Goal: Task Accomplishment & Management: Use online tool/utility

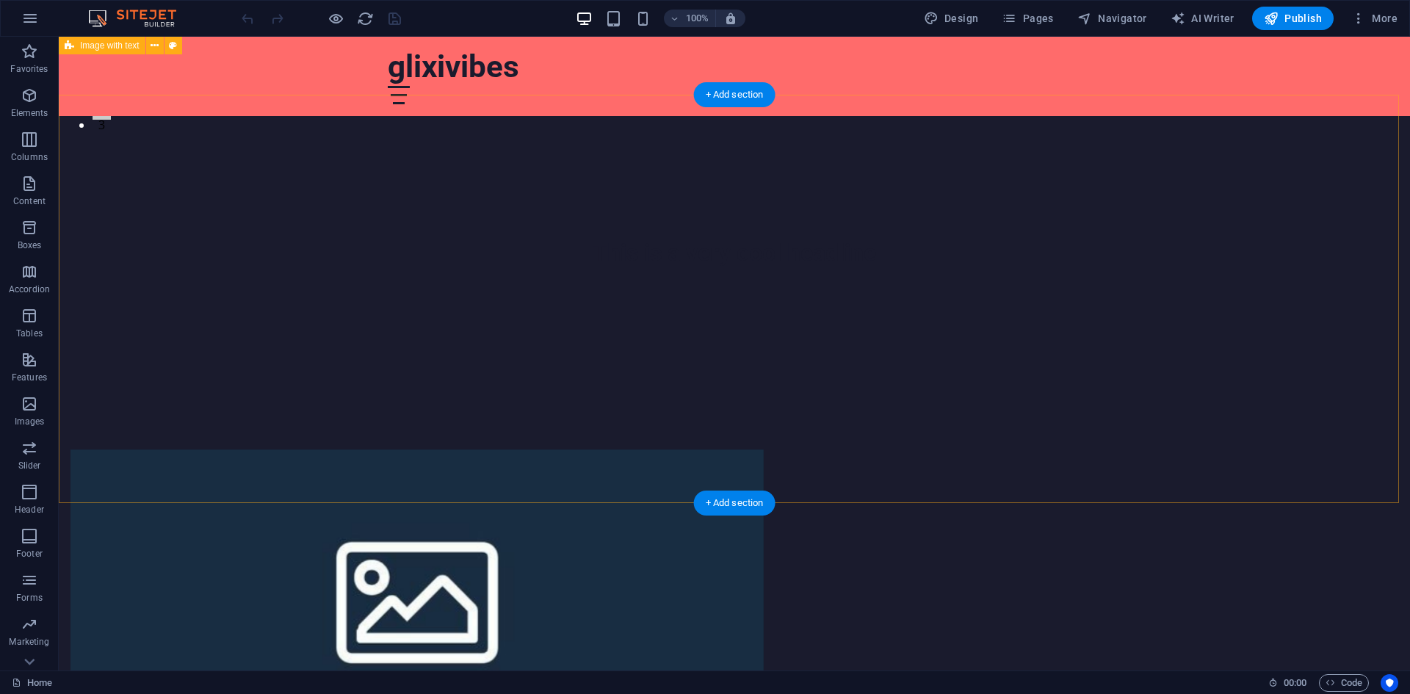
scroll to position [514, 0]
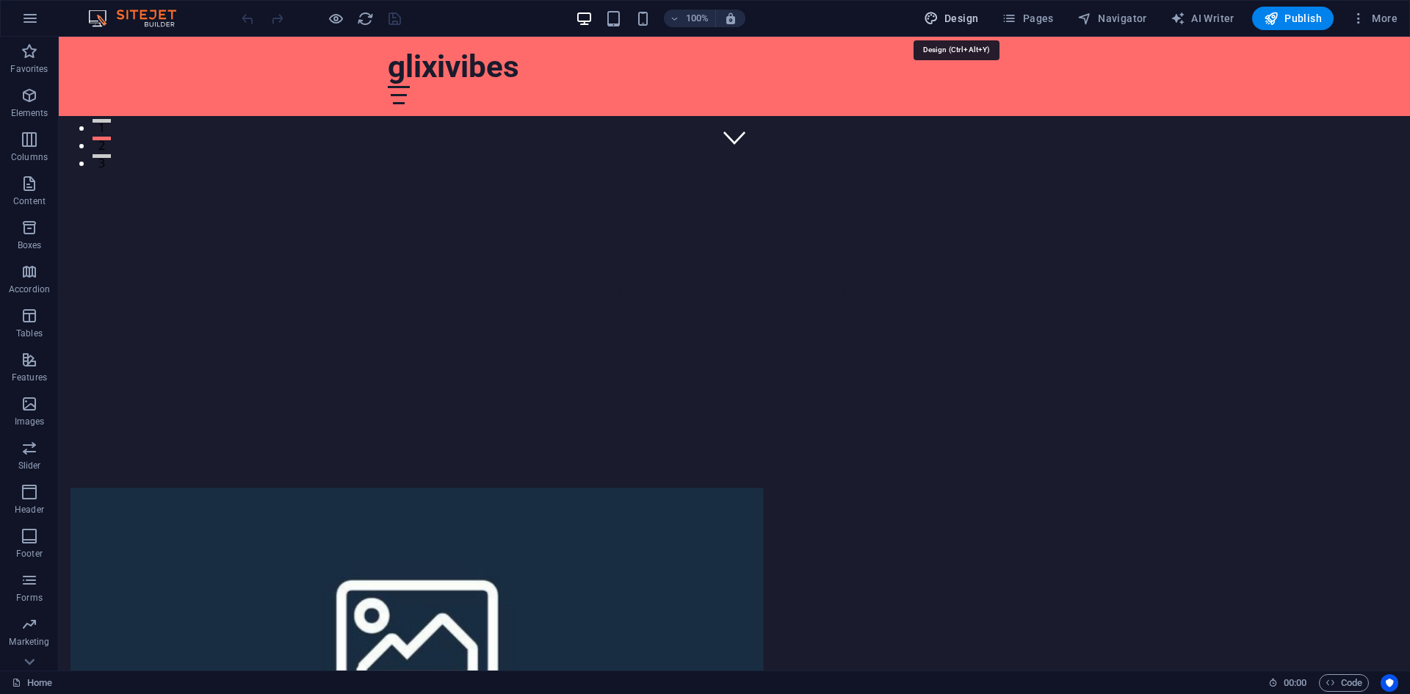
click at [960, 20] on span "Design" at bounding box center [951, 18] width 55 height 15
select select "px"
select select "200"
select select "px"
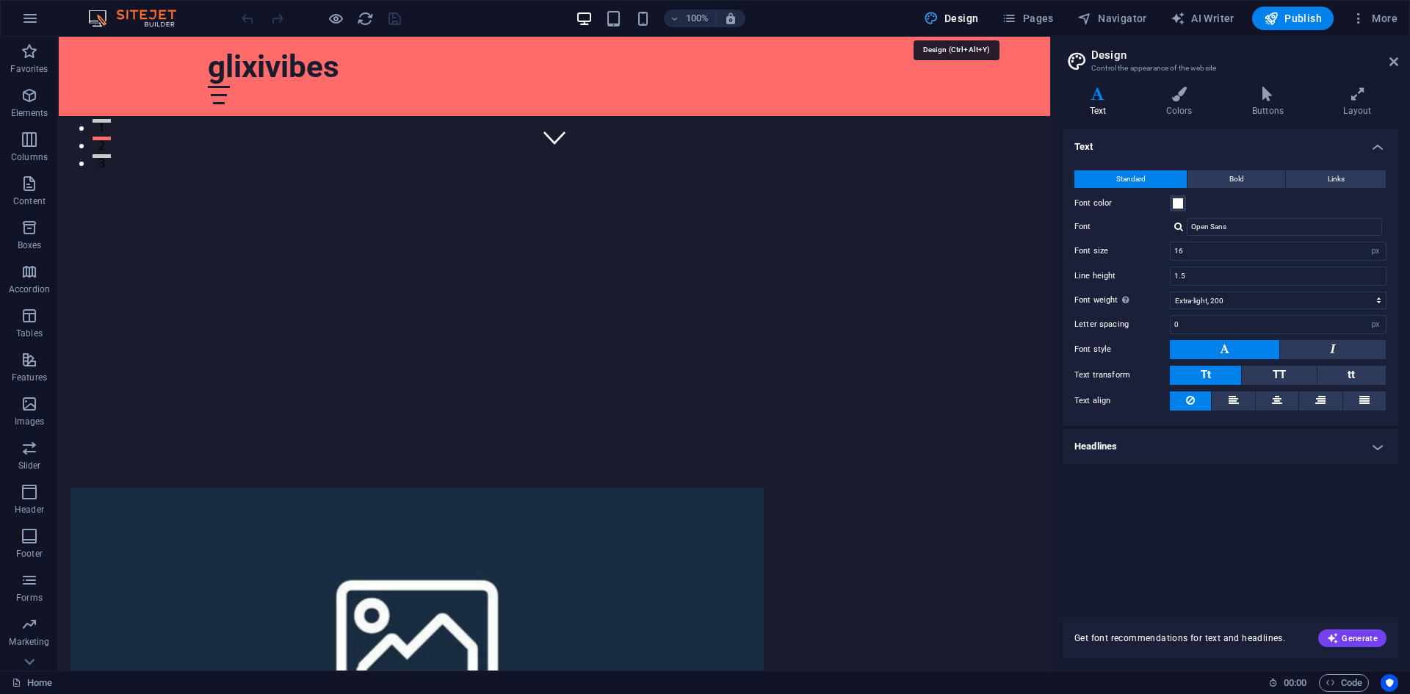
click at [960, 20] on span "Design" at bounding box center [951, 18] width 55 height 15
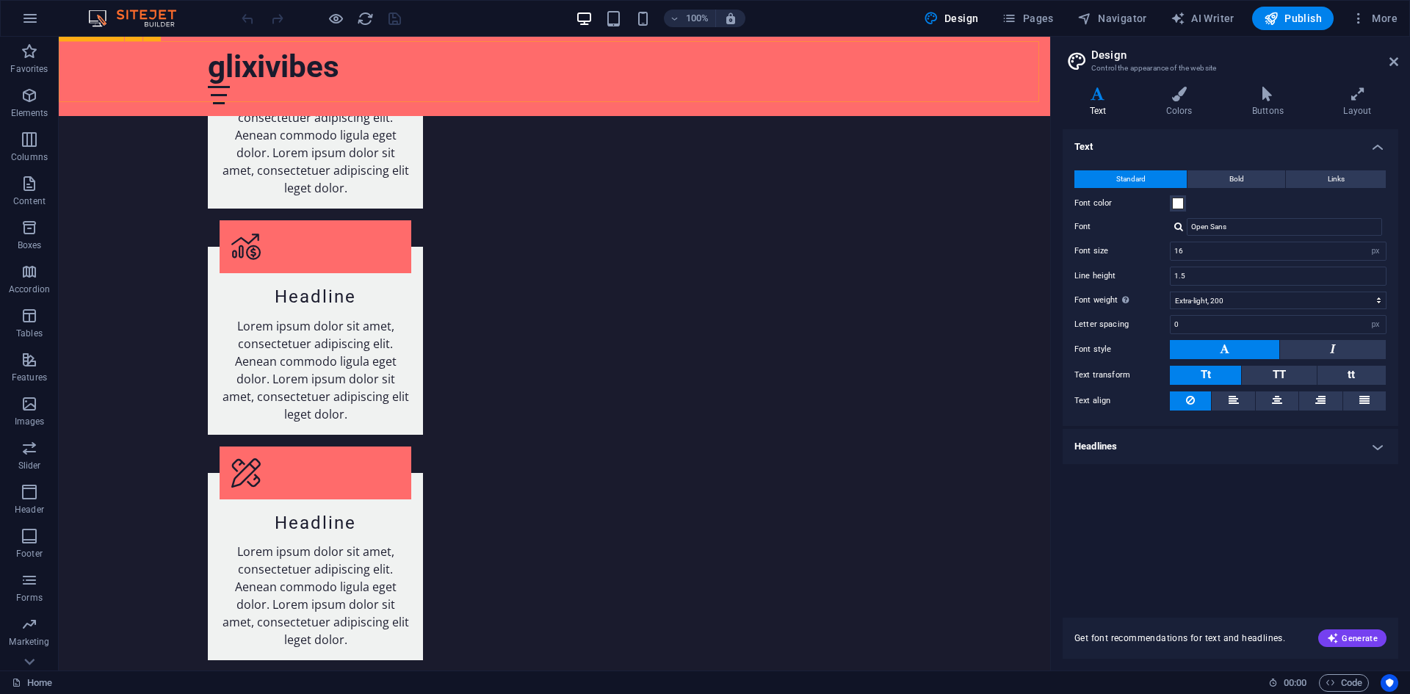
scroll to position [1989, 0]
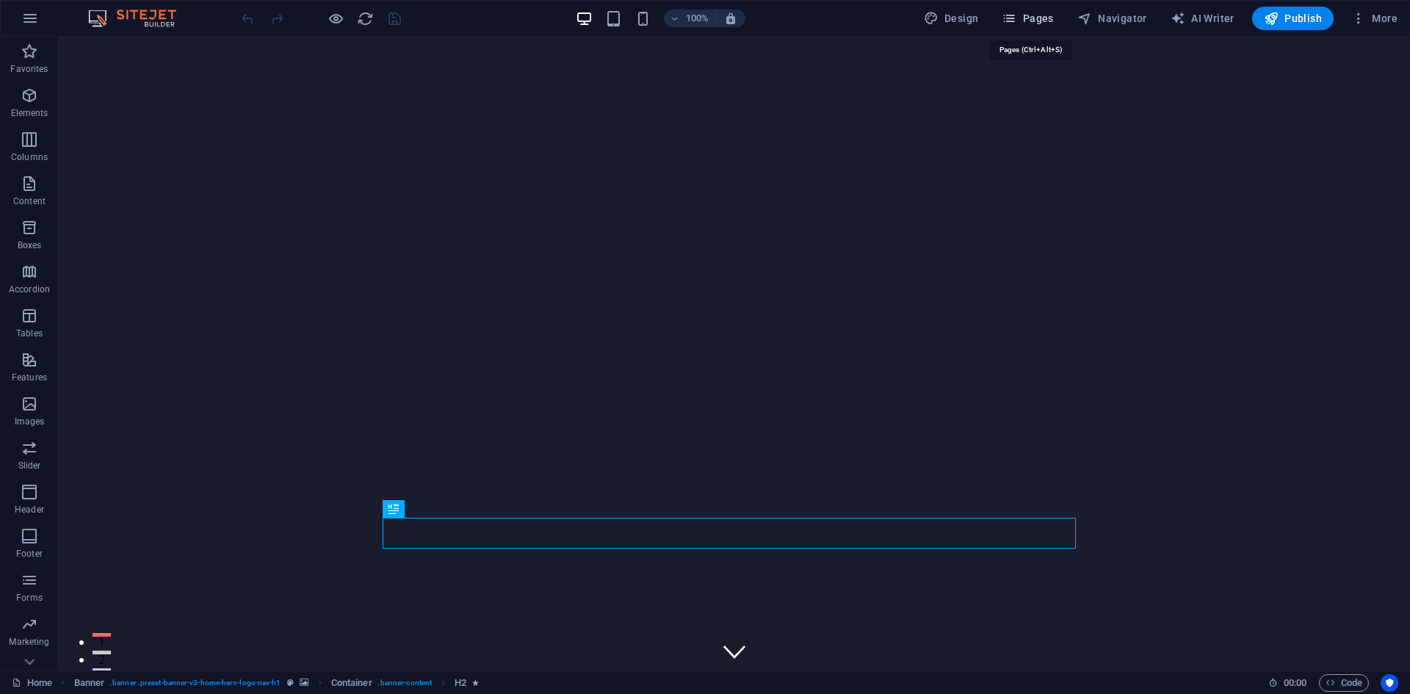
click at [1036, 18] on span "Pages" at bounding box center [1027, 18] width 51 height 15
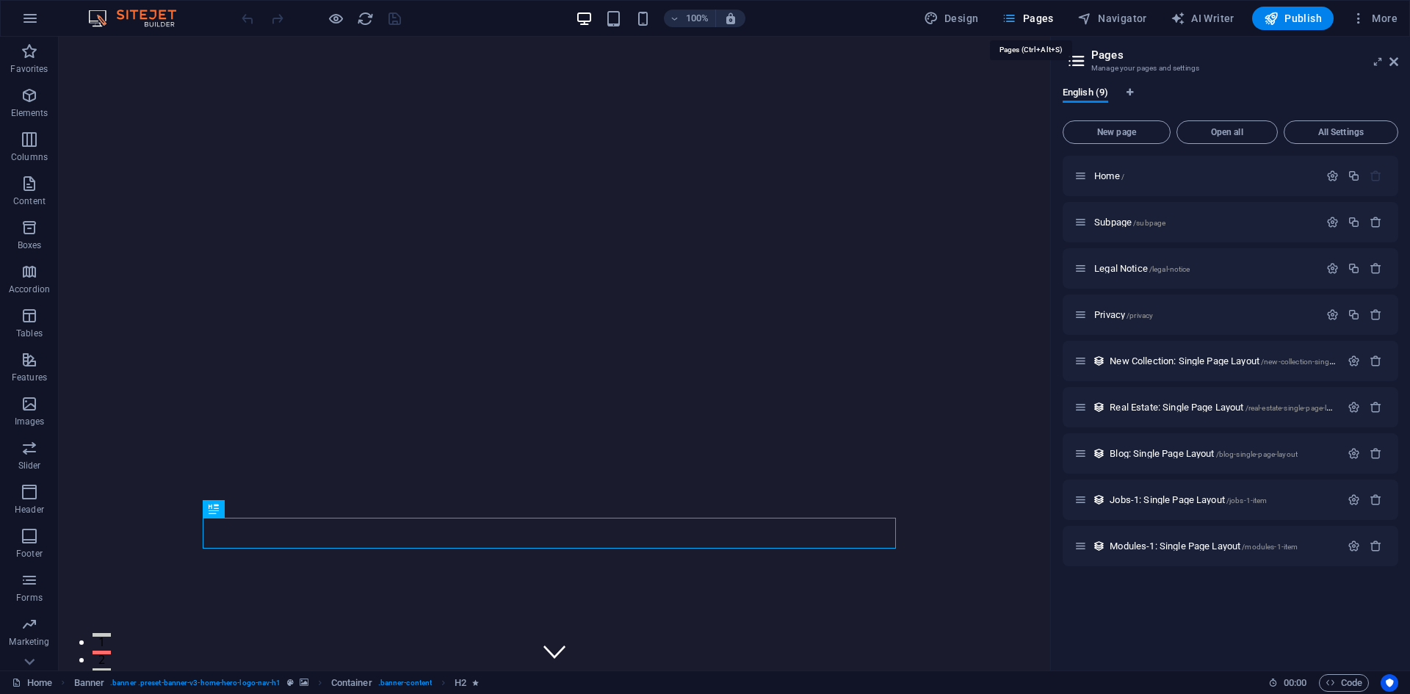
click at [1036, 18] on span "Pages" at bounding box center [1027, 18] width 51 height 15
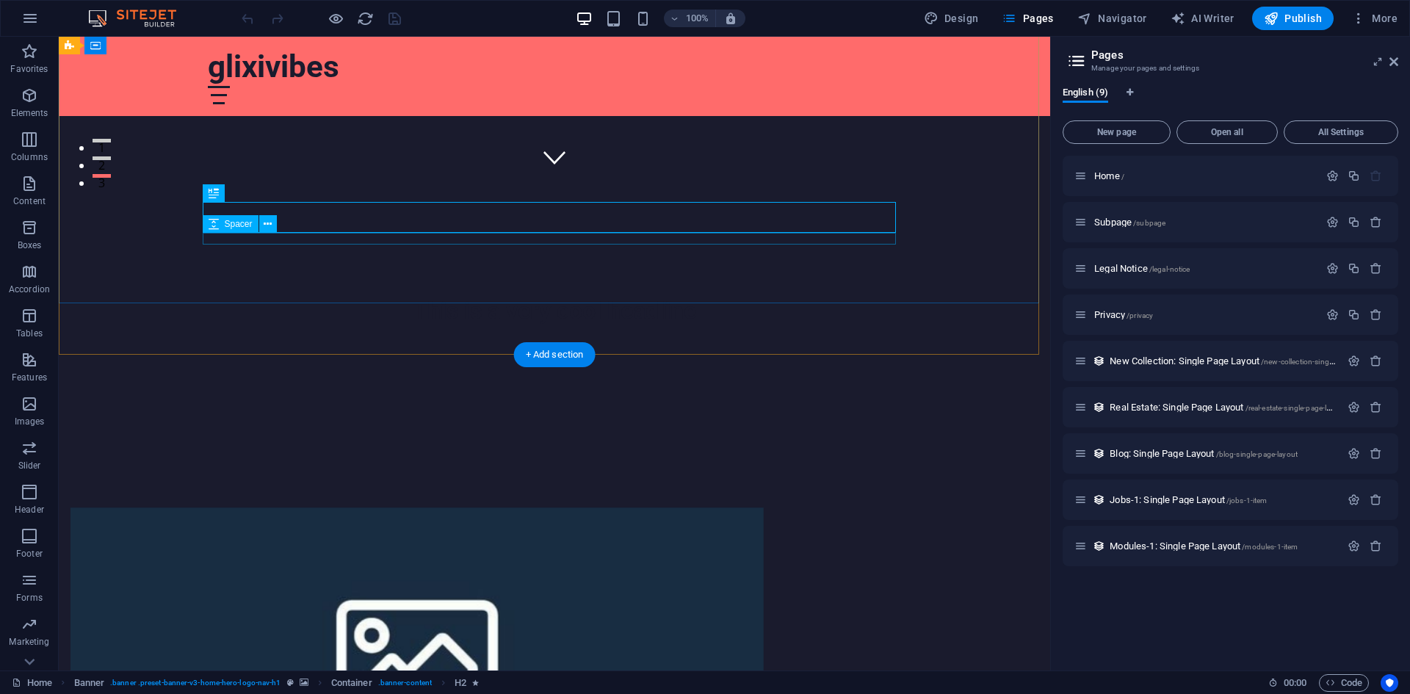
scroll to position [514, 0]
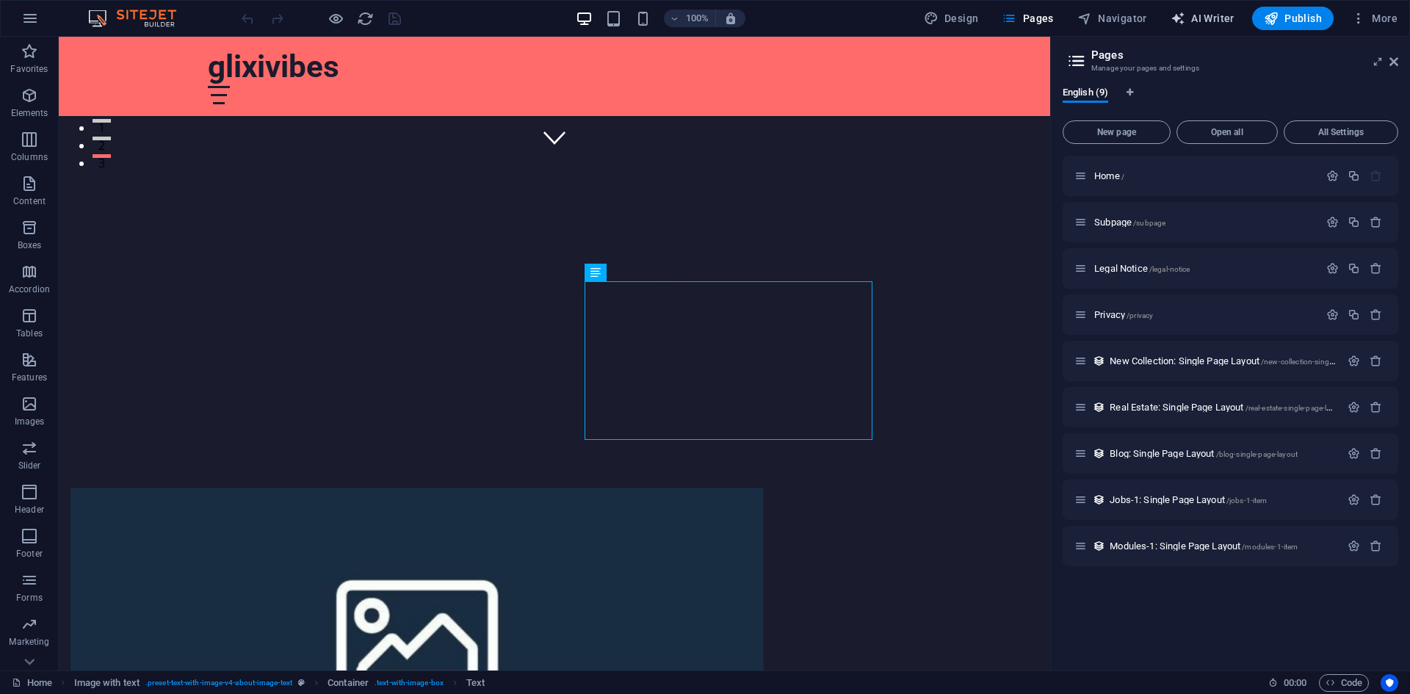
click at [1178, 13] on icon "button" at bounding box center [1177, 18] width 15 height 15
select select "English"
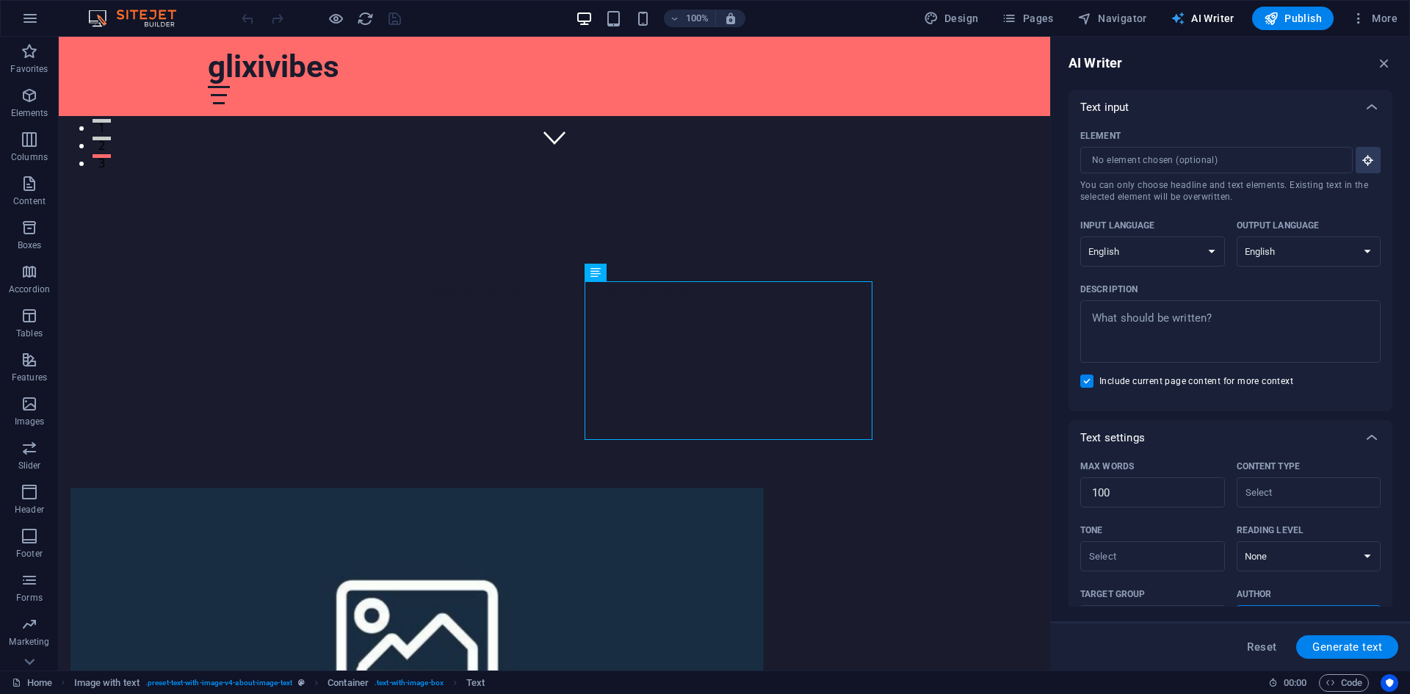
scroll to position [0, 0]
click at [1363, 158] on icon "button" at bounding box center [1367, 159] width 13 height 13
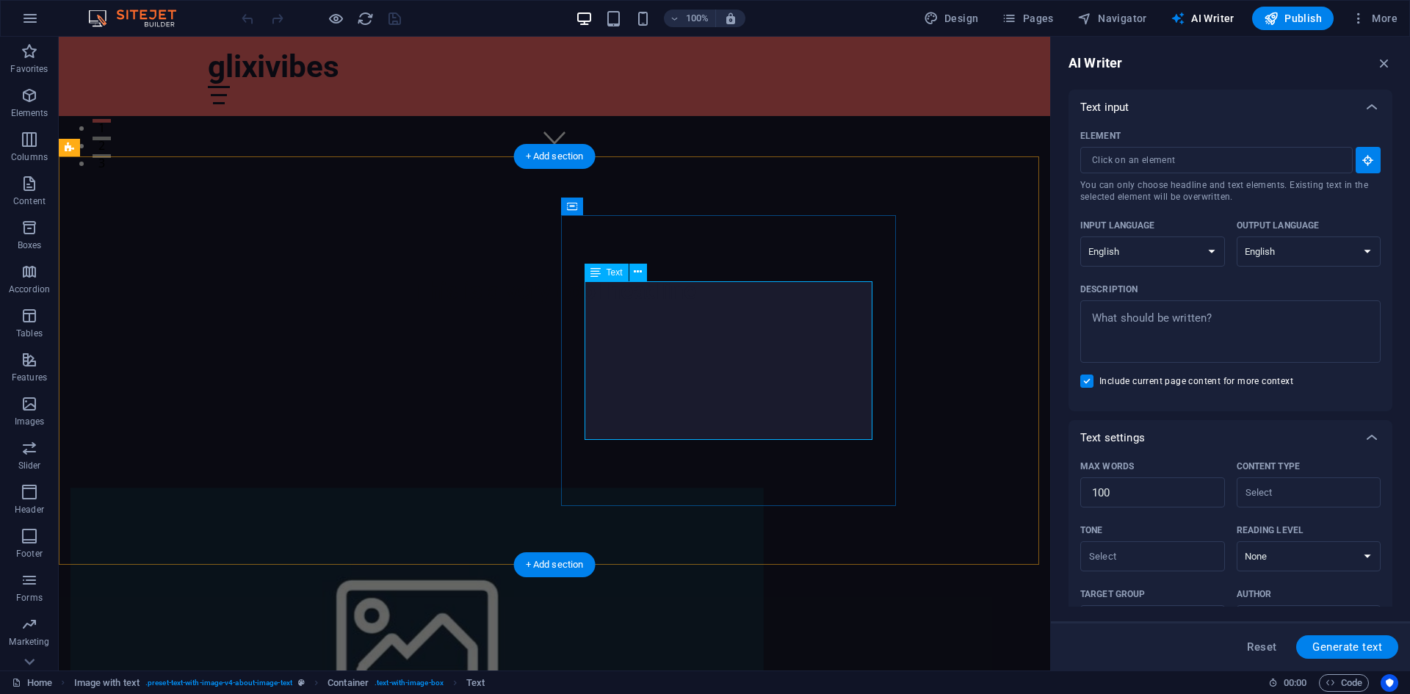
type input "#ed-1002285112"
type textarea "x"
type input "58"
type textarea "x"
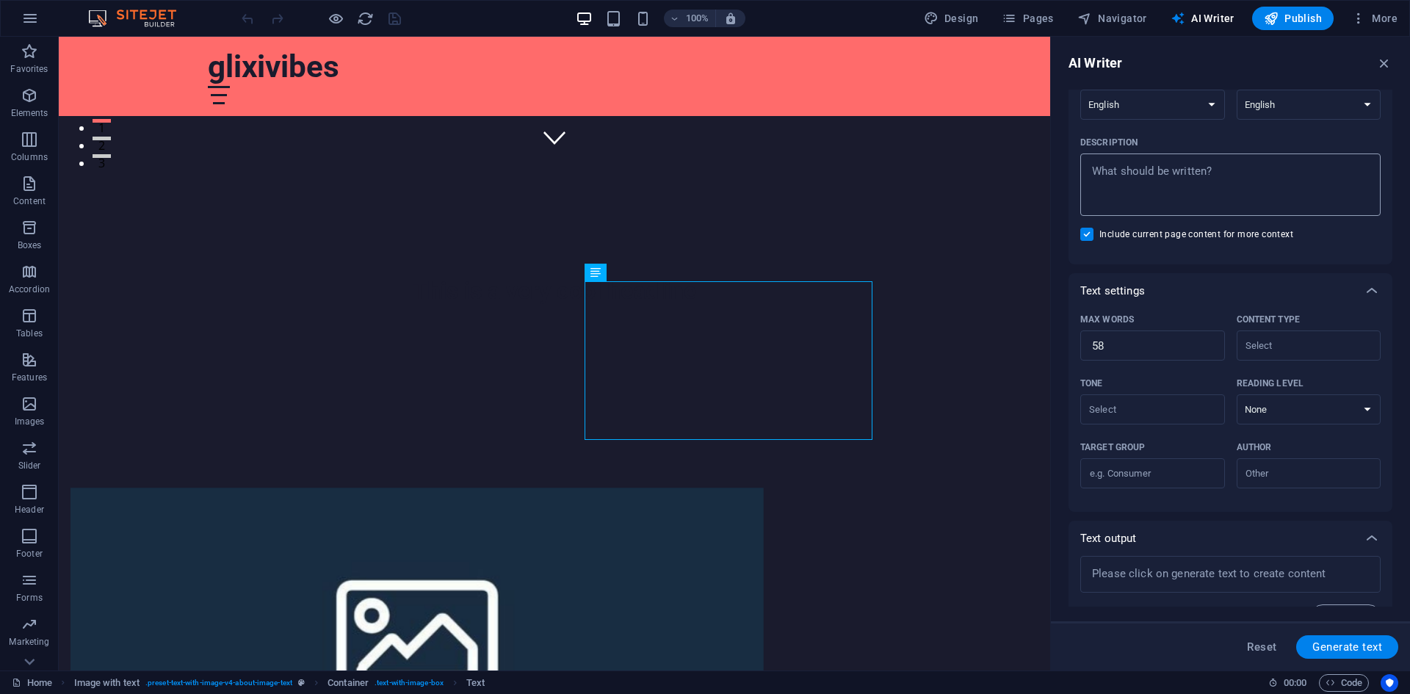
scroll to position [180, 0]
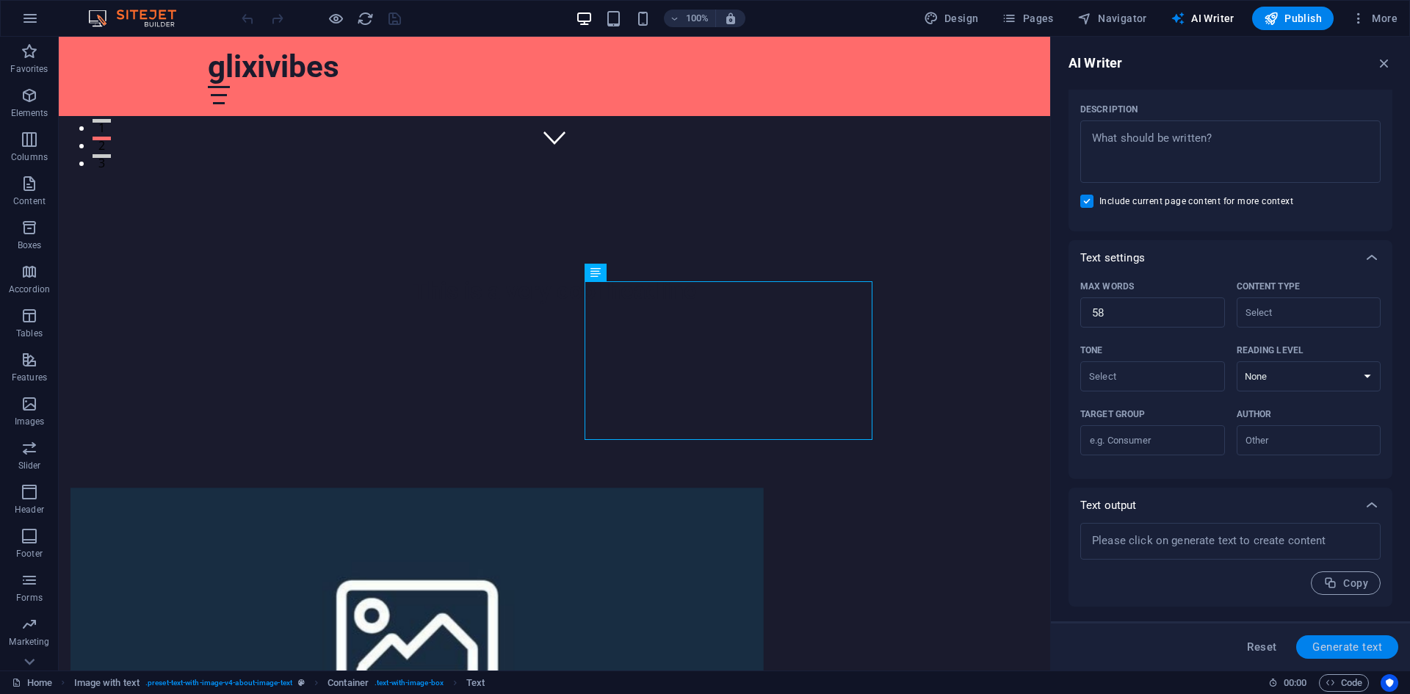
click at [1375, 648] on span "Generate text" at bounding box center [1347, 647] width 70 height 12
type textarea "x"
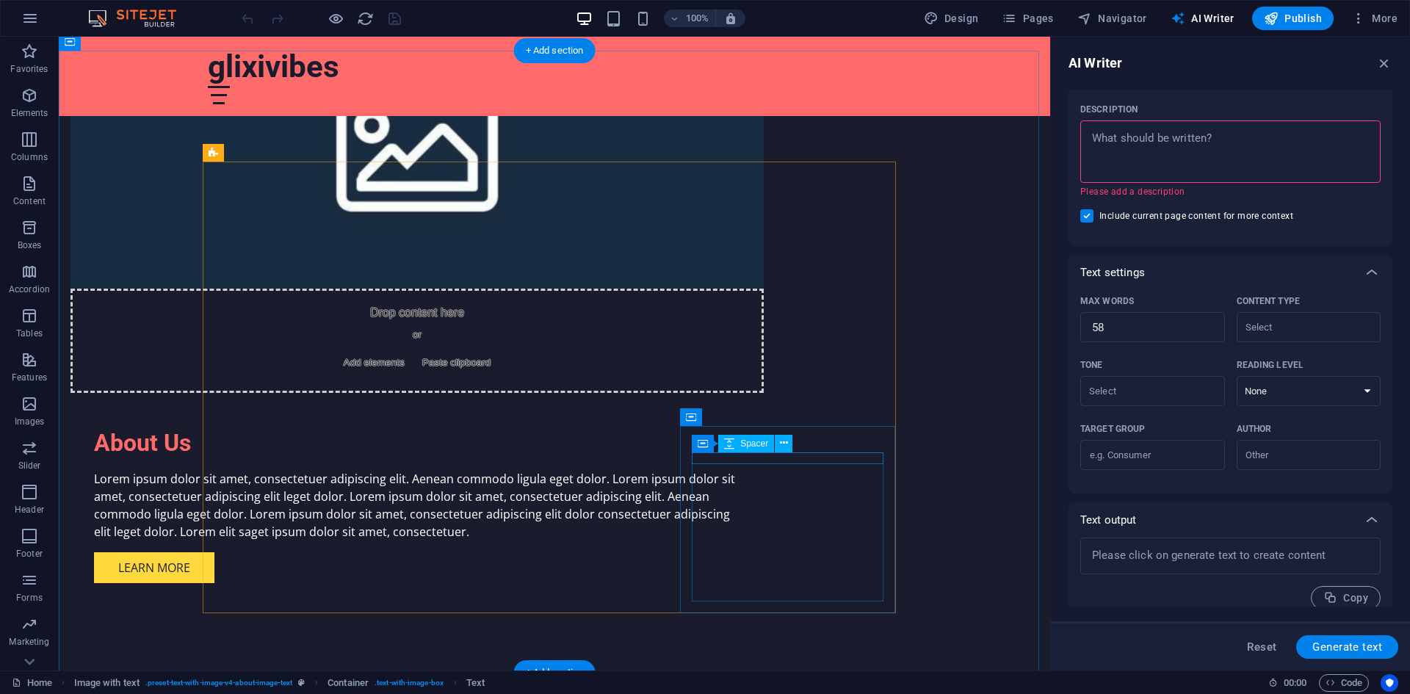
scroll to position [1028, 0]
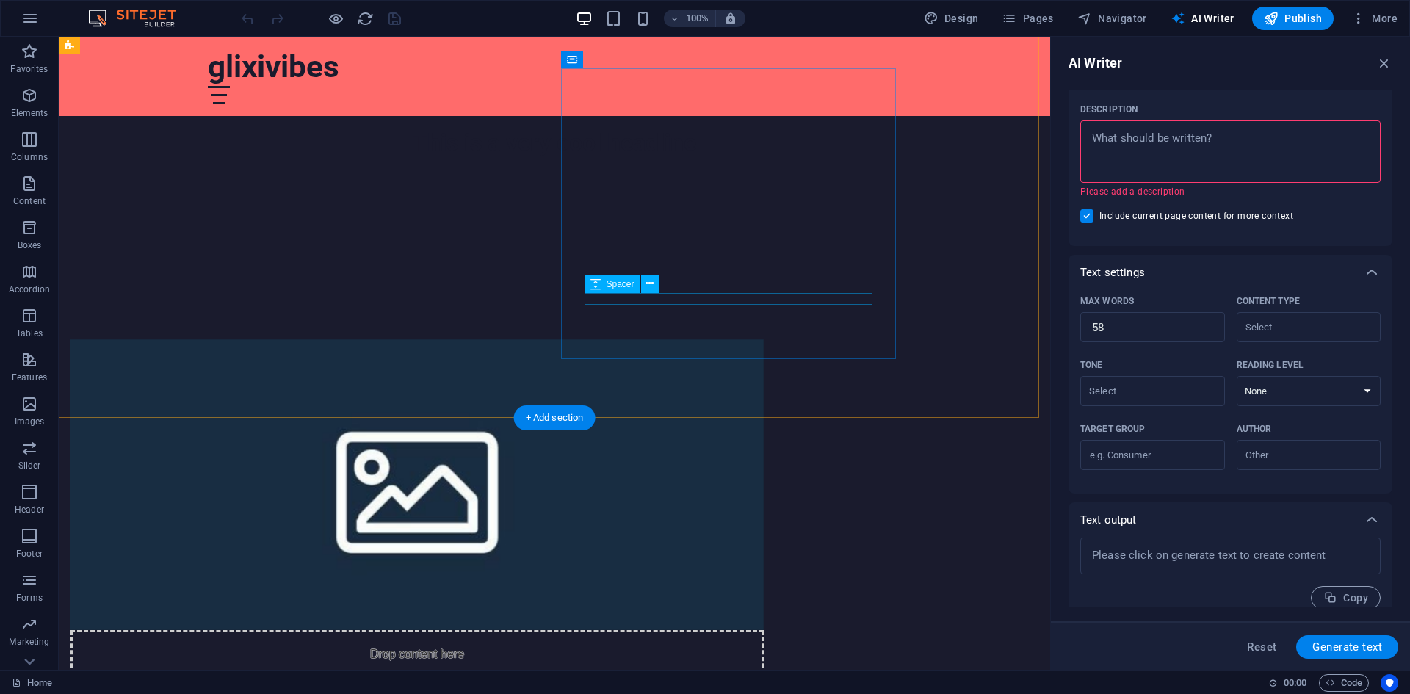
scroll to position [587, 0]
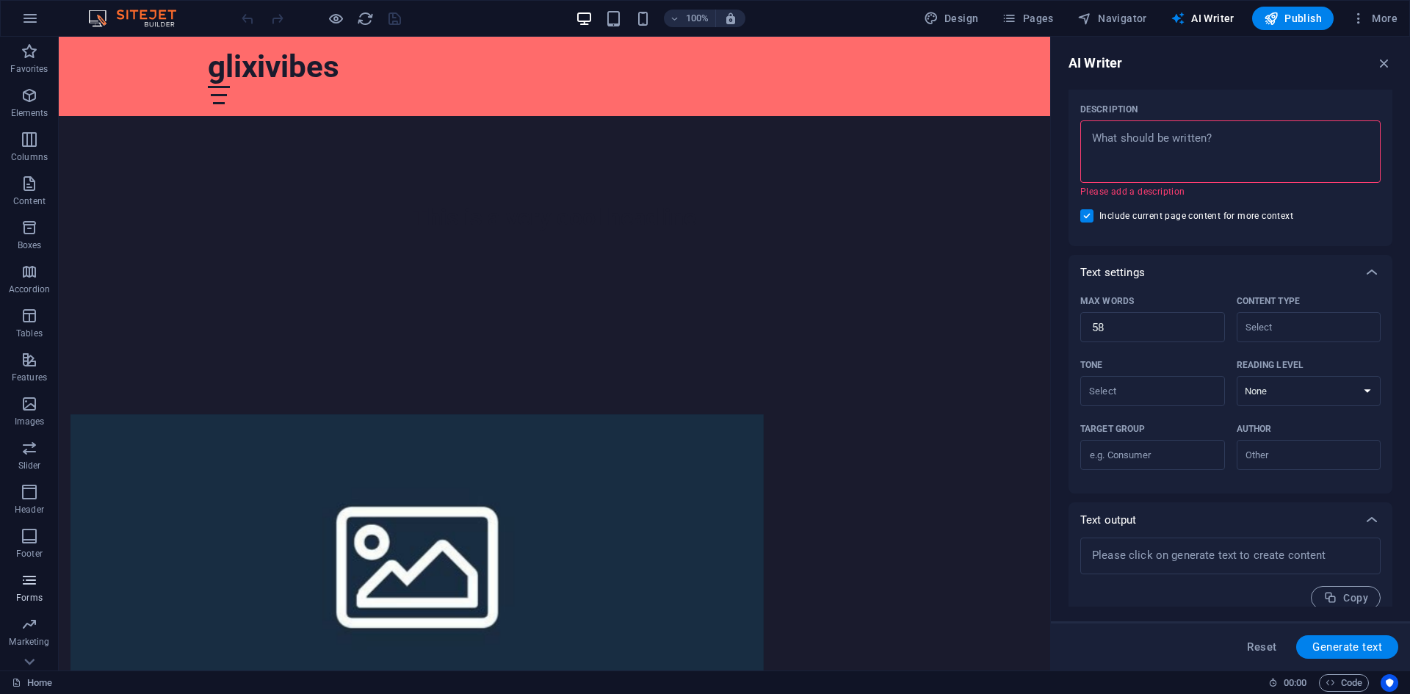
click at [37, 581] on icon "button" at bounding box center [30, 580] width 18 height 18
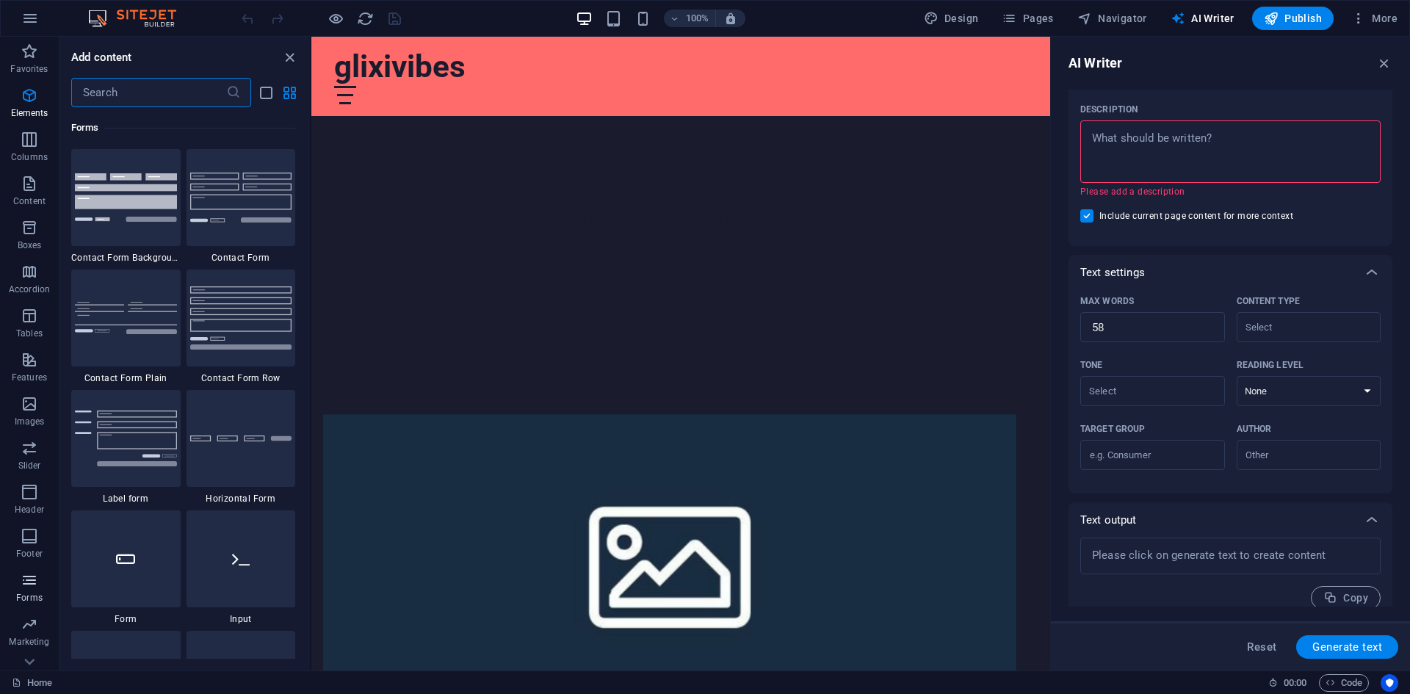
scroll to position [10720, 0]
click at [36, 581] on icon "button" at bounding box center [30, 580] width 18 height 18
click at [30, 24] on icon "button" at bounding box center [30, 19] width 18 height 18
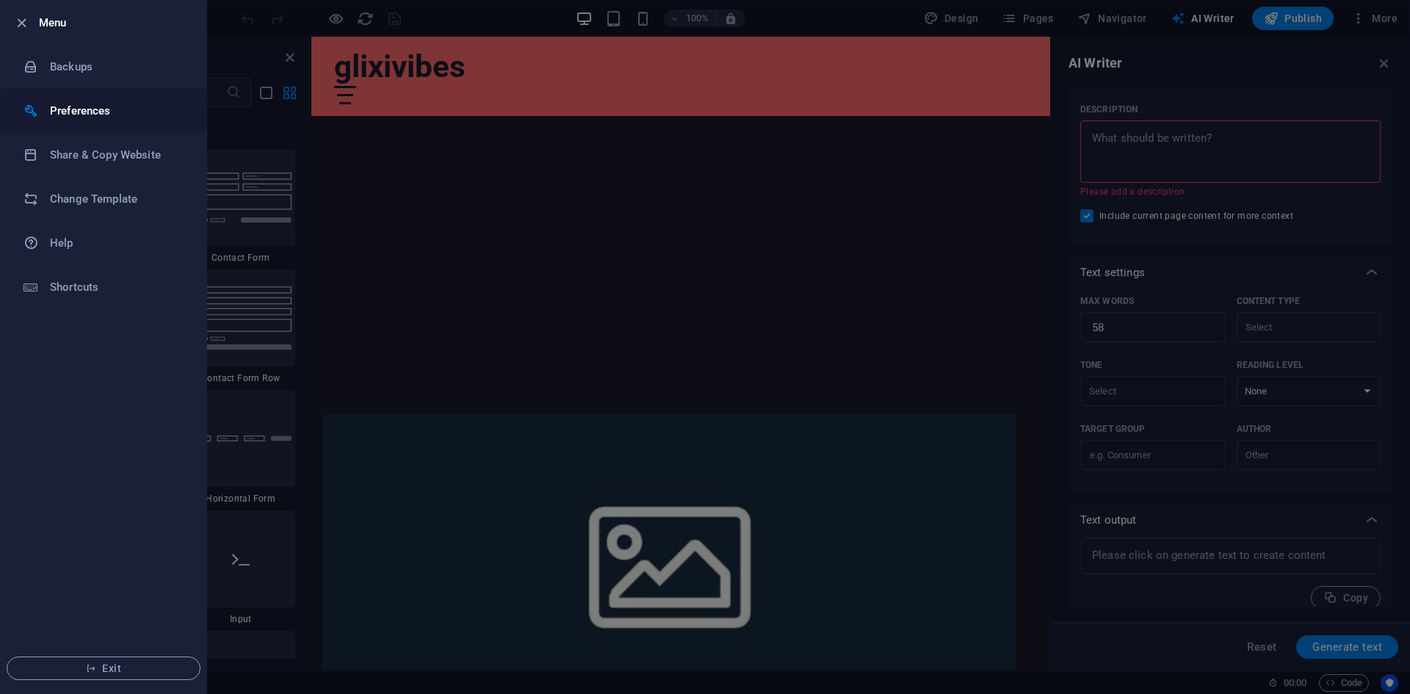
click at [73, 131] on li "Preferences" at bounding box center [104, 111] width 206 height 44
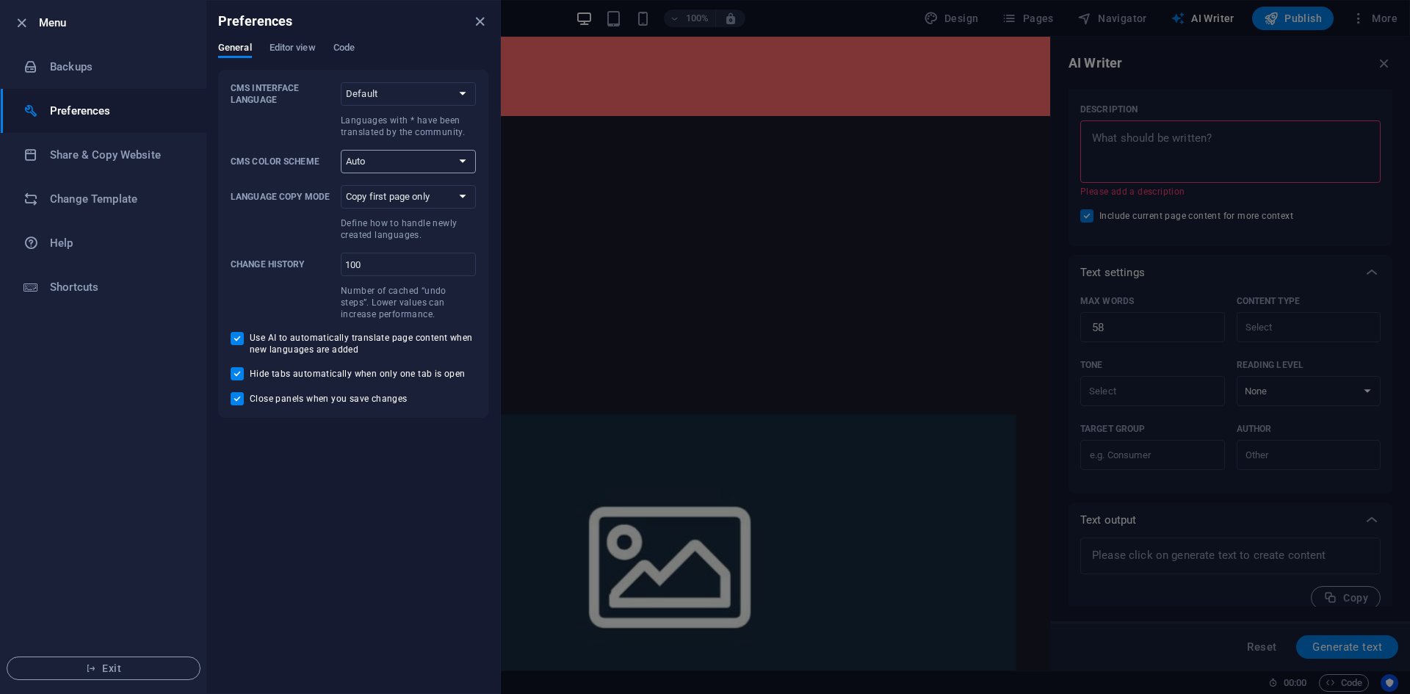
click at [369, 158] on select "Auto Dark Light" at bounding box center [408, 161] width 135 height 23
click at [908, 138] on div at bounding box center [705, 347] width 1410 height 694
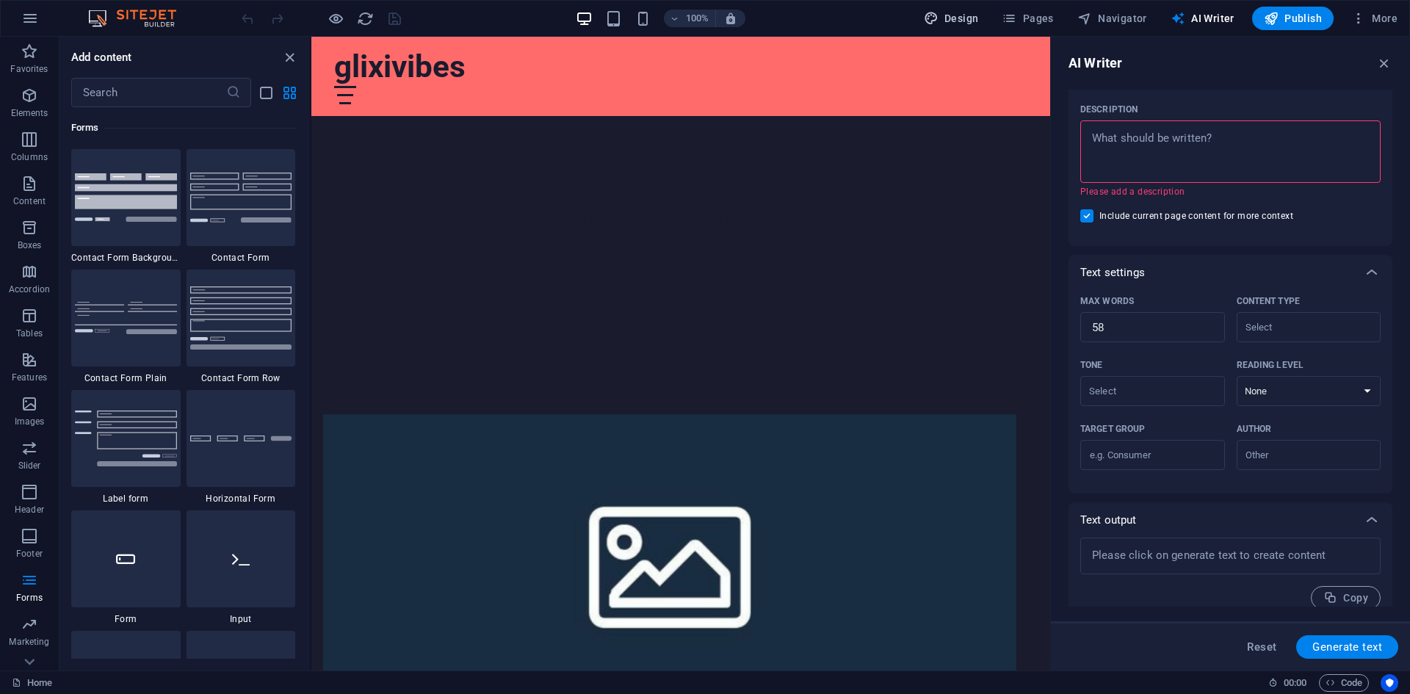
click at [948, 12] on span "Design" at bounding box center [951, 18] width 55 height 15
select select "px"
select select "200"
select select "px"
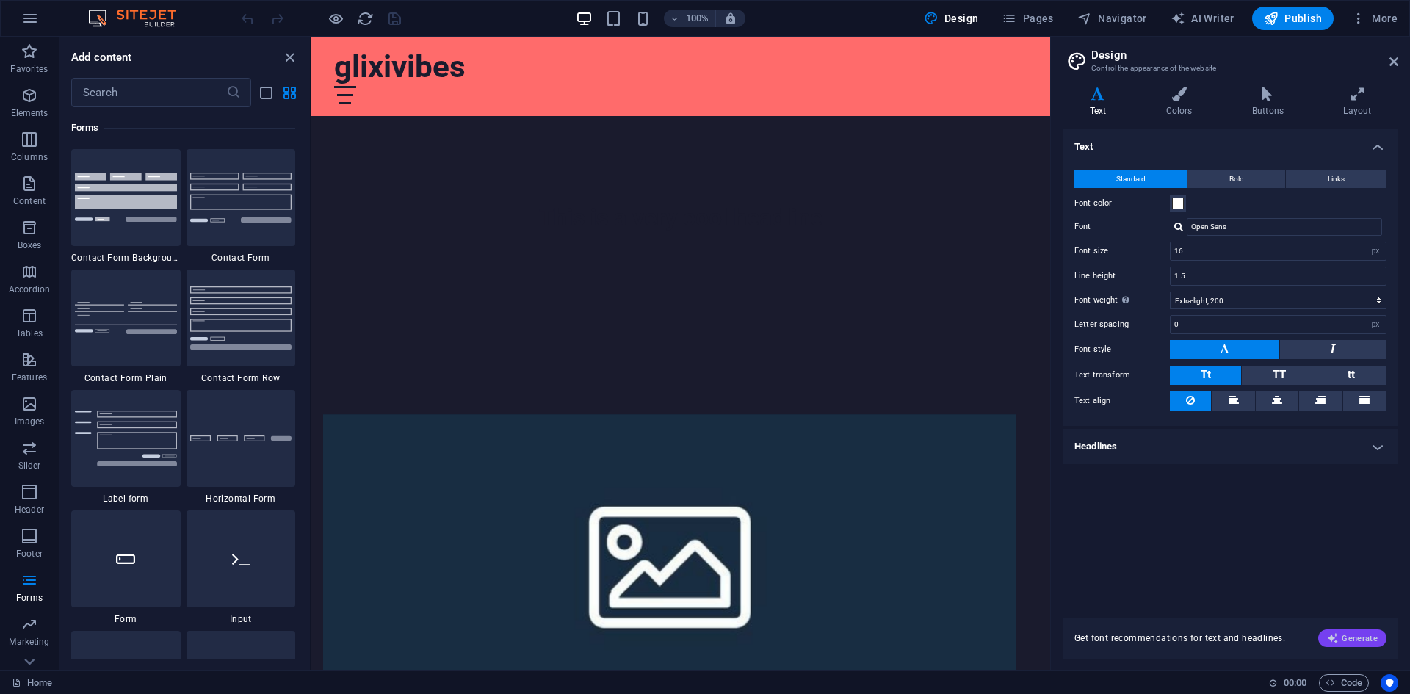
click at [1342, 631] on button "Generate" at bounding box center [1352, 638] width 68 height 18
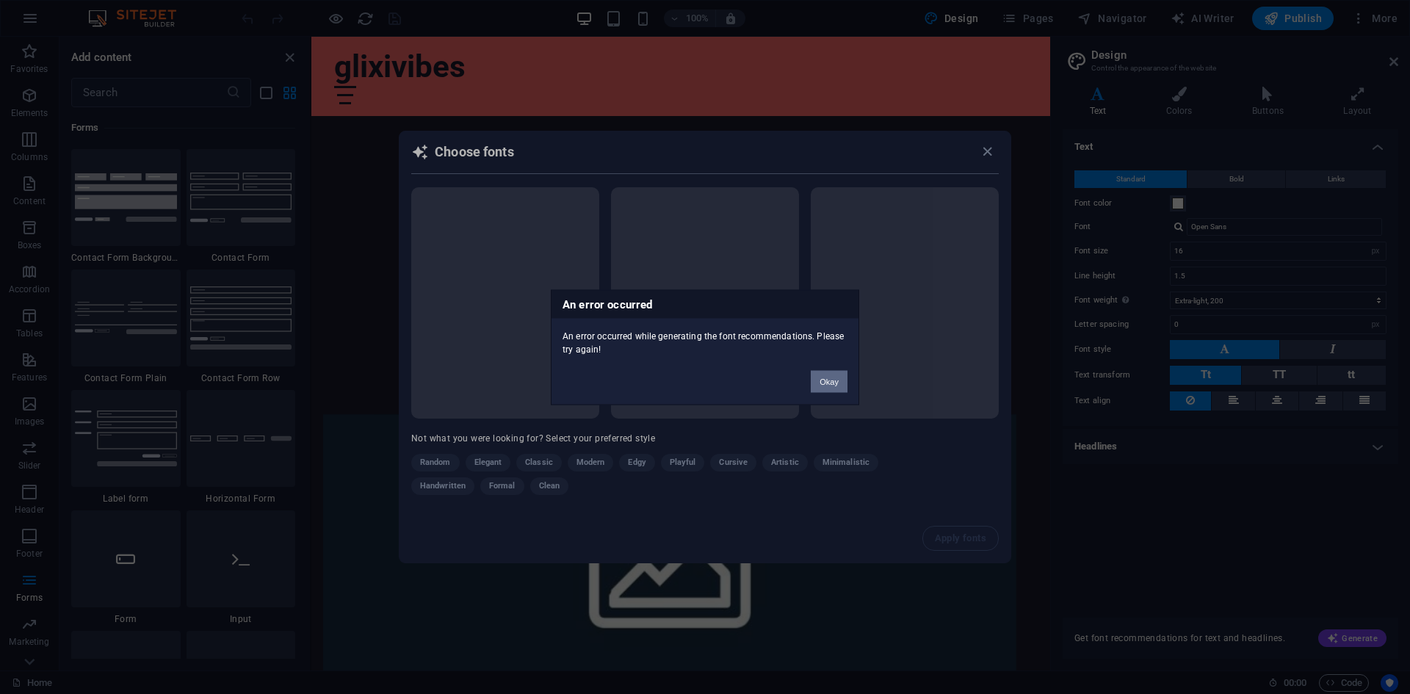
click at [818, 375] on button "Okay" at bounding box center [829, 381] width 37 height 22
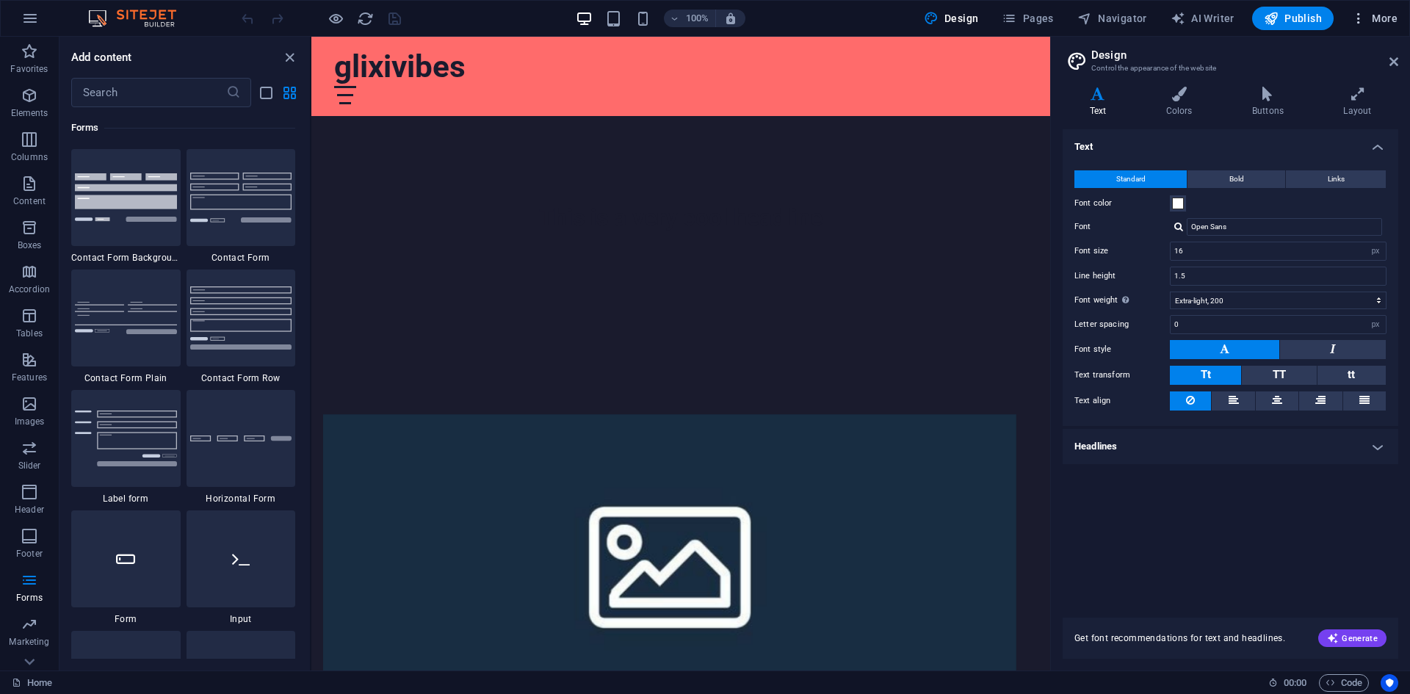
click at [1388, 12] on span "More" at bounding box center [1374, 18] width 46 height 15
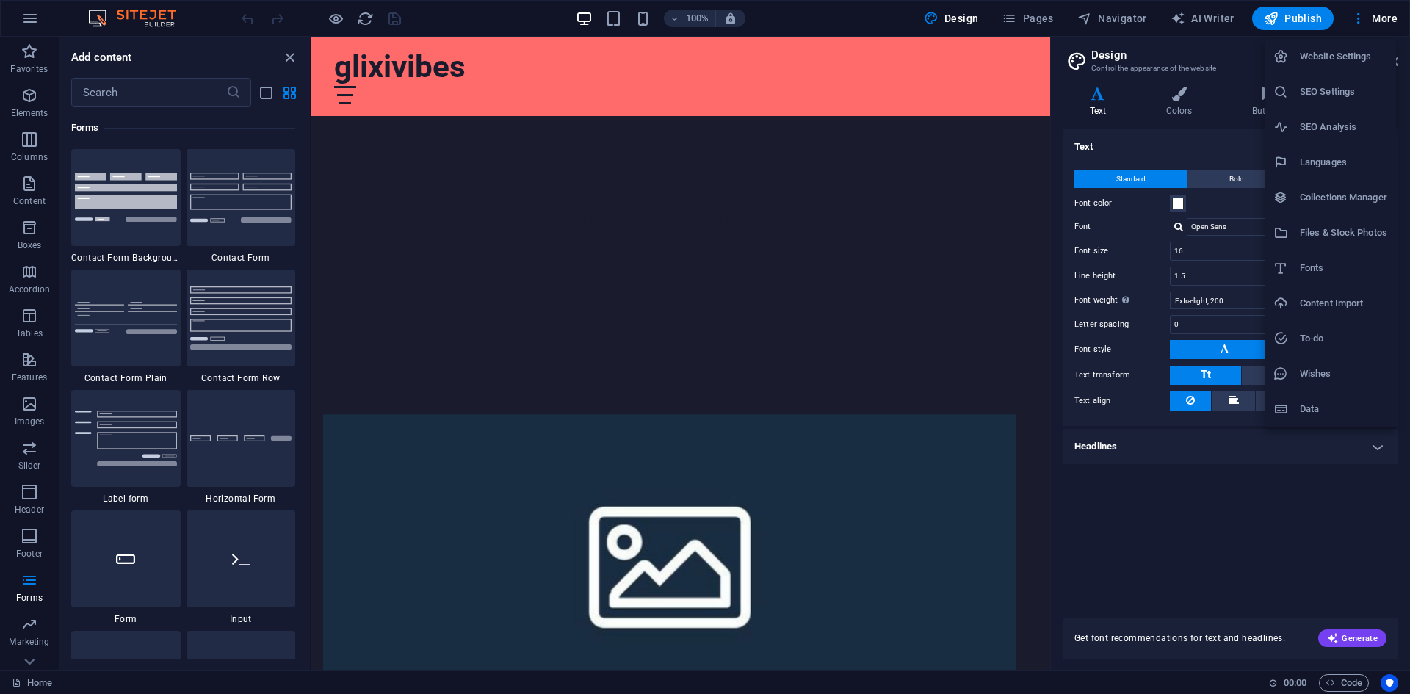
click at [1355, 408] on h6 "Data" at bounding box center [1343, 409] width 87 height 18
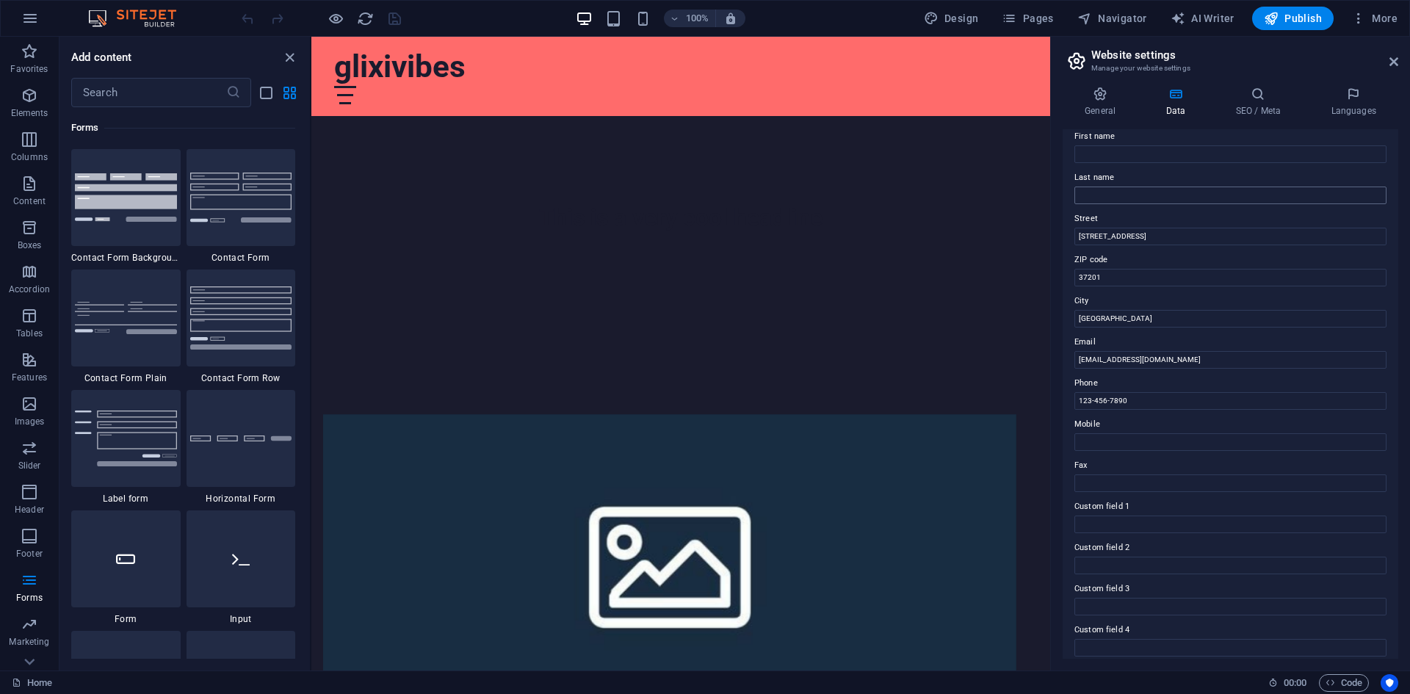
scroll to position [0, 0]
click at [1097, 97] on icon at bounding box center [1099, 94] width 75 height 15
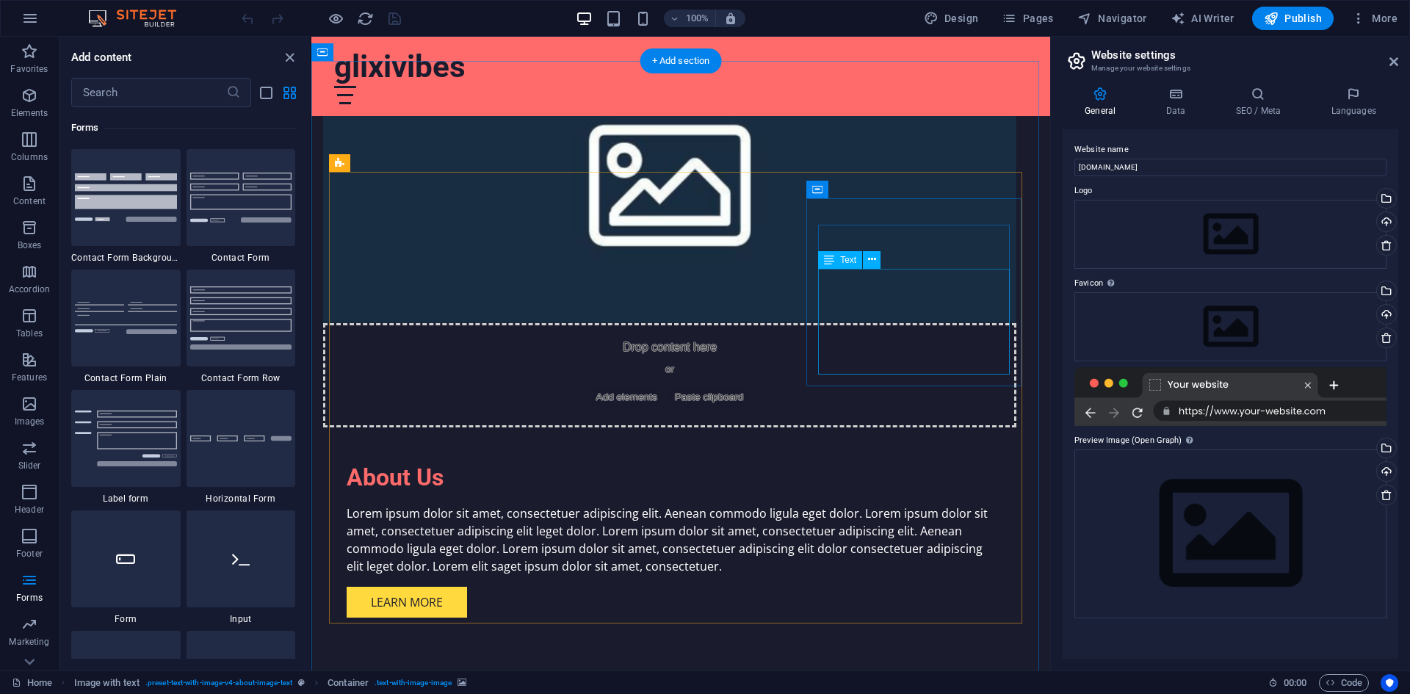
scroll to position [881, 0]
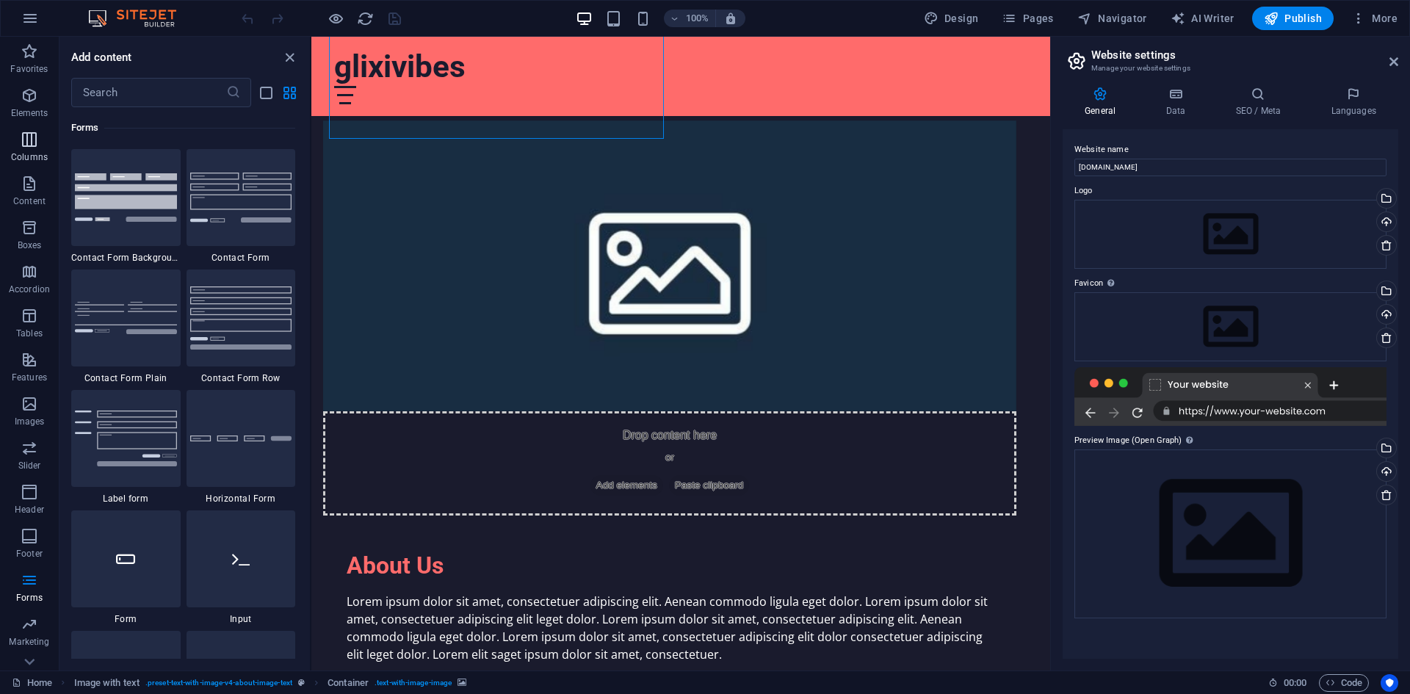
click at [31, 131] on icon "button" at bounding box center [30, 140] width 18 height 18
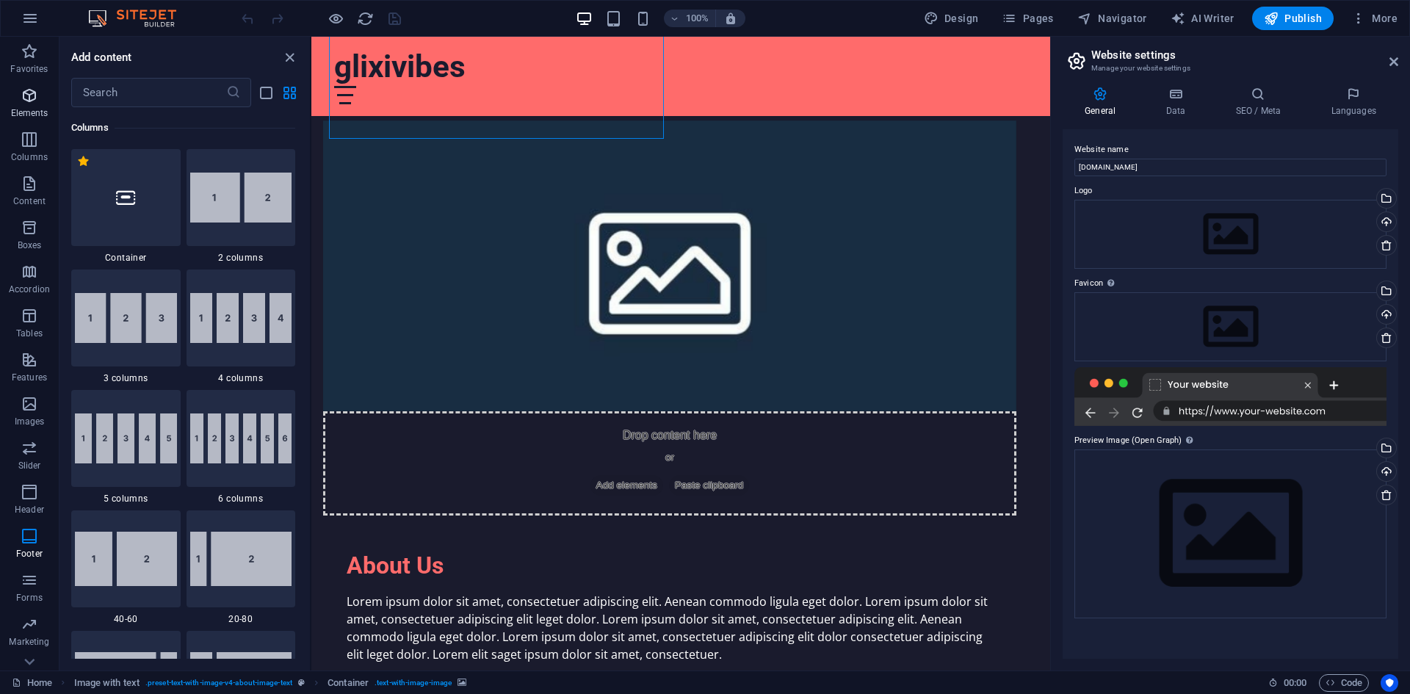
scroll to position [727, 0]
click at [24, 488] on icon "button" at bounding box center [30, 492] width 18 height 18
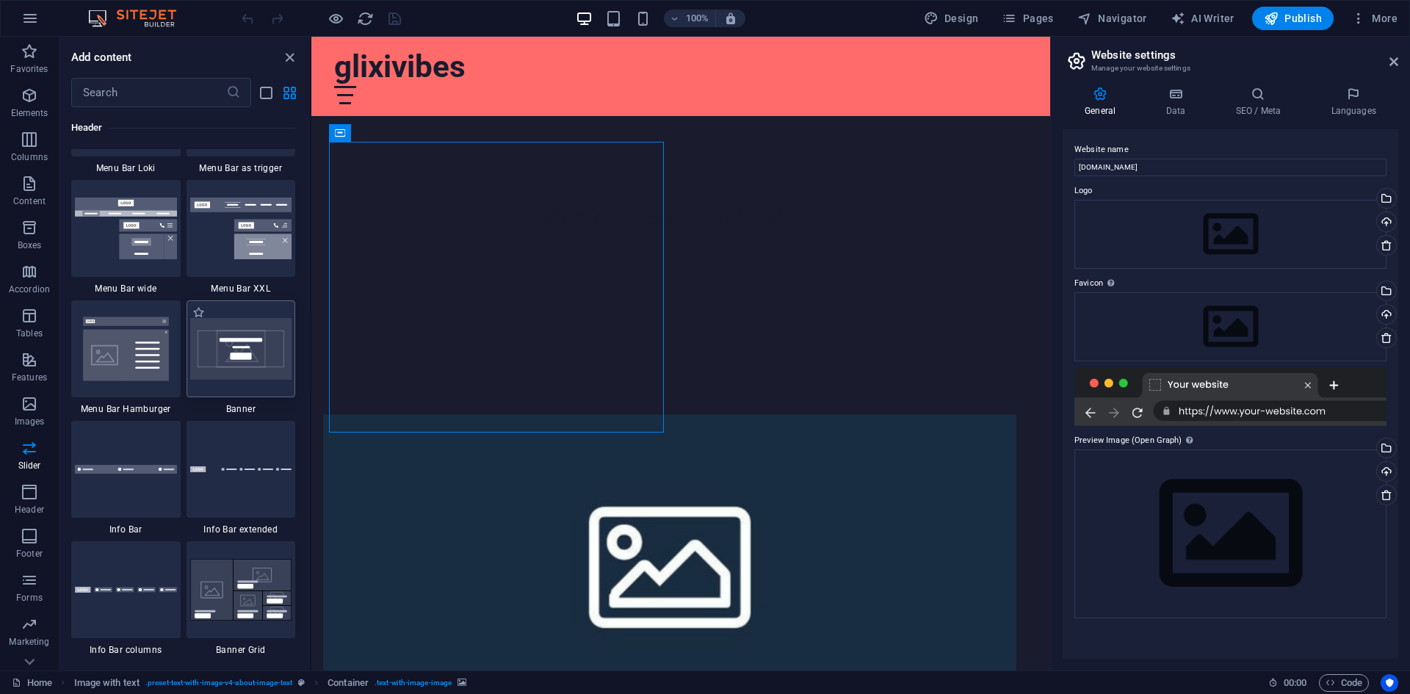
scroll to position [9209, 0]
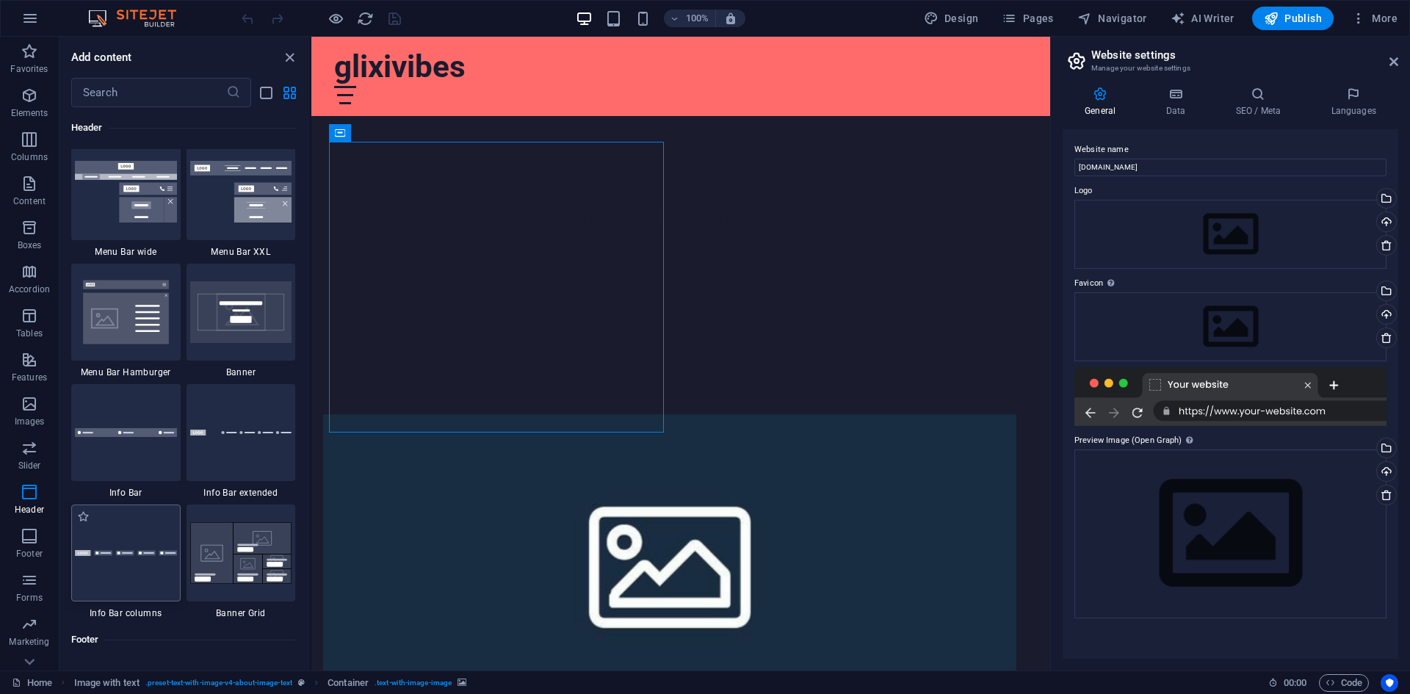
click at [153, 573] on div at bounding box center [125, 552] width 109 height 97
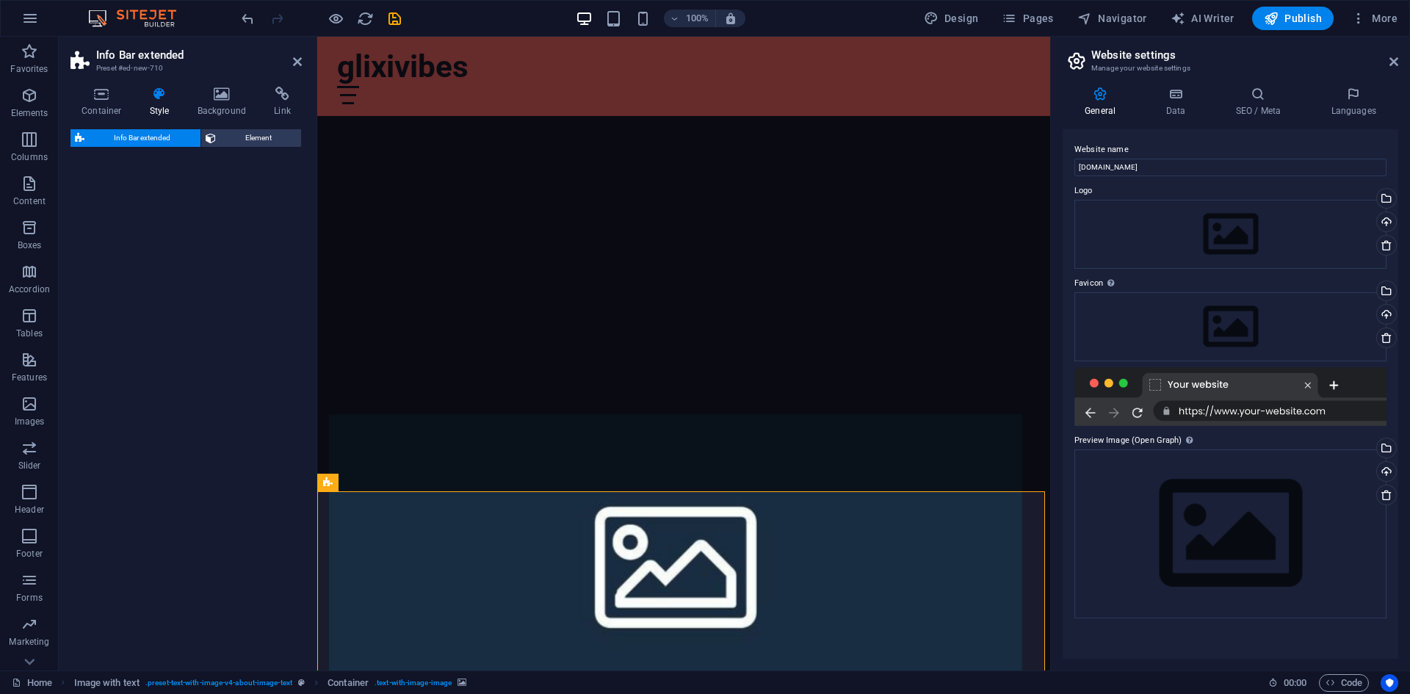
select select "rem"
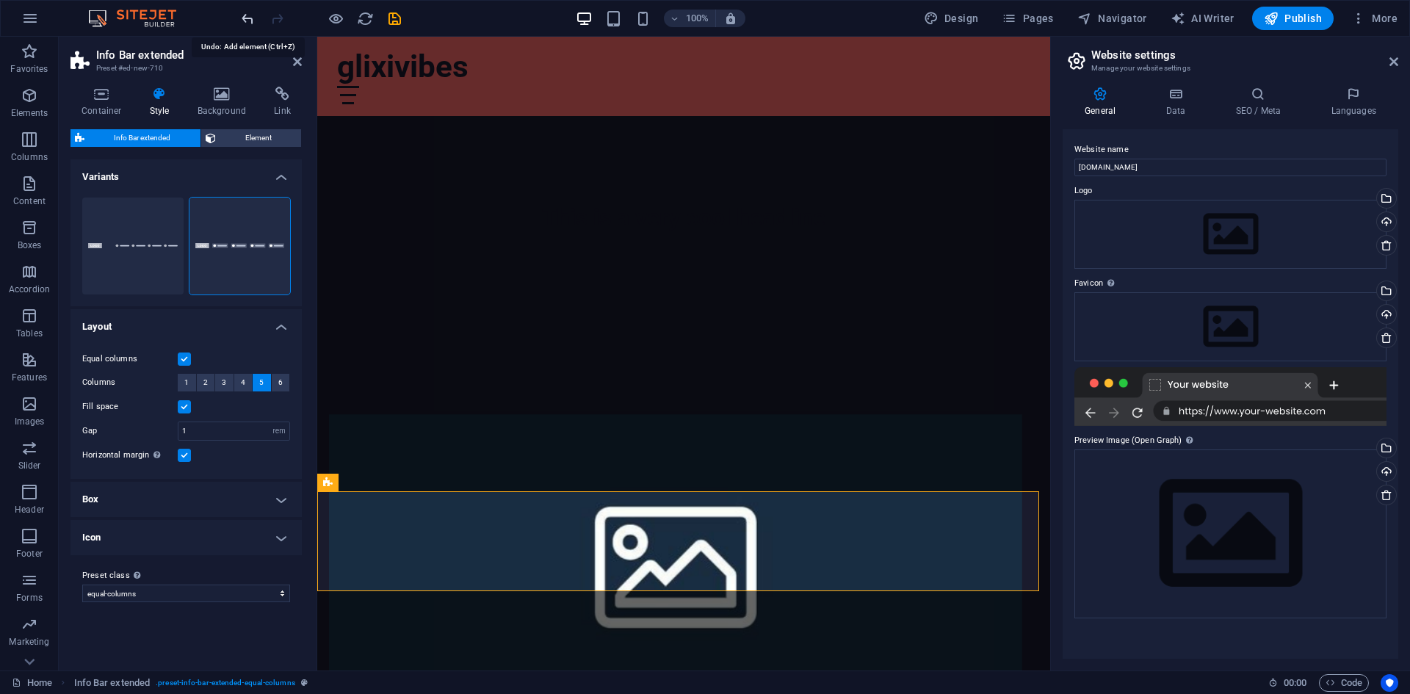
click at [241, 21] on icon "undo" at bounding box center [247, 18] width 17 height 17
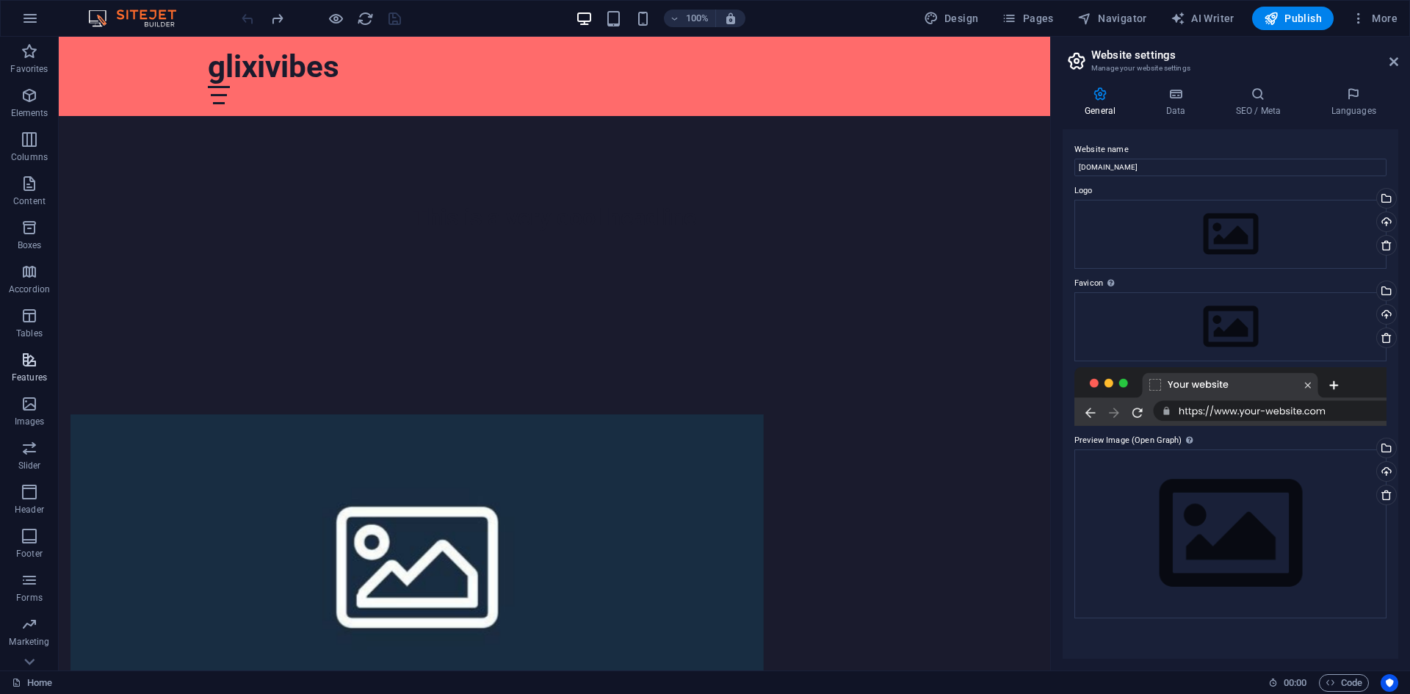
click at [23, 356] on icon "button" at bounding box center [30, 360] width 18 height 18
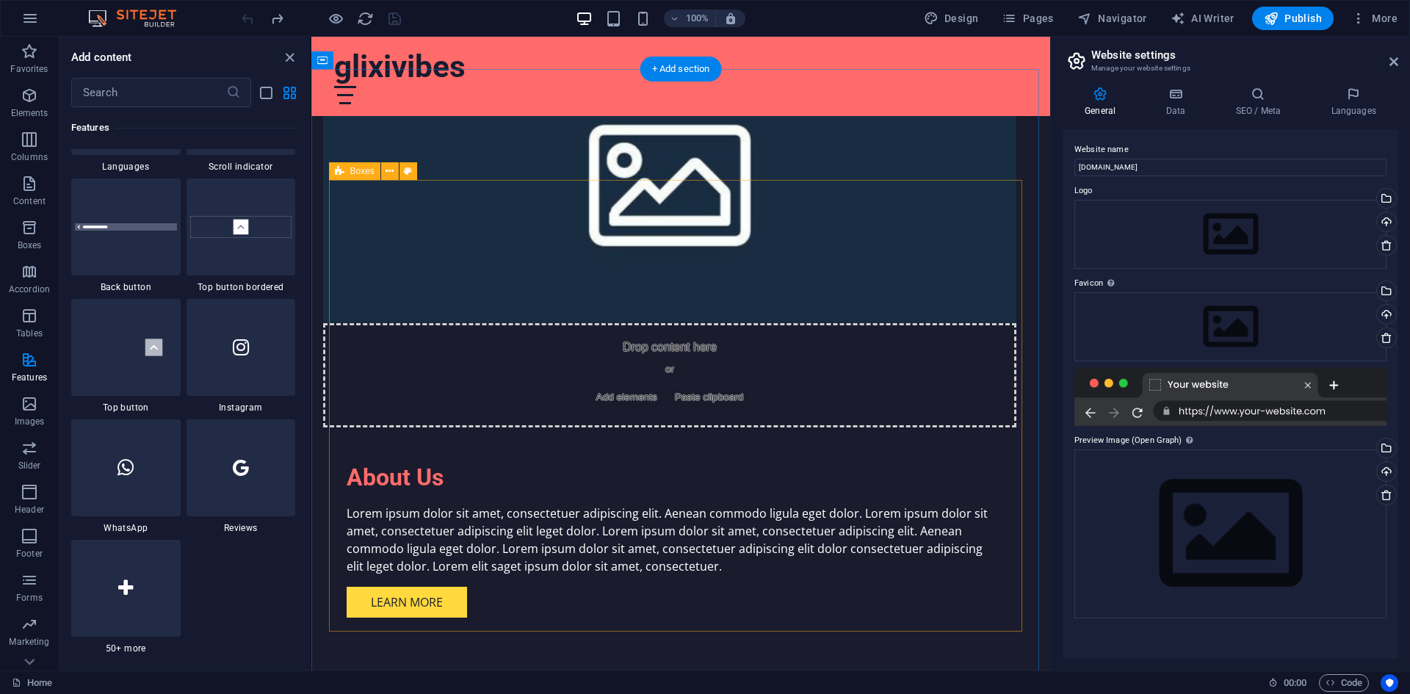
scroll to position [961, 0]
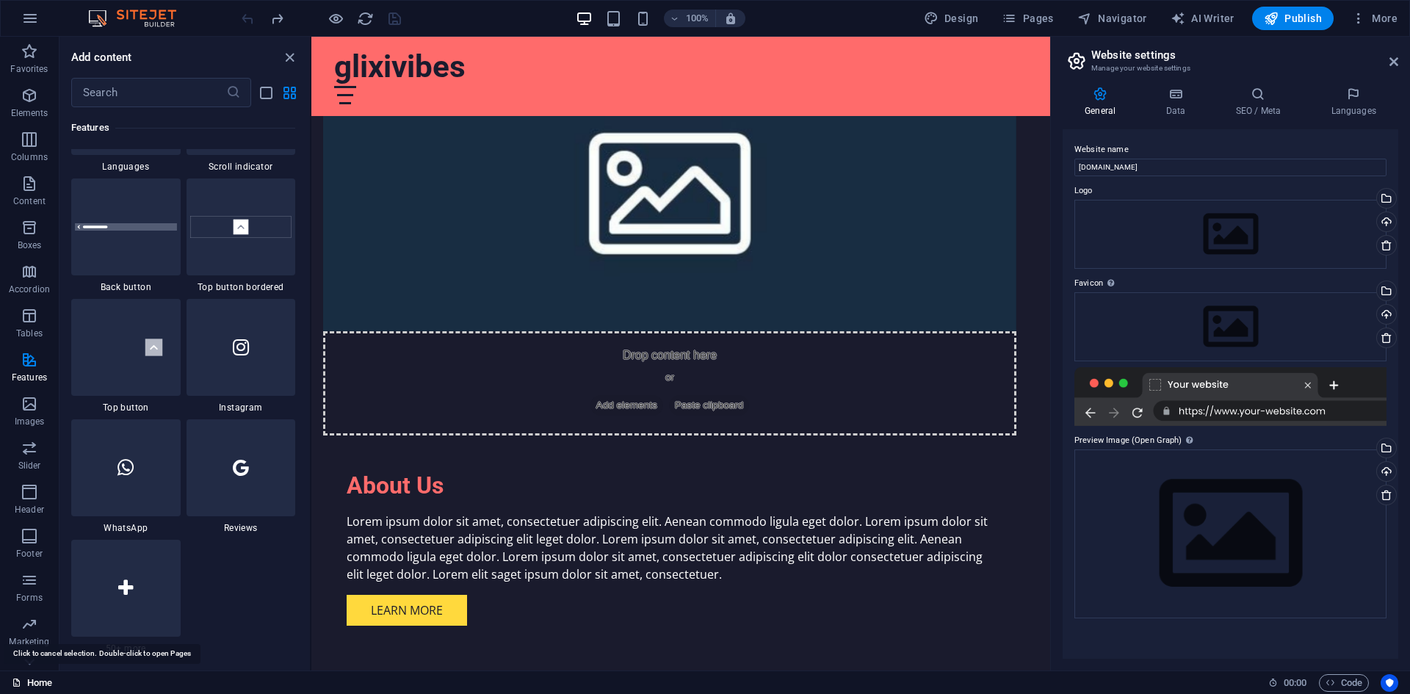
click at [46, 678] on link "Home" at bounding box center [32, 683] width 40 height 18
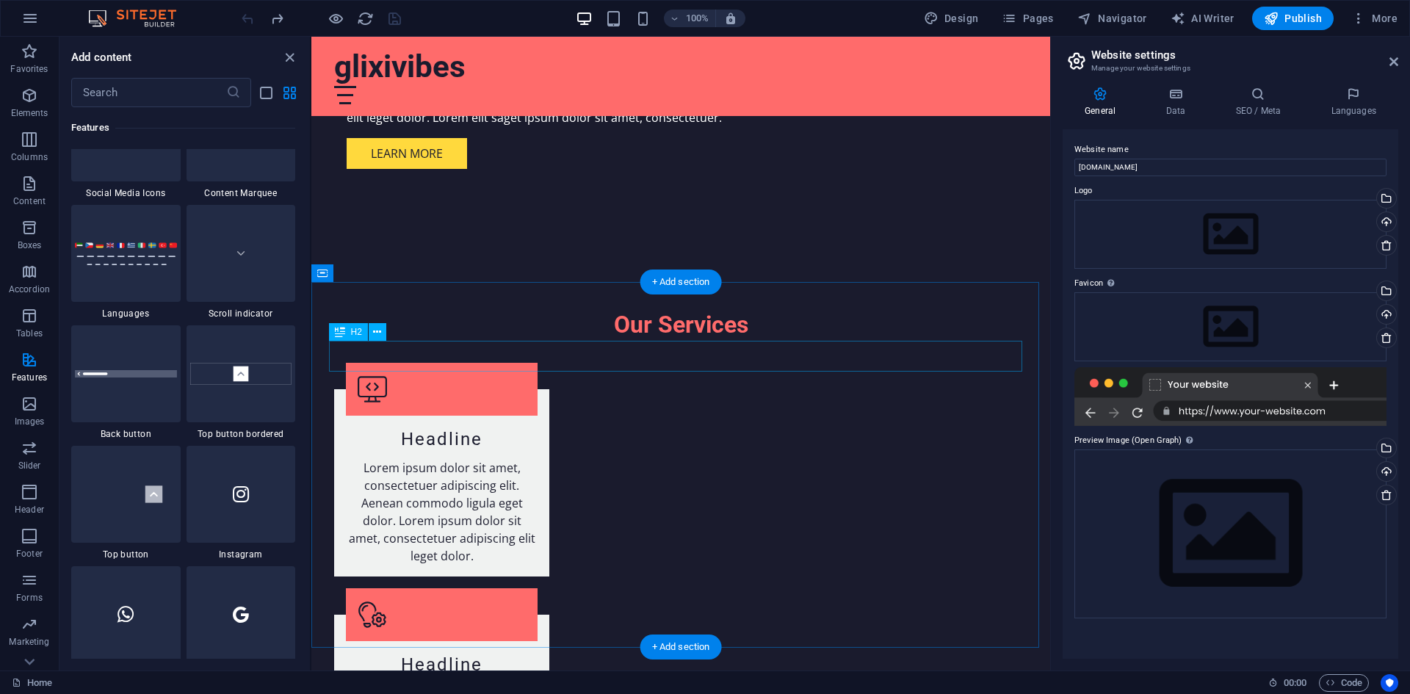
scroll to position [1549, 0]
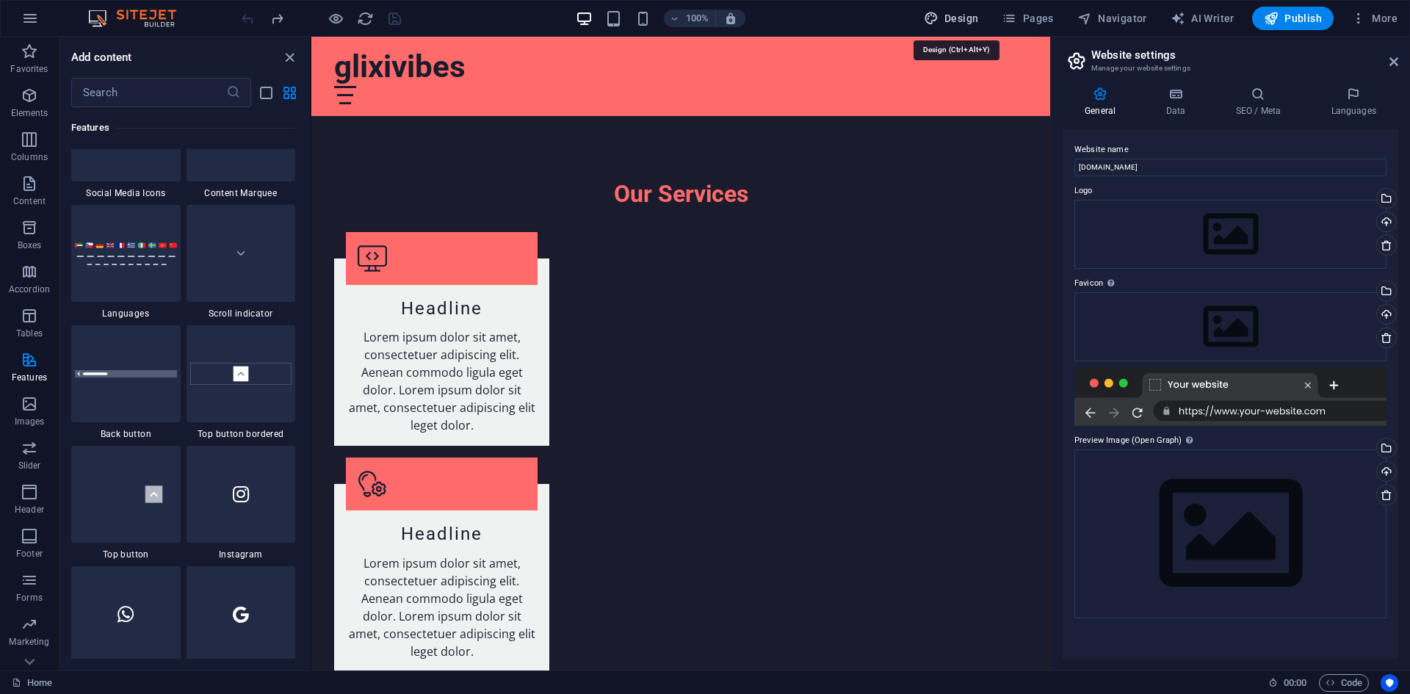
click at [950, 19] on span "Design" at bounding box center [951, 18] width 55 height 15
select select "px"
select select "200"
select select "px"
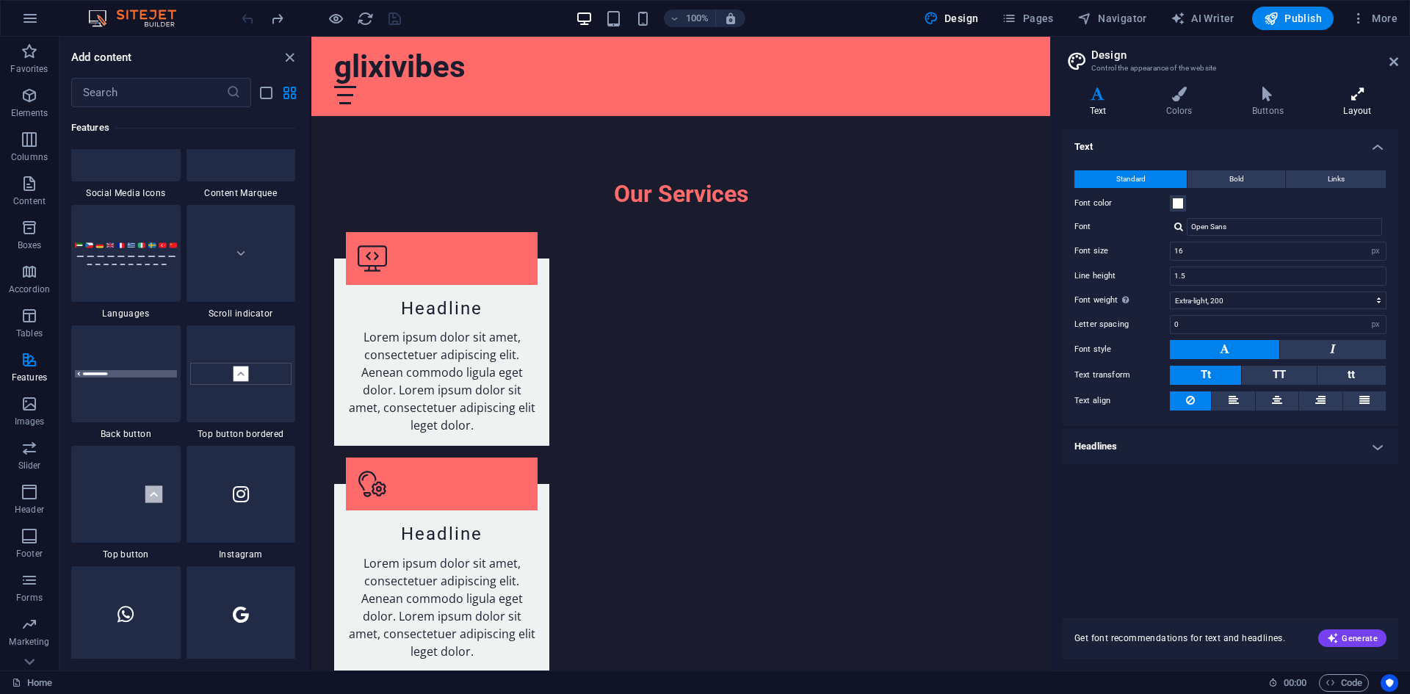
click at [1350, 101] on icon at bounding box center [1358, 94] width 82 height 15
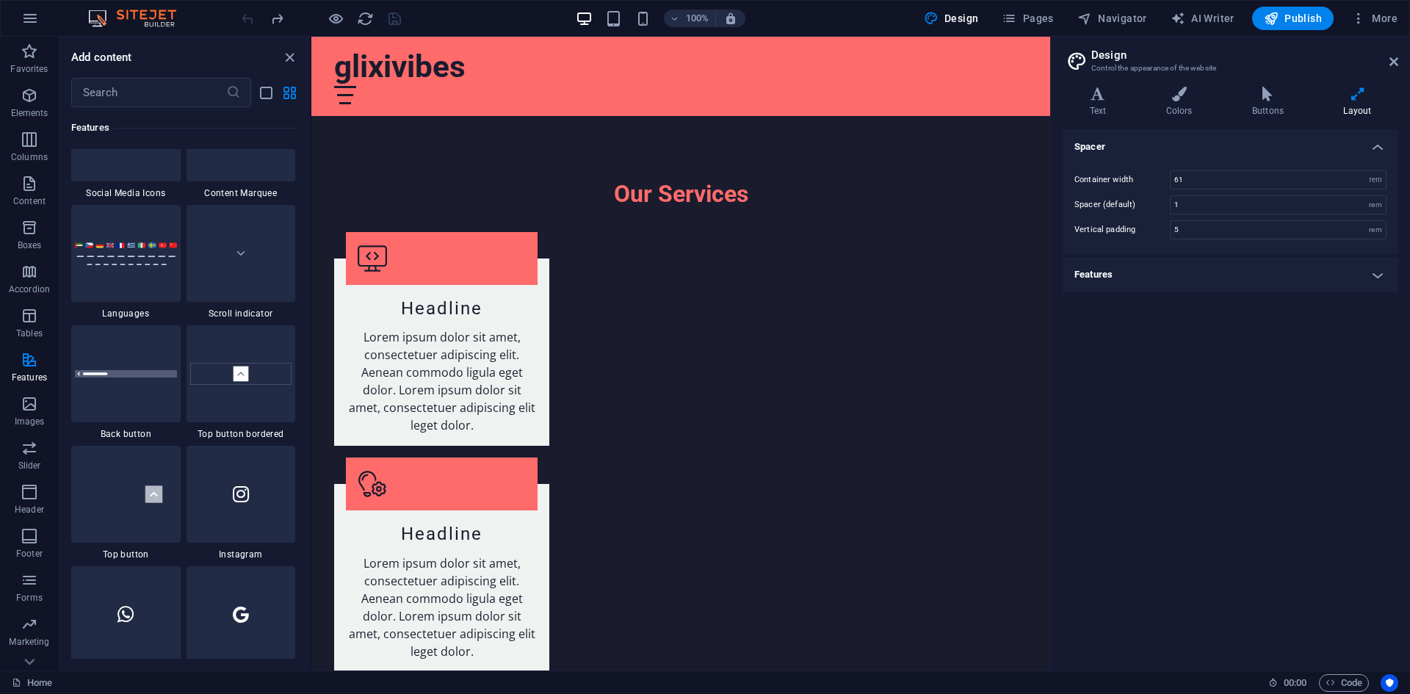
click at [1388, 276] on h4 "Features" at bounding box center [1230, 274] width 336 height 35
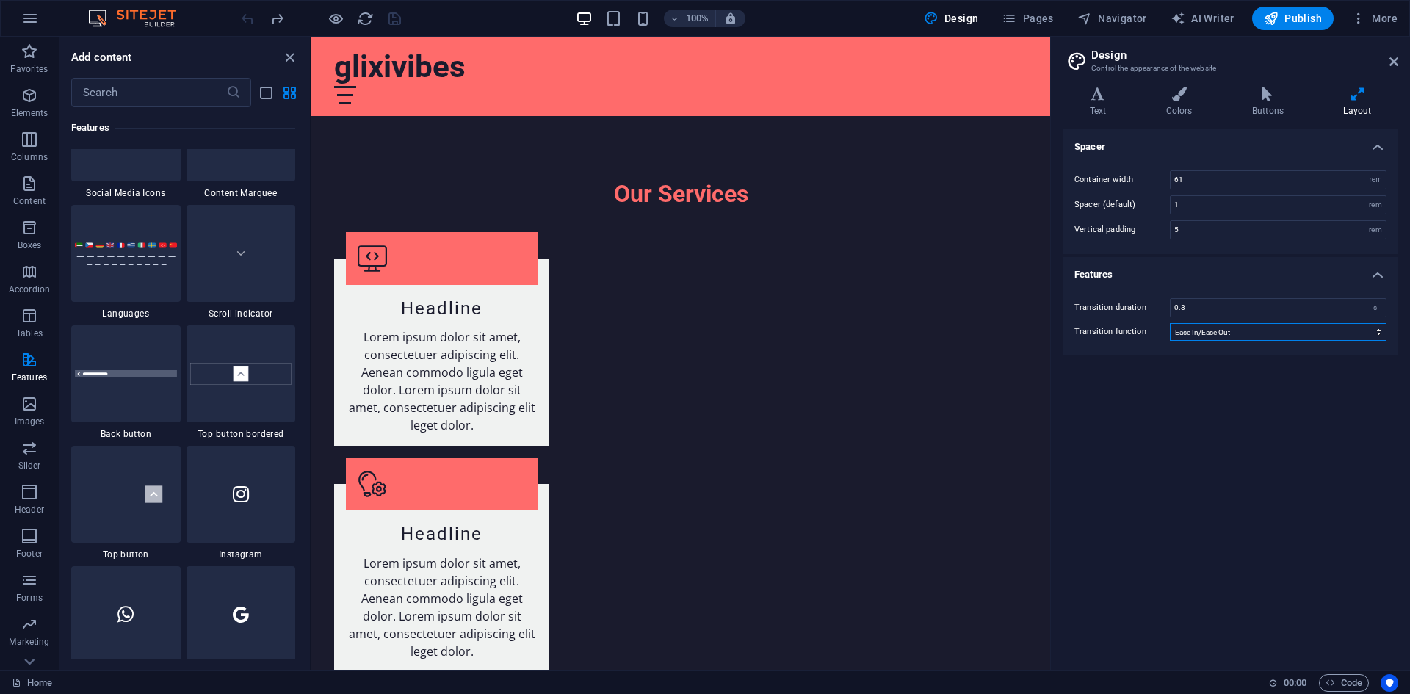
click at [1377, 334] on select "Ease Ease In Ease Out Ease In/Ease Out Linear" at bounding box center [1278, 332] width 217 height 18
click at [1192, 12] on span "AI Writer" at bounding box center [1202, 18] width 64 height 15
select select "English"
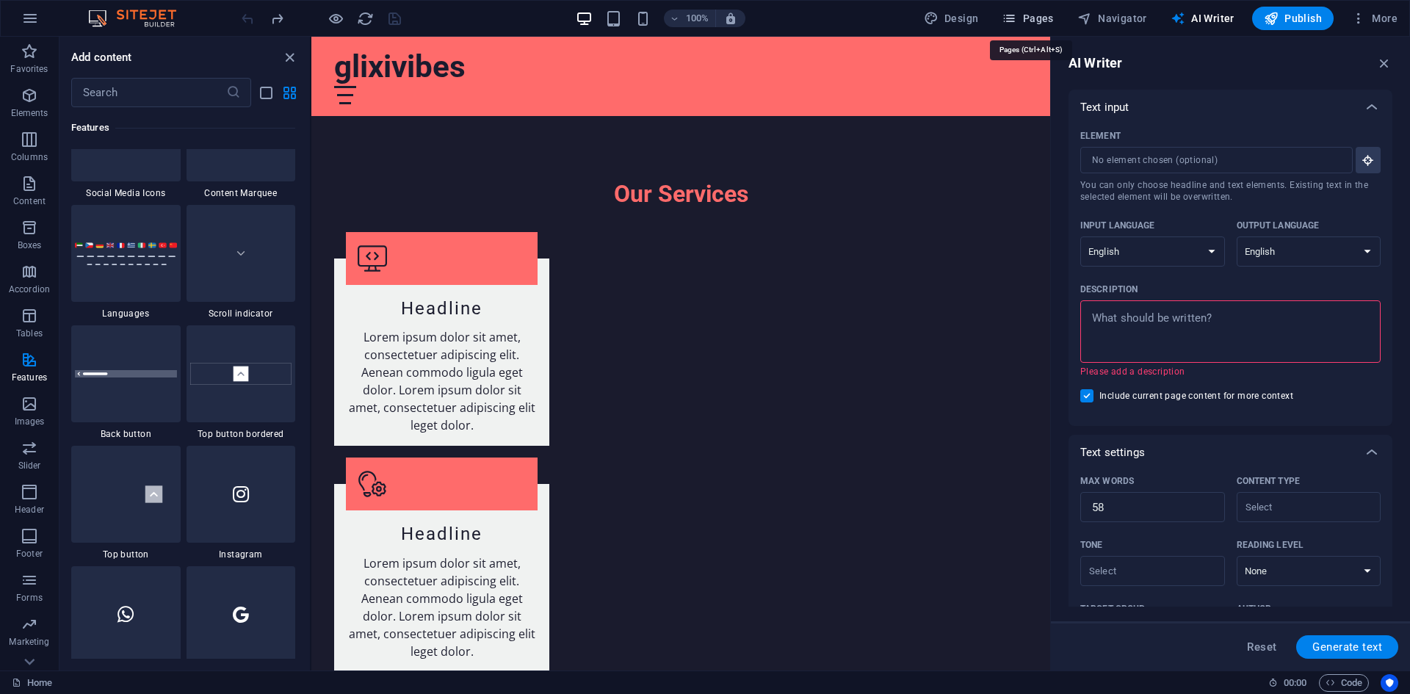
click at [1050, 17] on span "Pages" at bounding box center [1027, 18] width 51 height 15
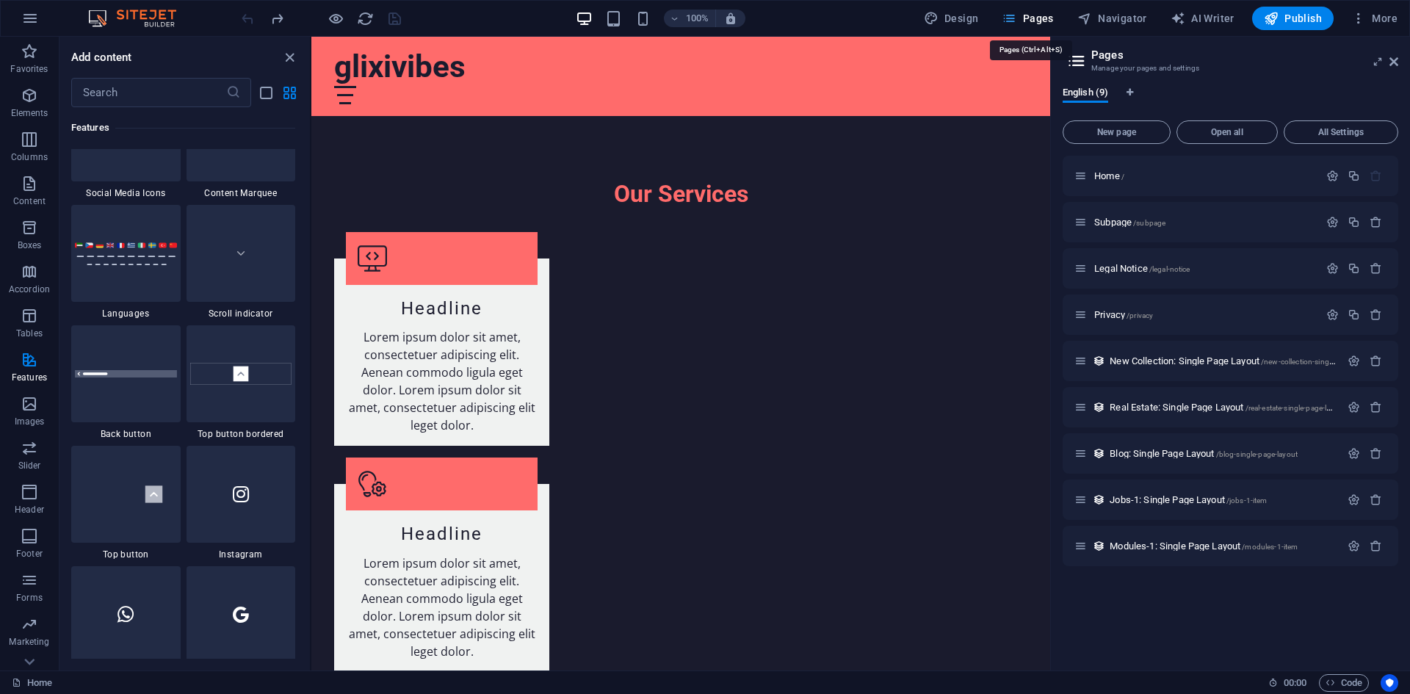
click at [1035, 23] on span "Pages" at bounding box center [1027, 18] width 51 height 15
click at [1032, 23] on span "Pages" at bounding box center [1027, 18] width 51 height 15
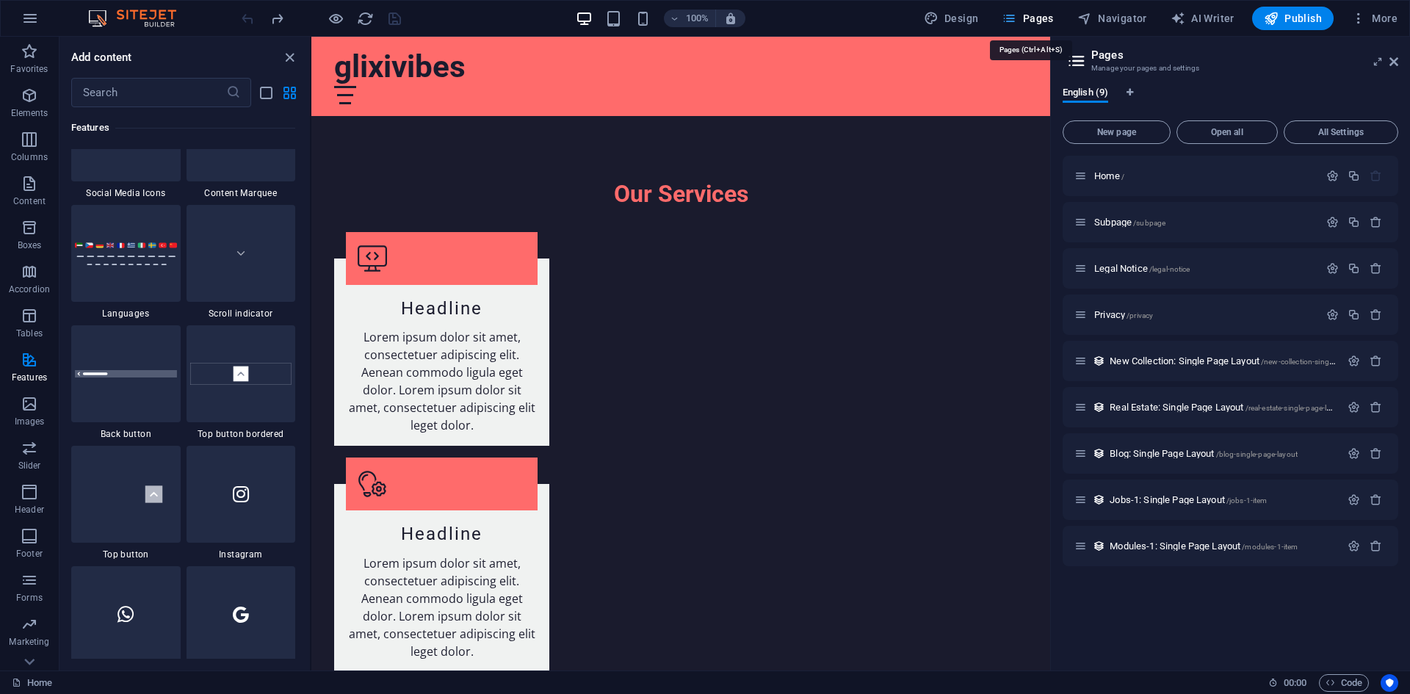
click at [1032, 23] on span "Pages" at bounding box center [1027, 18] width 51 height 15
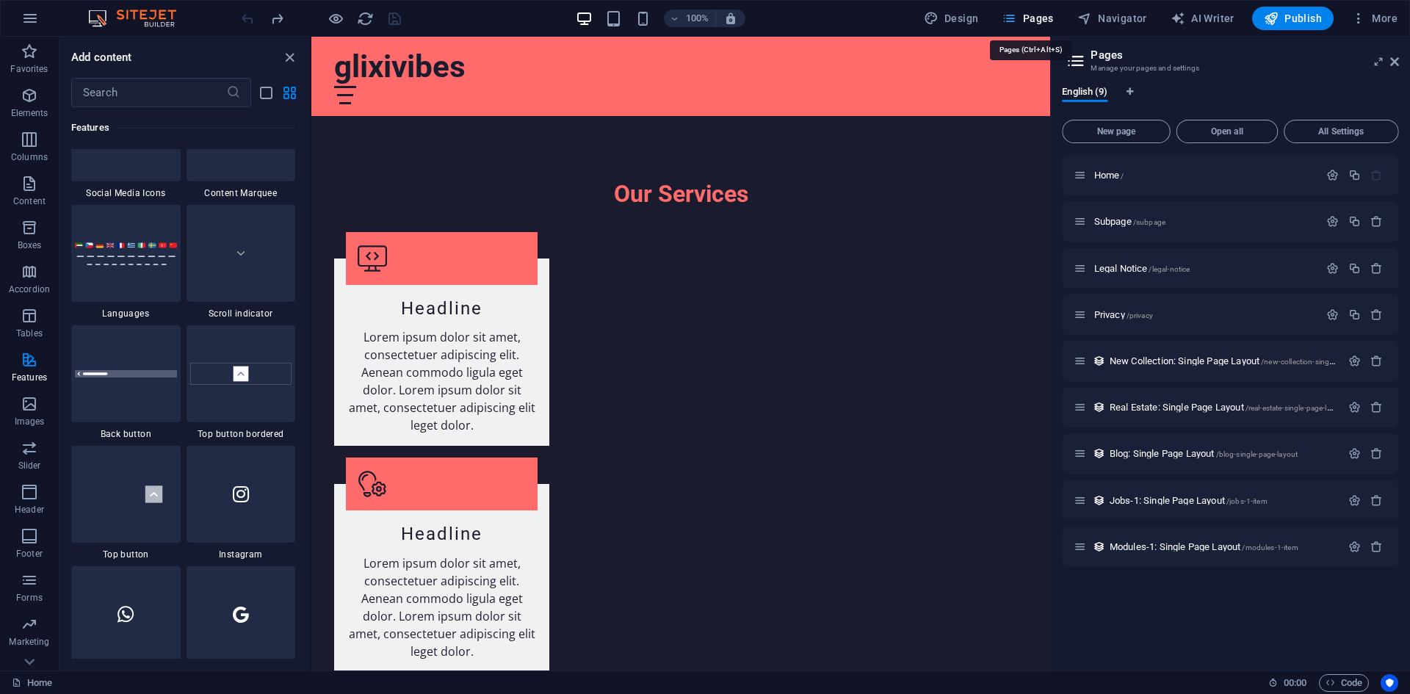
click at [1032, 23] on span "Pages" at bounding box center [1027, 18] width 51 height 15
click at [1333, 675] on span "Code" at bounding box center [1343, 683] width 37 height 18
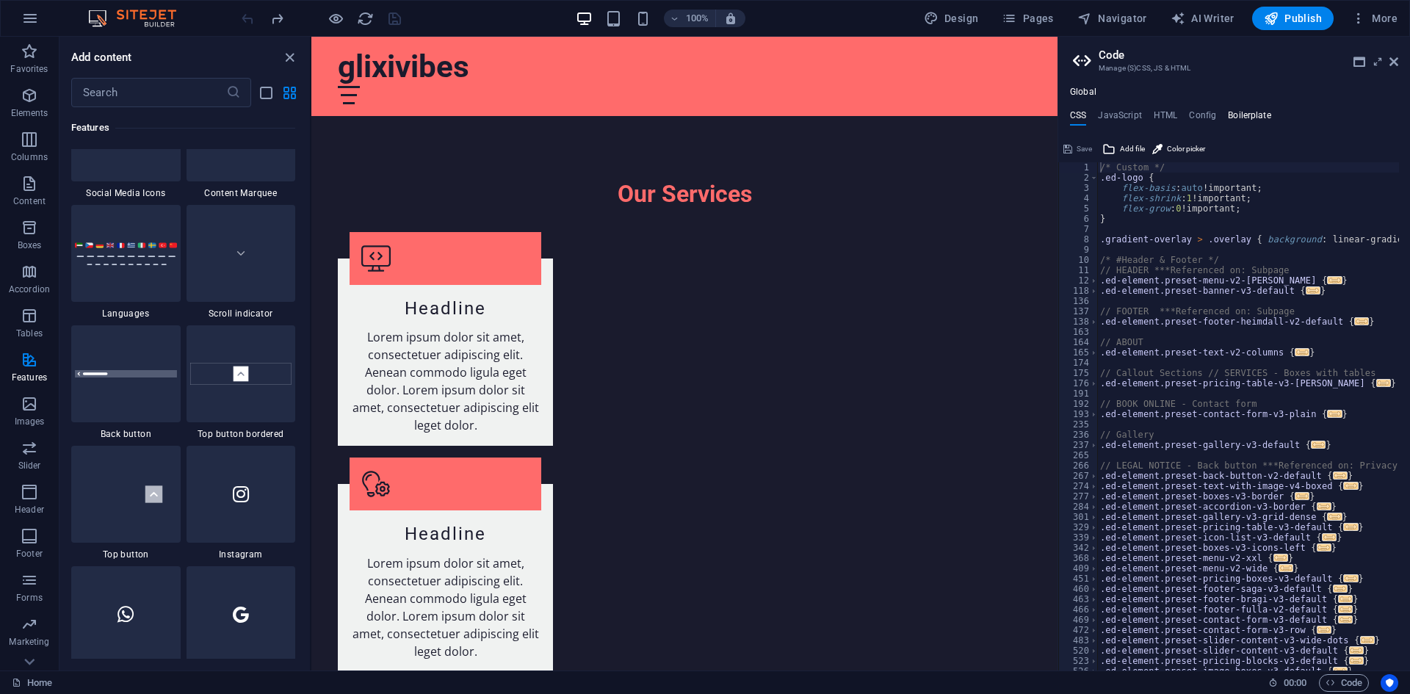
click at [1240, 118] on h4 "Boilerplate" at bounding box center [1249, 118] width 43 height 16
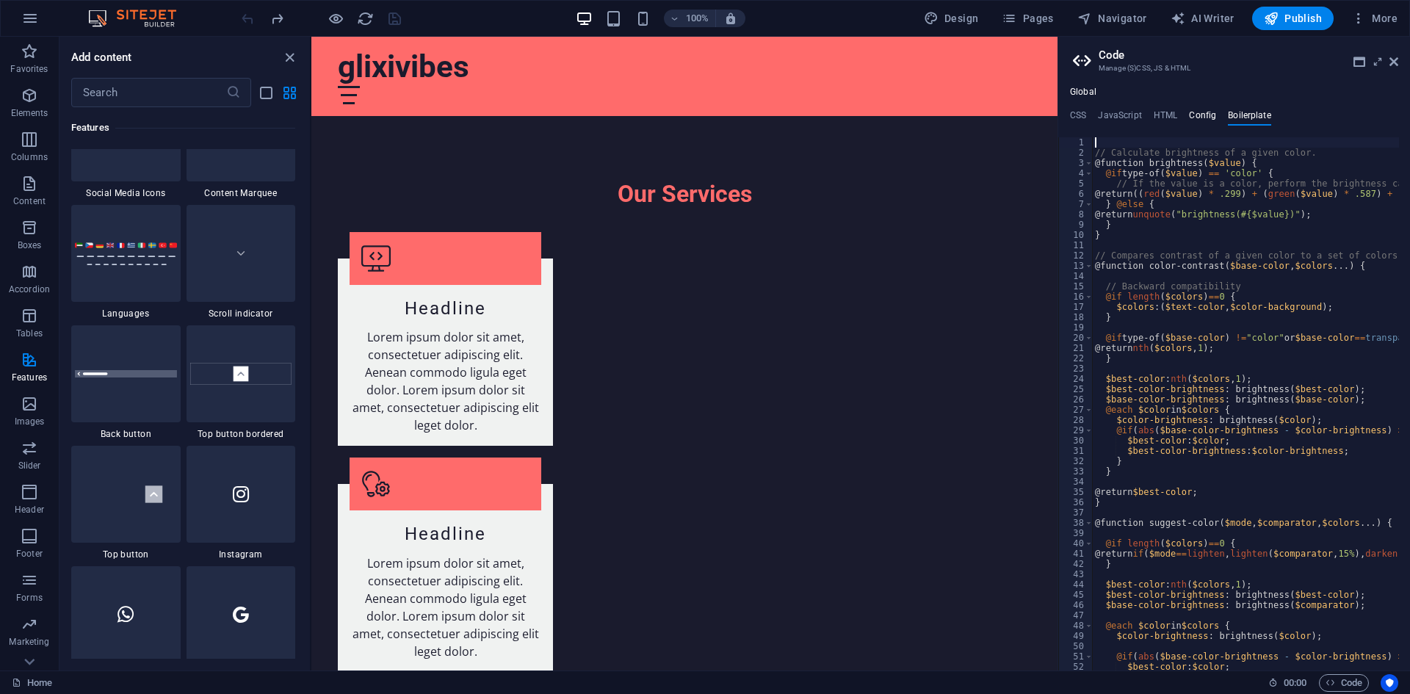
click at [1200, 111] on h4 "Config" at bounding box center [1202, 118] width 27 height 16
type textarea "$color-background: #1A1B2D;"
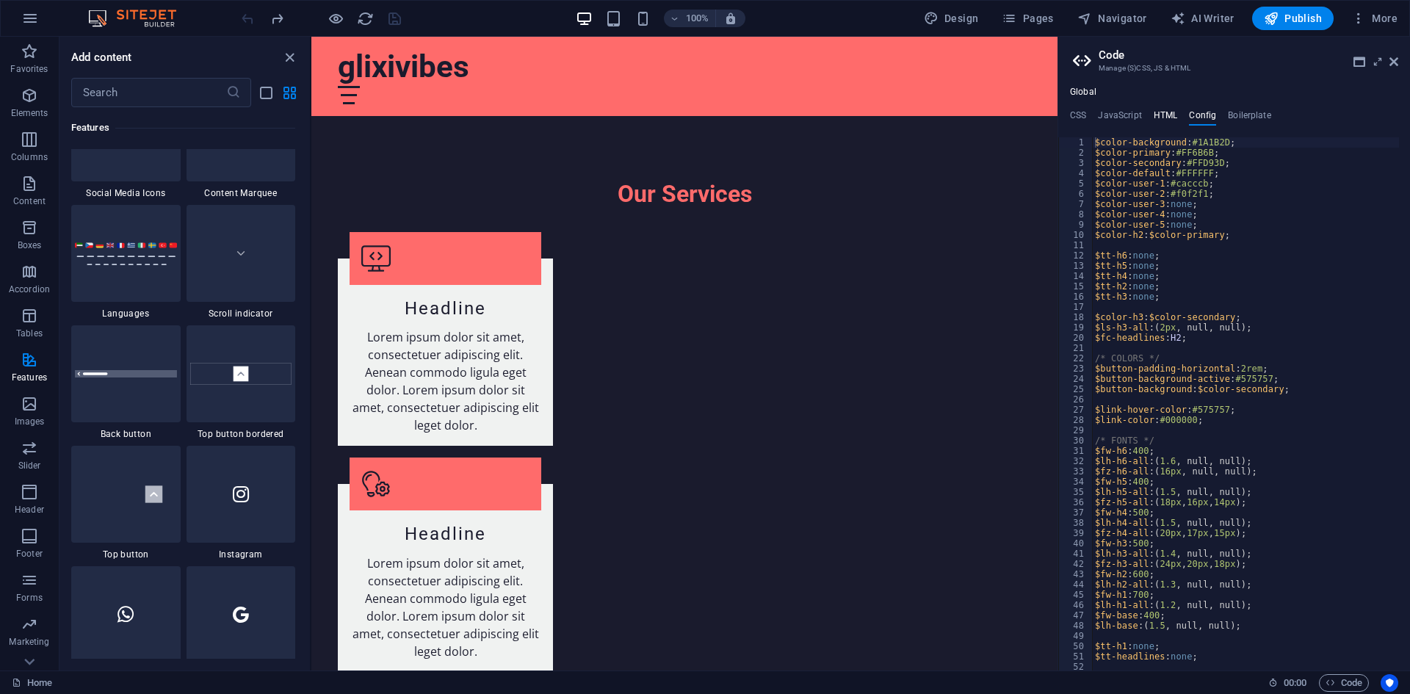
click at [1167, 116] on h4 "HTML" at bounding box center [1166, 118] width 24 height 16
type textarea "<a href="#main-content" class="wv-link-content button">Skip to main content</a>"
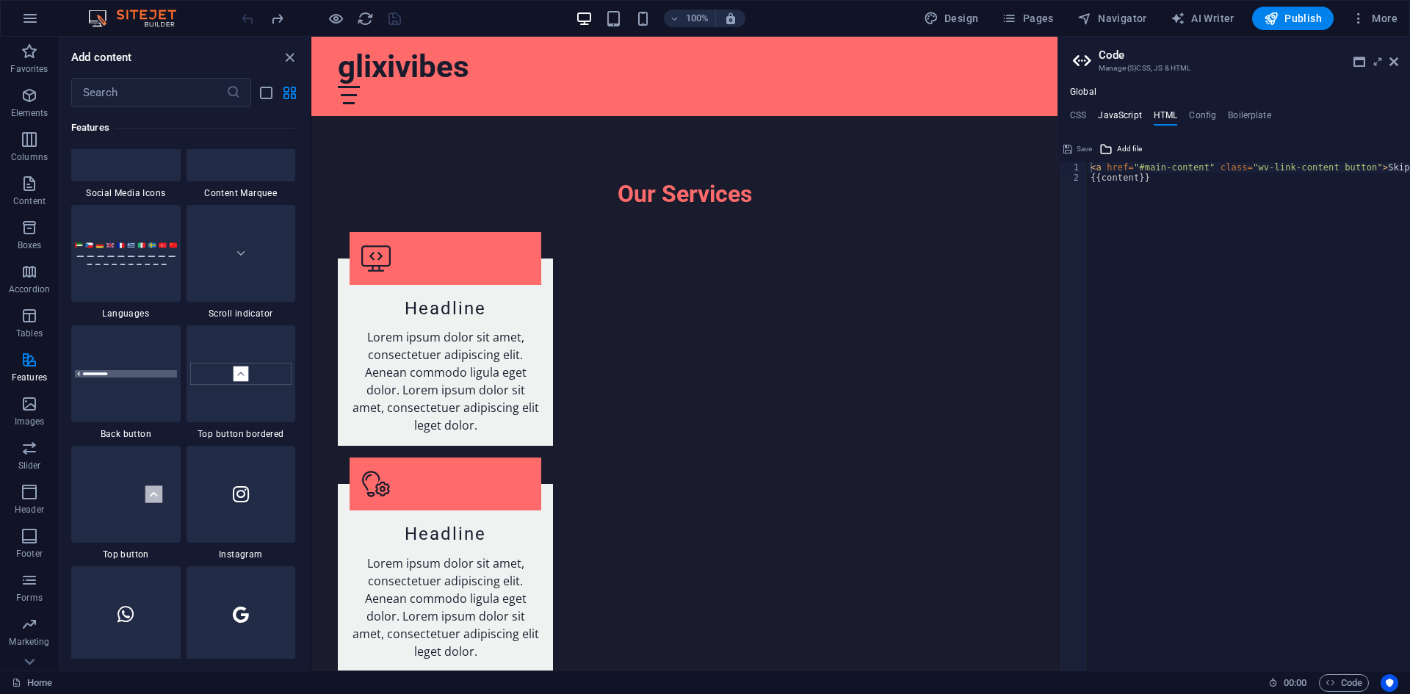
click at [1126, 116] on h4 "JavaScript" at bounding box center [1119, 118] width 43 height 16
type textarea "/* JS for preset "Menu V2" */"
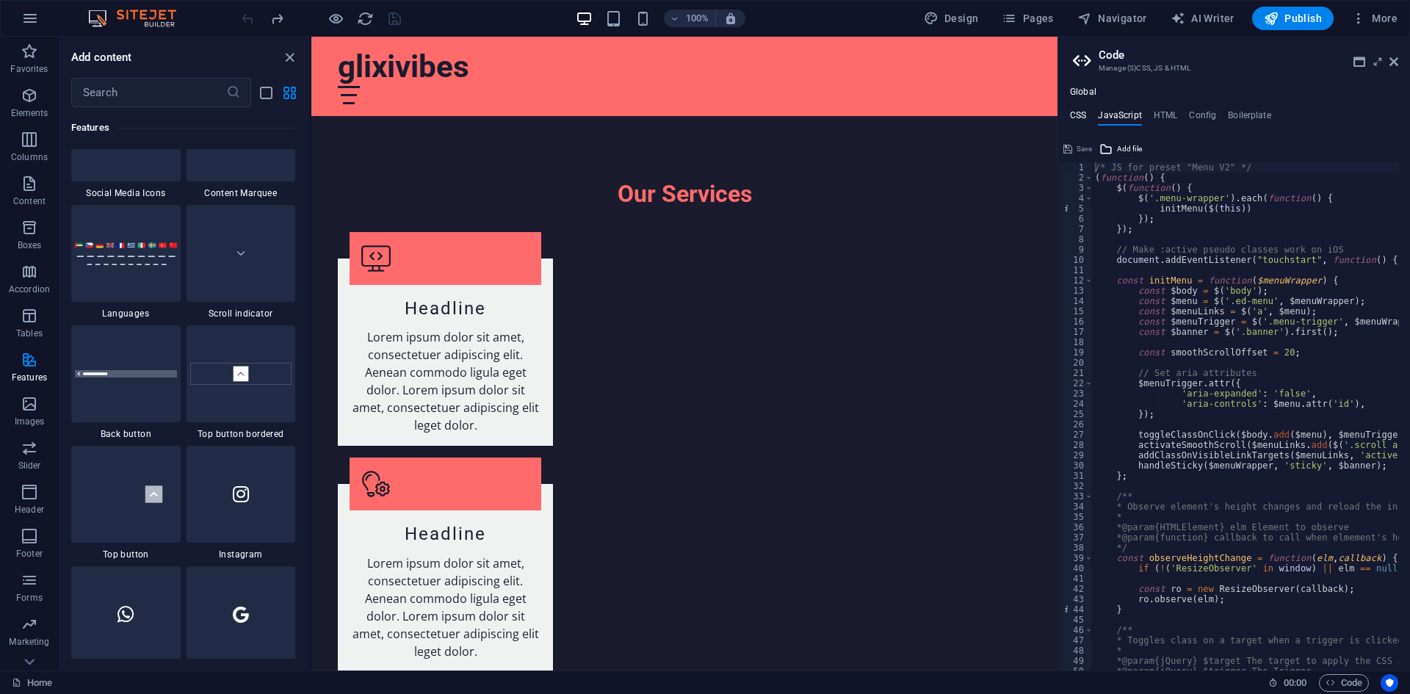
click at [1084, 117] on h4 "CSS" at bounding box center [1078, 118] width 16 height 16
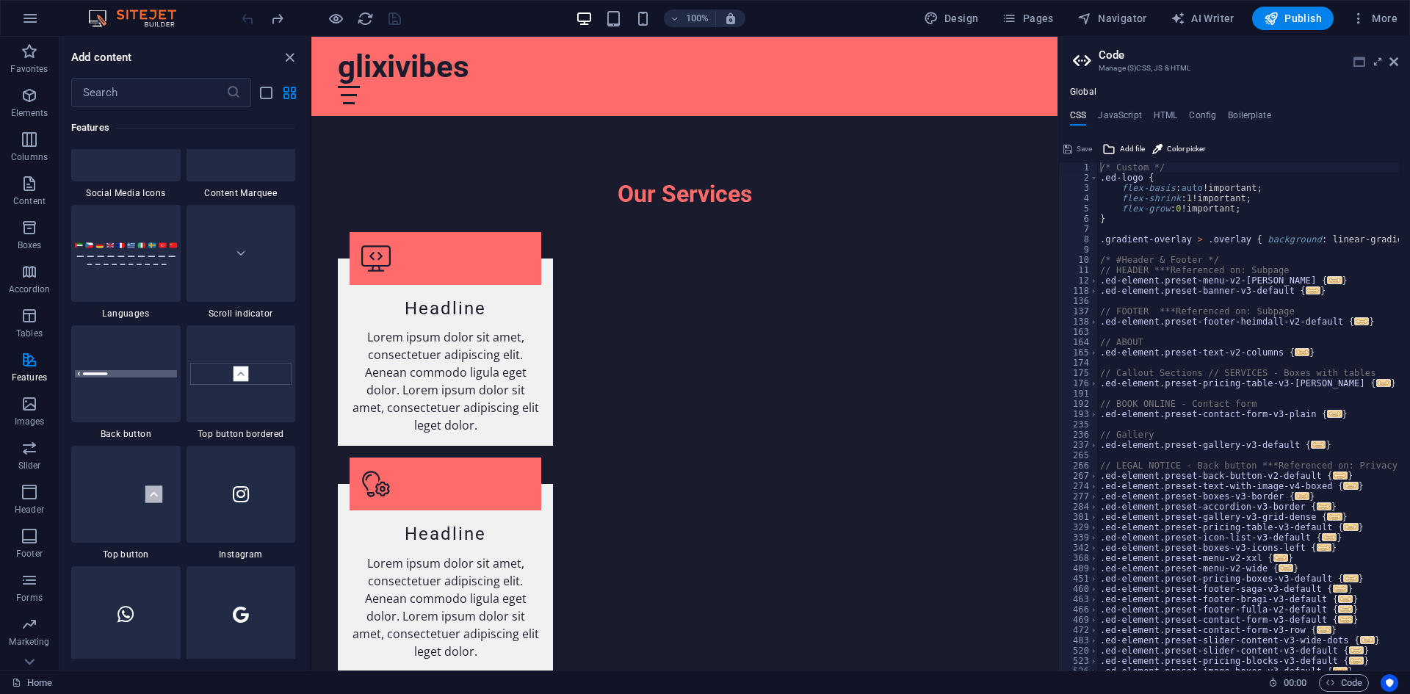
click at [1358, 65] on icon at bounding box center [1359, 62] width 12 height 12
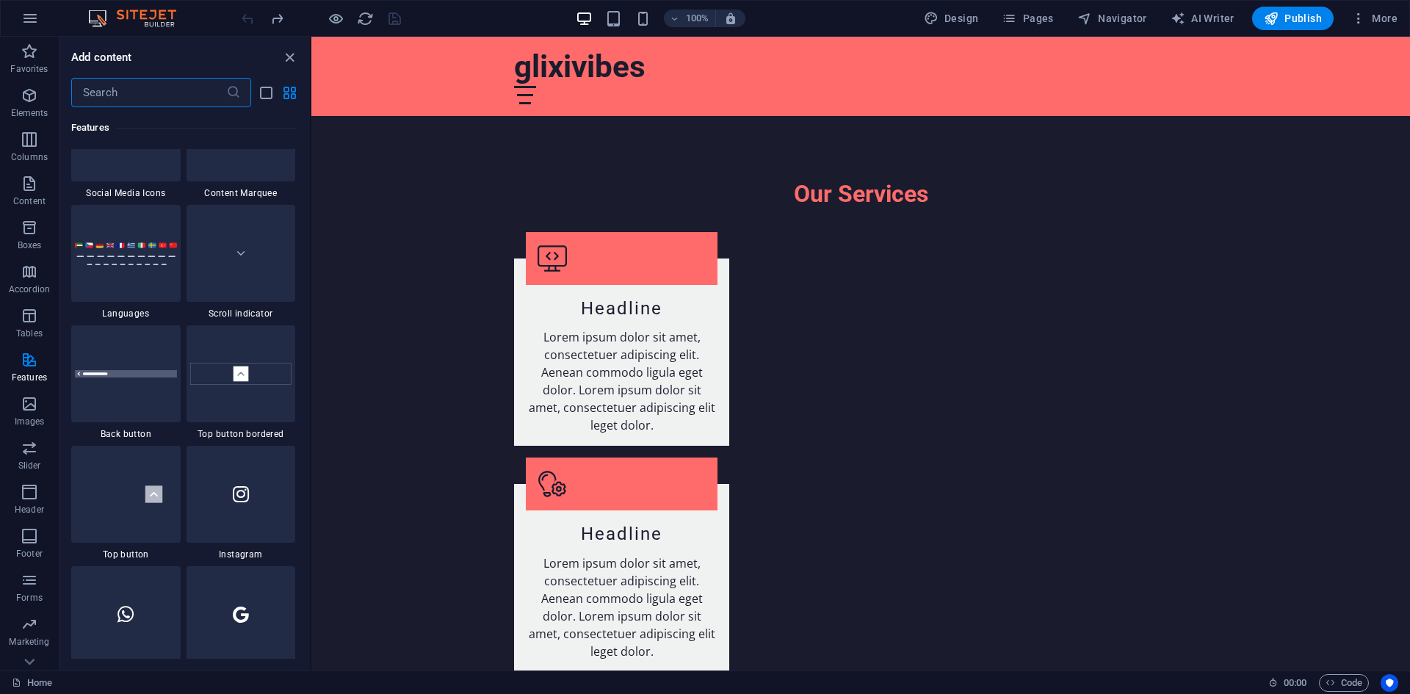
click at [153, 84] on input "text" at bounding box center [148, 92] width 155 height 29
click at [32, 501] on span "Header" at bounding box center [29, 500] width 59 height 35
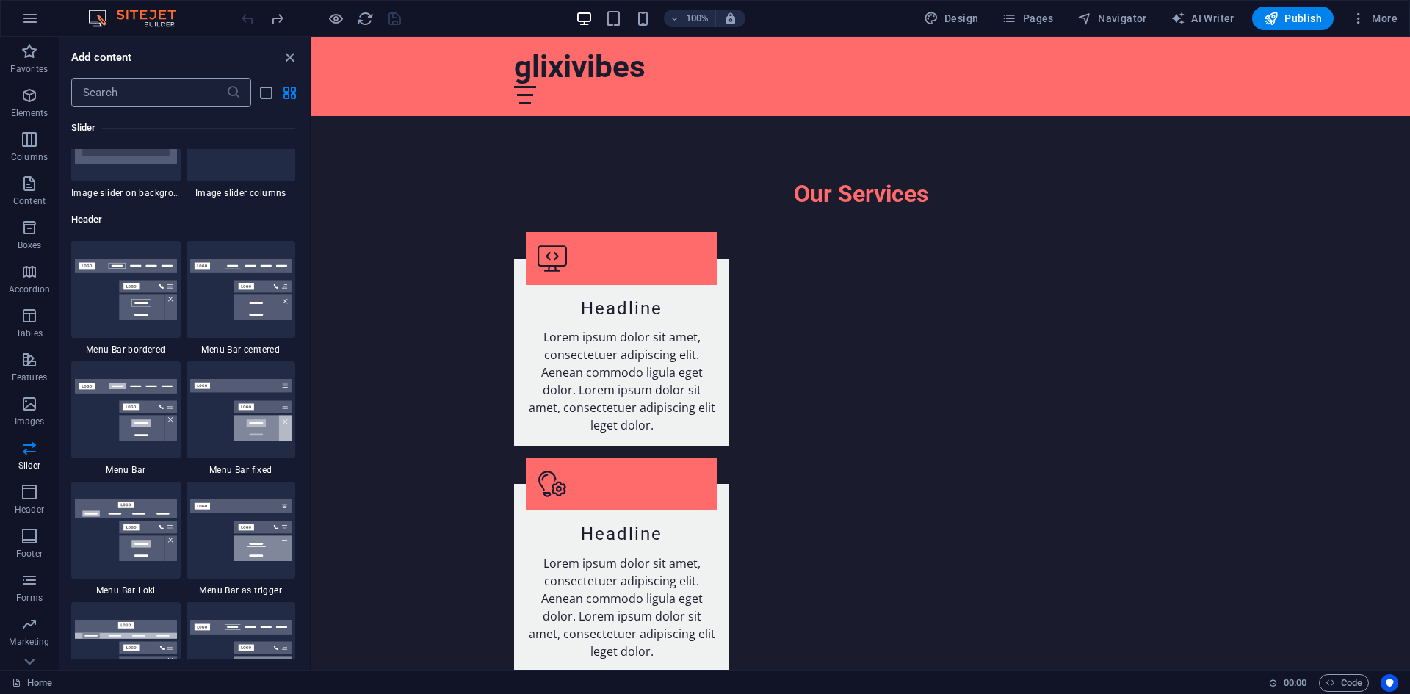
scroll to position [8622, 0]
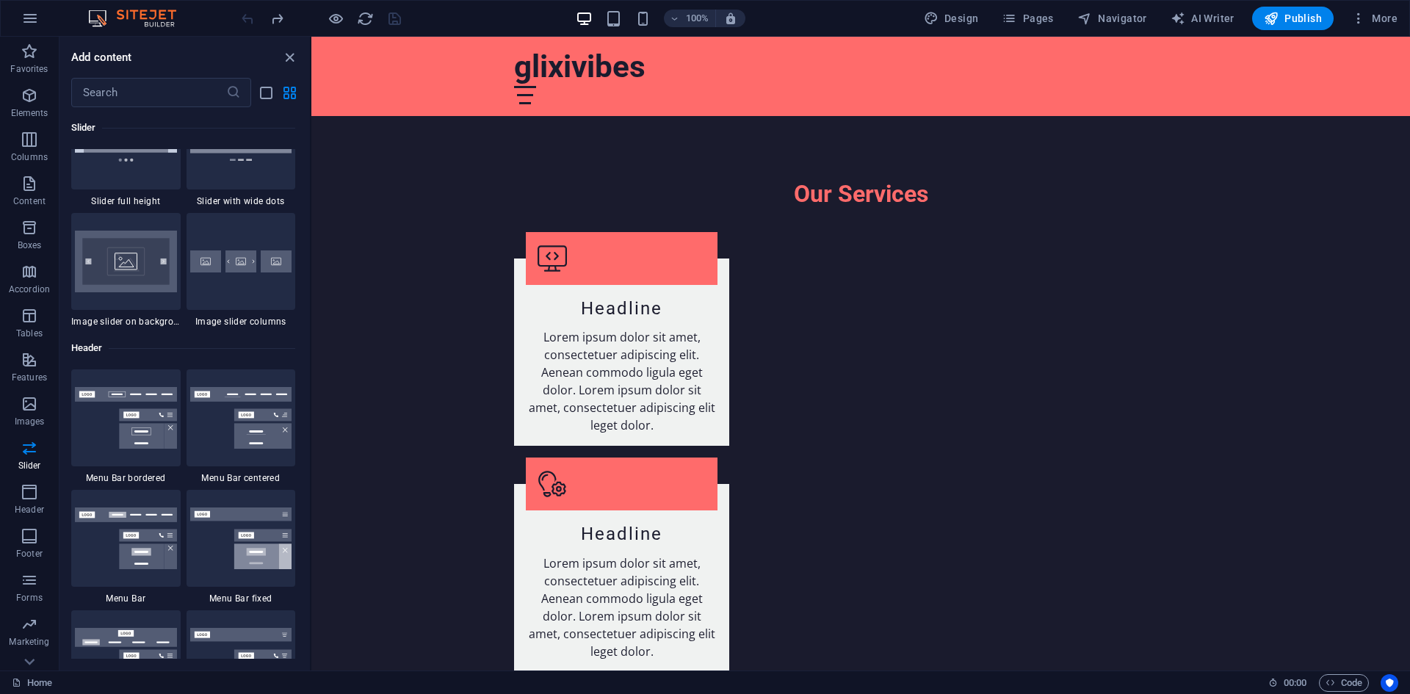
click at [168, 15] on img at bounding box center [139, 19] width 110 height 18
click at [37, 23] on icon "button" at bounding box center [30, 19] width 18 height 18
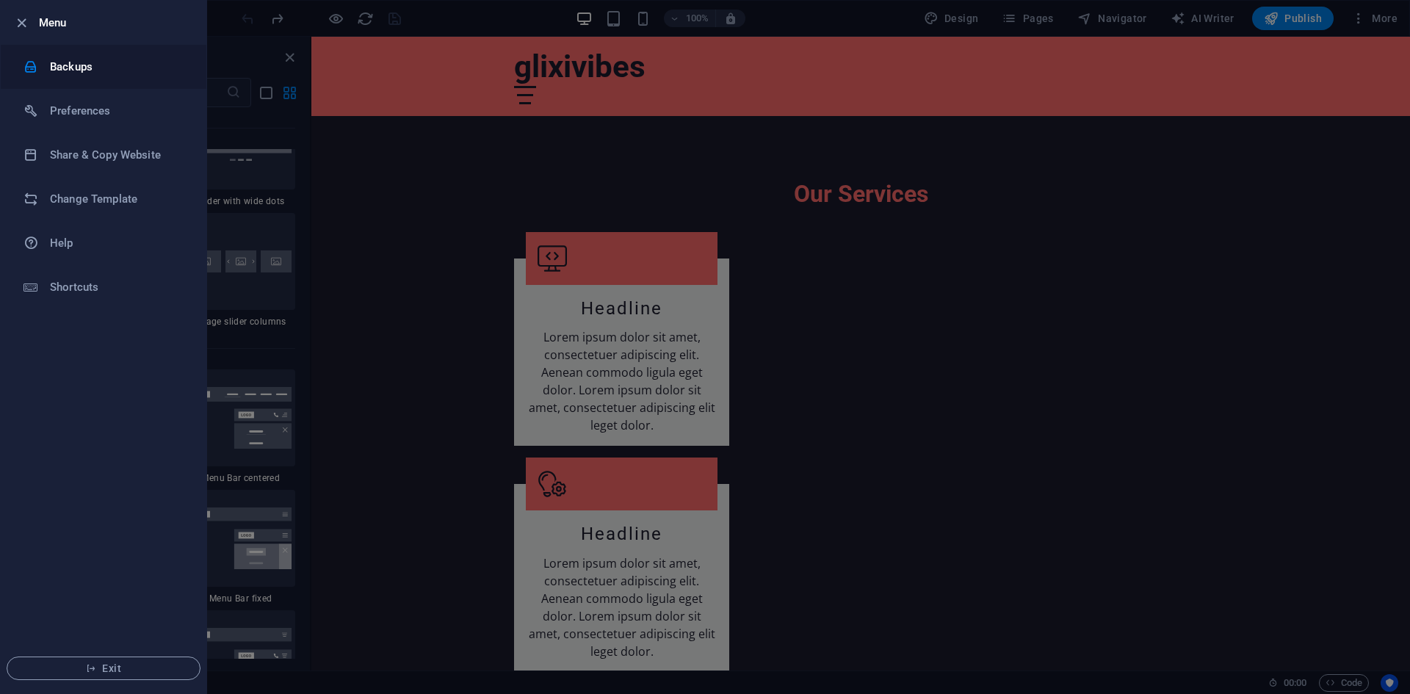
click at [80, 76] on li "Backups" at bounding box center [104, 67] width 206 height 44
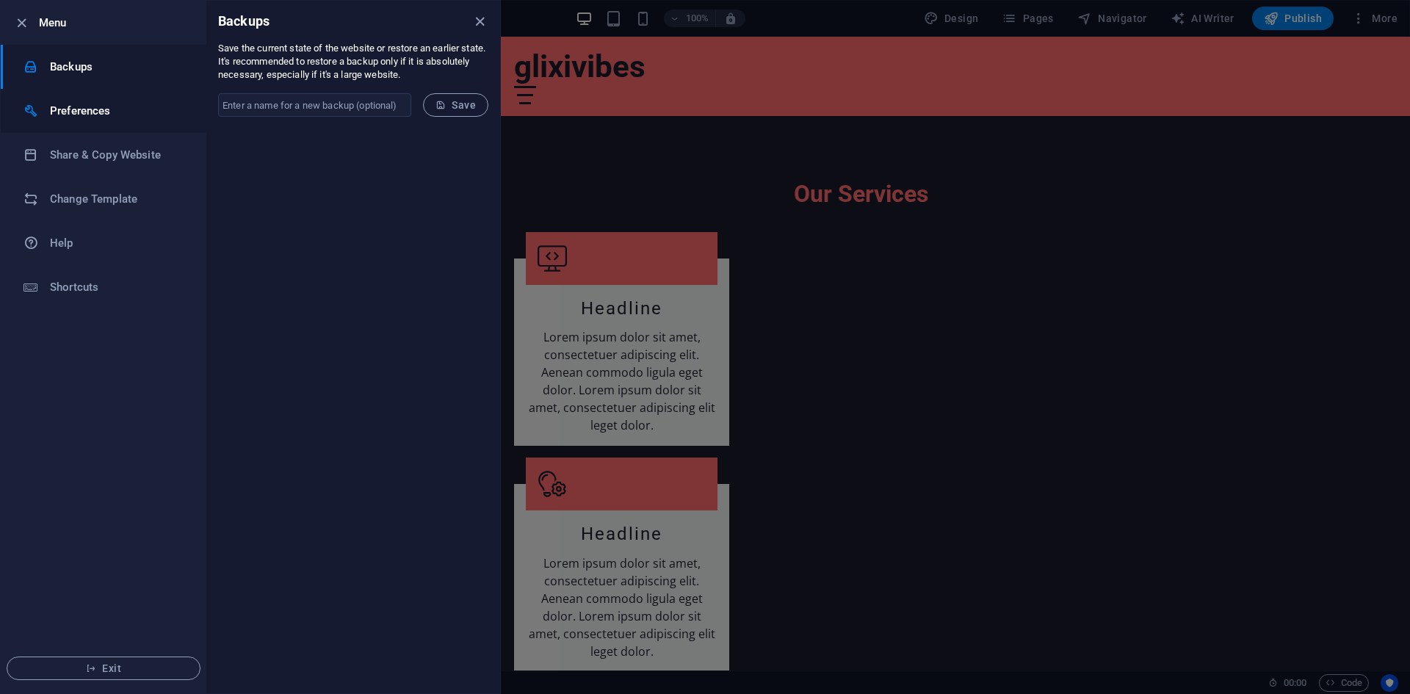
click at [70, 106] on h6 "Preferences" at bounding box center [118, 111] width 136 height 18
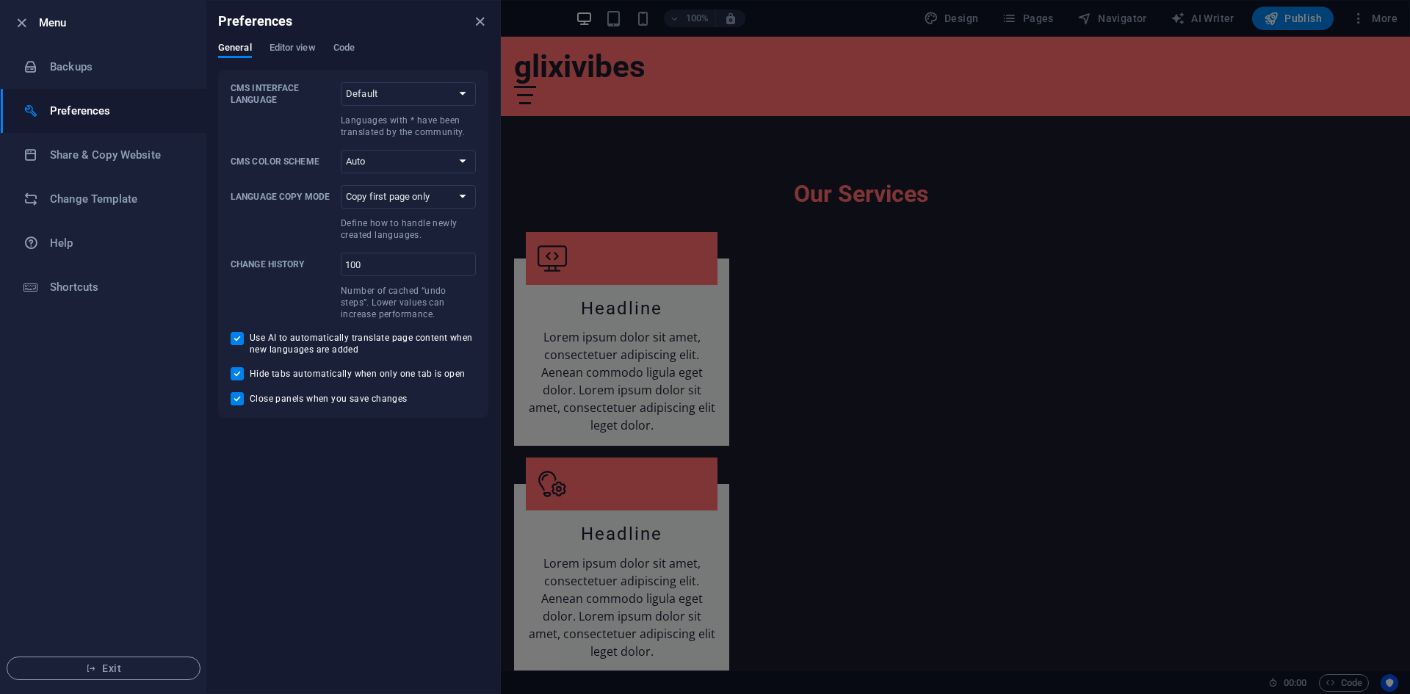
click at [1091, 198] on div at bounding box center [705, 347] width 1410 height 694
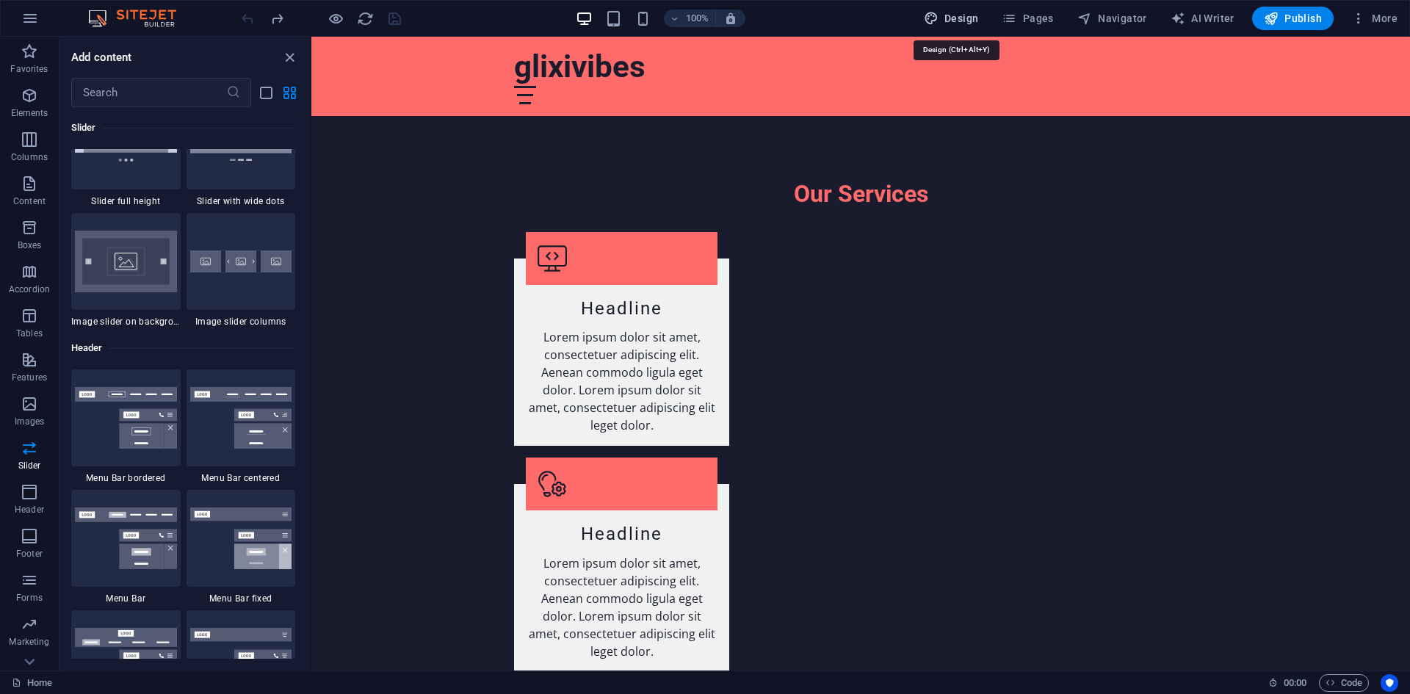
click at [971, 20] on span "Design" at bounding box center [951, 18] width 55 height 15
select select "rem"
select select "ease-in-out"
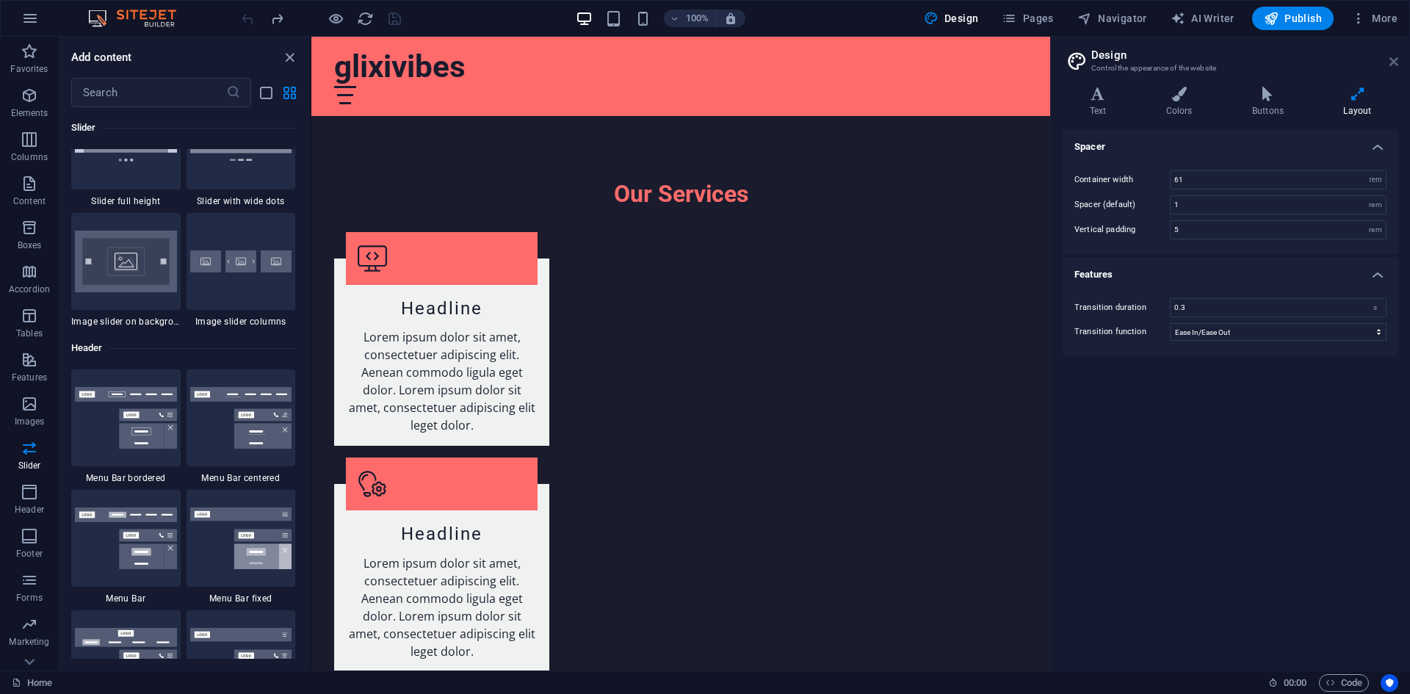
click at [1390, 57] on icon at bounding box center [1393, 62] width 9 height 12
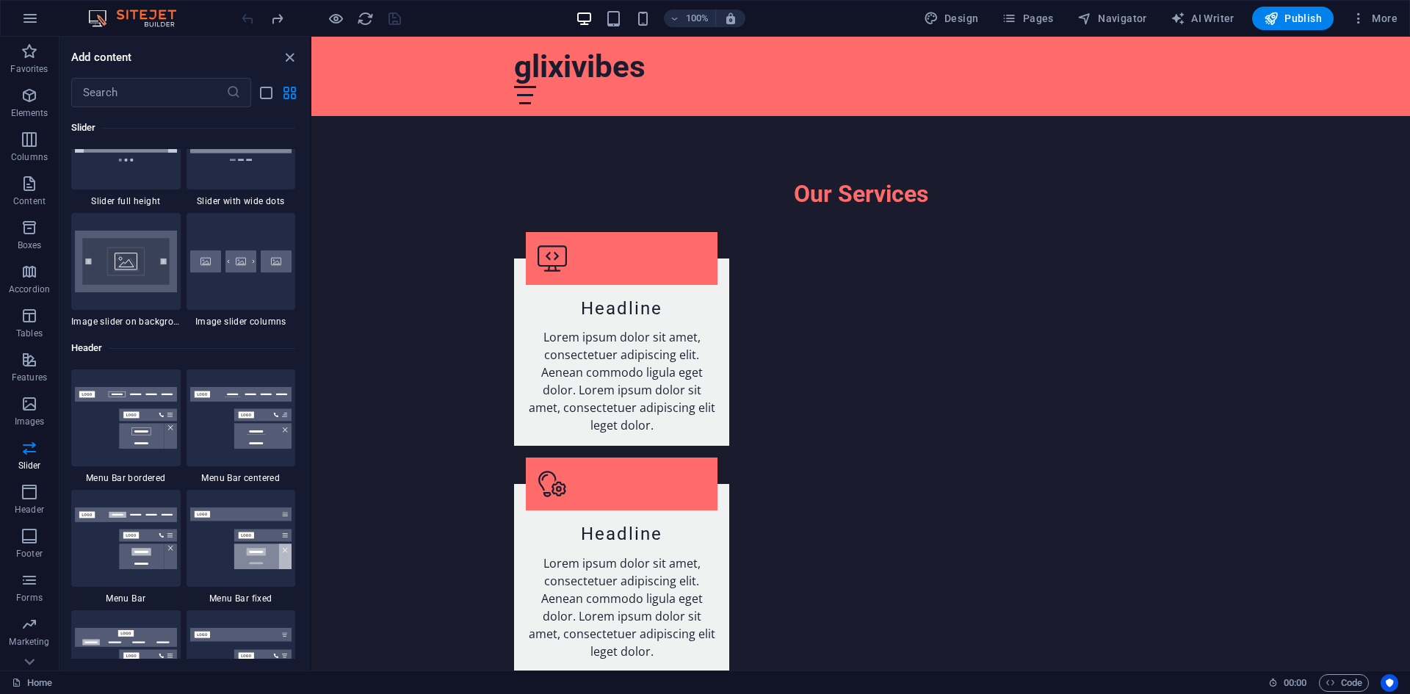
click at [1396, 4] on div "100% Design Pages Navigator AI Writer Publish More" at bounding box center [705, 18] width 1408 height 35
click at [1393, 22] on span "More" at bounding box center [1374, 18] width 46 height 15
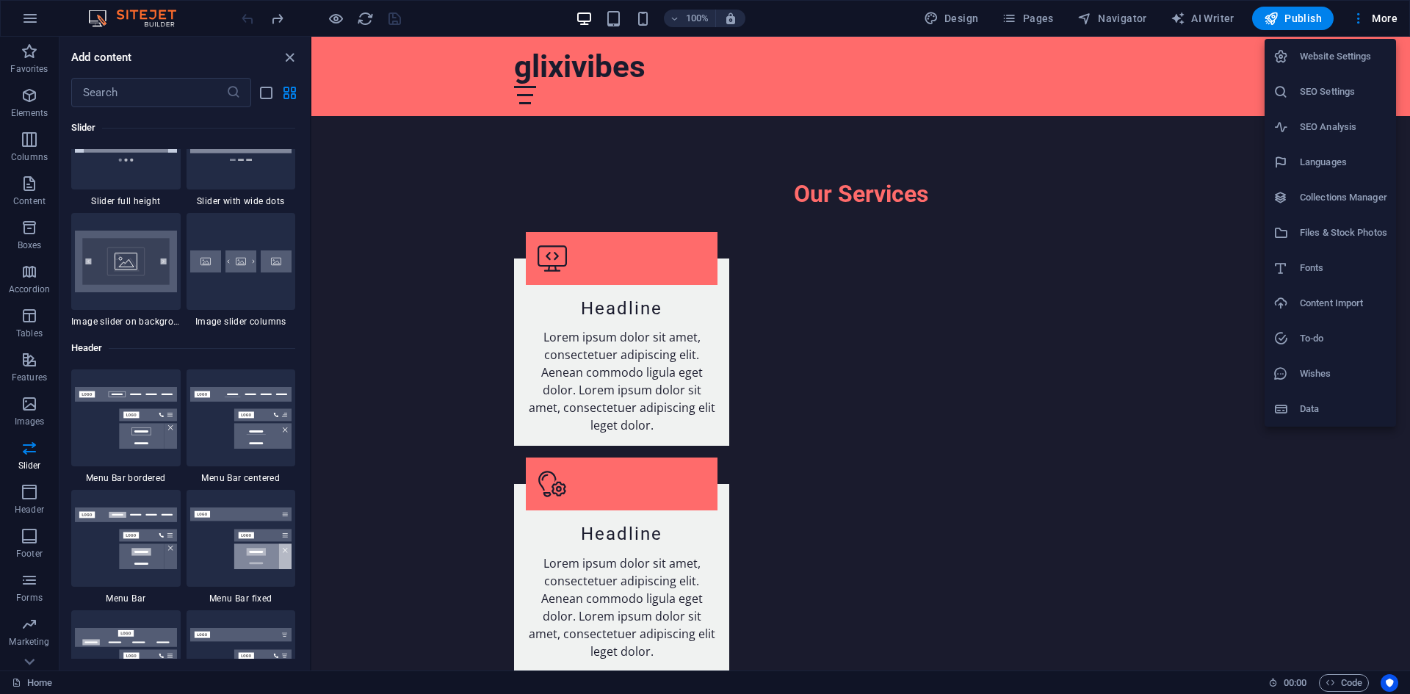
click at [1325, 374] on h6 "Wishes" at bounding box center [1343, 374] width 87 height 18
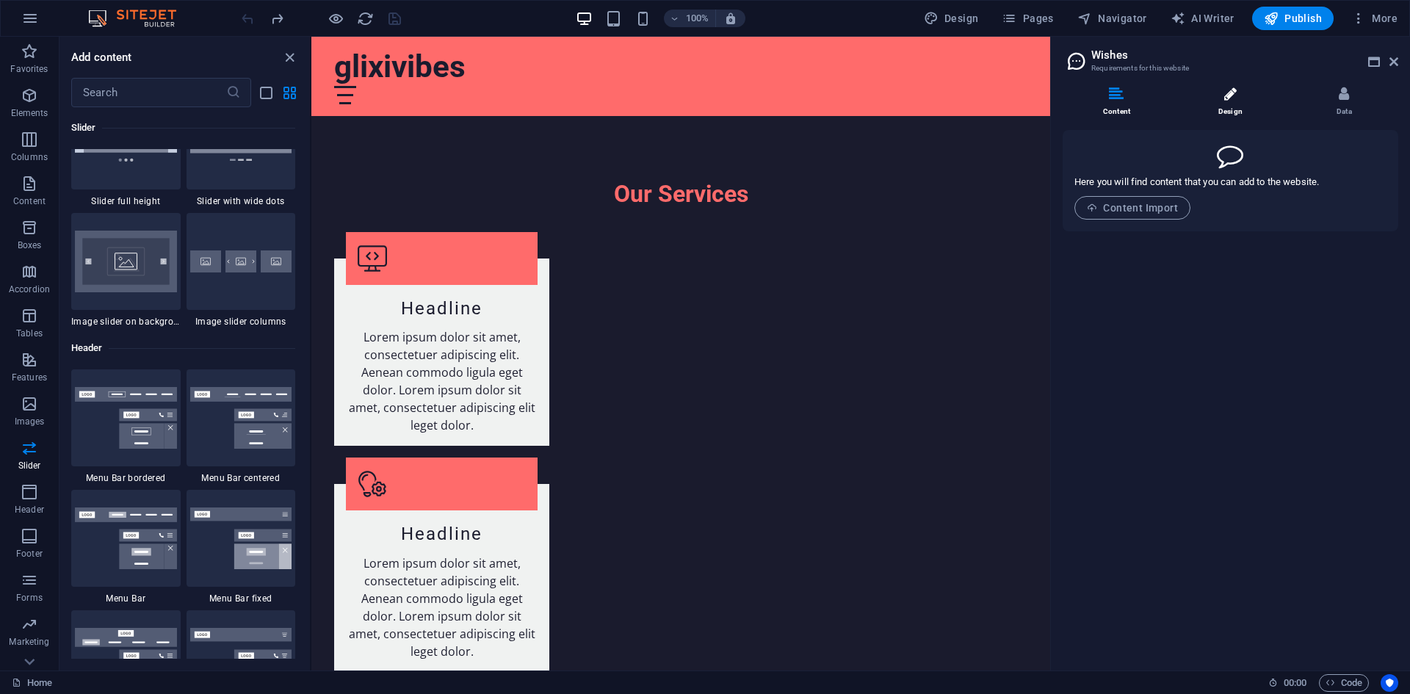
click at [1225, 95] on icon at bounding box center [1230, 94] width 12 height 15
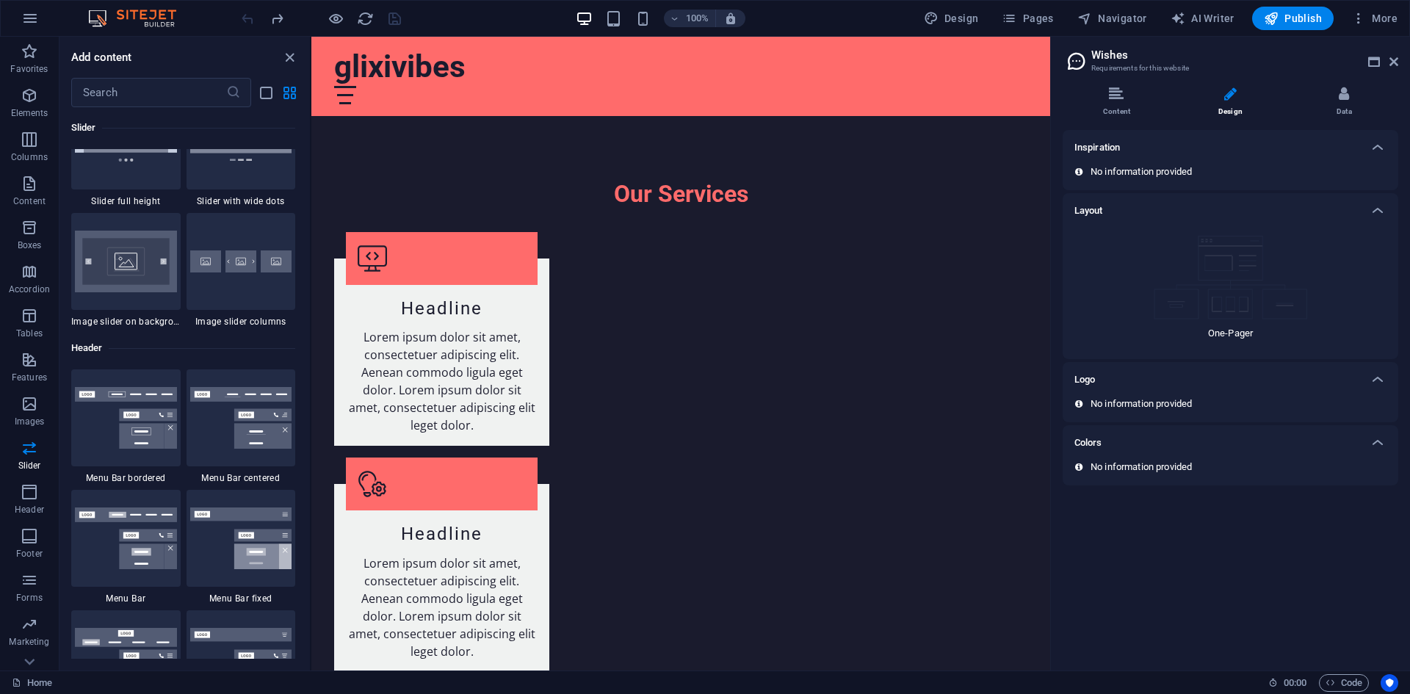
click at [1242, 256] on img at bounding box center [1231, 278] width 154 height 84
click at [1242, 267] on img at bounding box center [1231, 278] width 154 height 84
click at [1332, 101] on li "Data" at bounding box center [1344, 103] width 108 height 32
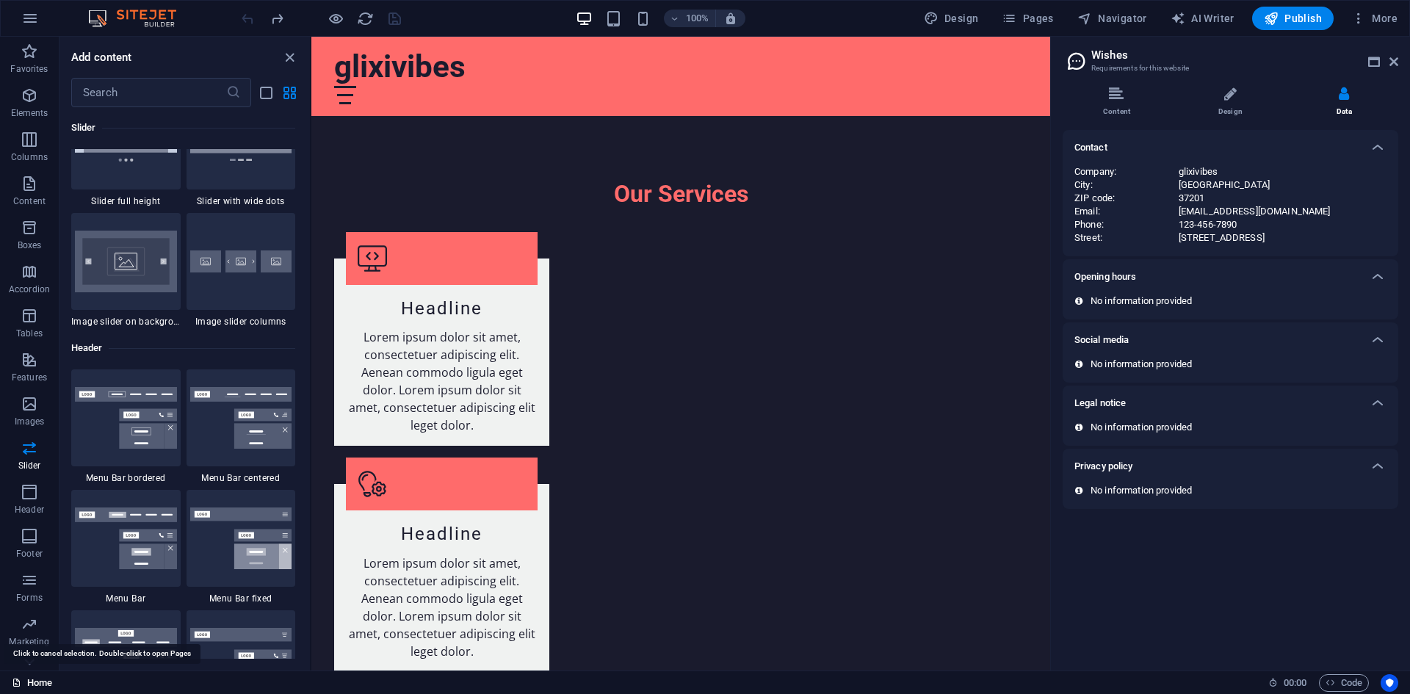
click at [36, 684] on link "Home" at bounding box center [32, 683] width 40 height 18
click at [1352, 684] on span "Code" at bounding box center [1343, 683] width 37 height 18
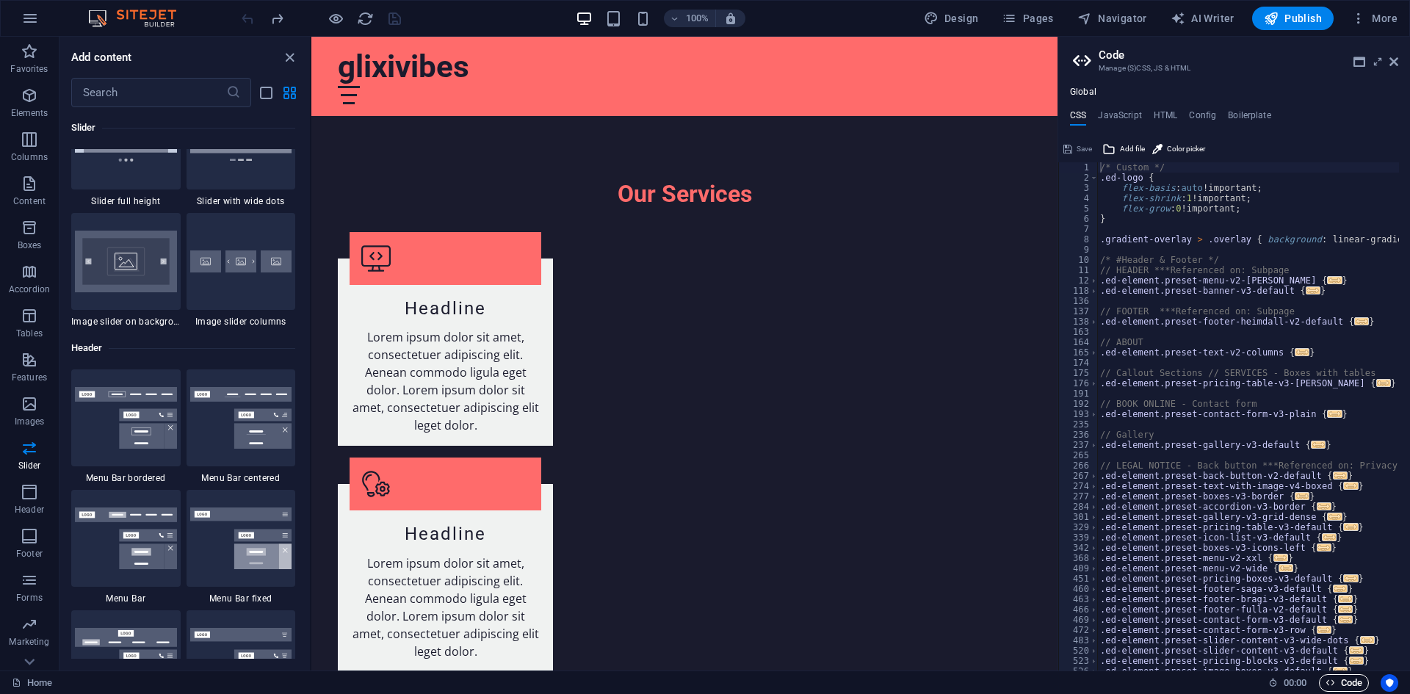
click at [1327, 676] on span "Code" at bounding box center [1343, 683] width 37 height 18
click at [26, 242] on p "Boxes" at bounding box center [30, 245] width 24 height 12
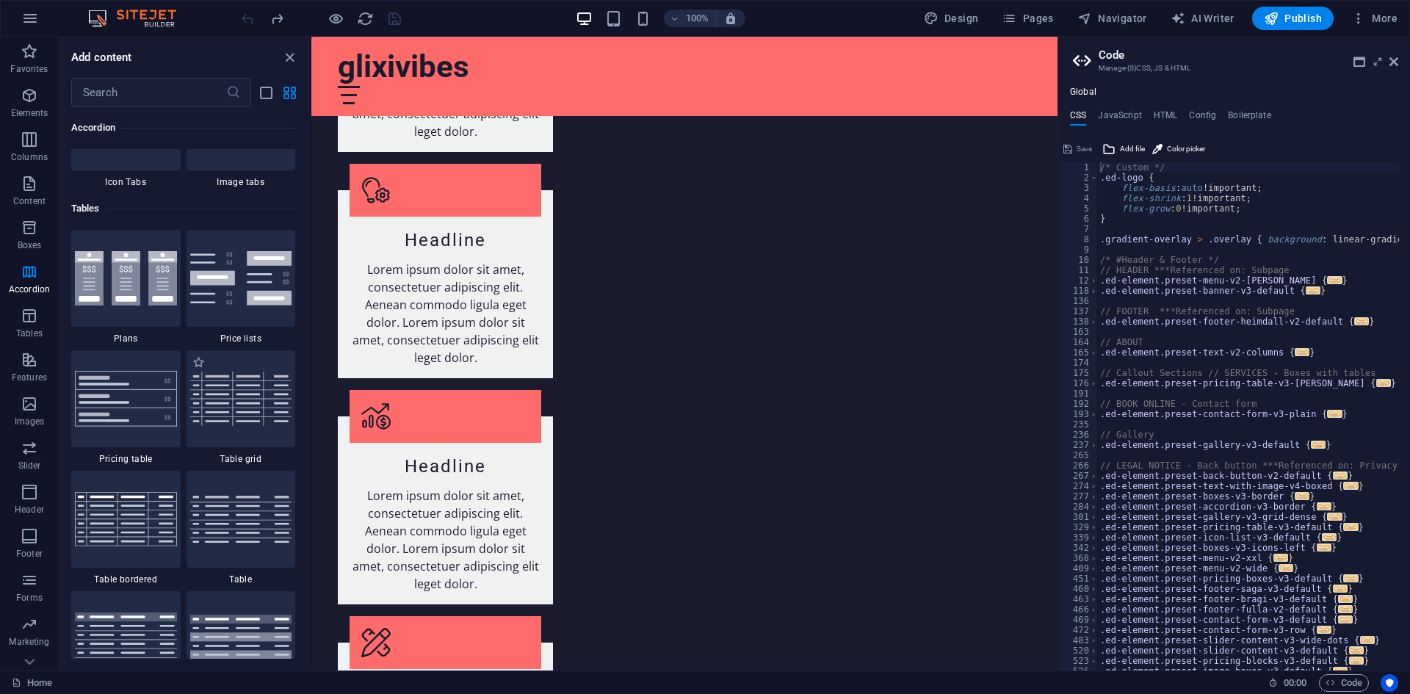
scroll to position [4931, 0]
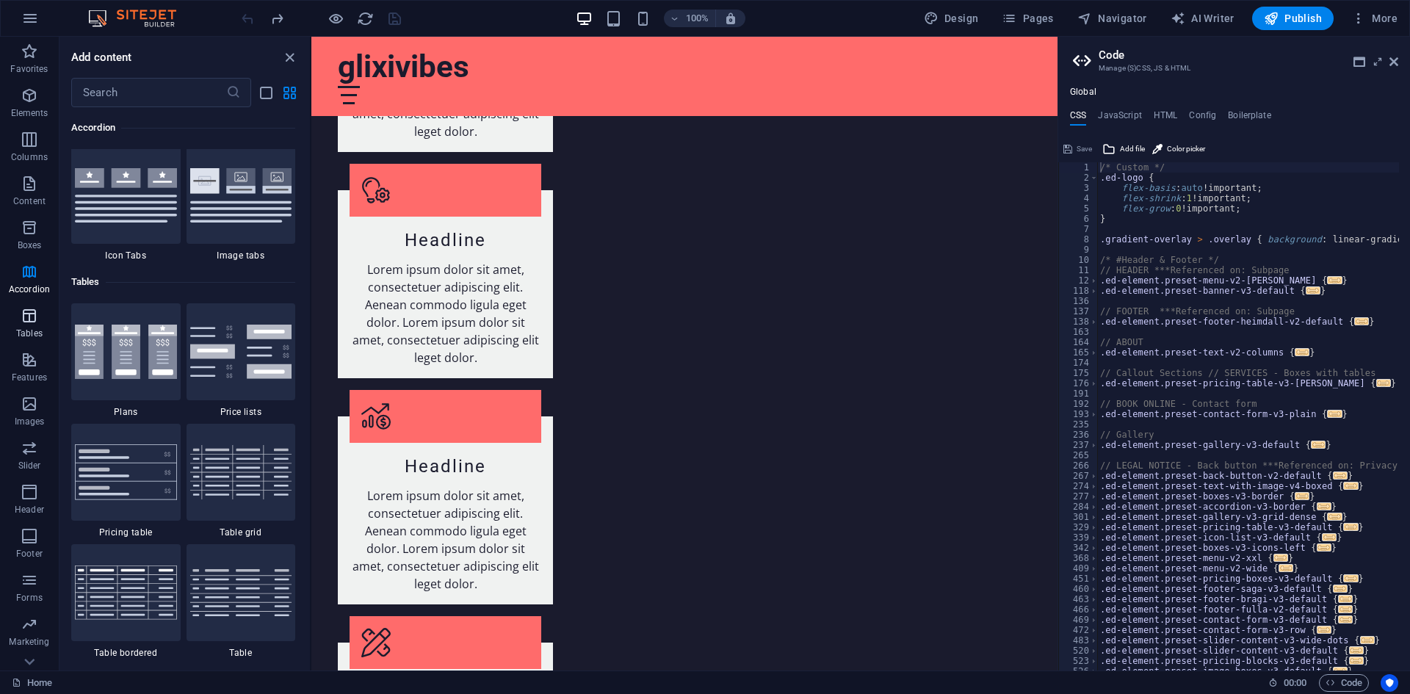
click at [39, 325] on span "Tables" at bounding box center [29, 324] width 59 height 35
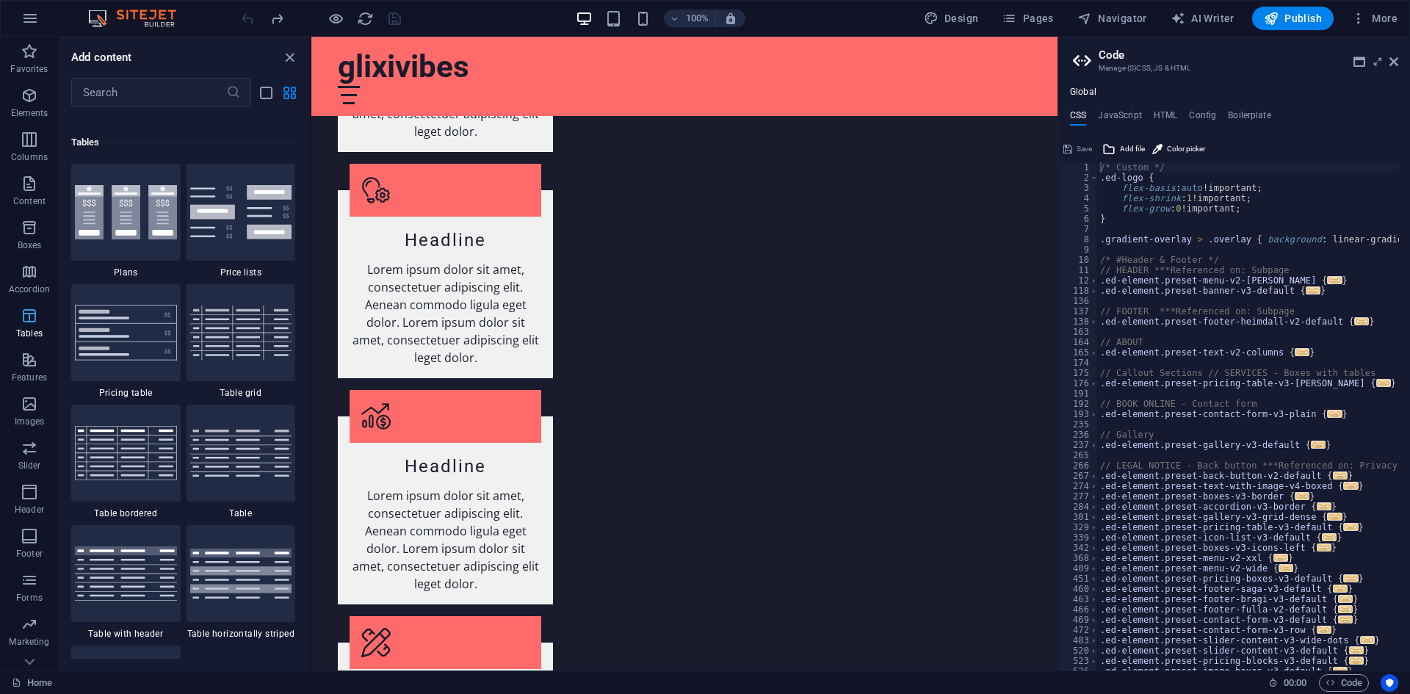
scroll to position [5086, 0]
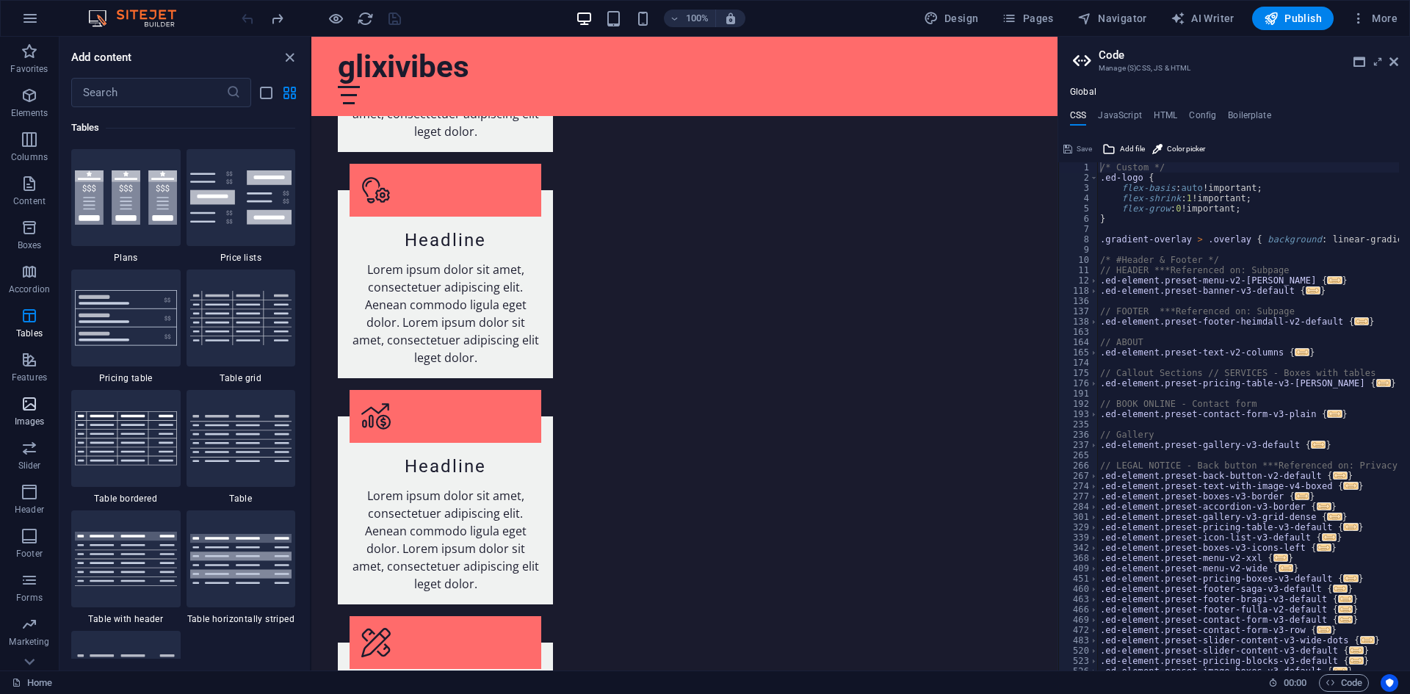
click at [18, 404] on span "Images" at bounding box center [29, 412] width 59 height 35
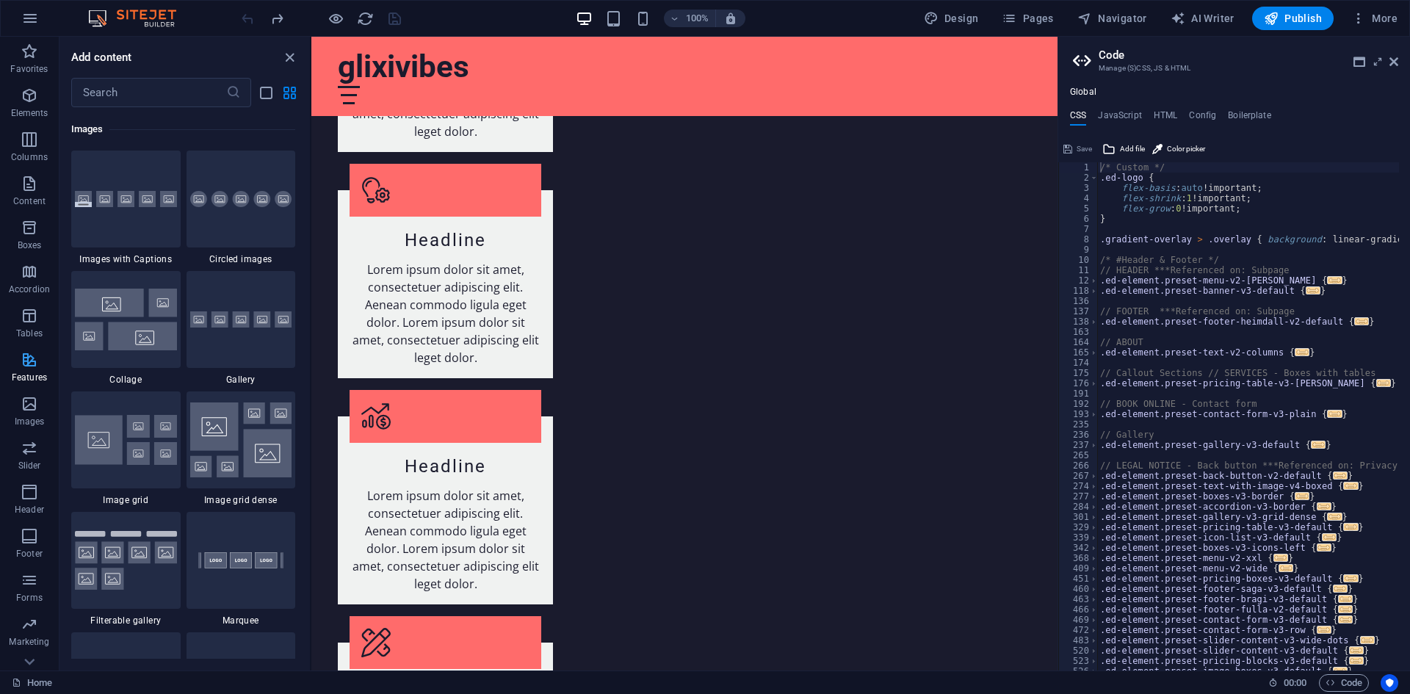
scroll to position [7445, 0]
click at [24, 461] on p "Slider" at bounding box center [29, 466] width 23 height 12
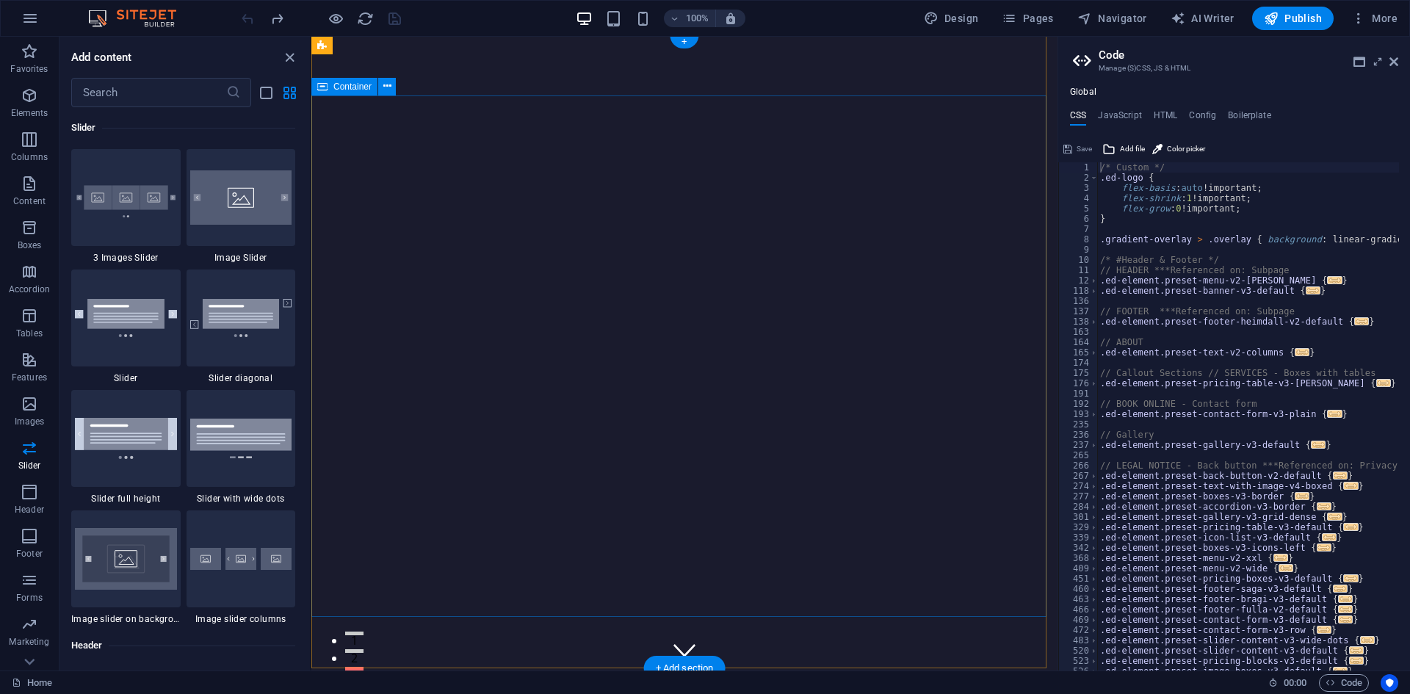
scroll to position [0, 0]
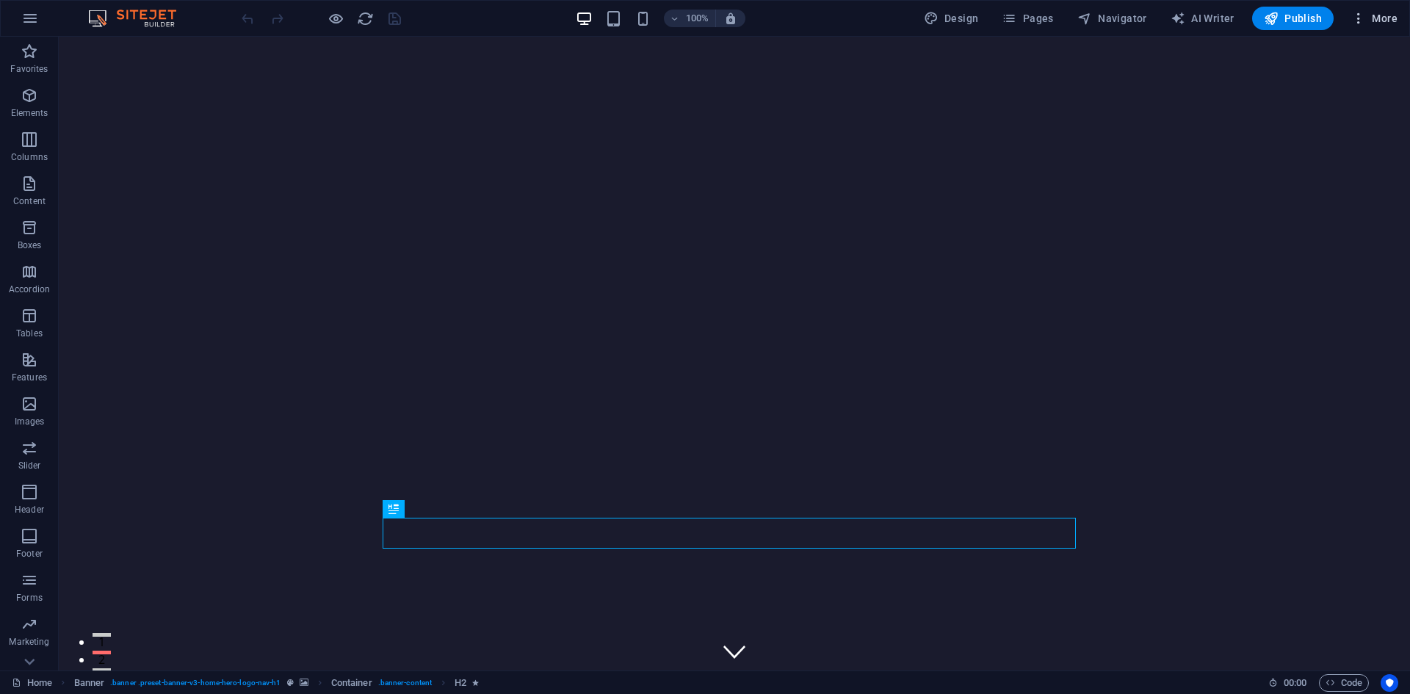
click at [1364, 13] on icon "button" at bounding box center [1358, 18] width 15 height 15
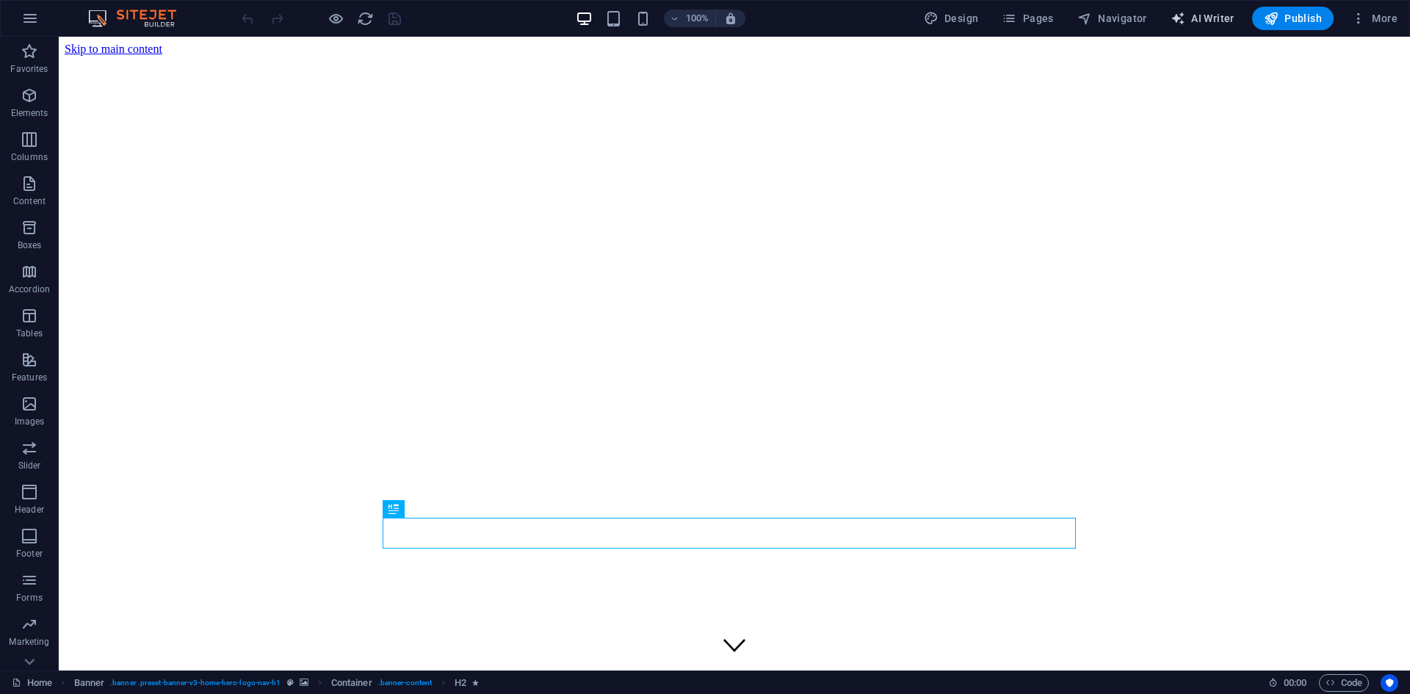
click at [1213, 18] on span "AI Writer" at bounding box center [1202, 18] width 64 height 15
select select "English"
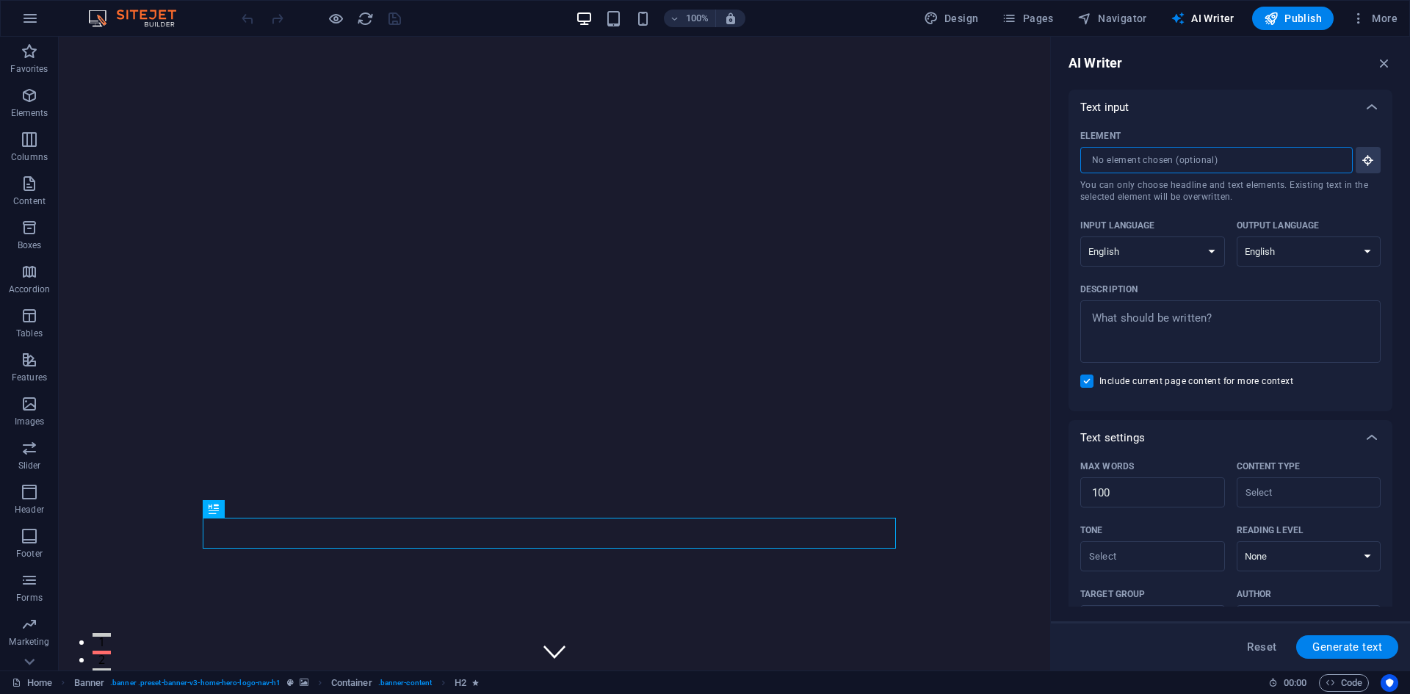
click at [1230, 152] on input "Element ​ You can only choose headline and text elements. Existing text in the …" at bounding box center [1211, 160] width 262 height 26
click at [1368, 159] on icon "button" at bounding box center [1367, 159] width 13 height 13
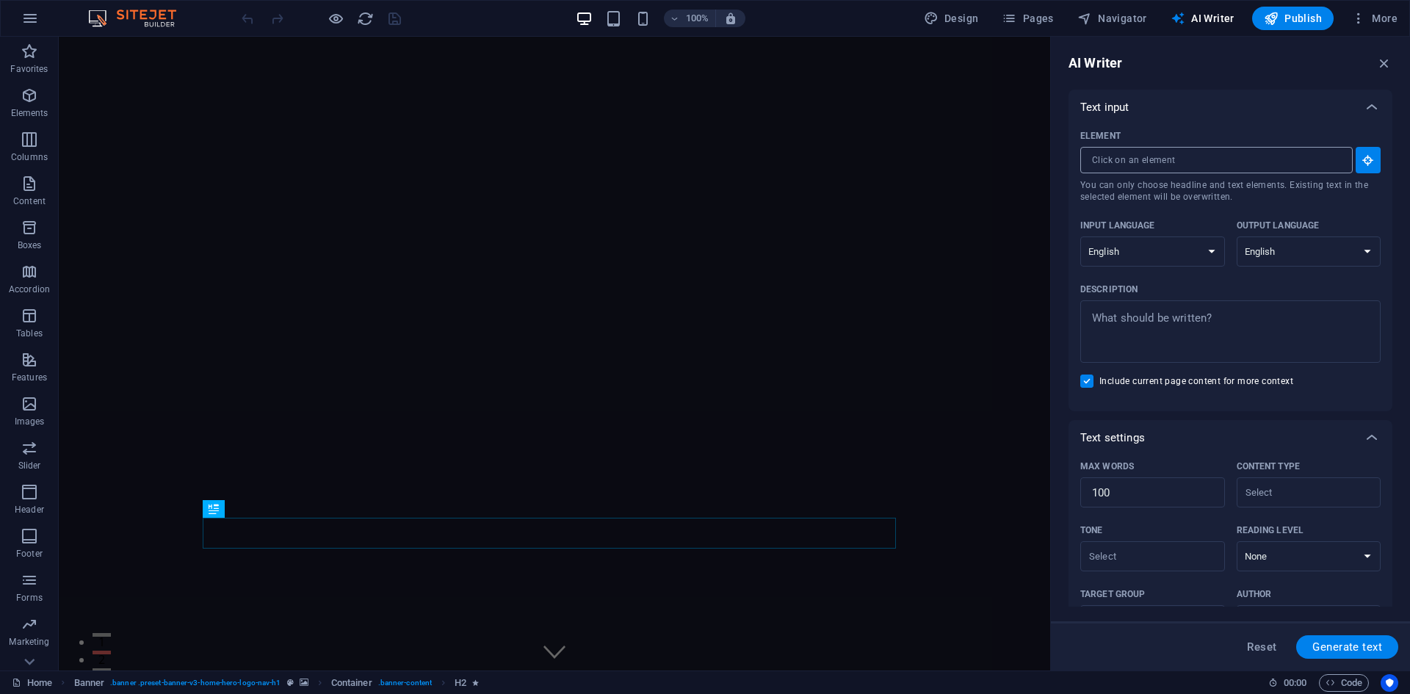
click at [1286, 163] on input "Element ​ You can only choose headline and text elements. Existing text in the …" at bounding box center [1211, 160] width 262 height 26
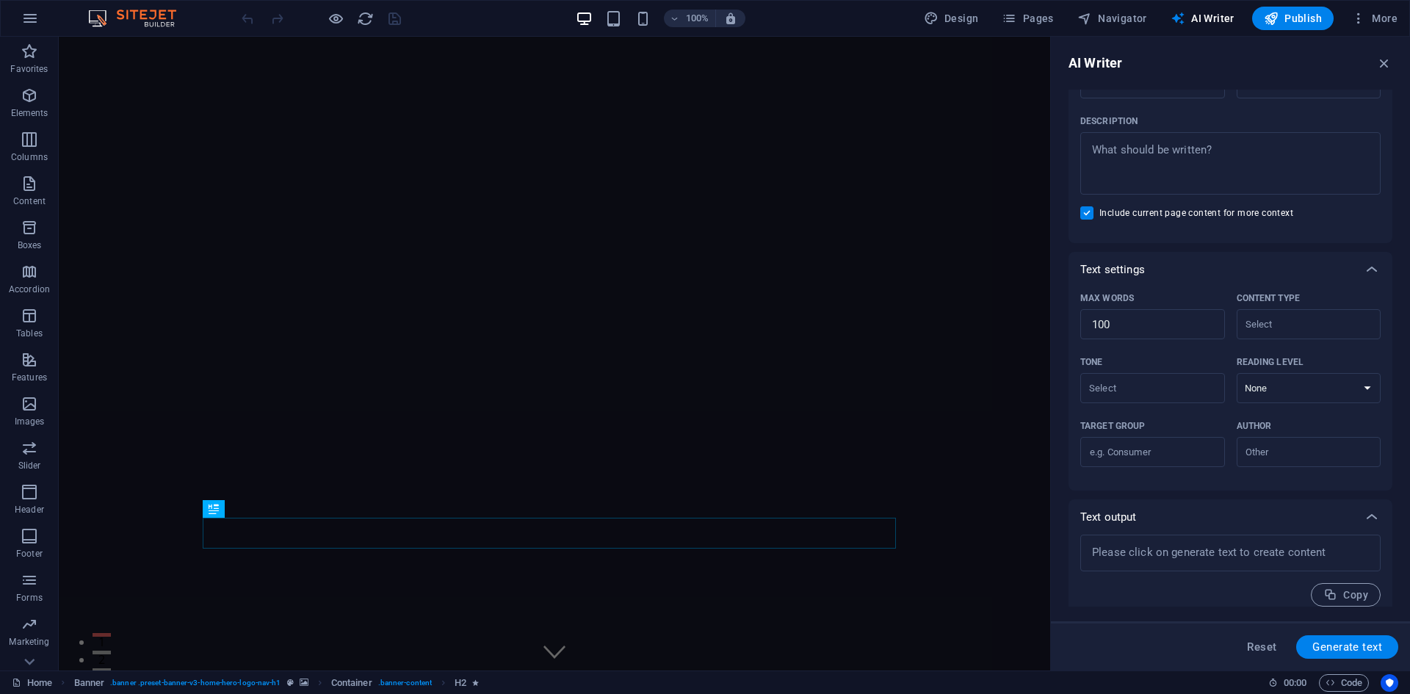
scroll to position [180, 0]
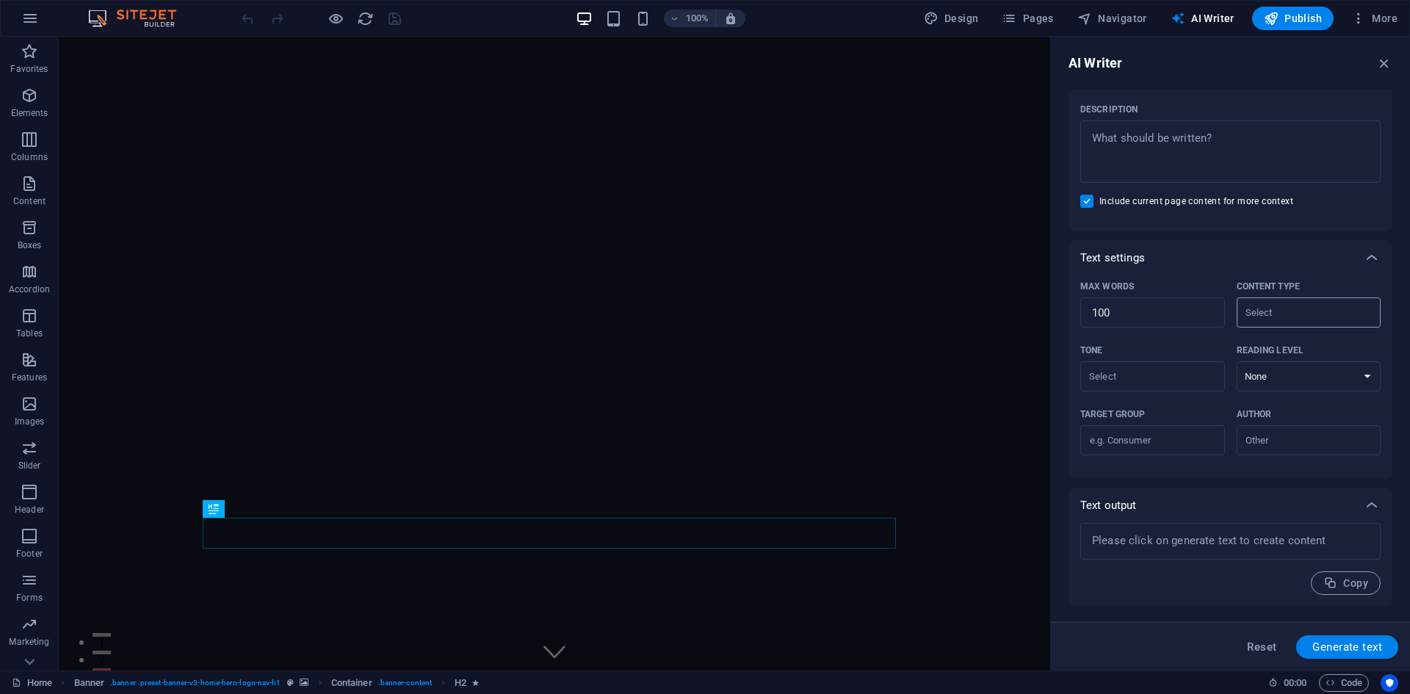
click at [1312, 306] on input "Content type ​" at bounding box center [1297, 312] width 112 height 21
click at [1217, 144] on textarea "Description x ​" at bounding box center [1230, 152] width 286 height 48
type textarea "x"
click at [1093, 199] on input "Include current page content for more context" at bounding box center [1089, 201] width 19 height 13
checkbox input "false"
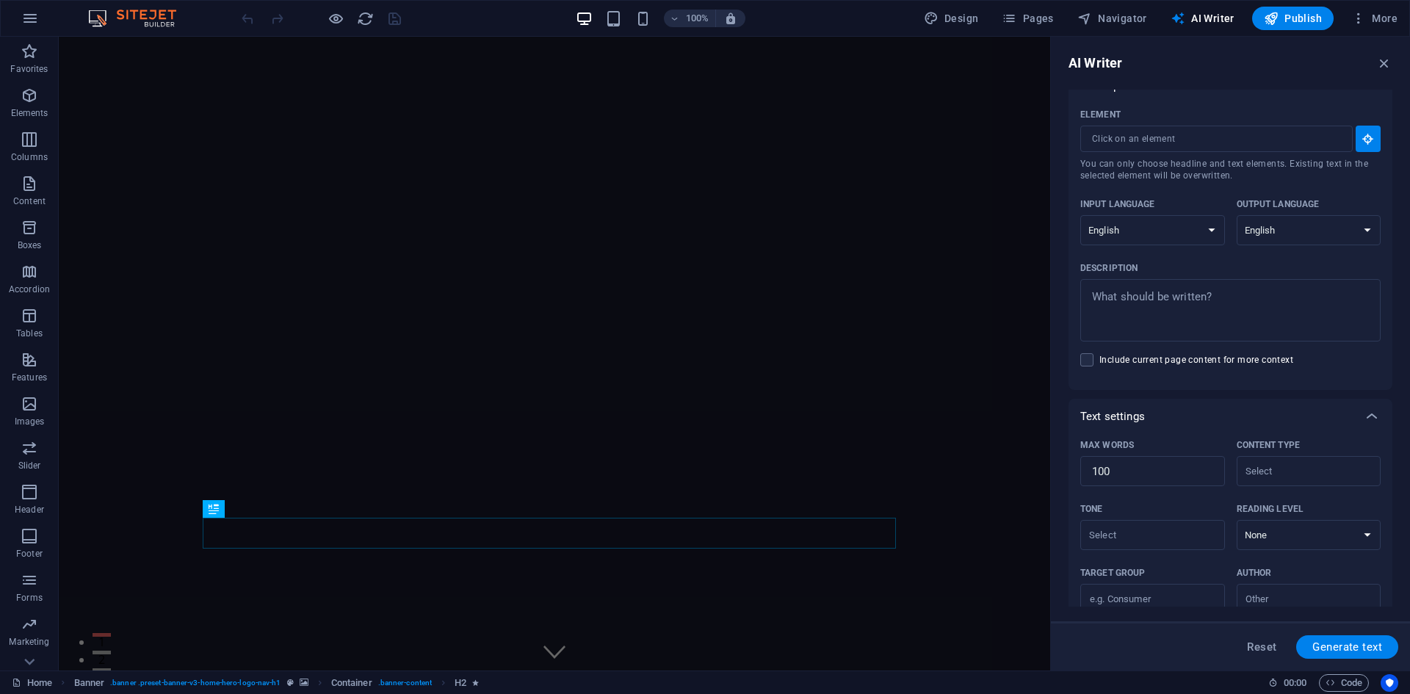
scroll to position [0, 0]
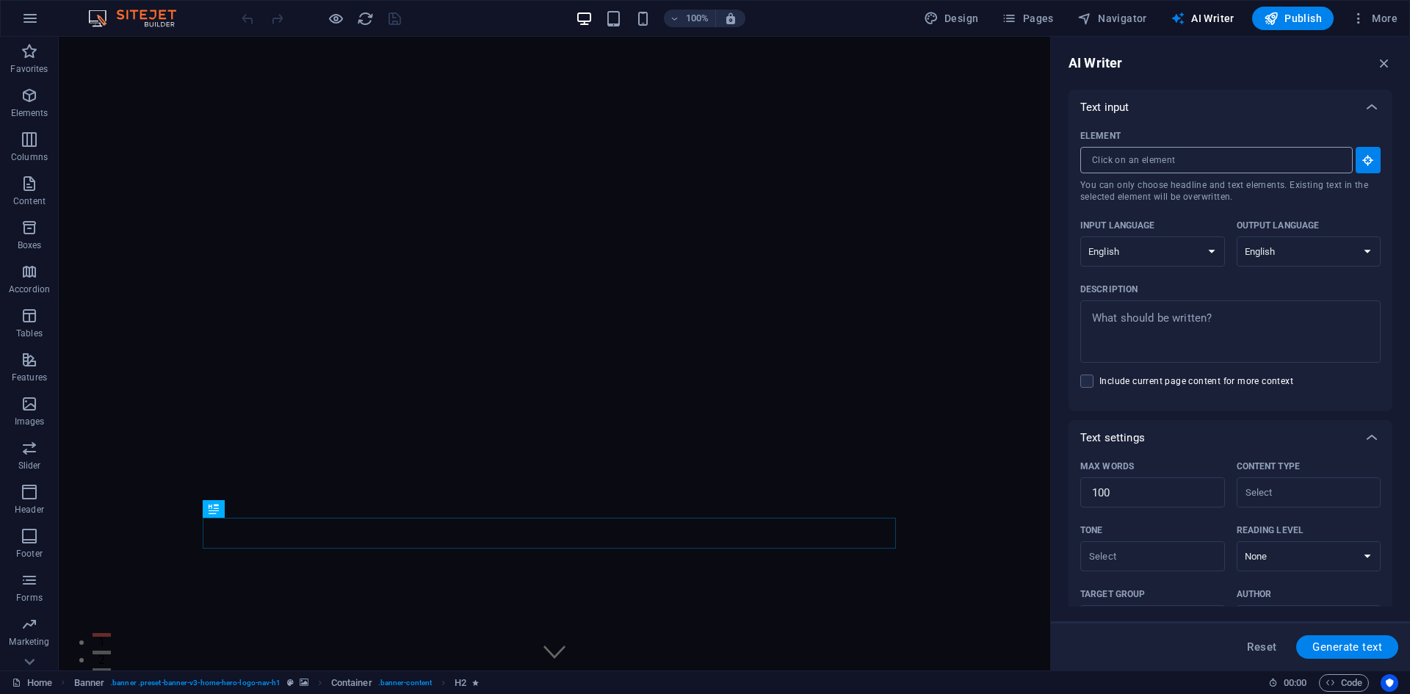
click at [1192, 167] on input "Element ​ You can only choose headline and text elements. Existing text in the …" at bounding box center [1211, 160] width 262 height 26
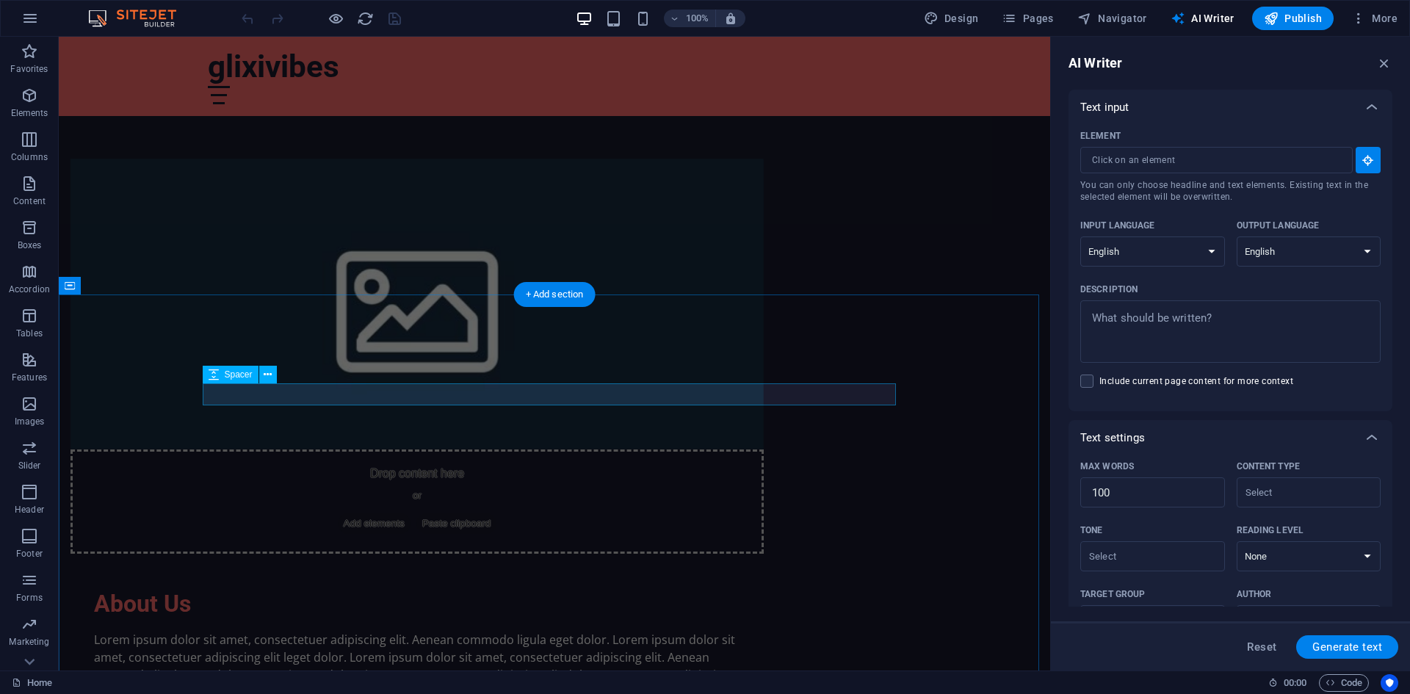
scroll to position [881, 0]
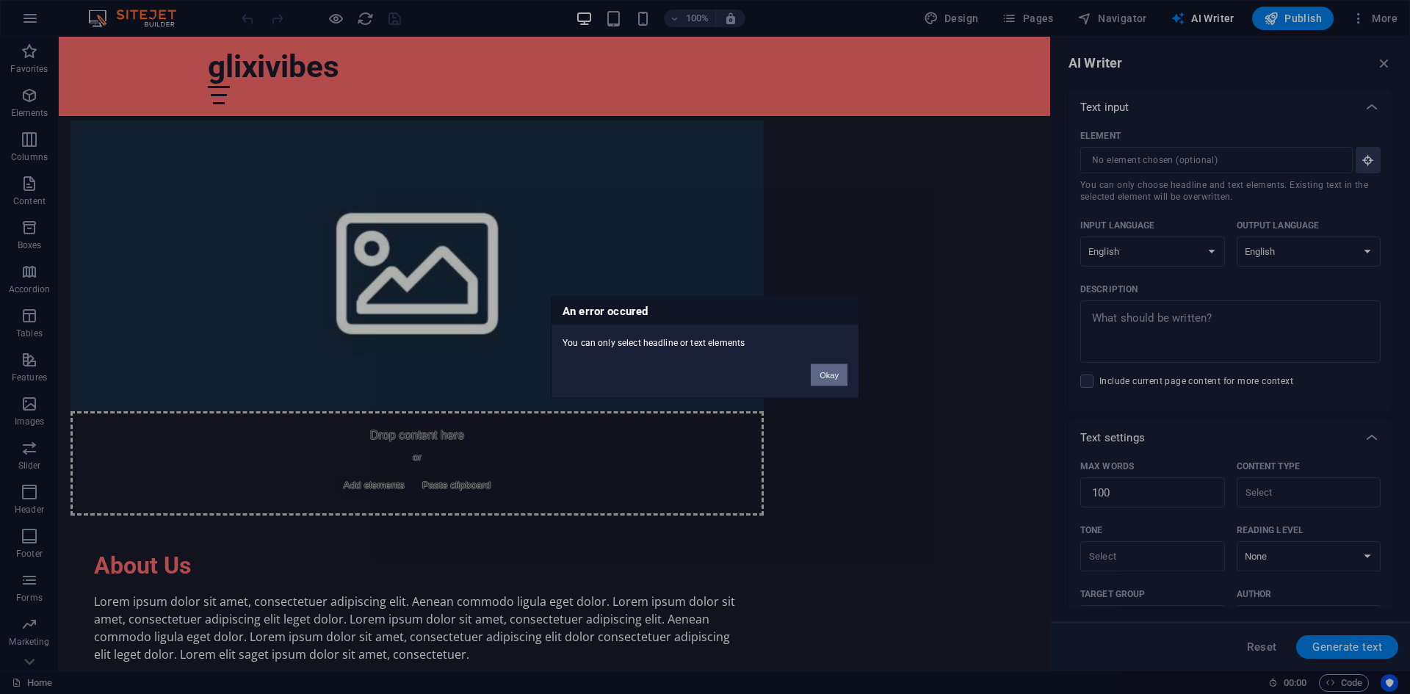
click at [830, 379] on button "Okay" at bounding box center [829, 374] width 37 height 22
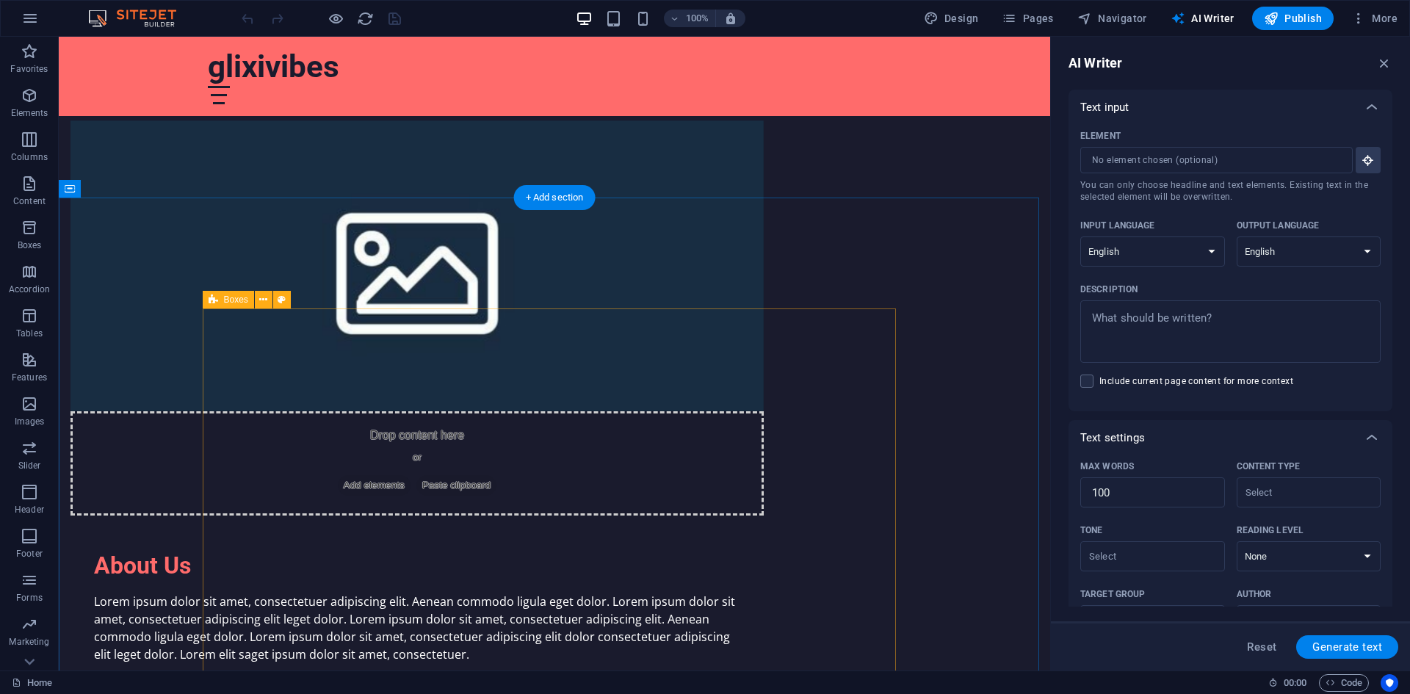
click at [1118, 167] on input "Element ​ You can only choose headline and text elements. Existing text in the …" at bounding box center [1211, 160] width 262 height 26
click at [1358, 161] on button "Element ​ You can only choose headline and text elements. Existing text in the …" at bounding box center [1367, 160] width 25 height 26
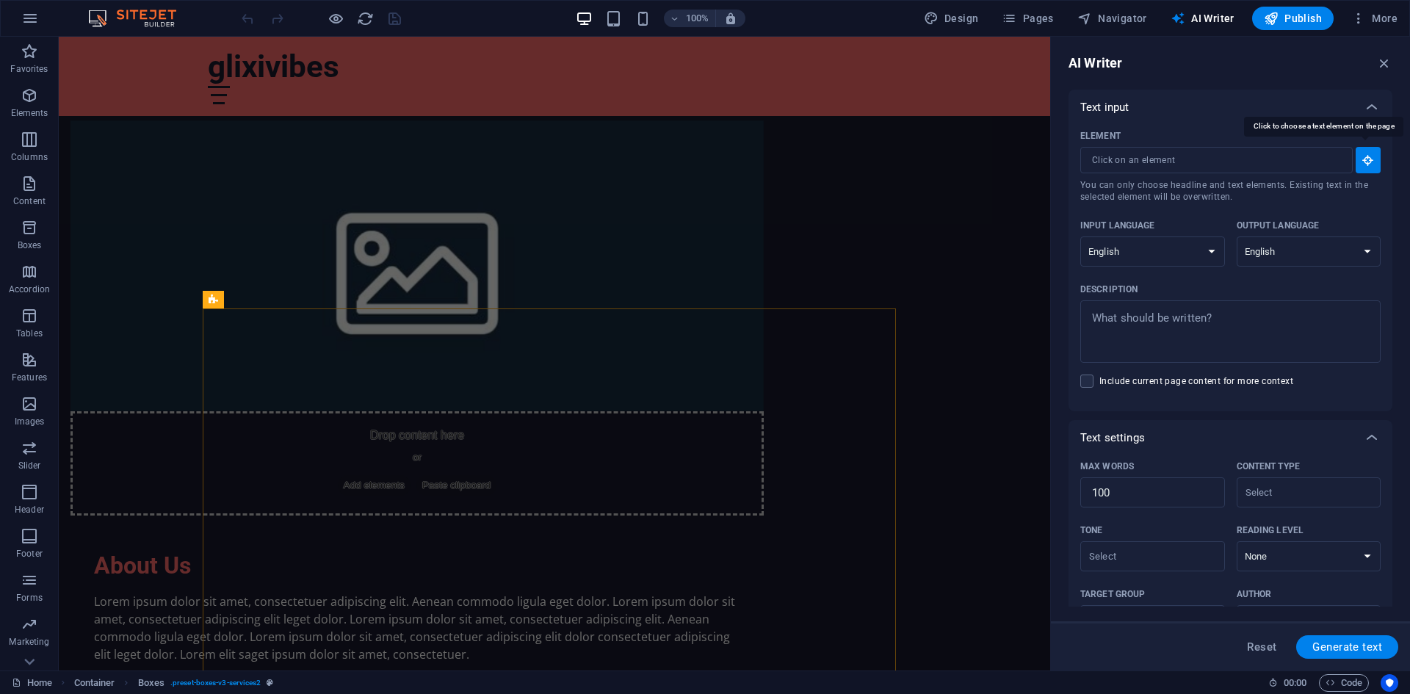
click at [1366, 152] on button "Element ​ You can only choose headline and text elements. Existing text in the …" at bounding box center [1367, 160] width 25 height 26
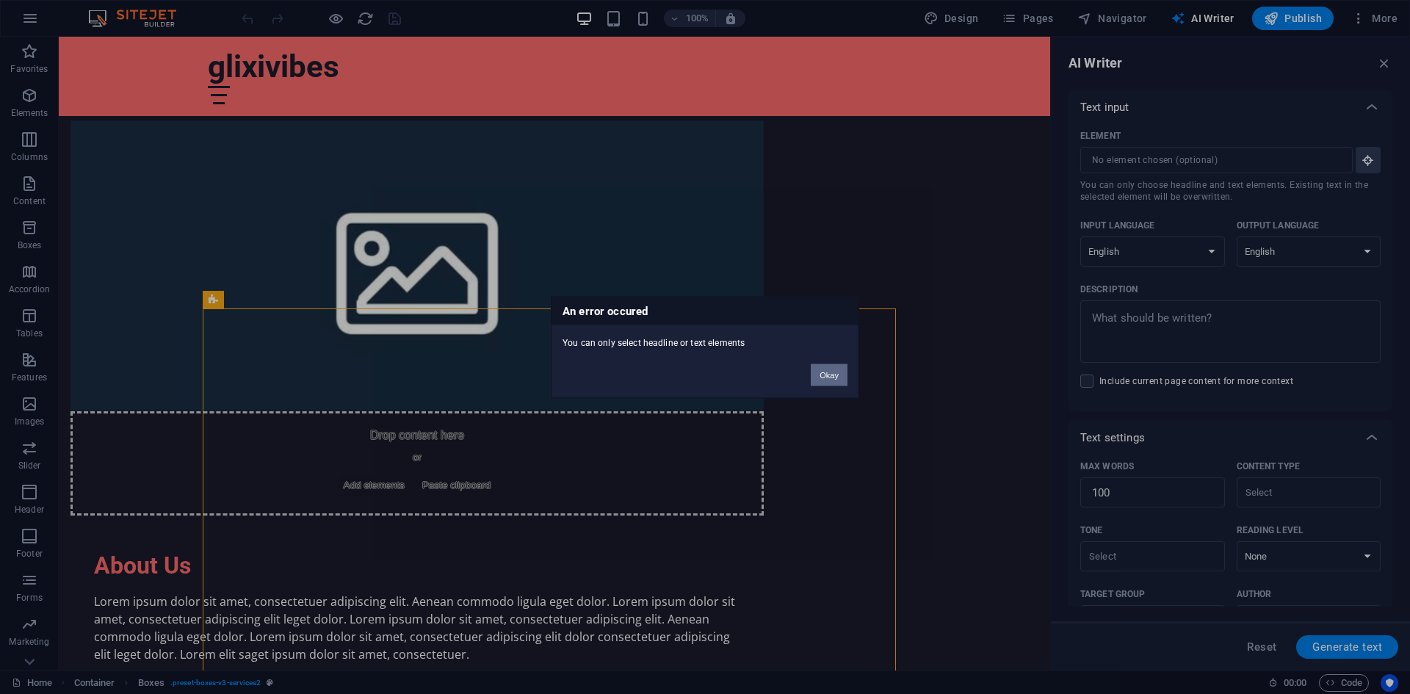
click at [842, 372] on button "Okay" at bounding box center [829, 374] width 37 height 22
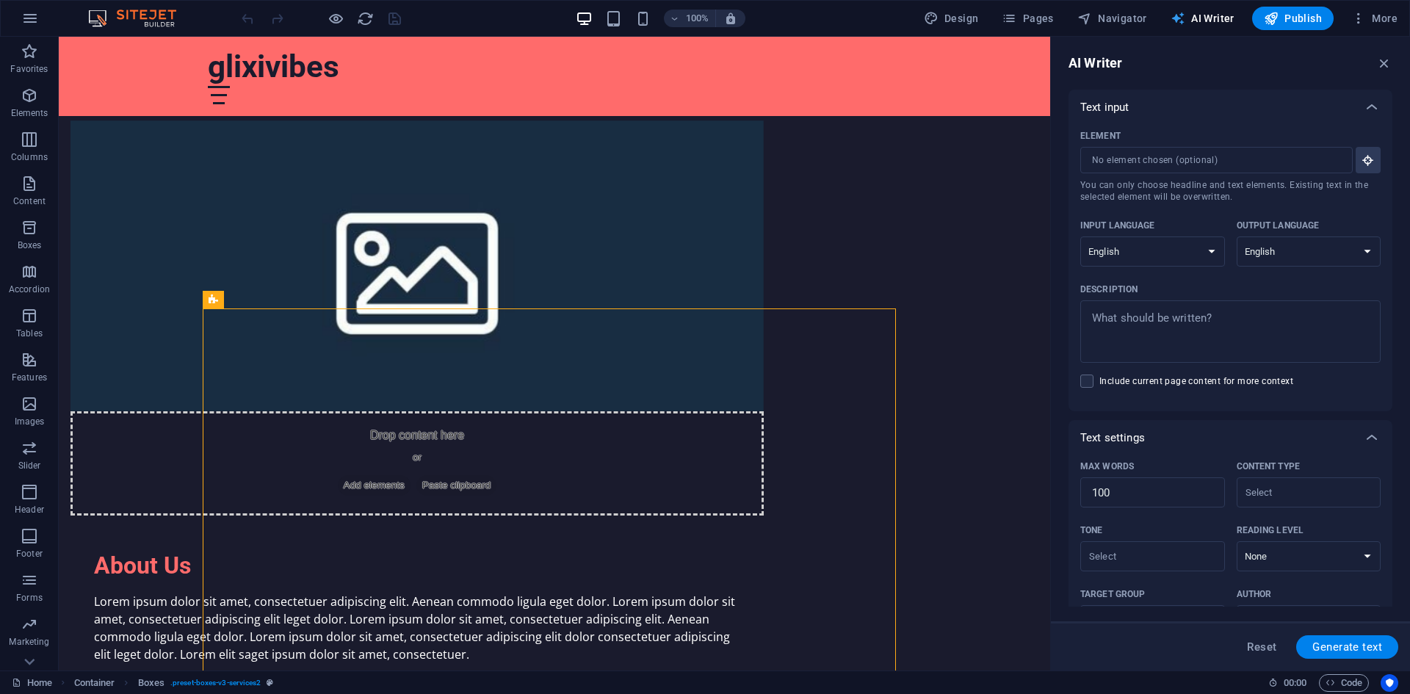
click at [1184, 14] on icon "button" at bounding box center [1177, 18] width 15 height 15
click at [1178, 18] on icon "button" at bounding box center [1177, 18] width 15 height 15
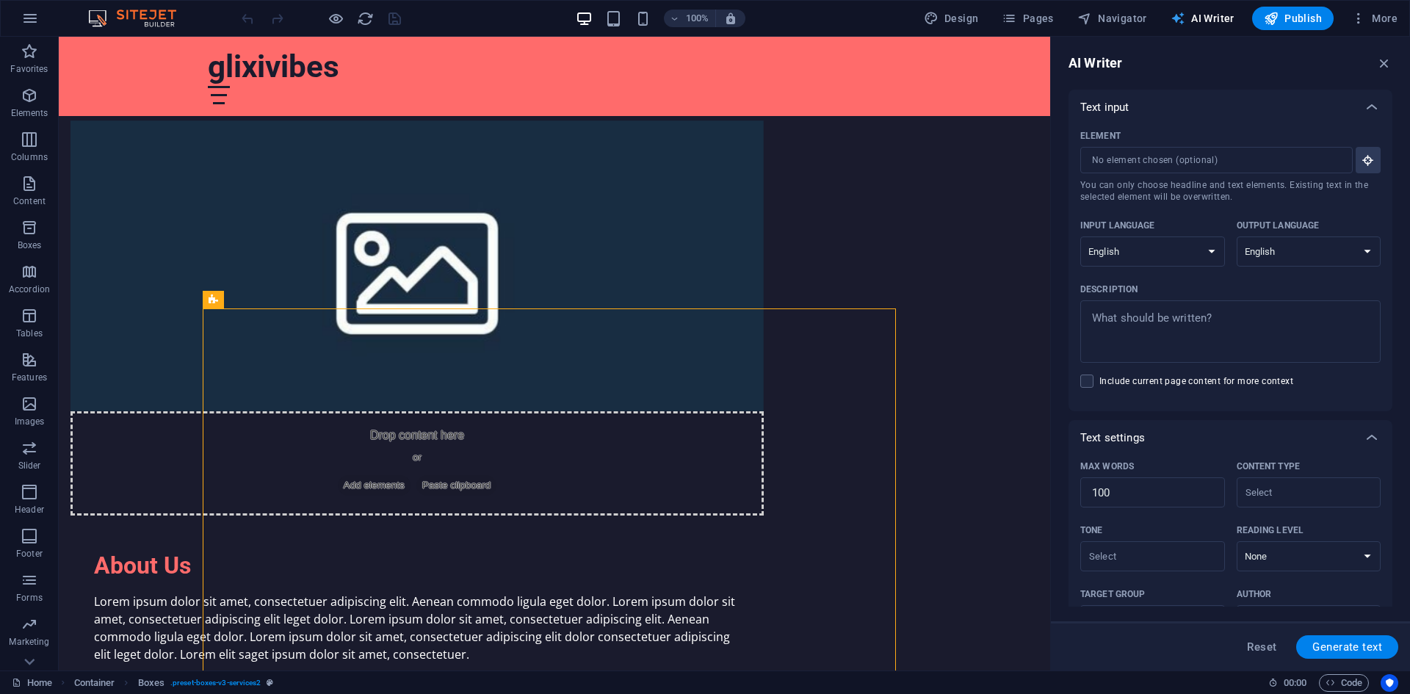
click at [1178, 18] on icon "button" at bounding box center [1177, 18] width 15 height 15
click at [1170, 327] on textarea "Description x ​" at bounding box center [1230, 332] width 286 height 48
type textarea "x"
click at [1089, 384] on span at bounding box center [1086, 380] width 13 height 13
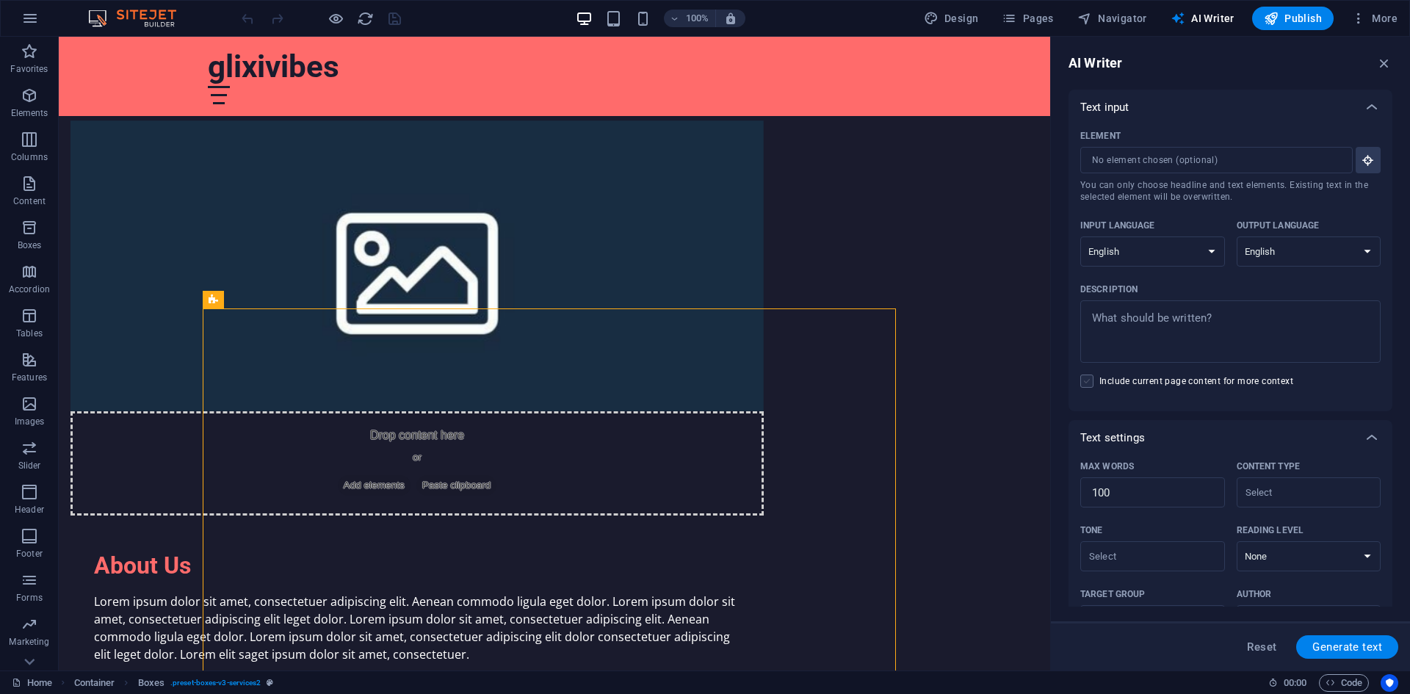
click at [1089, 384] on input "Include current page content for more context" at bounding box center [1089, 380] width 19 height 13
checkbox input "false"
click at [1361, 158] on icon "button" at bounding box center [1367, 159] width 13 height 13
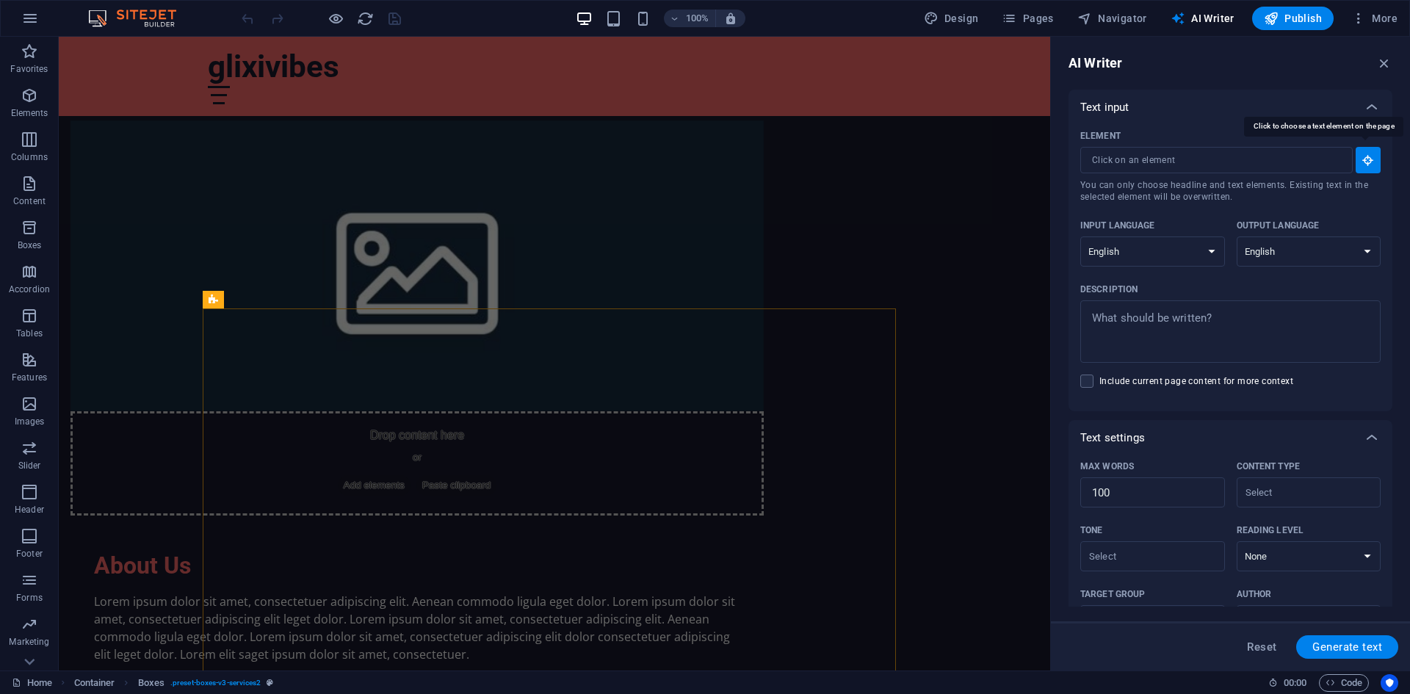
click at [1369, 160] on icon "button" at bounding box center [1367, 159] width 13 height 13
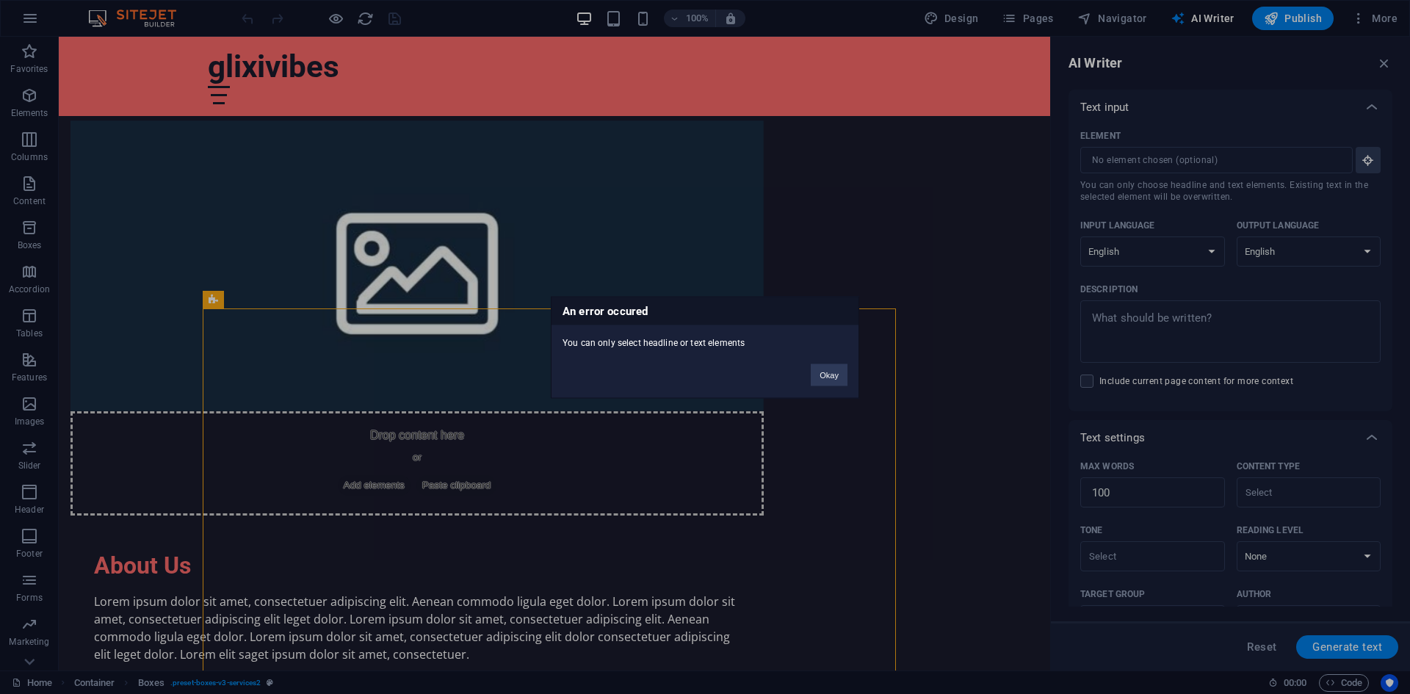
click at [336, 251] on div "An error occured You can only select headline or text elements Okay" at bounding box center [705, 347] width 1410 height 694
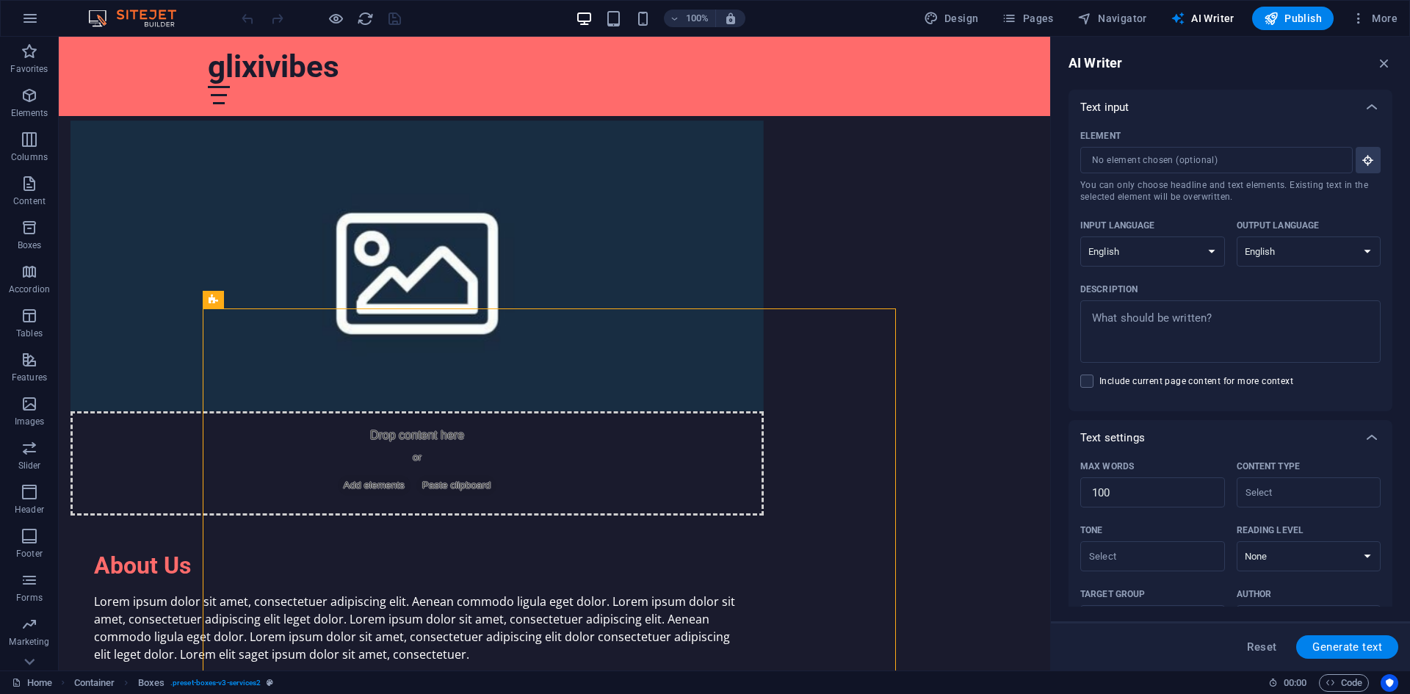
click at [1380, 163] on div "Element ​ You can only choose headline and text elements. Existing text in the …" at bounding box center [1230, 268] width 324 height 286
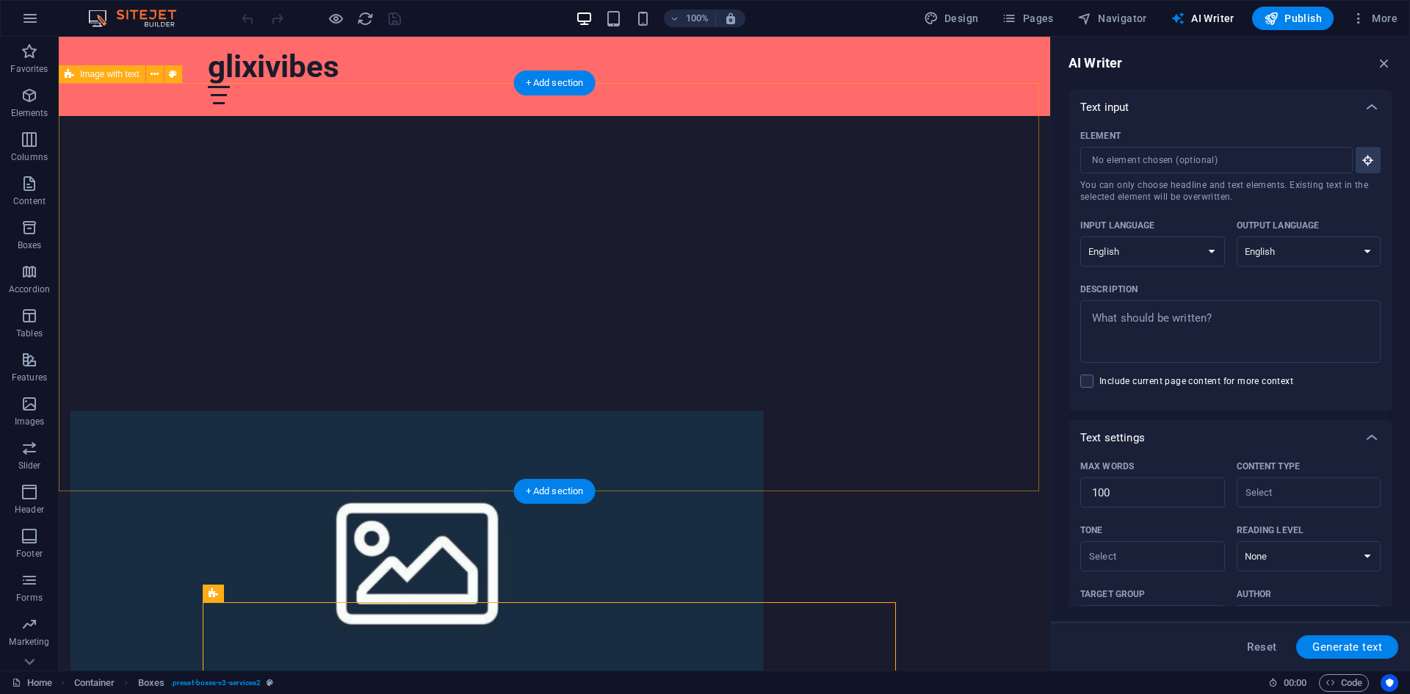
scroll to position [587, 0]
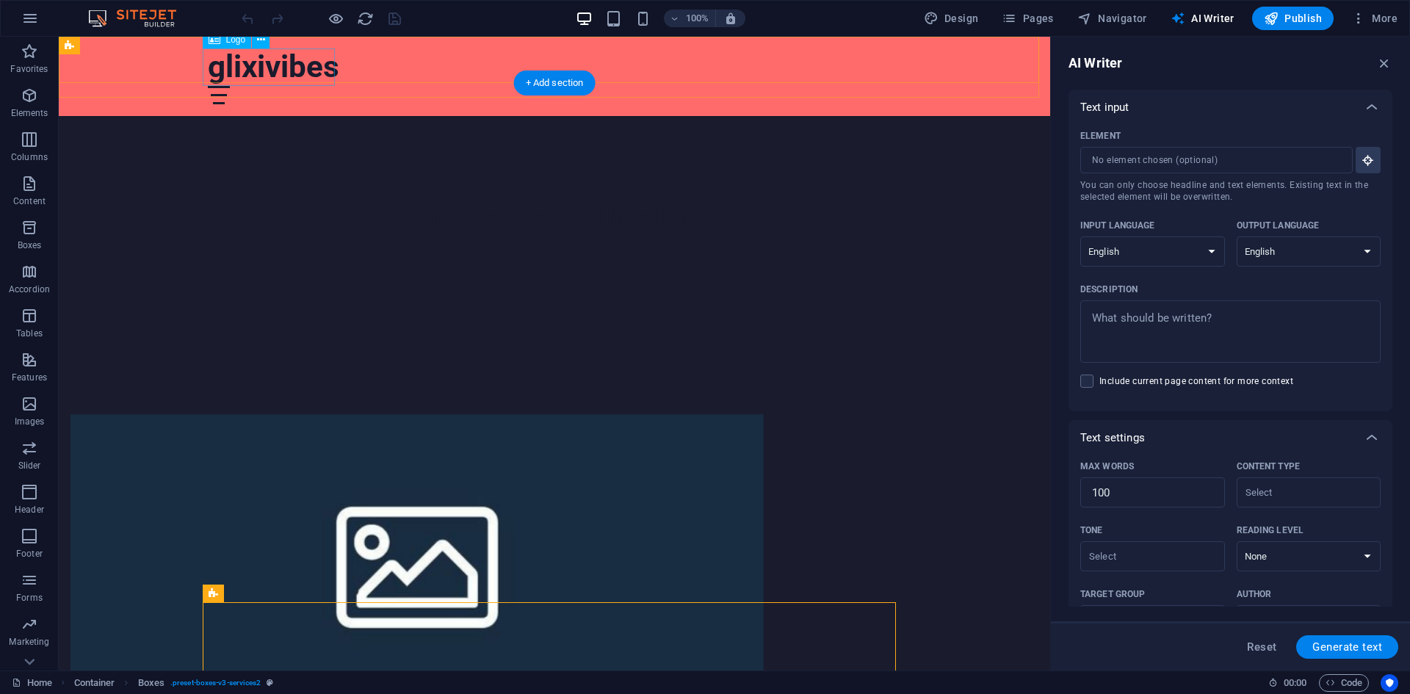
click at [309, 75] on div "glixivibes" at bounding box center [554, 66] width 693 height 37
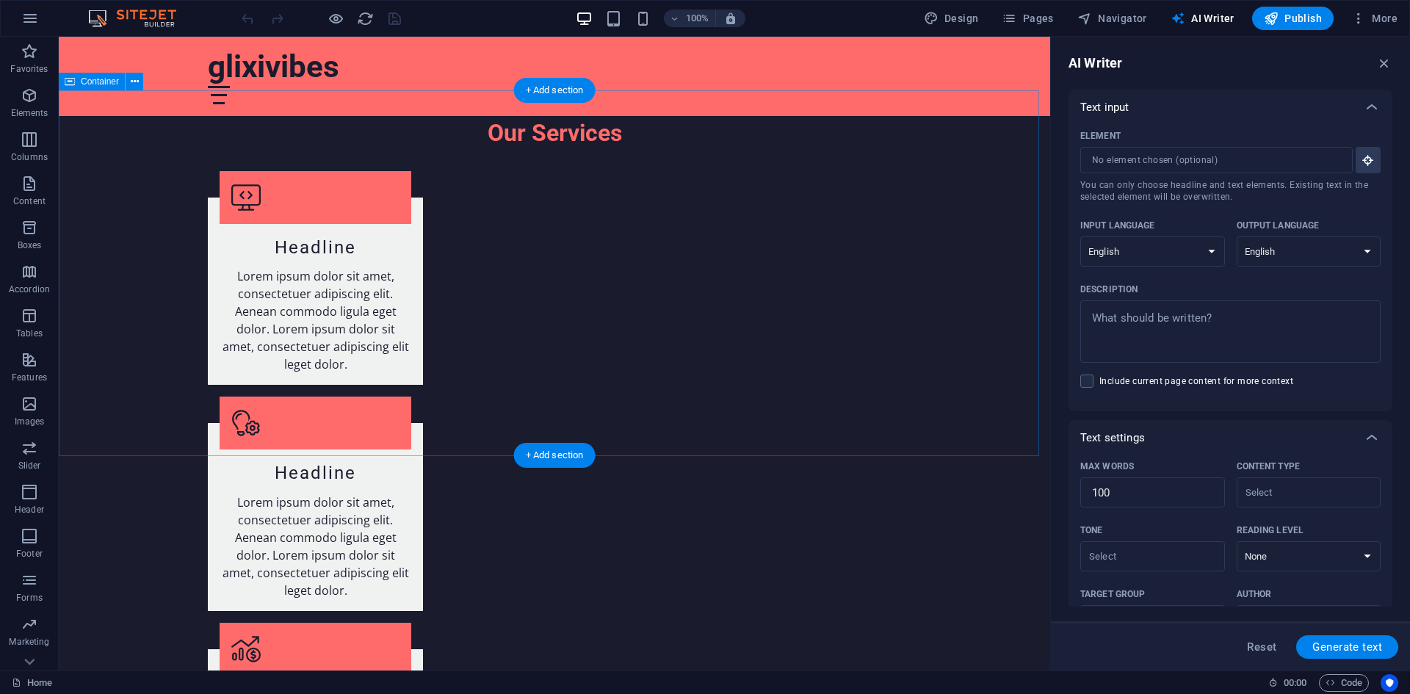
scroll to position [1615, 0]
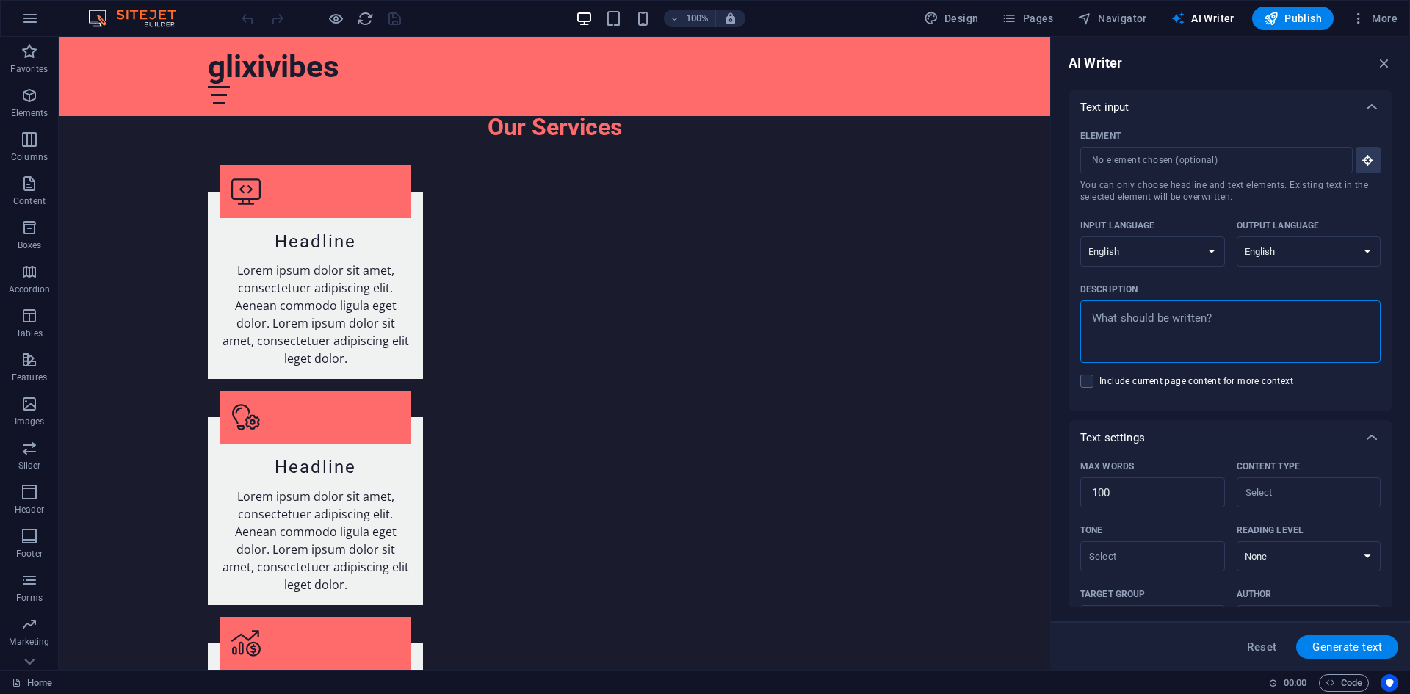
click at [1186, 333] on textarea "Description x ​" at bounding box center [1230, 332] width 286 height 48
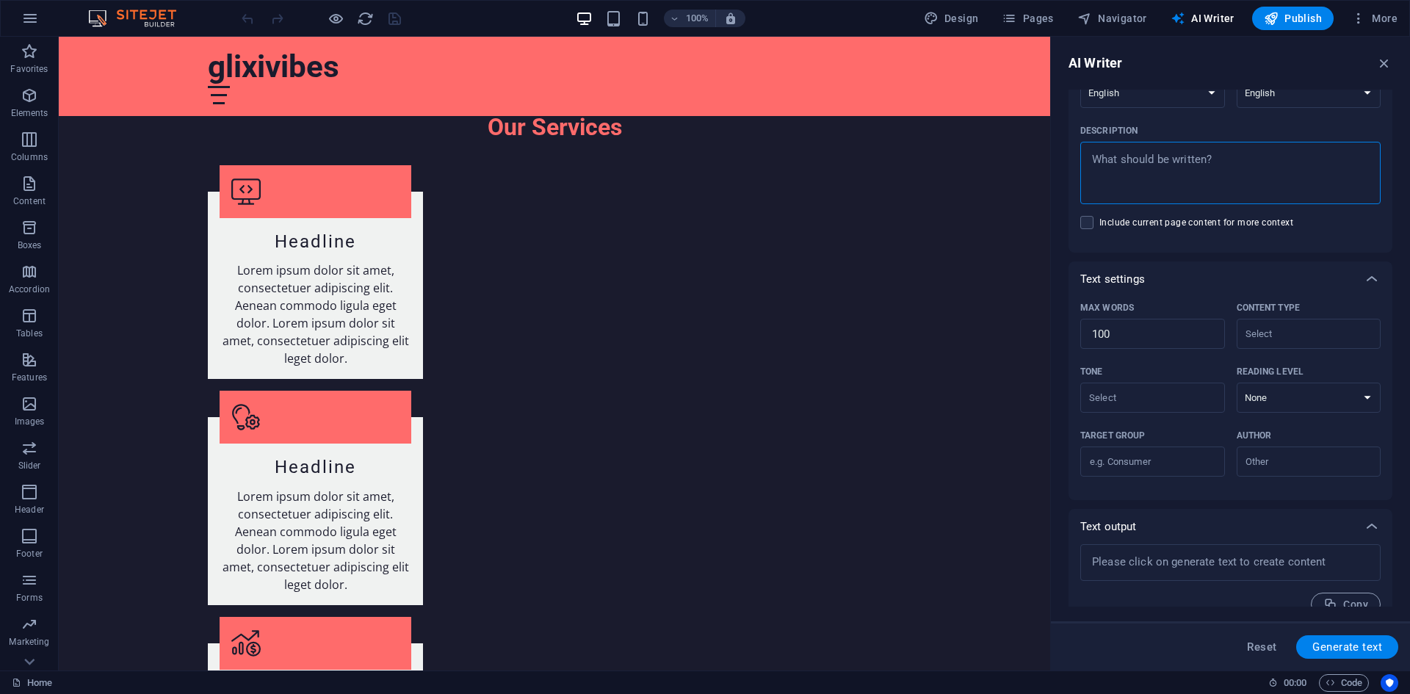
scroll to position [180, 0]
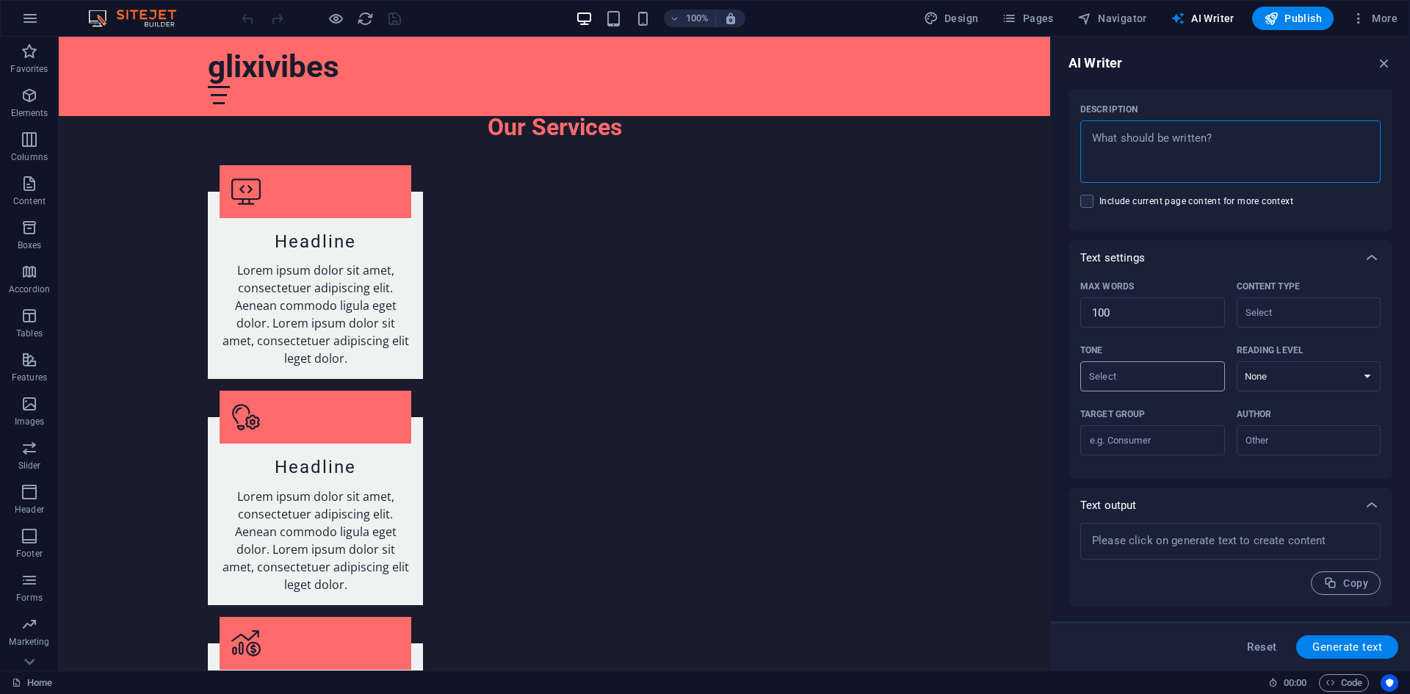
type textarea "x"
click at [1175, 380] on input "Tone ​" at bounding box center [1141, 376] width 112 height 21
click at [1155, 432] on li "Friendly" at bounding box center [1151, 435] width 142 height 23
type input "Friendly"
click at [1281, 377] on select "None Academic Adult Teen Child" at bounding box center [1309, 376] width 145 height 30
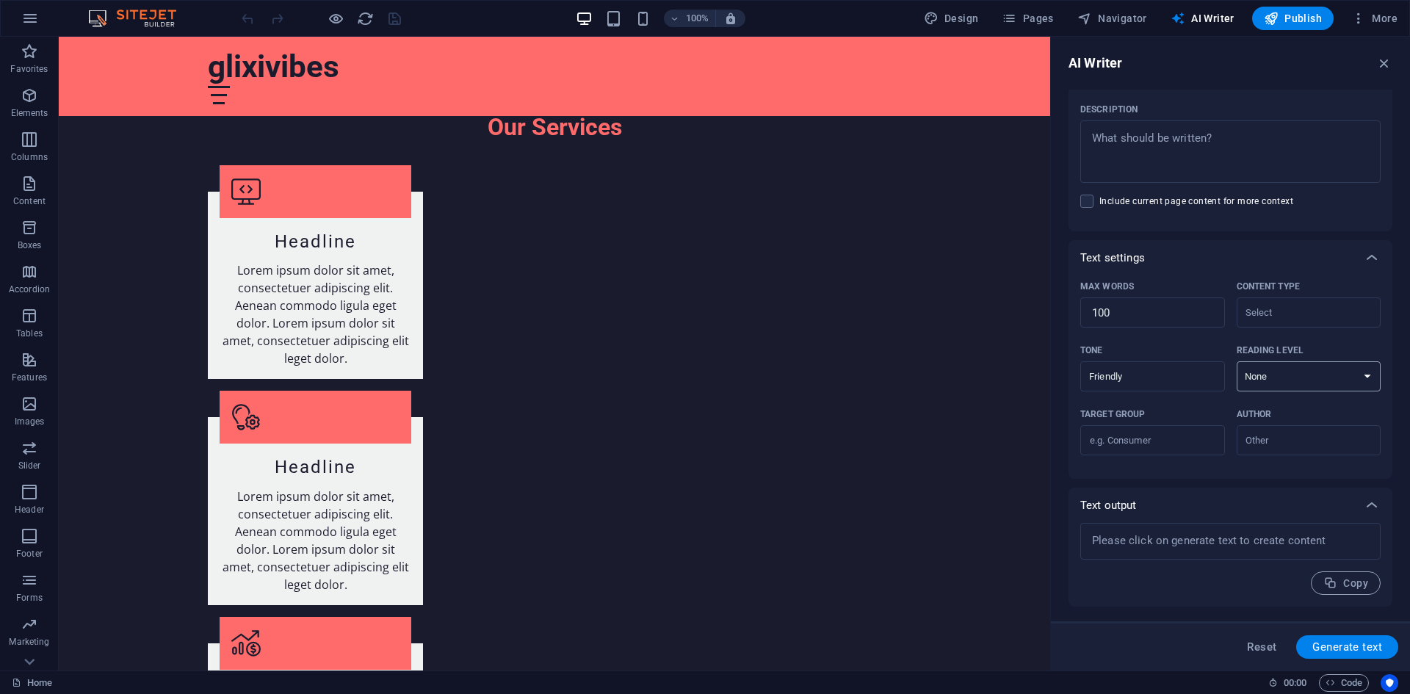
click at [1237, 361] on select "None Academic Adult Teen Child" at bounding box center [1309, 376] width 145 height 30
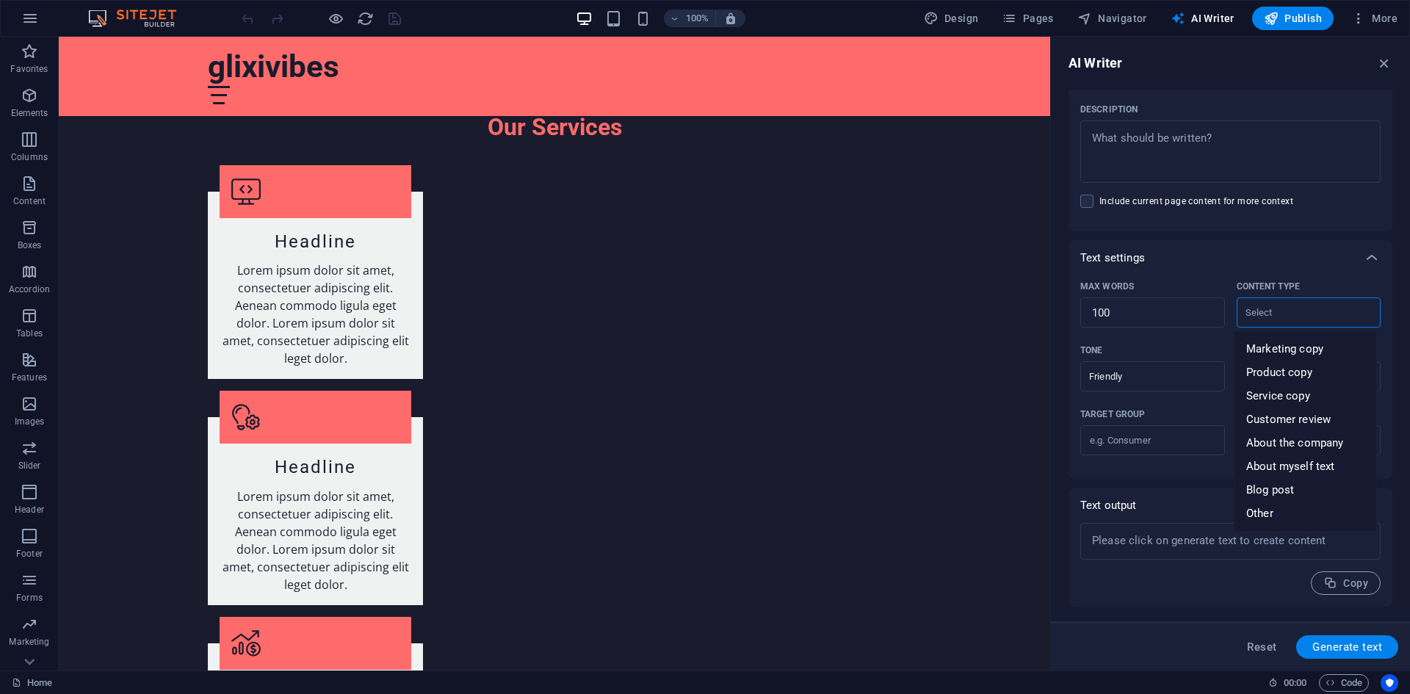
click at [1315, 318] on input "Content type ​" at bounding box center [1297, 312] width 112 height 21
click at [1158, 493] on div "Text output" at bounding box center [1230, 505] width 324 height 35
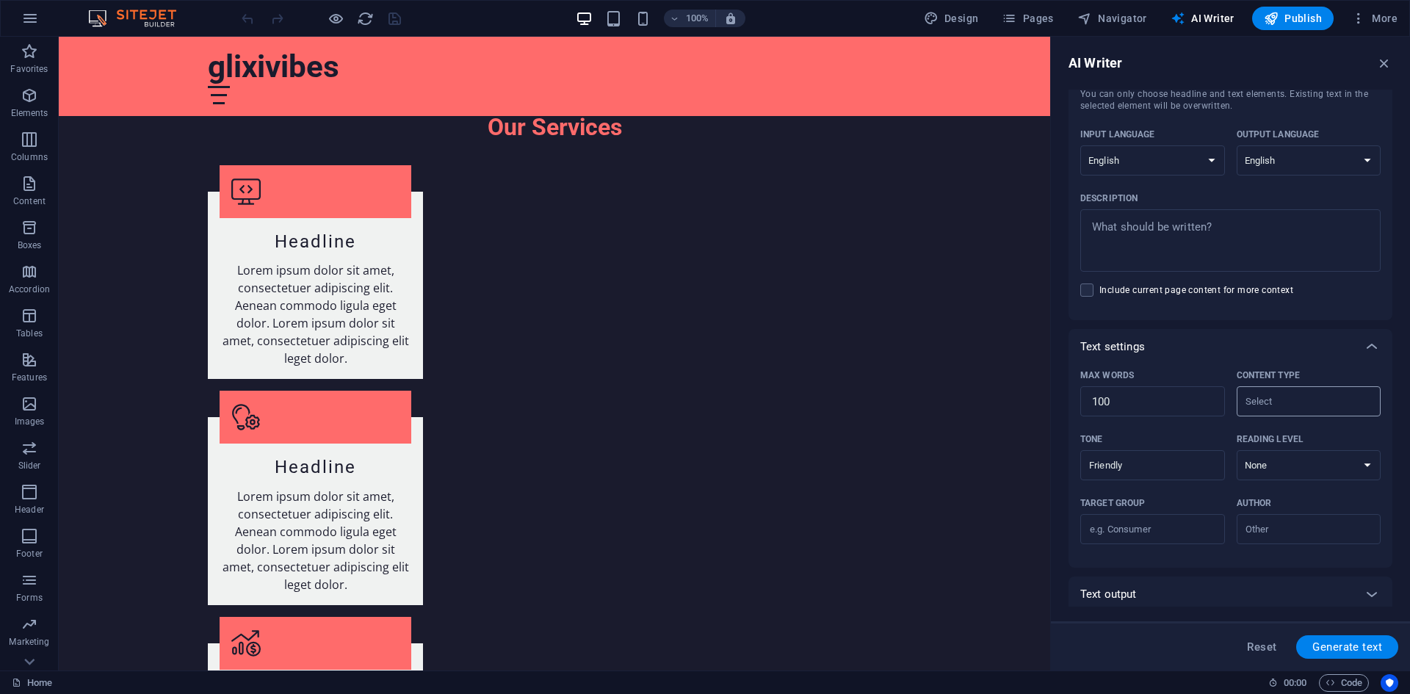
scroll to position [96, 0]
click at [1259, 643] on span "Reset" at bounding box center [1261, 647] width 29 height 12
type textarea "x"
checkbox input "true"
type textarea "x"
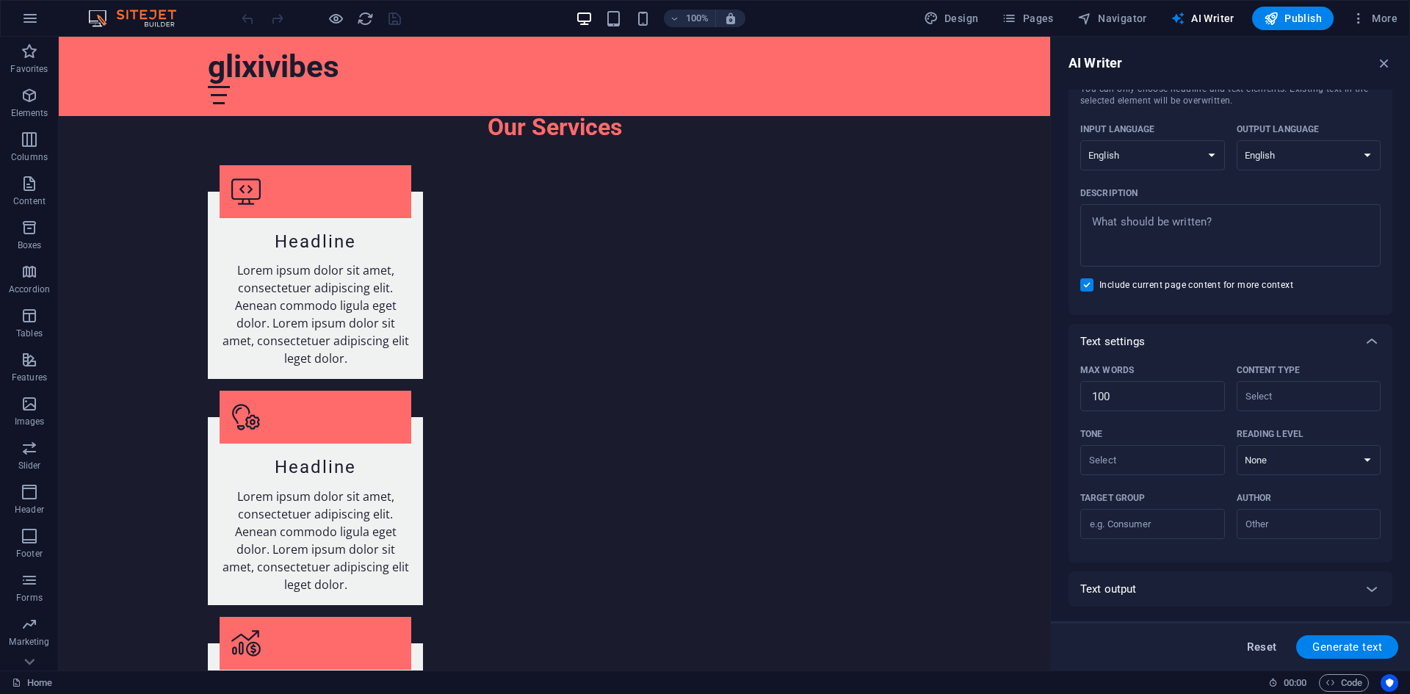
click at [1259, 643] on span "Reset" at bounding box center [1261, 647] width 29 height 12
type textarea "x"
click at [1259, 643] on span "Reset" at bounding box center [1261, 647] width 29 height 12
type textarea "x"
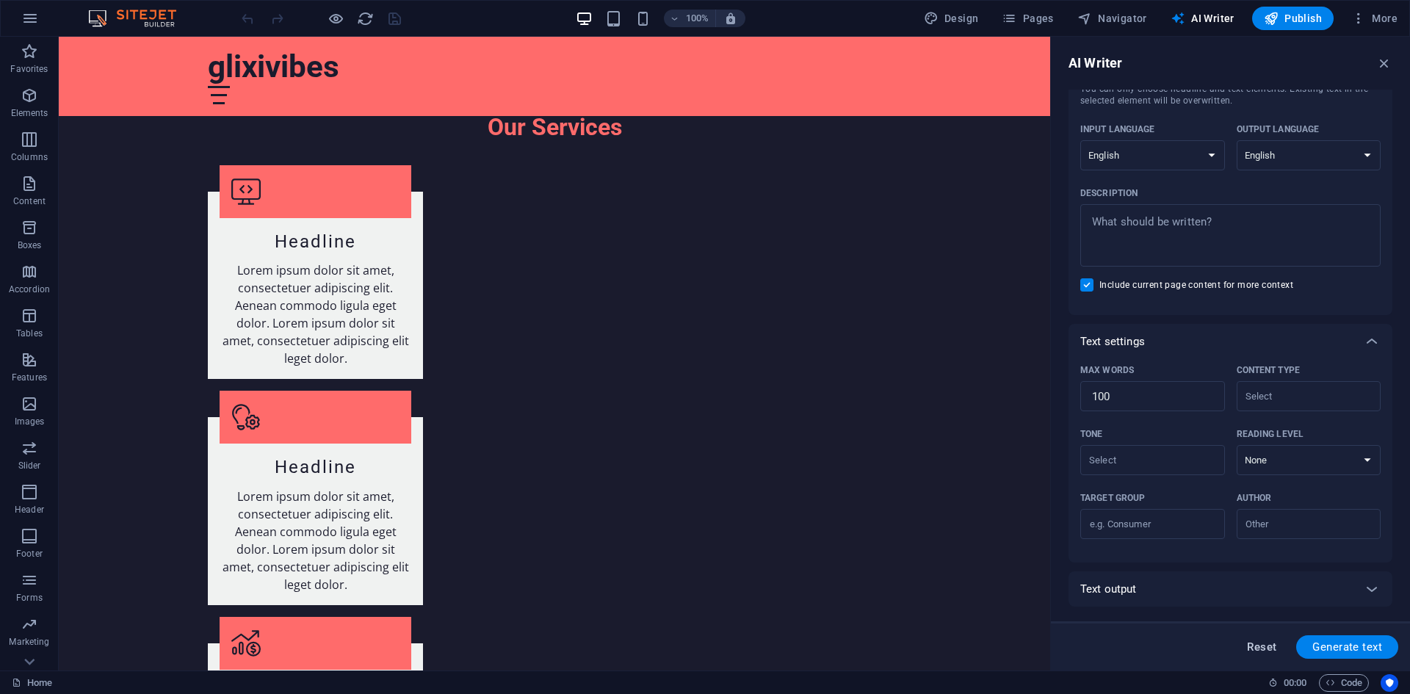
type textarea "x"
click at [1389, 64] on icon "button" at bounding box center [1384, 63] width 16 height 16
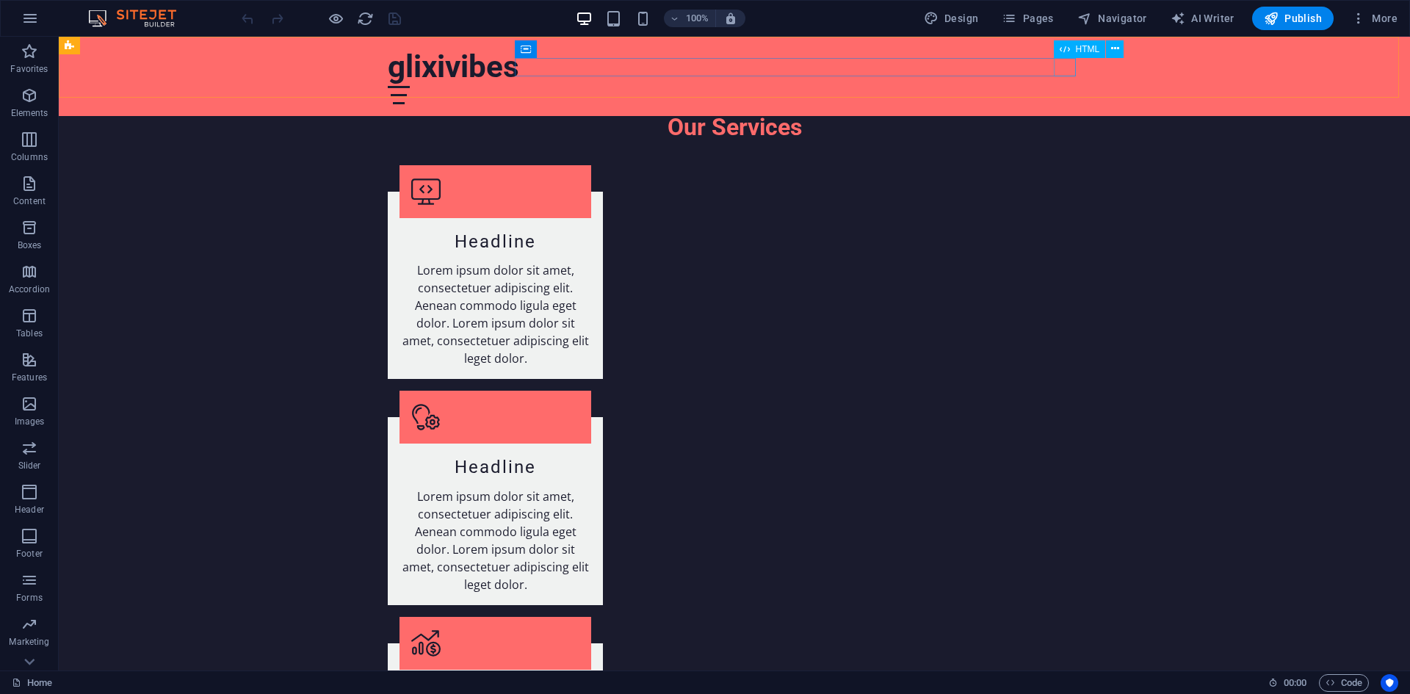
click at [1060, 86] on div at bounding box center [734, 95] width 693 height 18
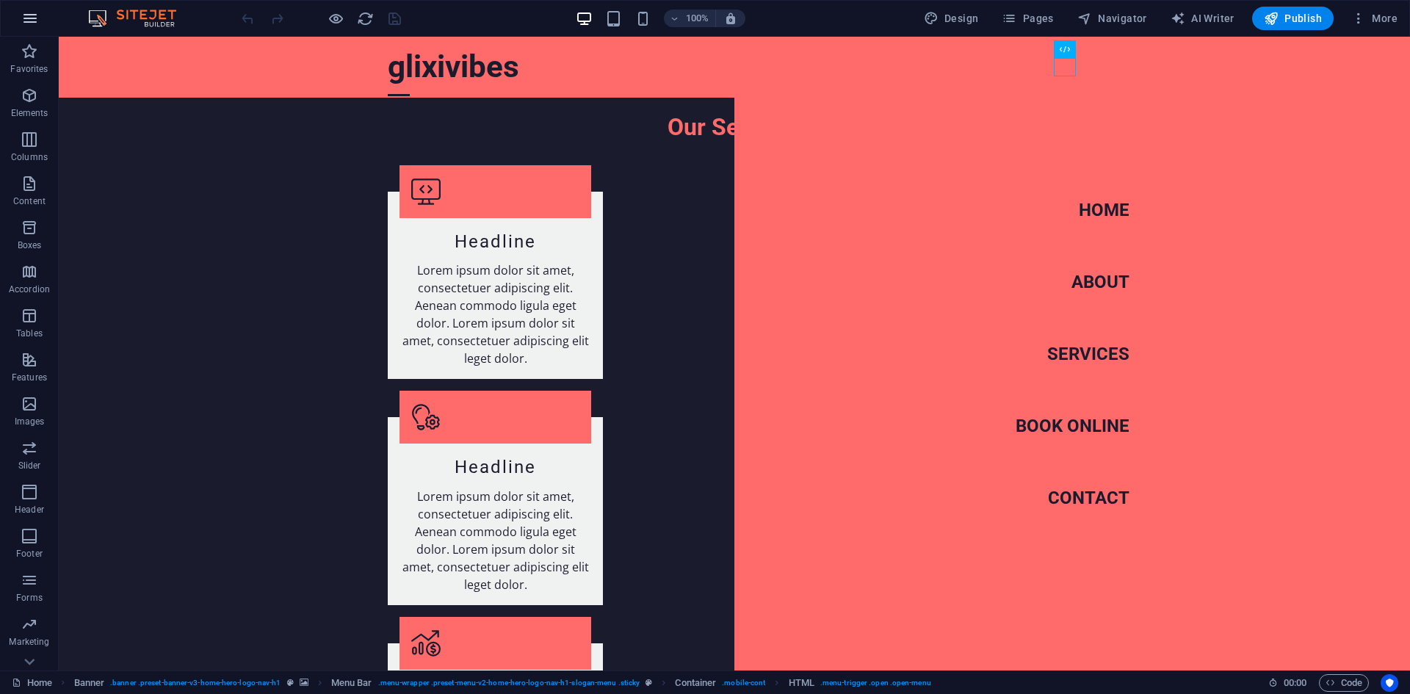
click at [21, 15] on icon "button" at bounding box center [30, 19] width 18 height 18
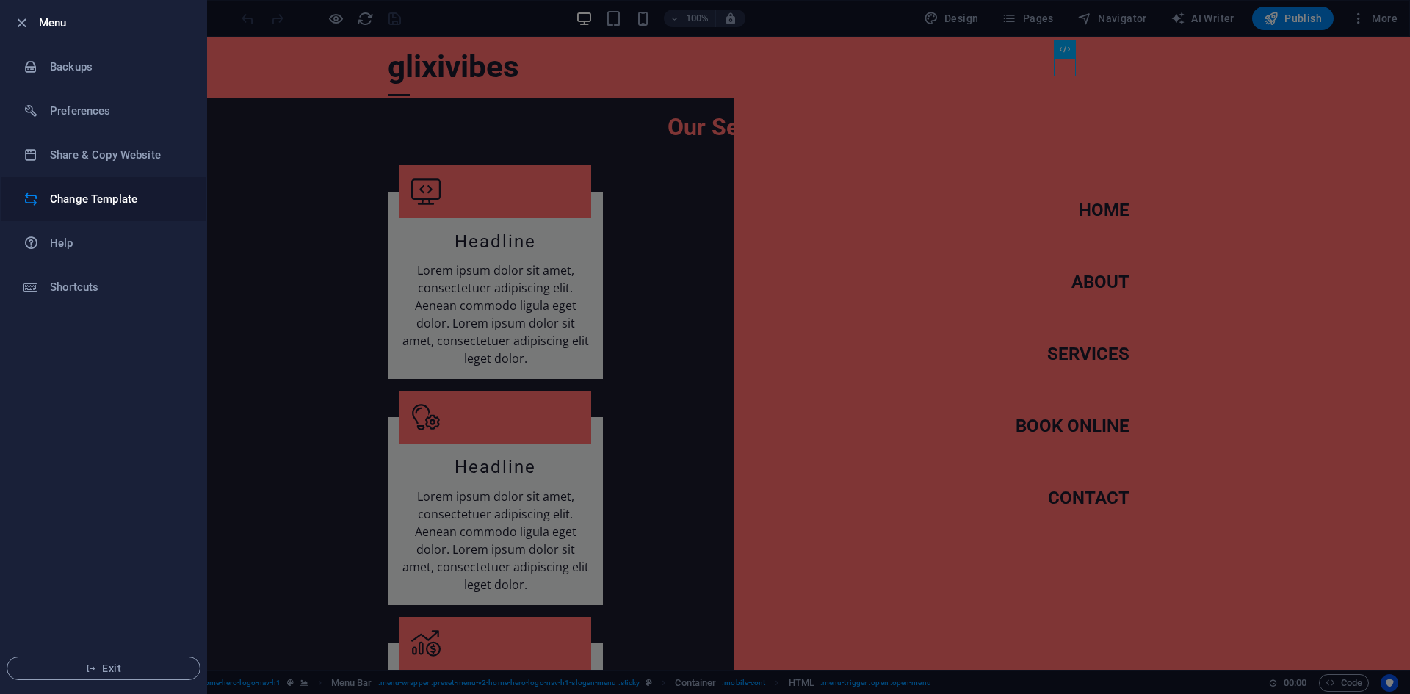
click at [90, 211] on li "Change Template" at bounding box center [104, 199] width 206 height 44
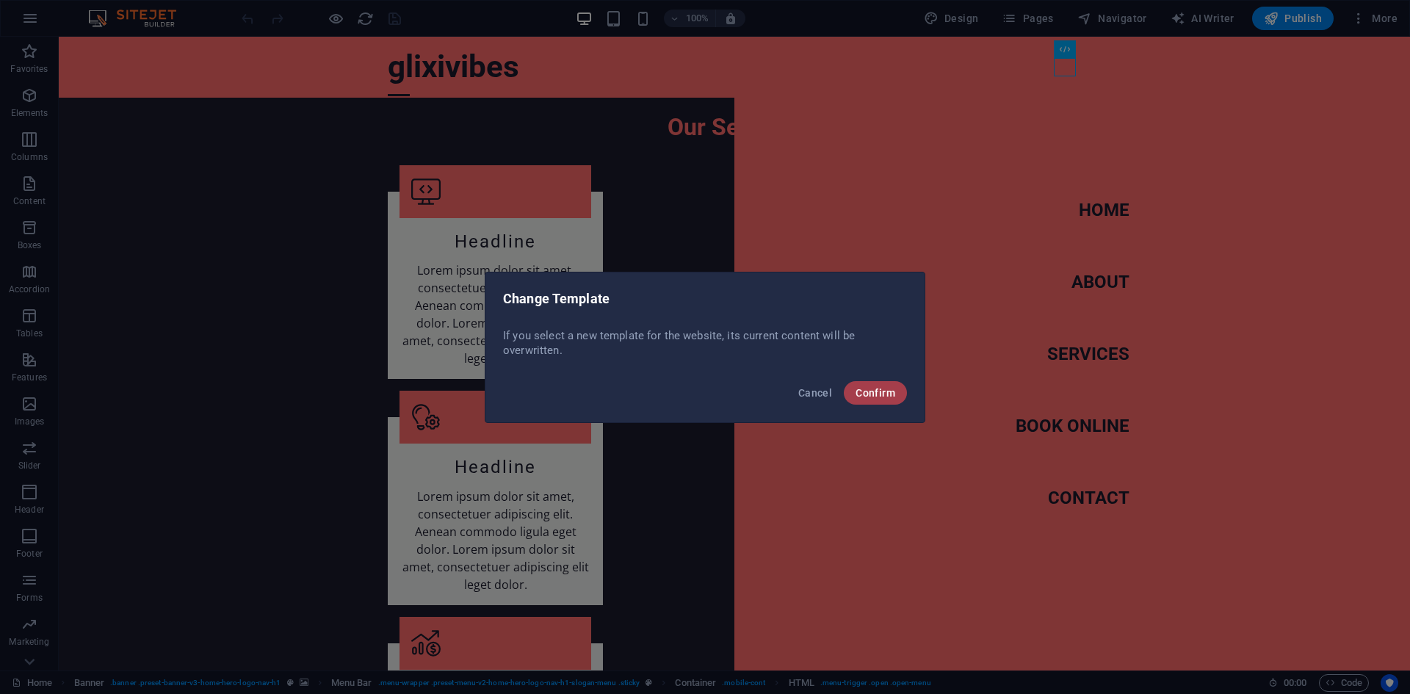
click at [853, 393] on button "Confirm" at bounding box center [875, 392] width 63 height 23
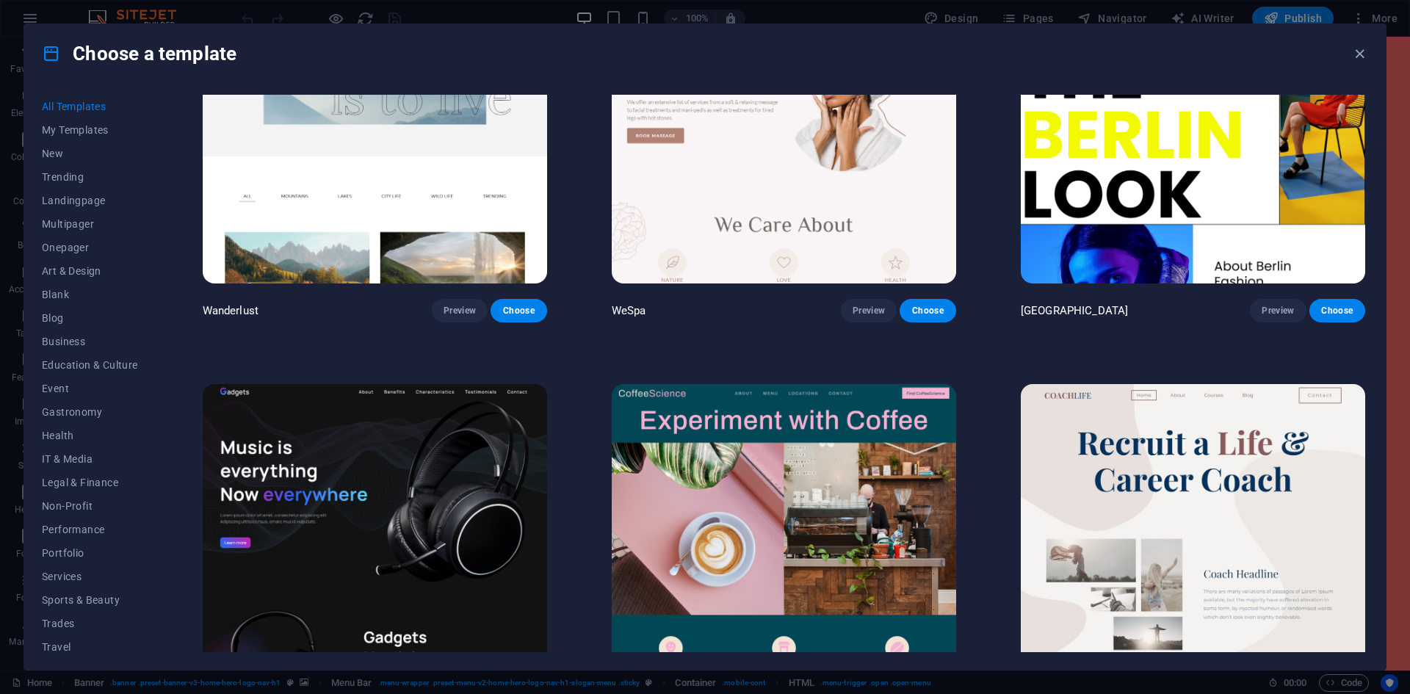
scroll to position [4773, 0]
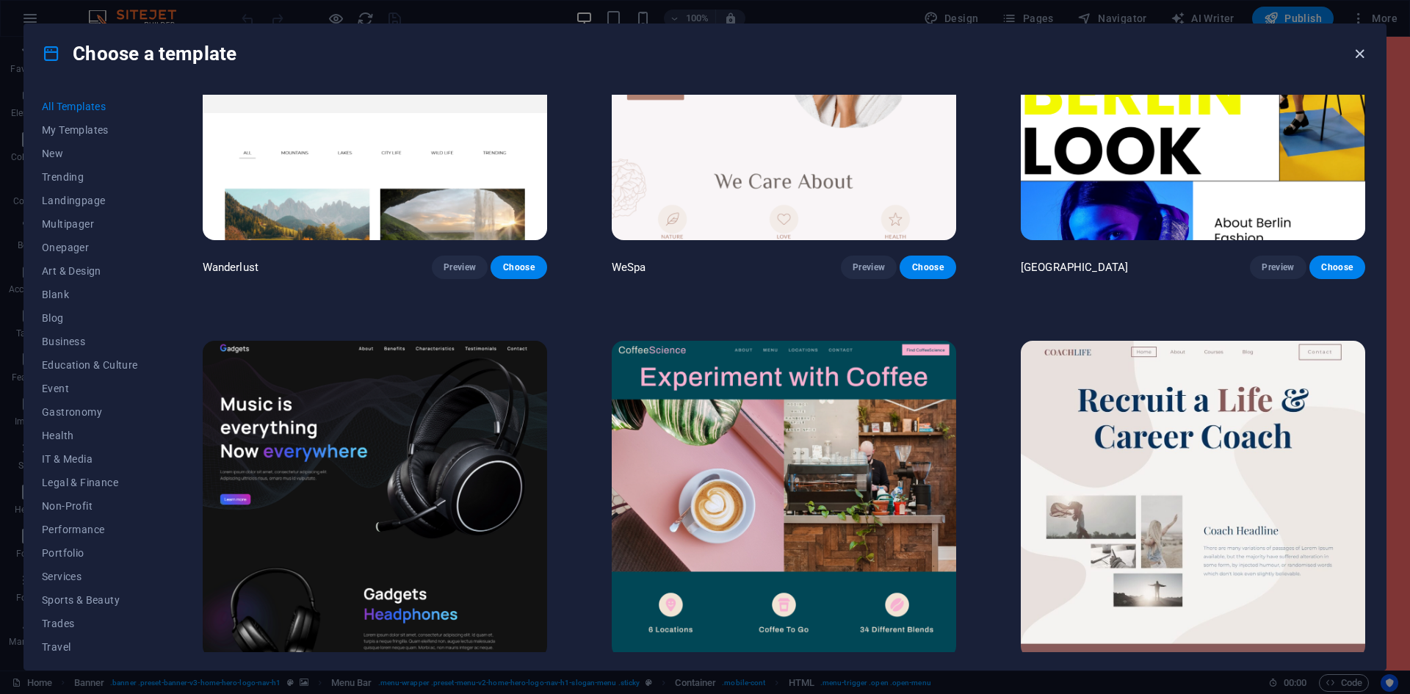
click at [1361, 61] on icon "button" at bounding box center [1359, 54] width 17 height 17
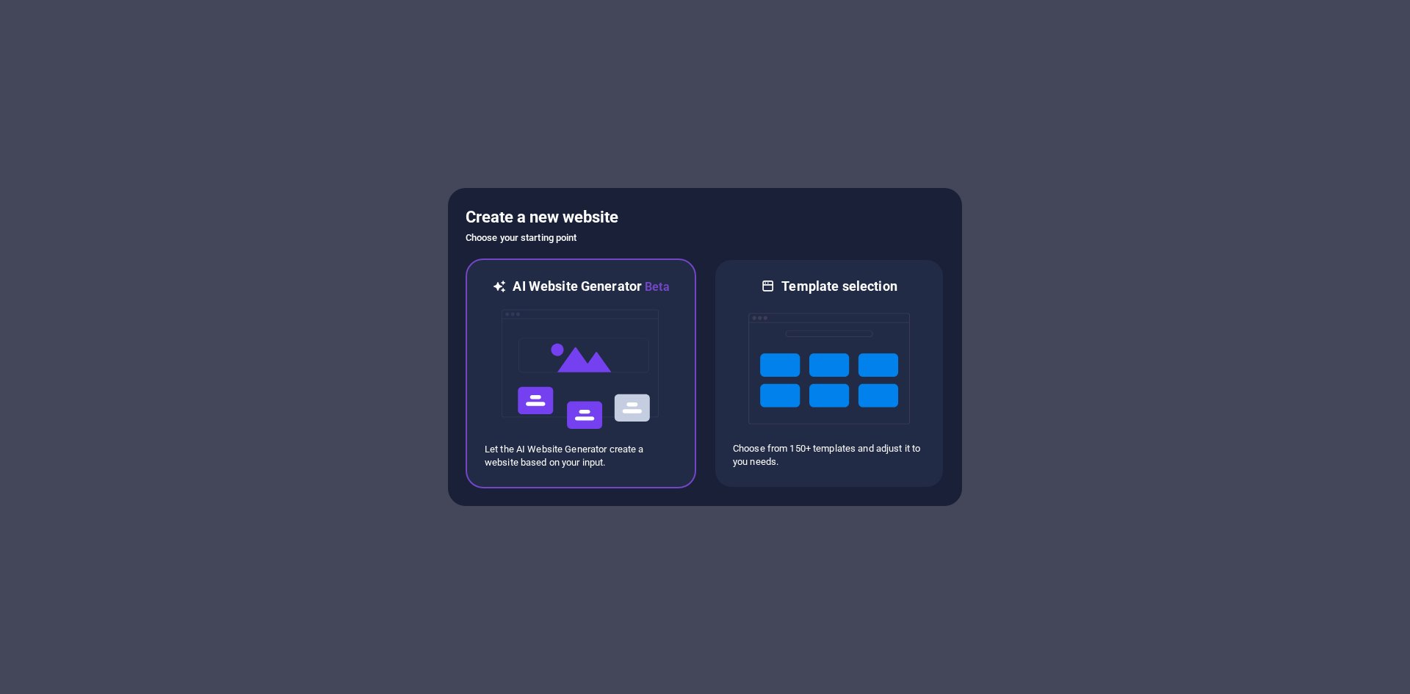
click at [610, 368] on img at bounding box center [581, 369] width 162 height 147
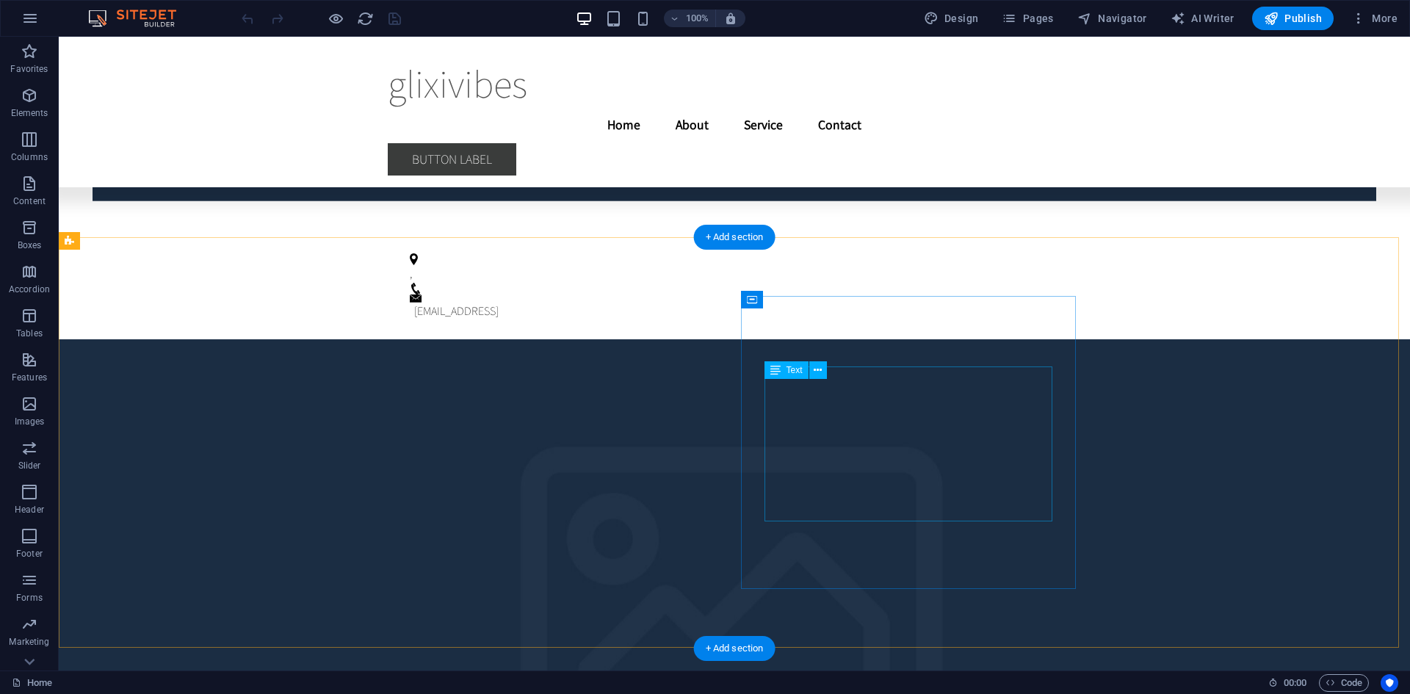
scroll to position [3423, 0]
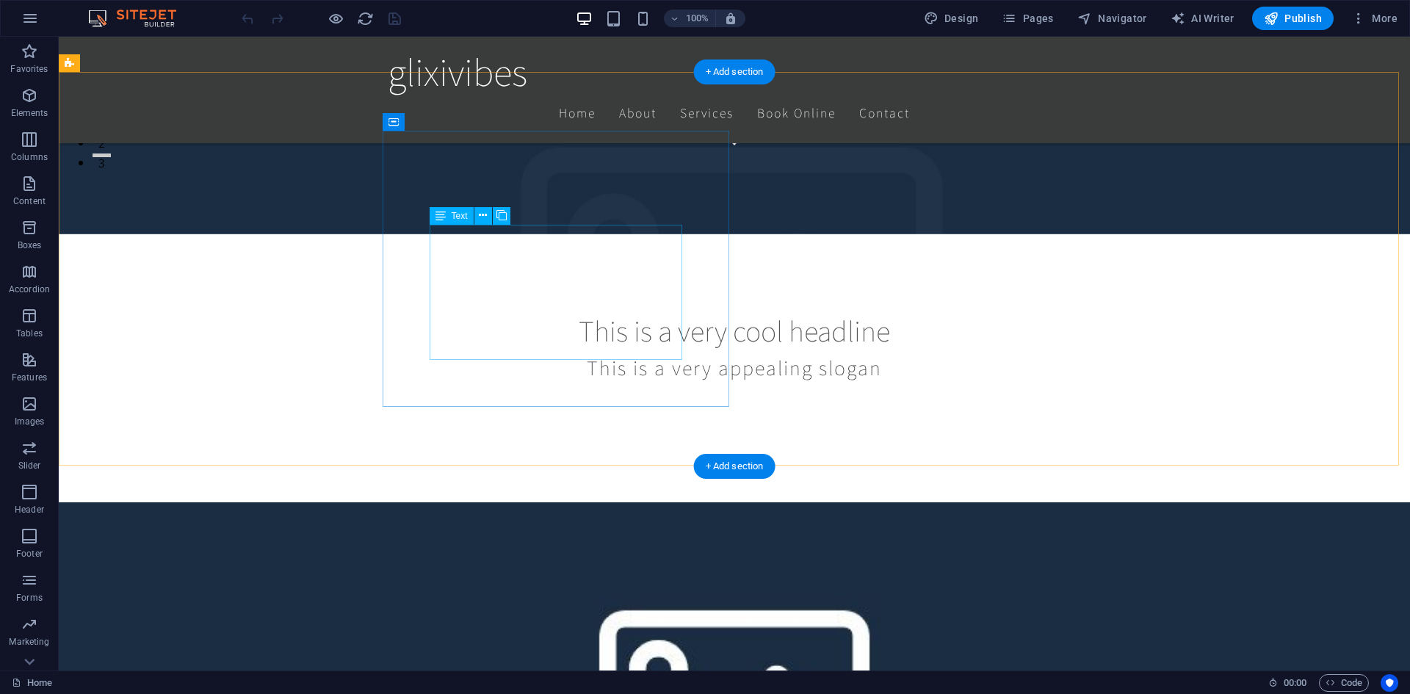
scroll to position [367, 0]
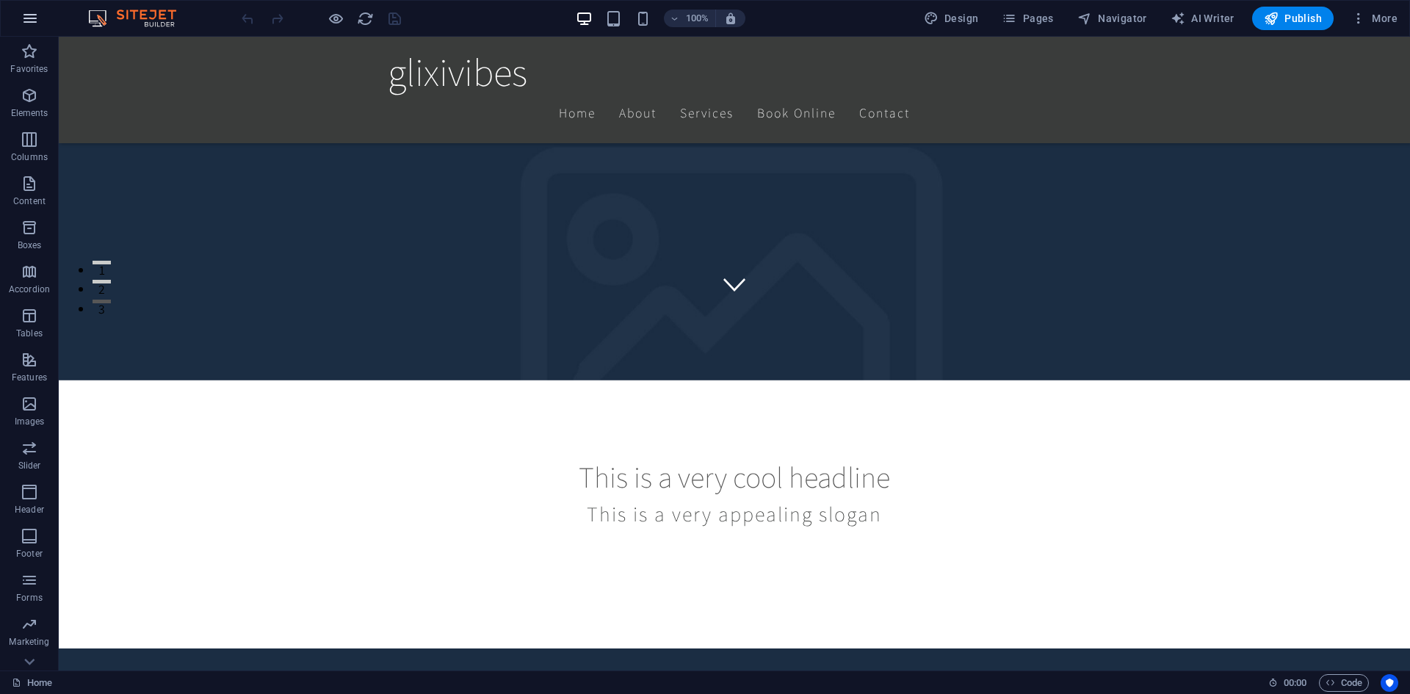
click at [30, 19] on icon "button" at bounding box center [30, 19] width 18 height 18
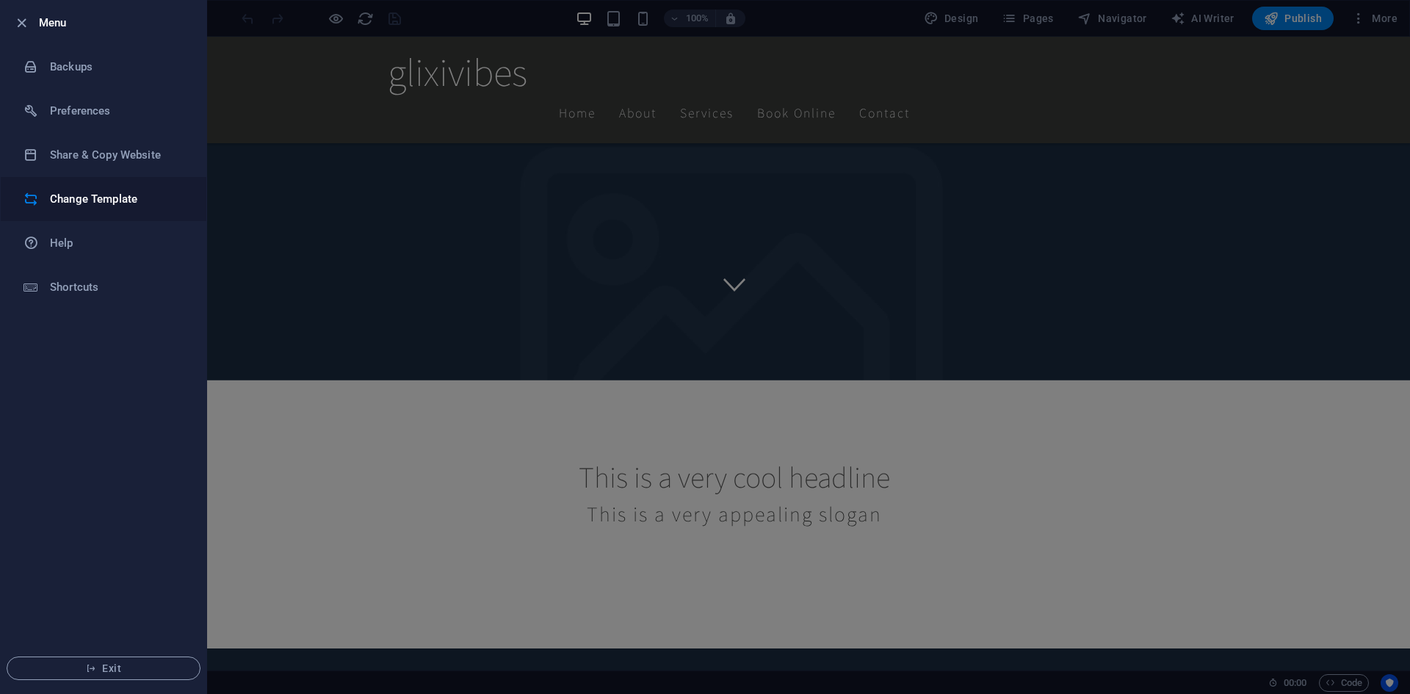
click at [72, 197] on h6 "Change Template" at bounding box center [118, 199] width 136 height 18
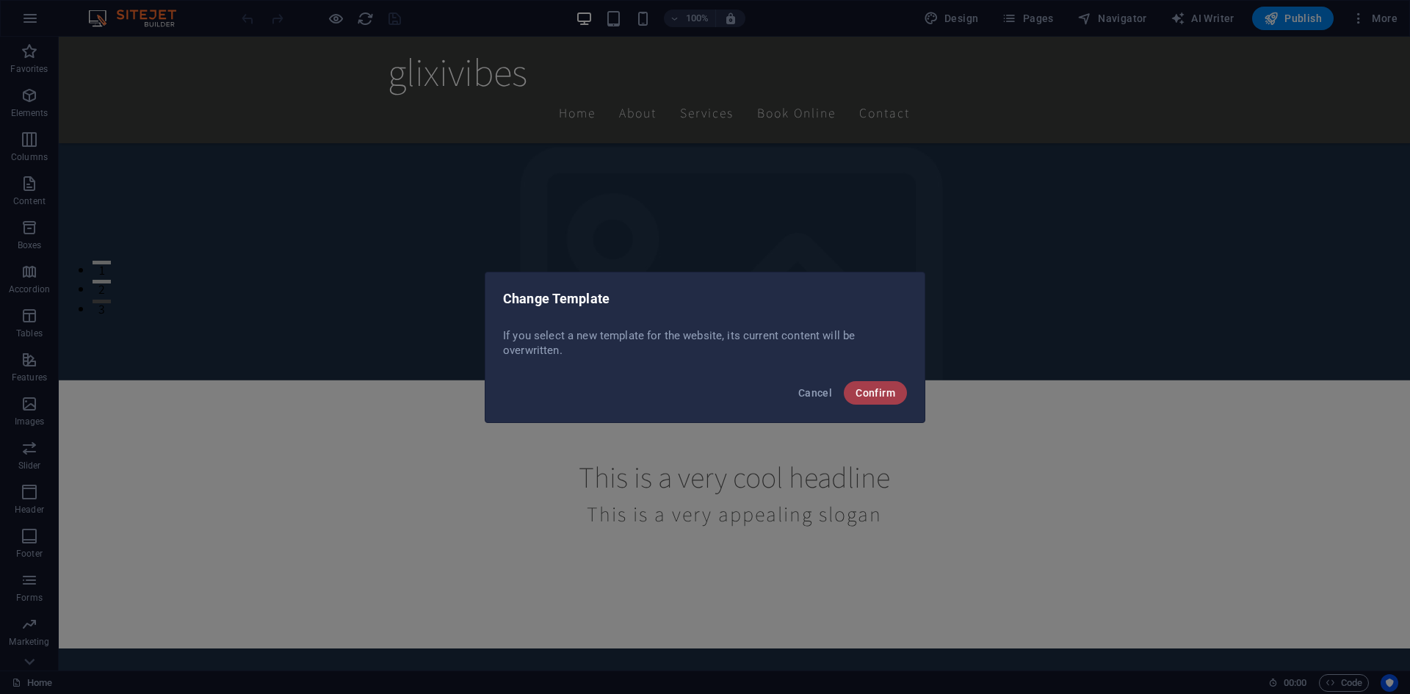
click at [869, 392] on span "Confirm" at bounding box center [875, 393] width 40 height 12
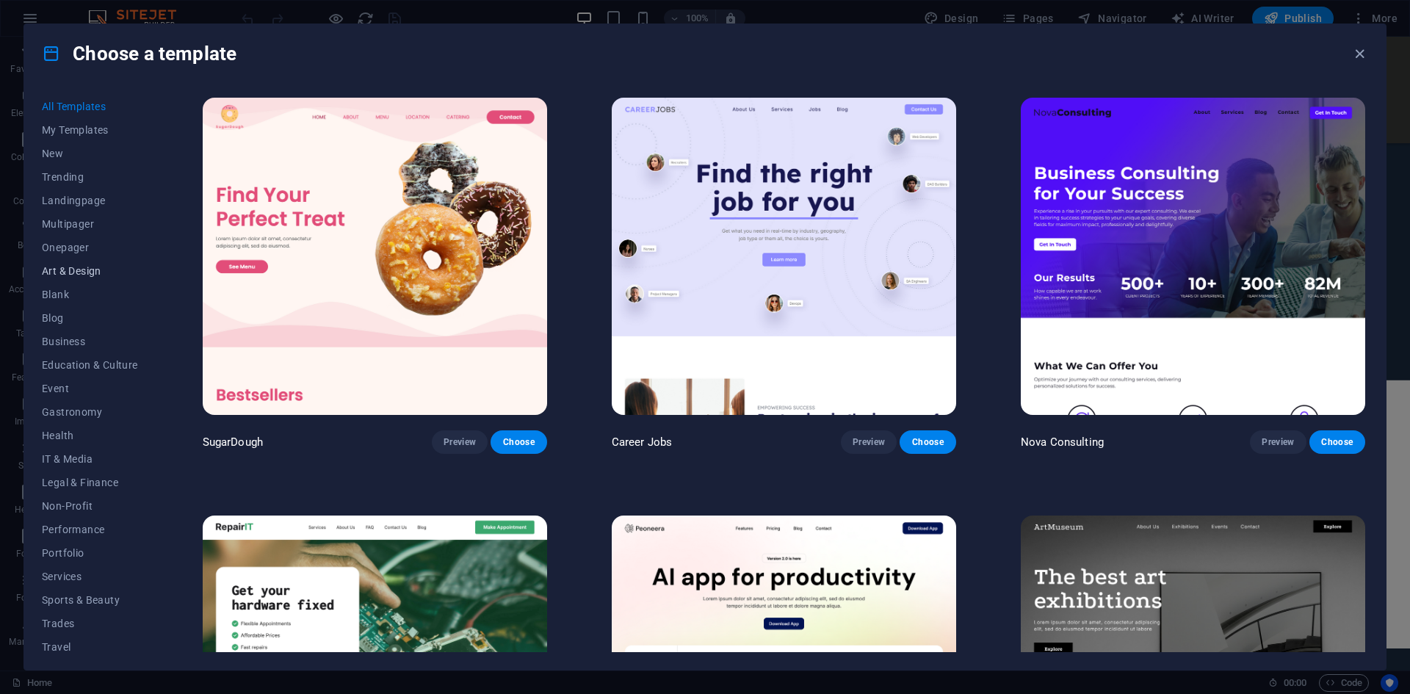
click at [73, 272] on span "Art & Design" at bounding box center [90, 271] width 96 height 12
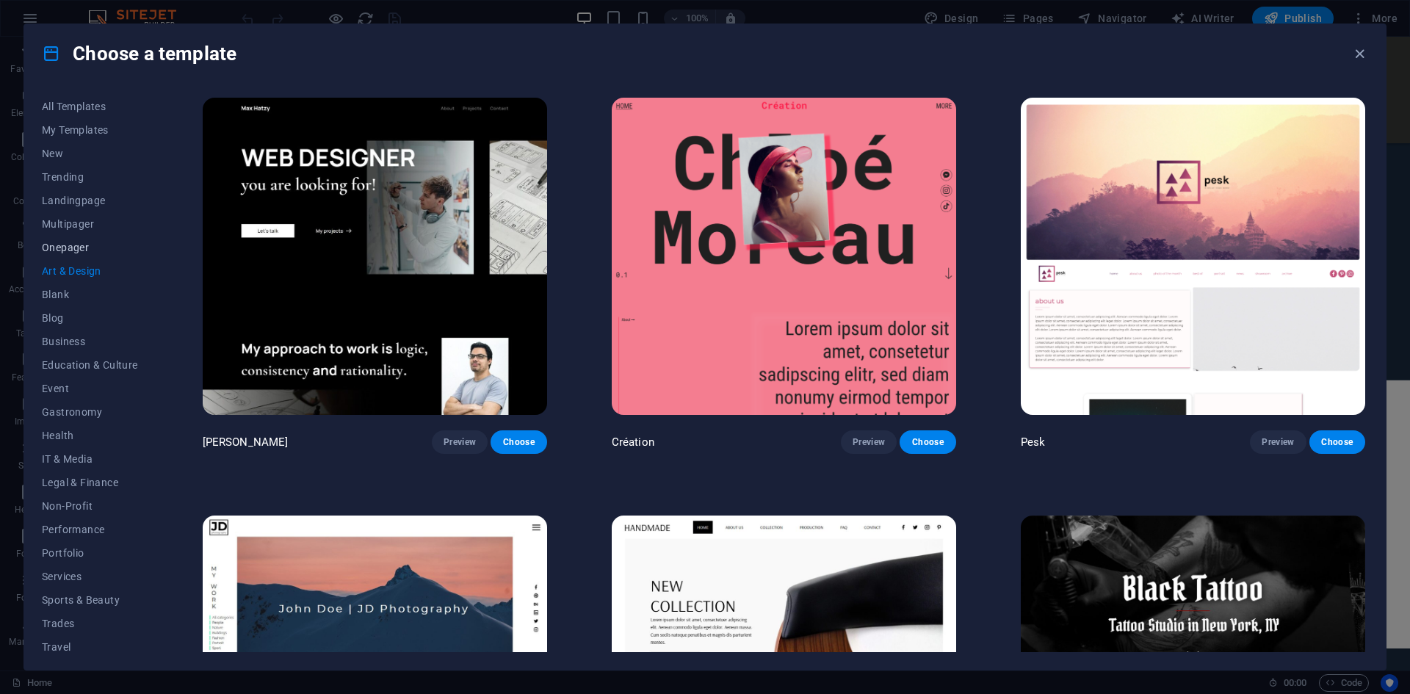
click at [76, 250] on span "Onepager" at bounding box center [90, 248] width 96 height 12
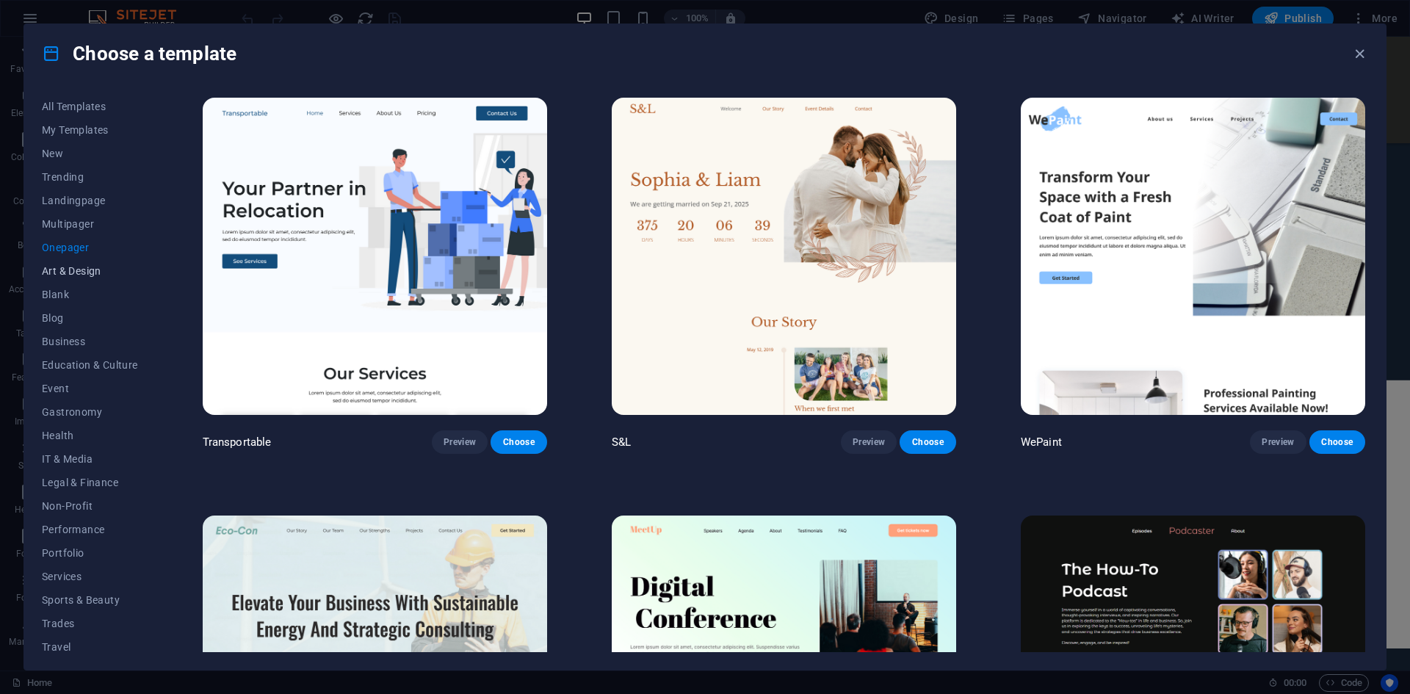
click at [75, 270] on span "Art & Design" at bounding box center [90, 271] width 96 height 12
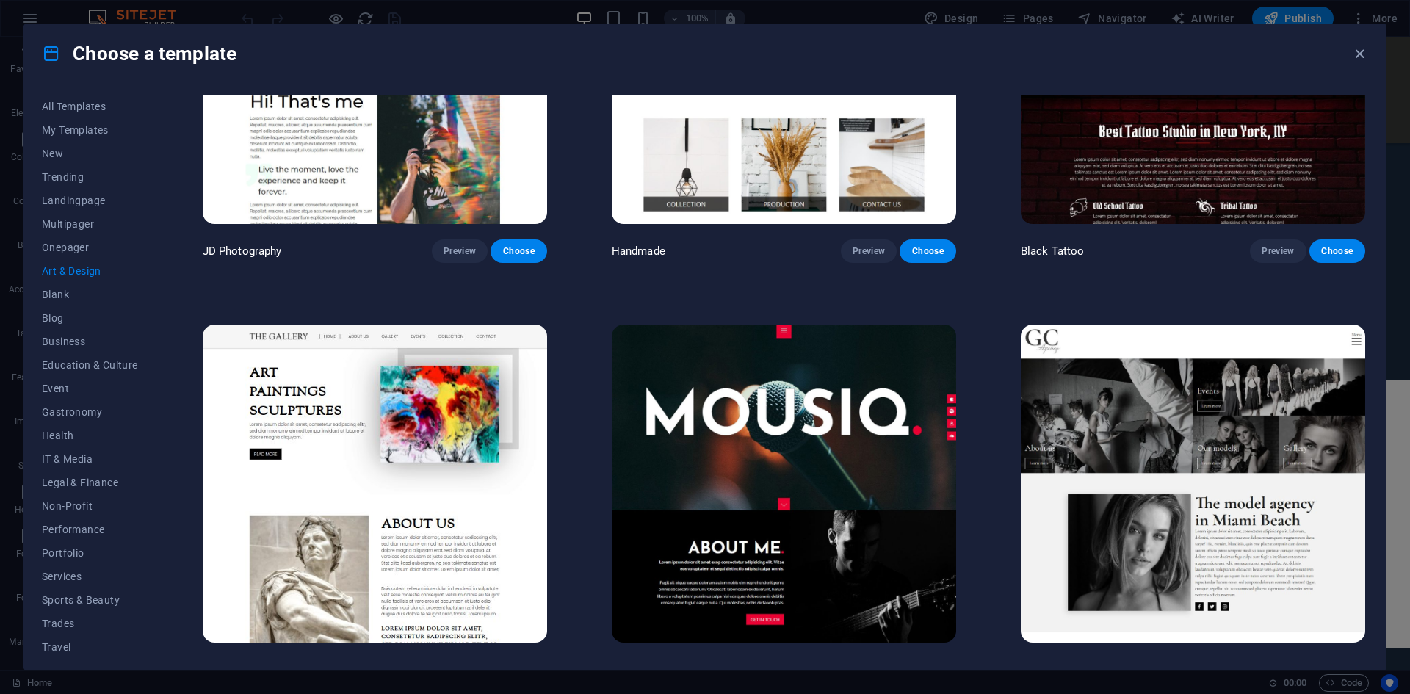
scroll to position [731, 0]
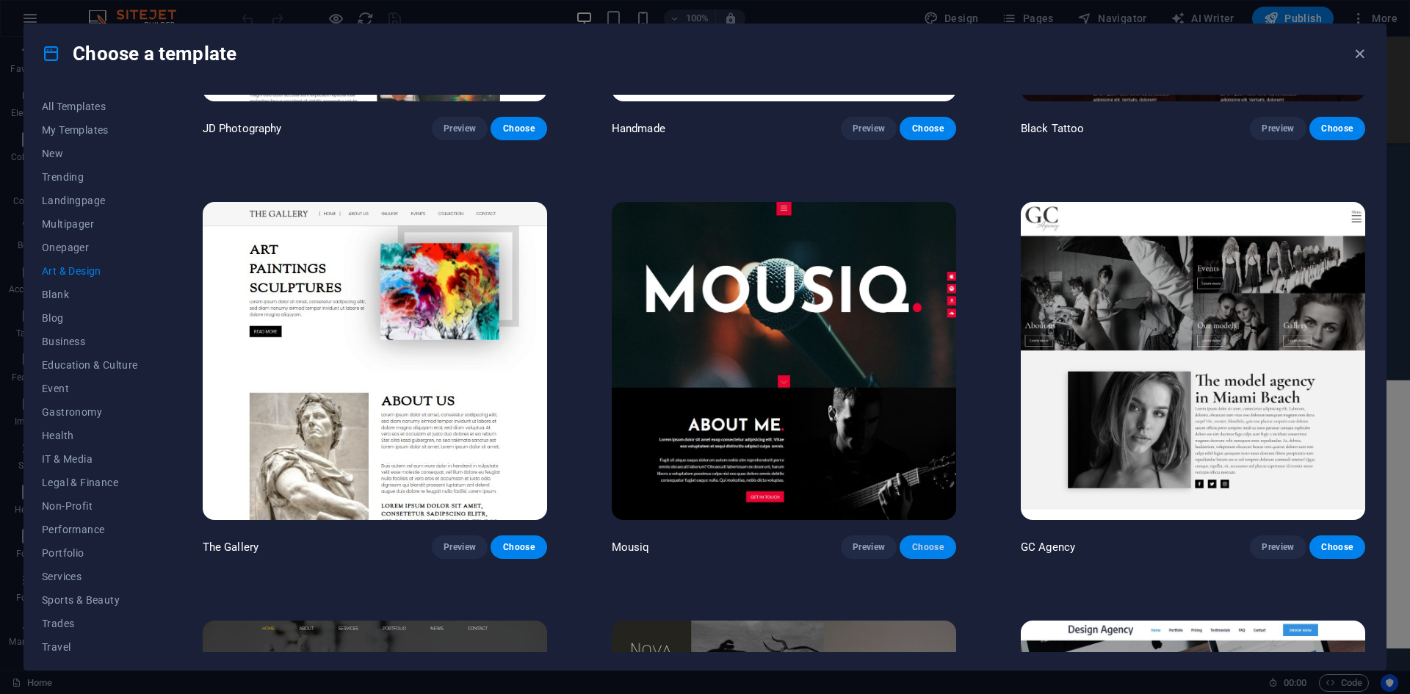
click at [942, 546] on span "Choose" at bounding box center [927, 547] width 32 height 12
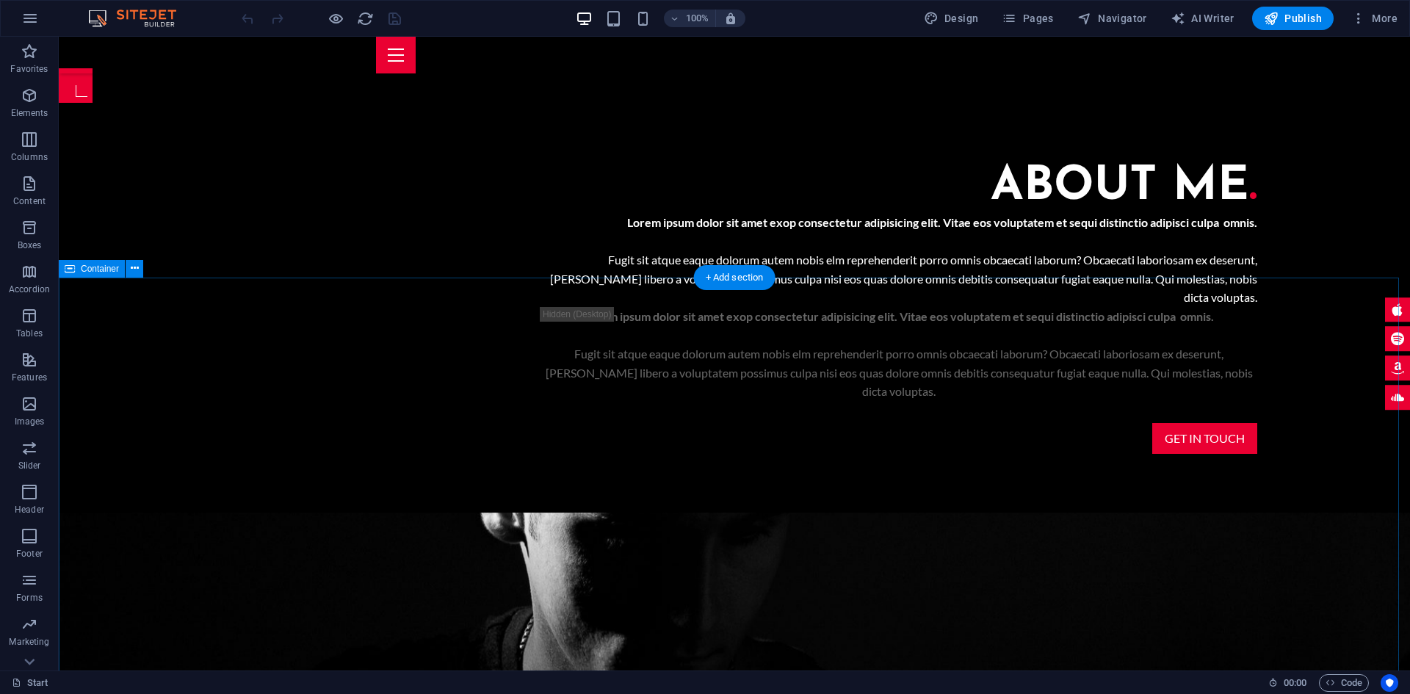
scroll to position [916, 0]
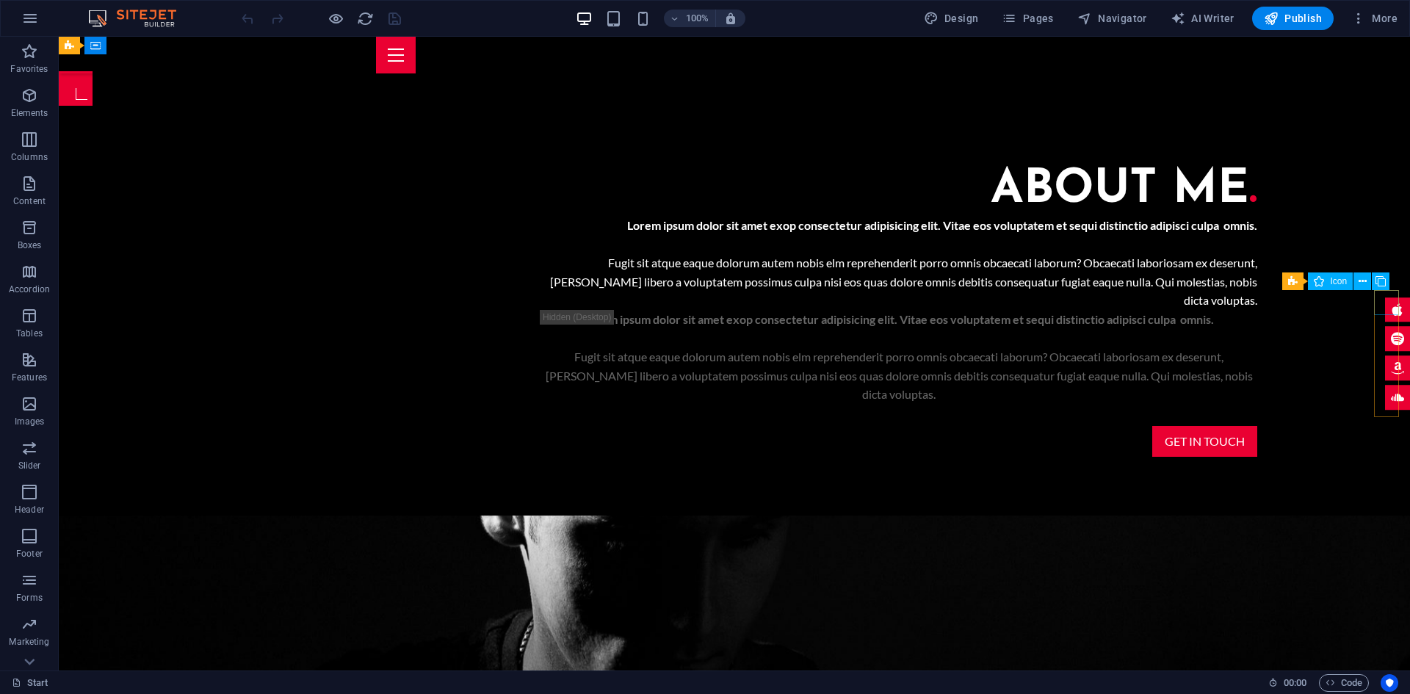
click at [1386, 311] on figure at bounding box center [1397, 309] width 25 height 25
select select "xMidYMid"
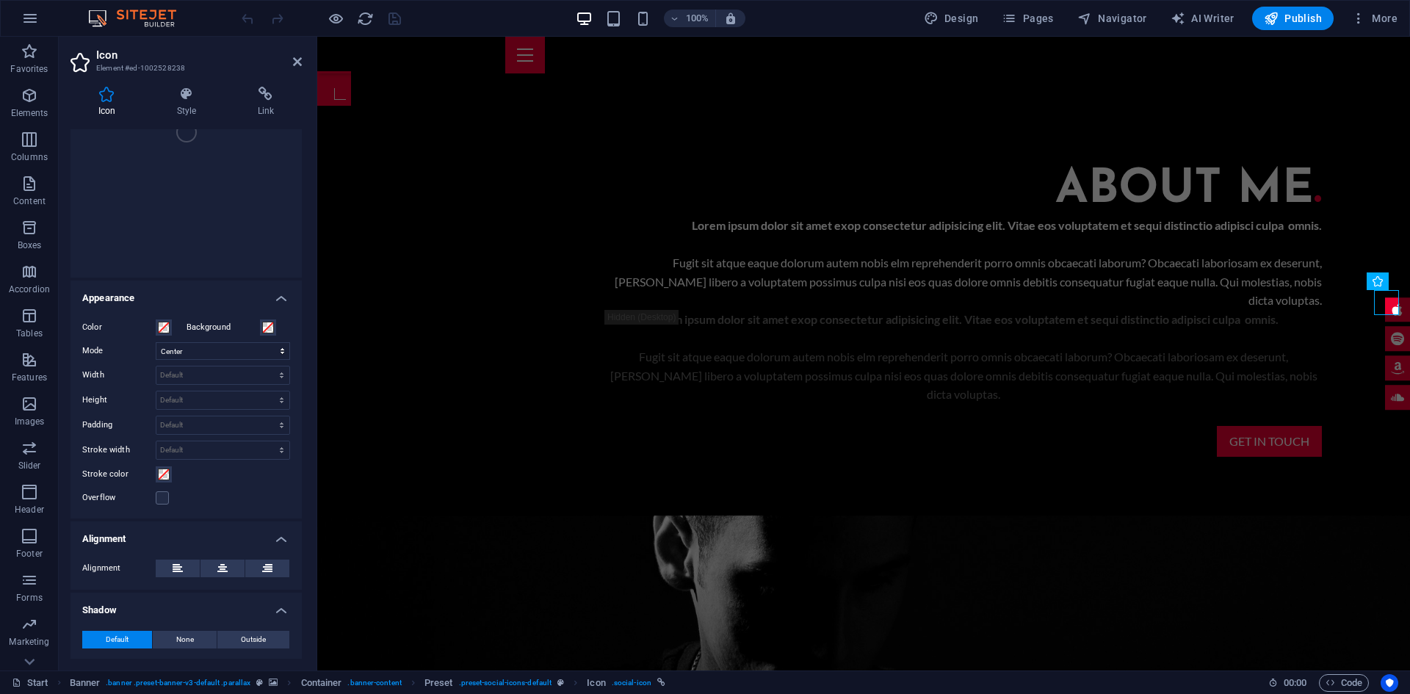
scroll to position [95, 0]
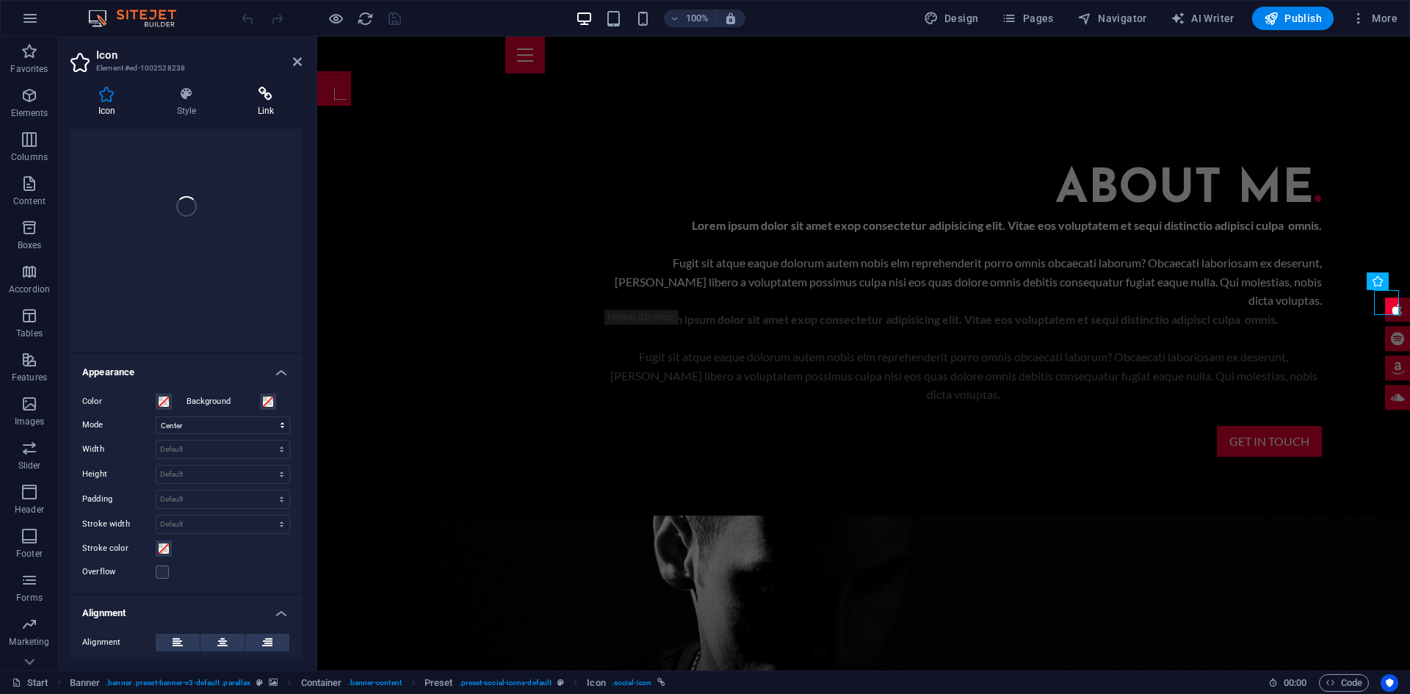
click at [274, 97] on icon at bounding box center [266, 94] width 72 height 15
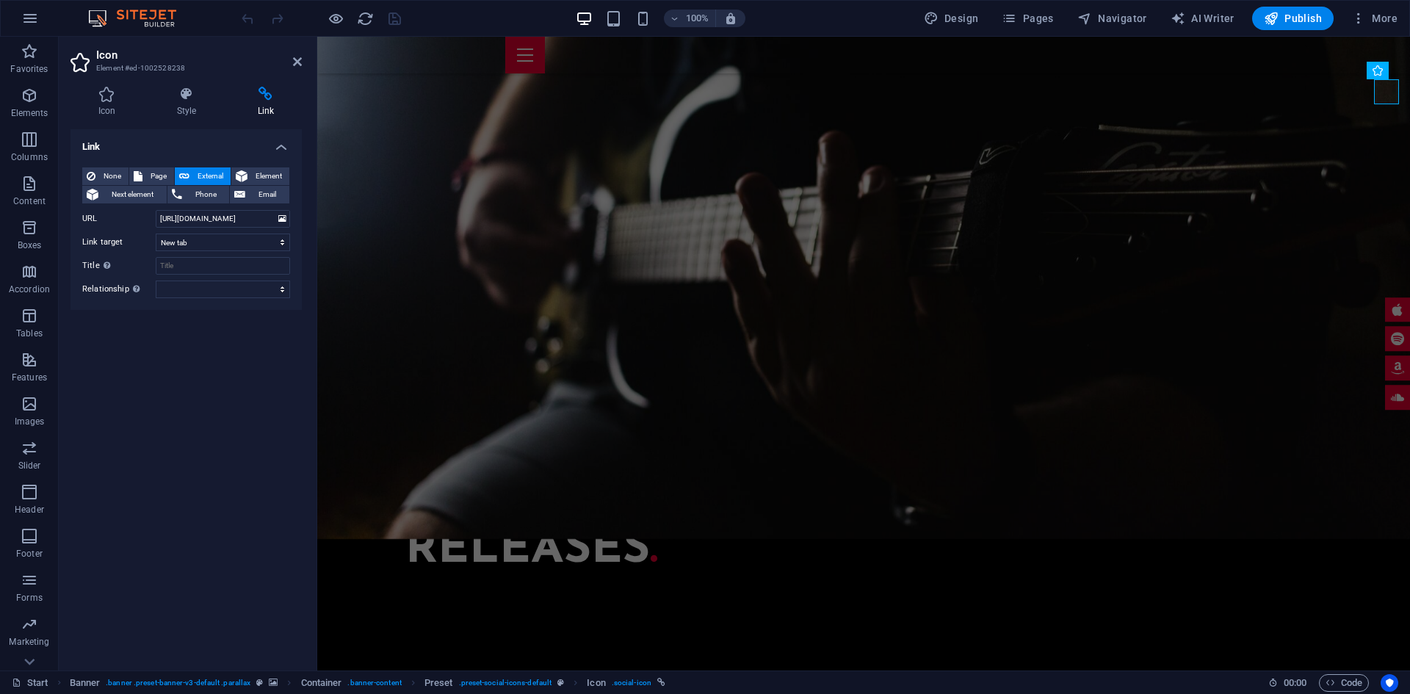
scroll to position [4013, 0]
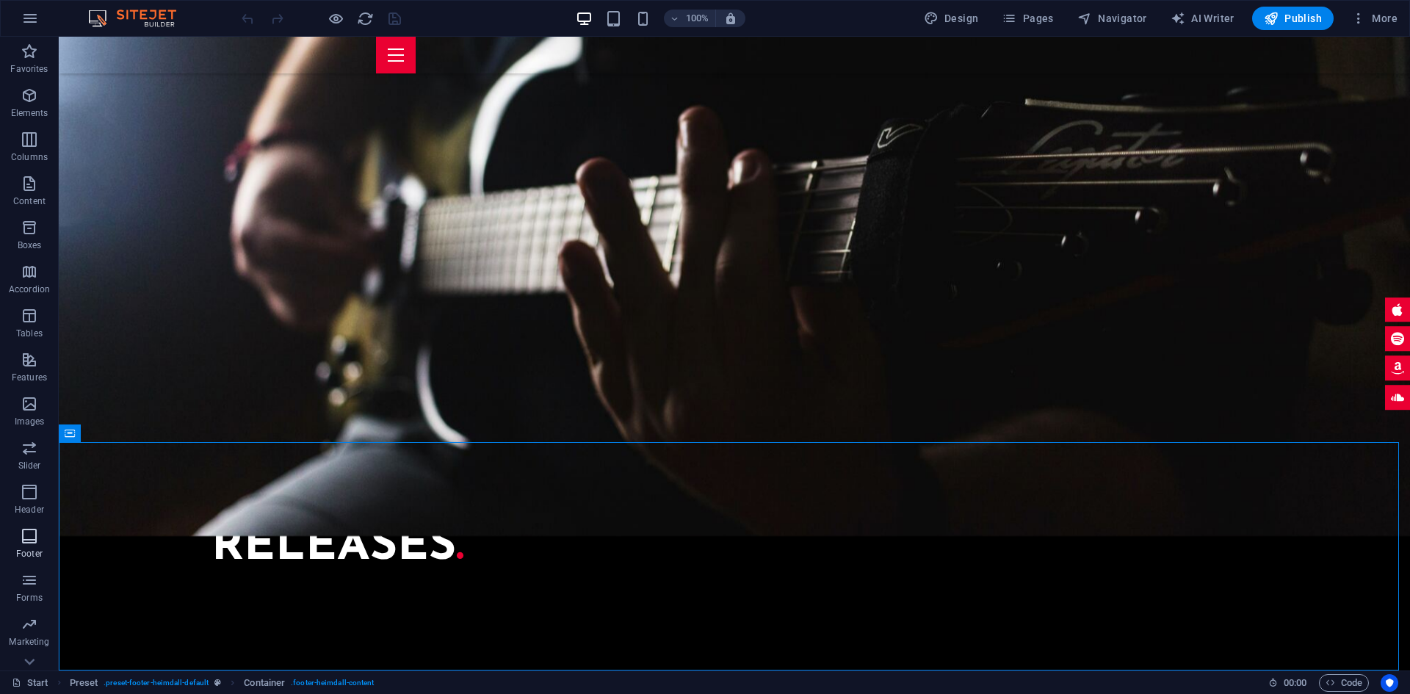
click at [30, 540] on icon "button" at bounding box center [30, 536] width 18 height 18
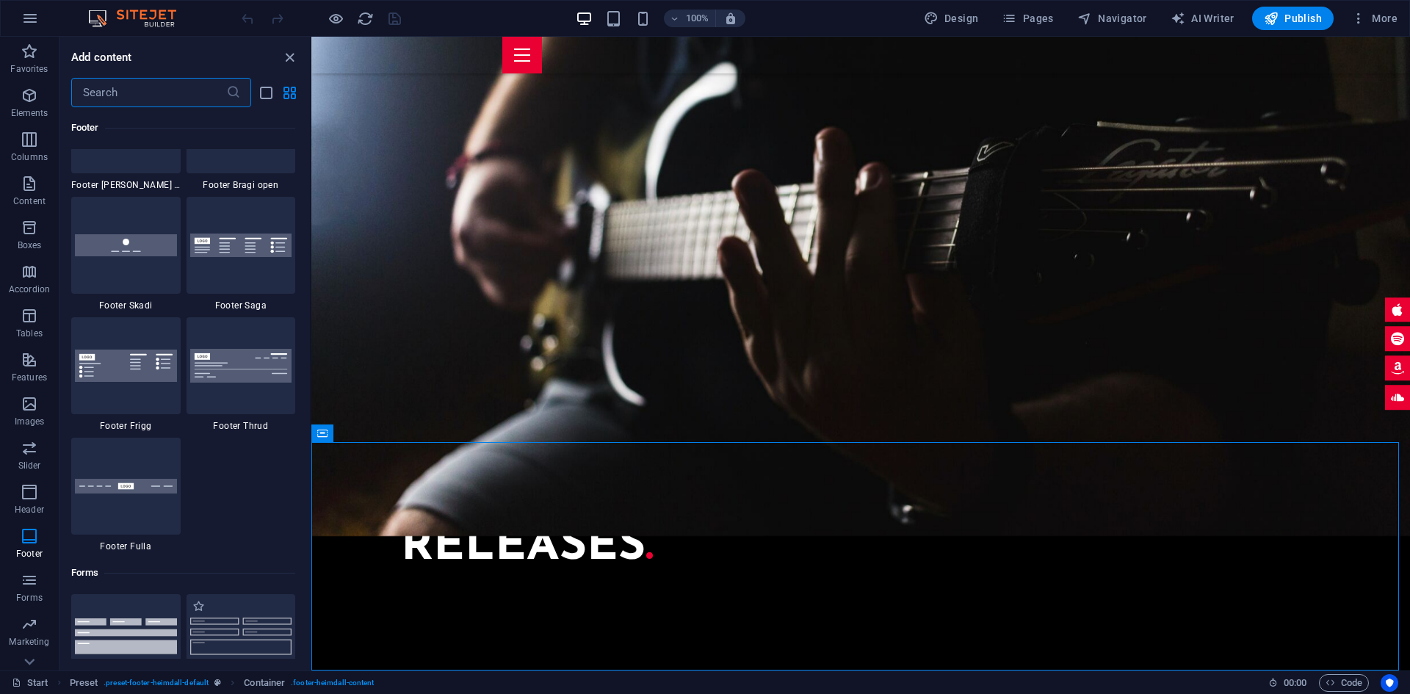
scroll to position [10235, 0]
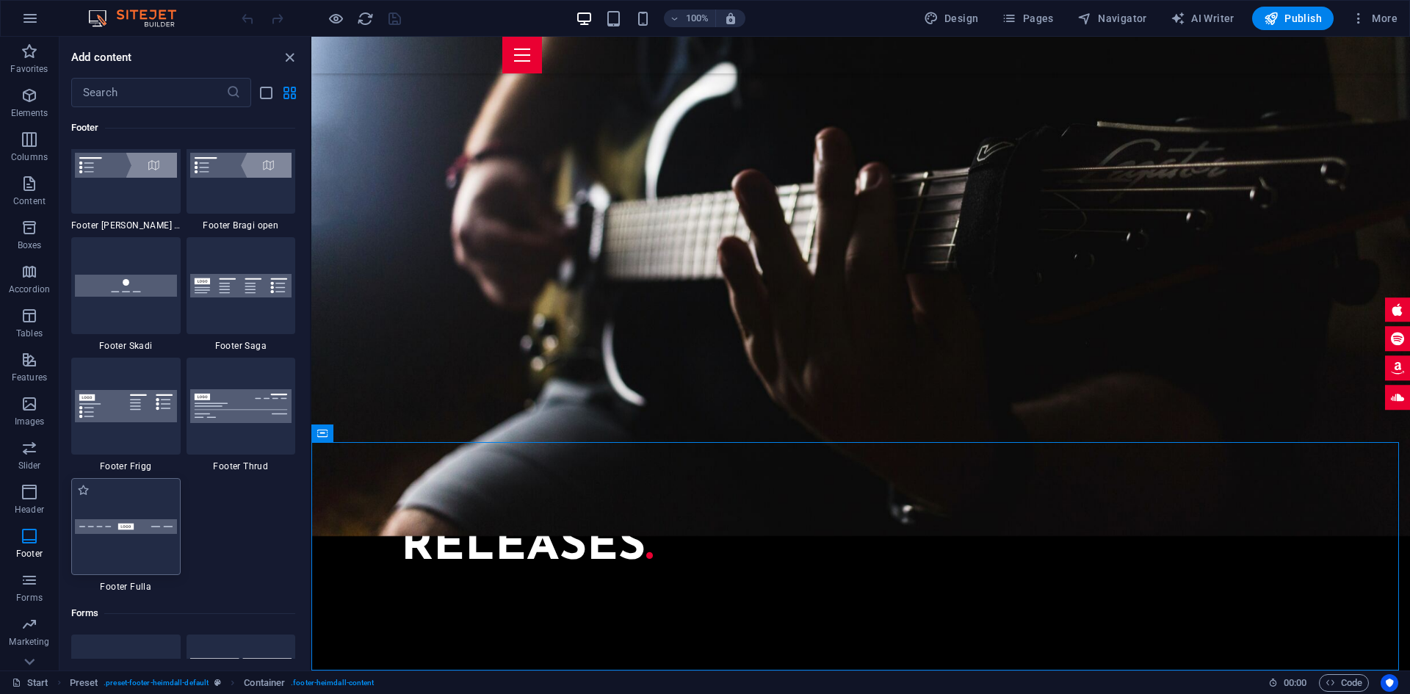
click at [141, 522] on img at bounding box center [126, 526] width 102 height 15
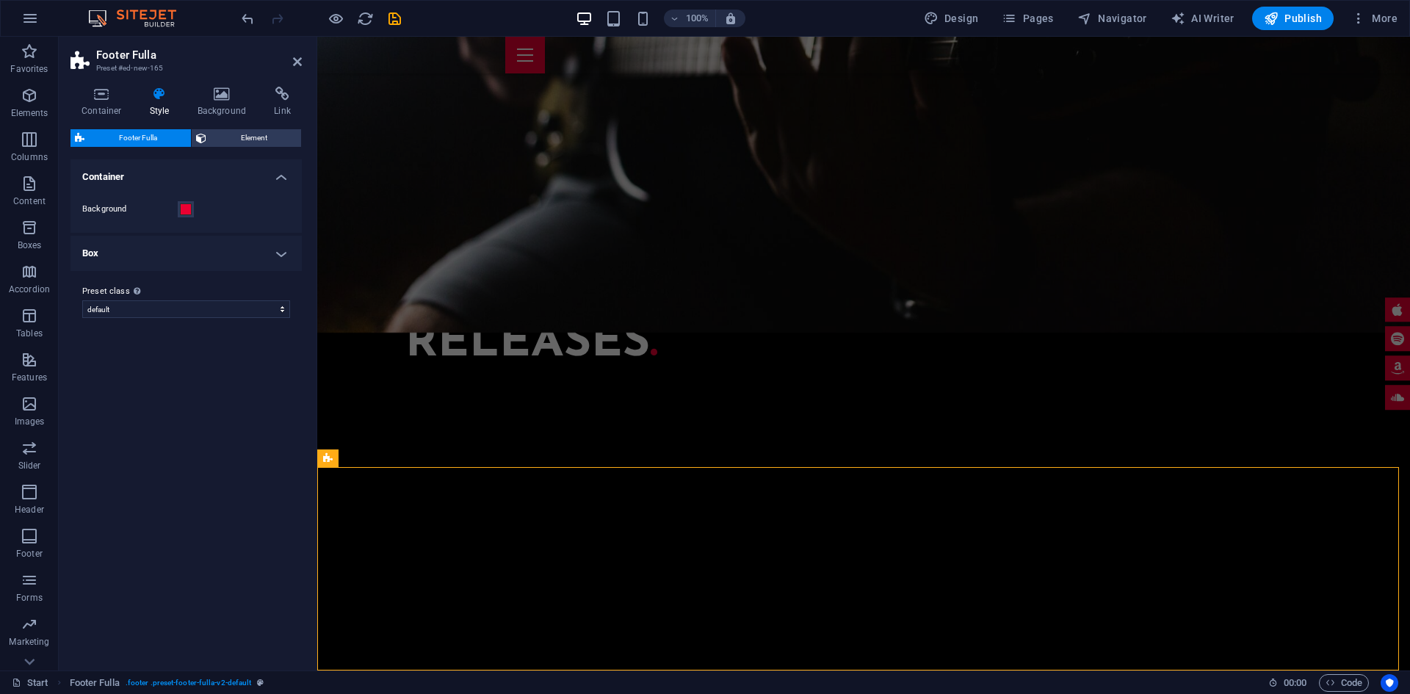
scroll to position [4134, 0]
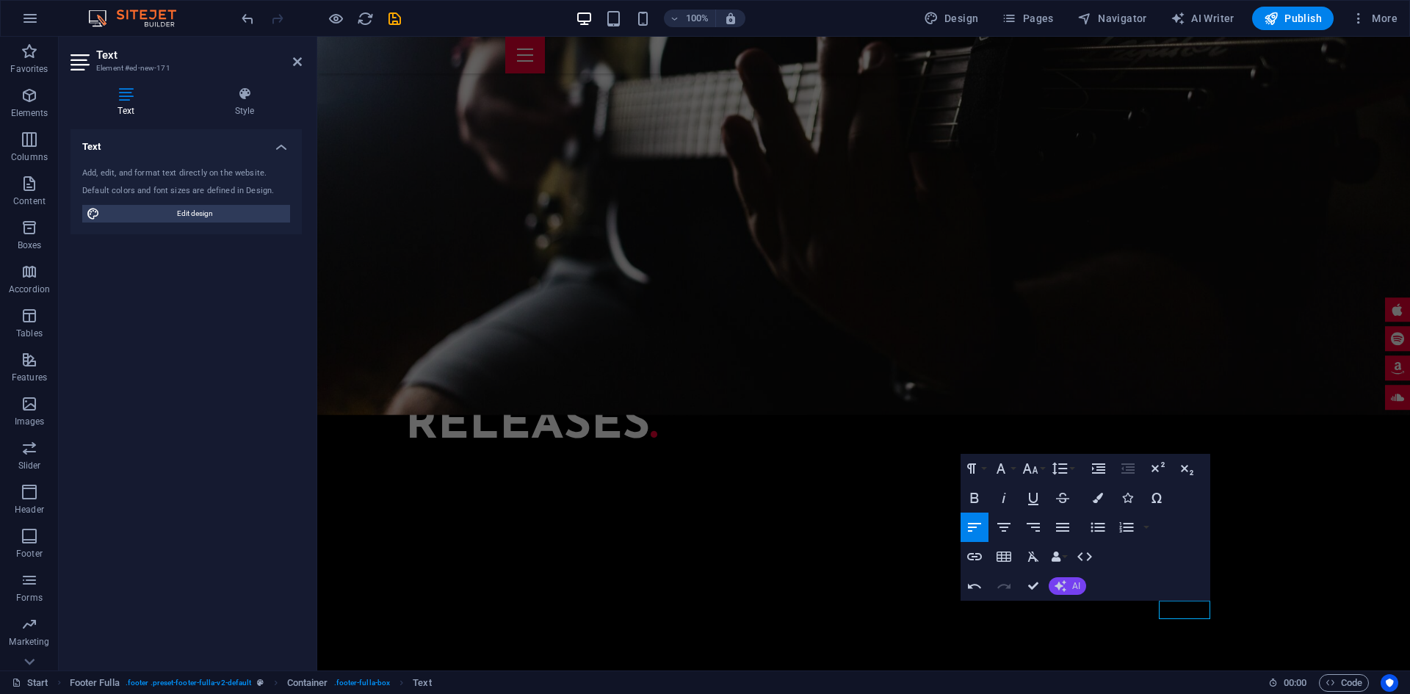
click at [1073, 579] on button "AI" at bounding box center [1067, 586] width 37 height 18
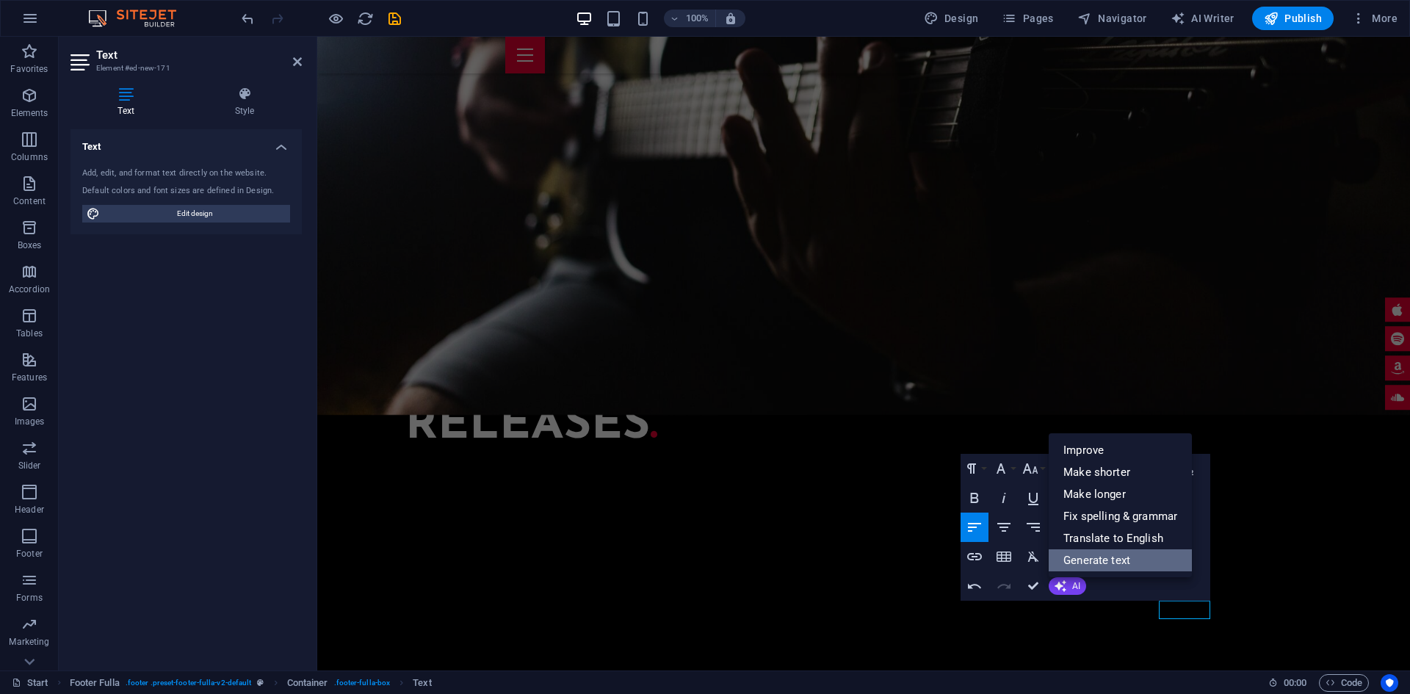
click at [1123, 558] on link "Generate text" at bounding box center [1120, 560] width 143 height 22
select select "English"
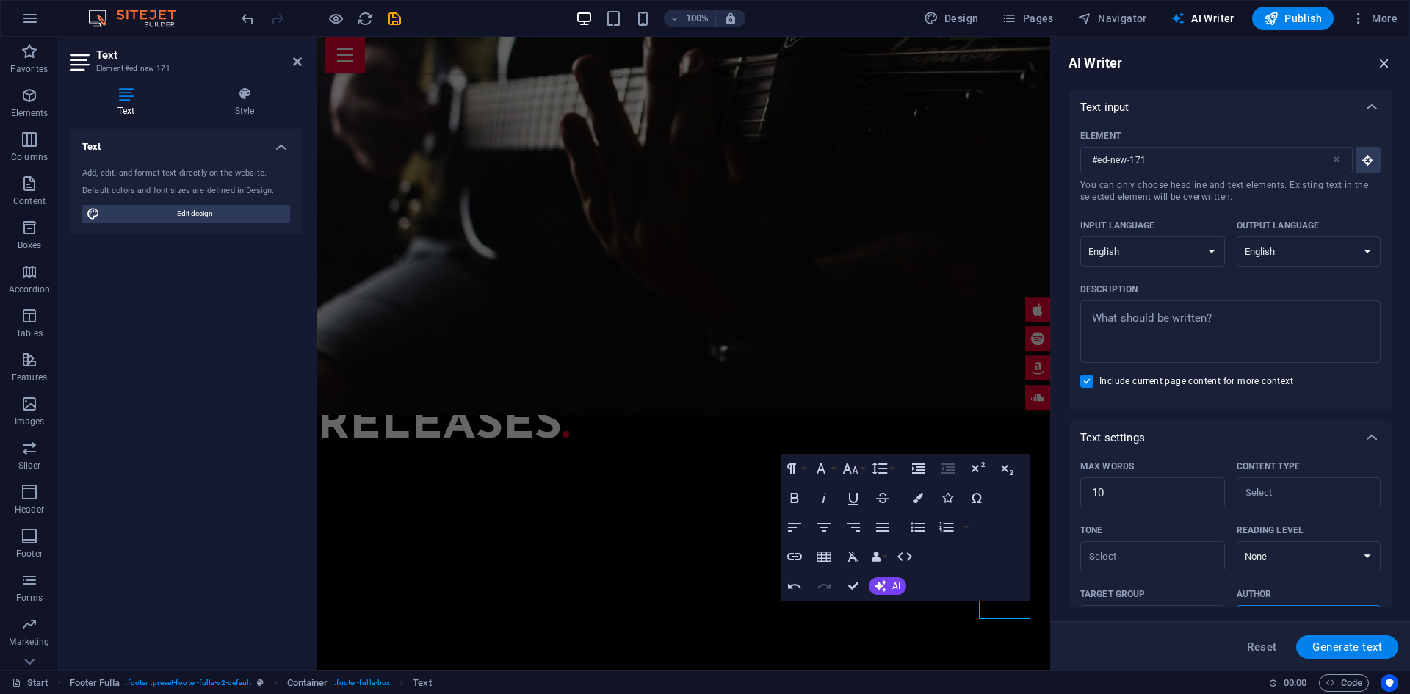
click at [1380, 68] on icon "button" at bounding box center [1384, 63] width 16 height 16
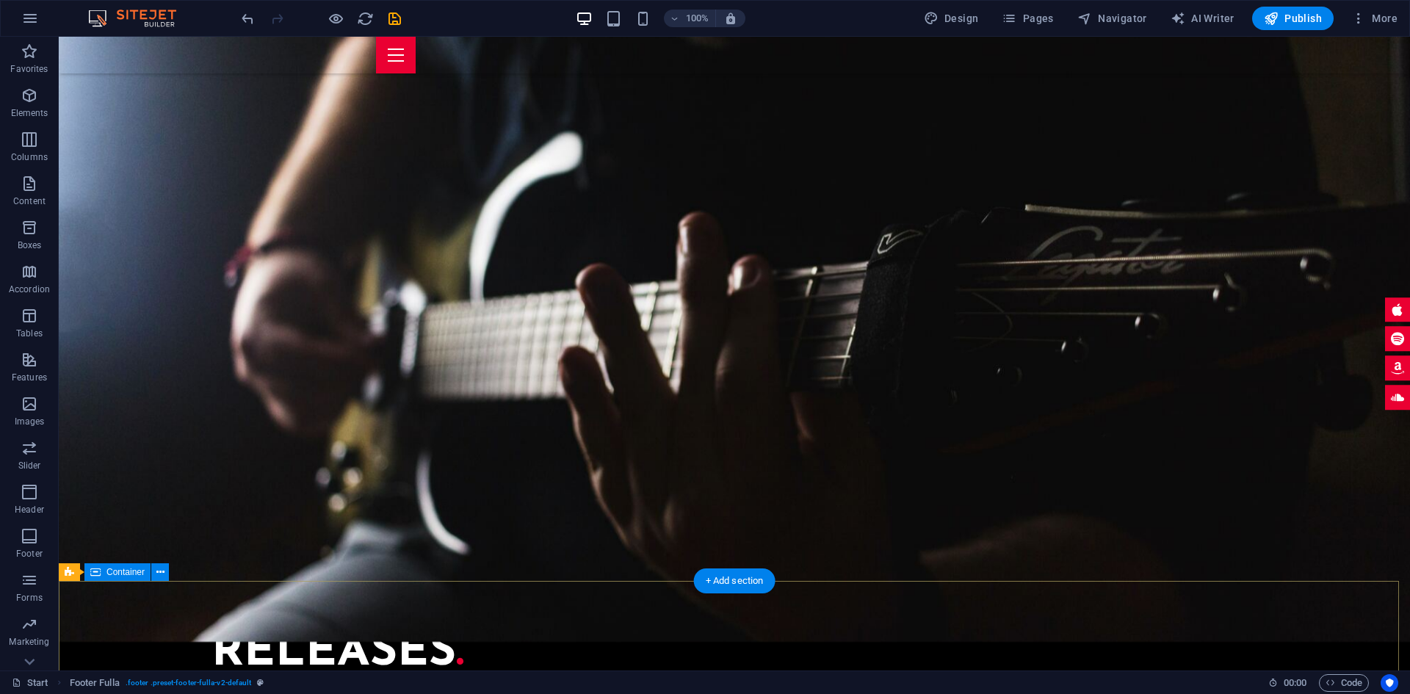
scroll to position [3840, 0]
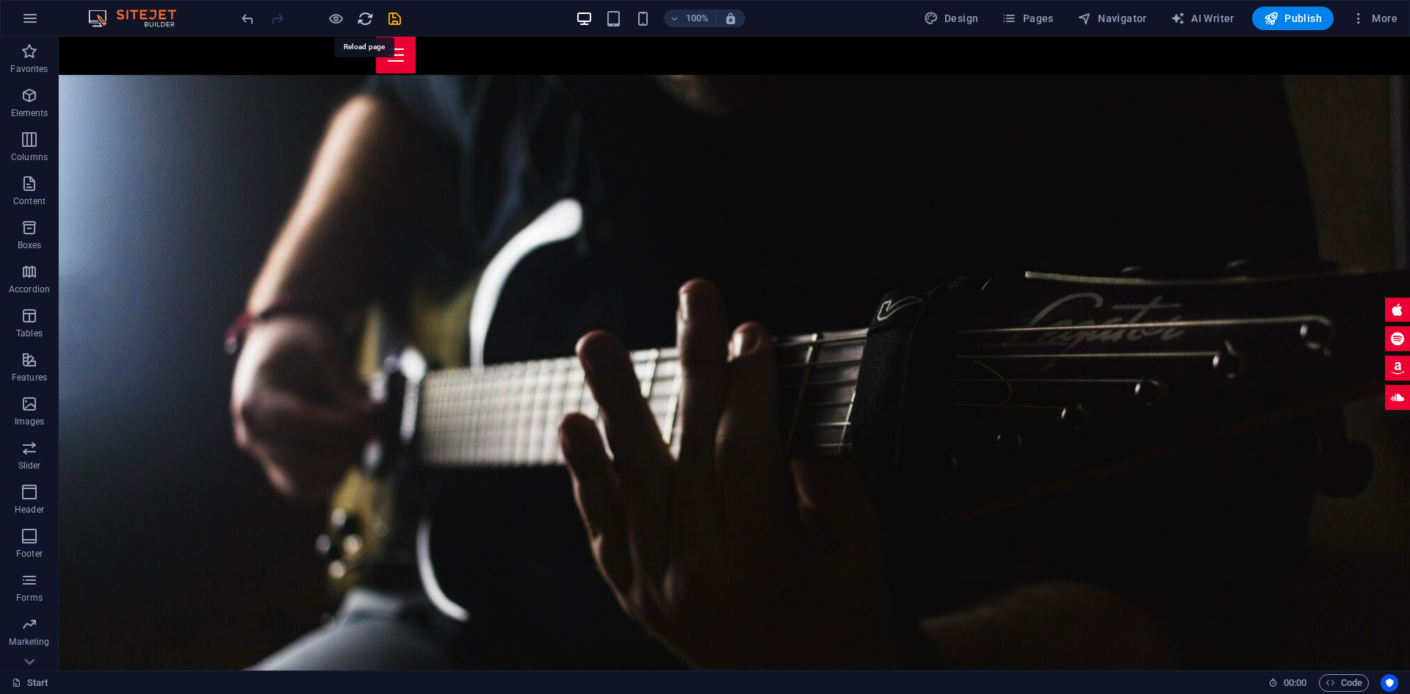
click at [361, 21] on icon "reload" at bounding box center [365, 18] width 17 height 17
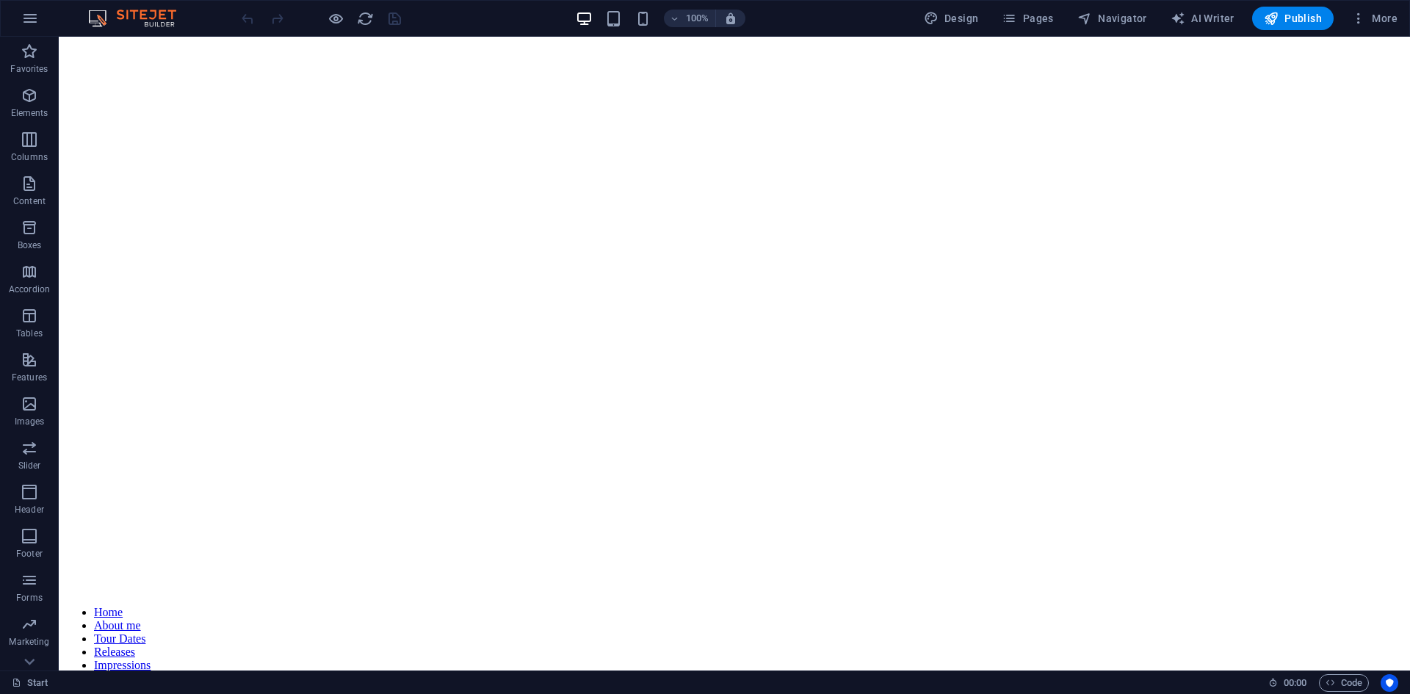
scroll to position [73, 0]
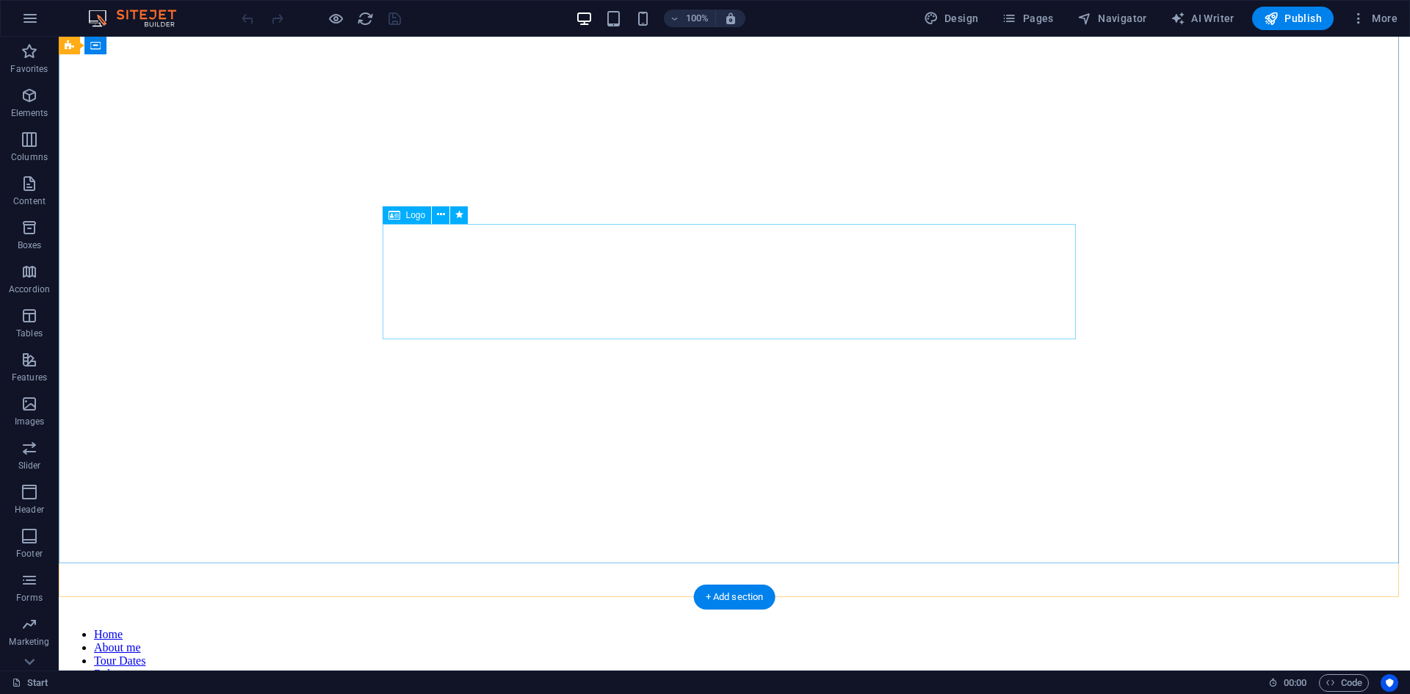
select select "px"
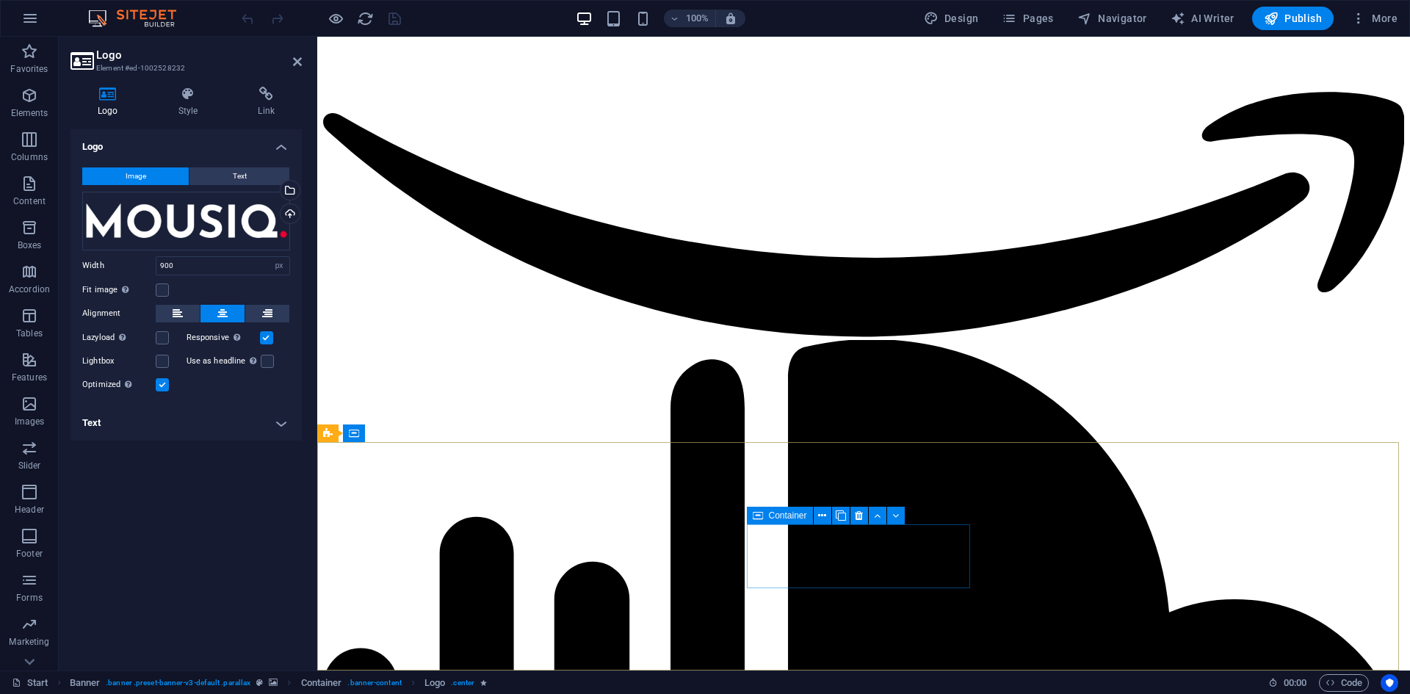
scroll to position [4013, 0]
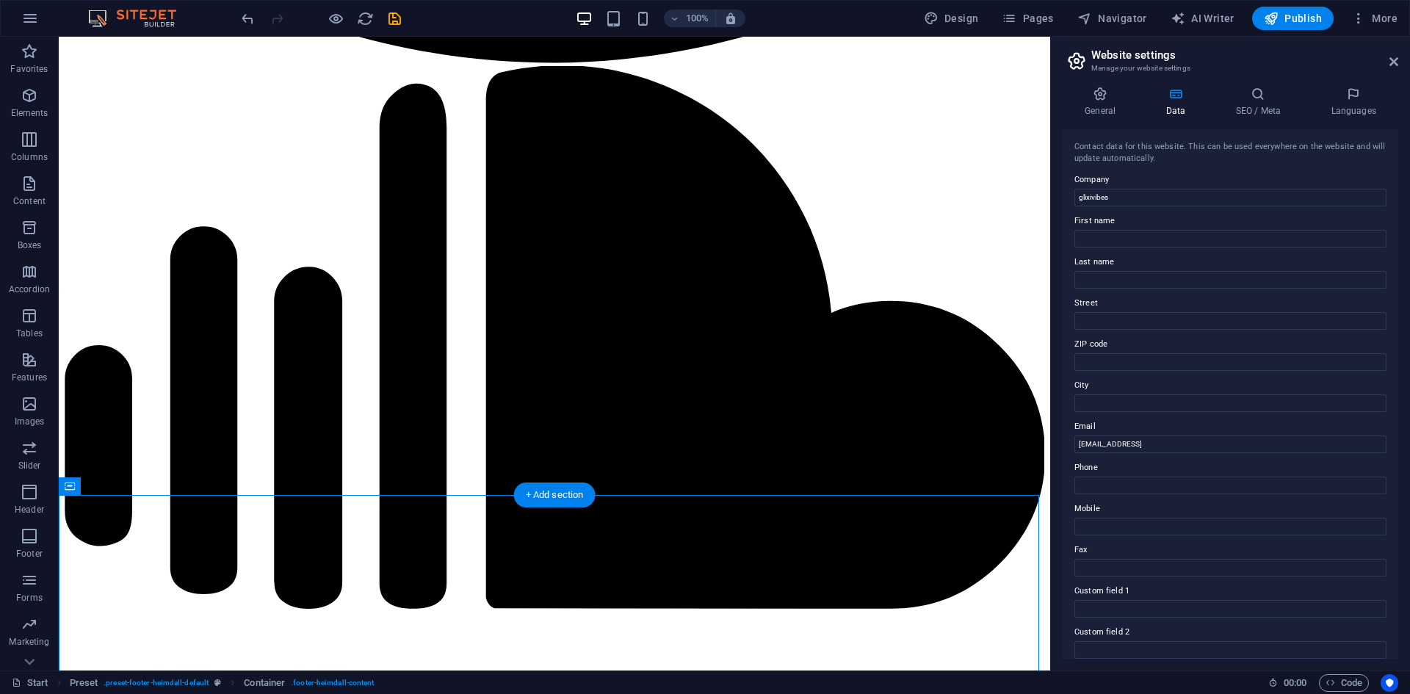
scroll to position [3939, 0]
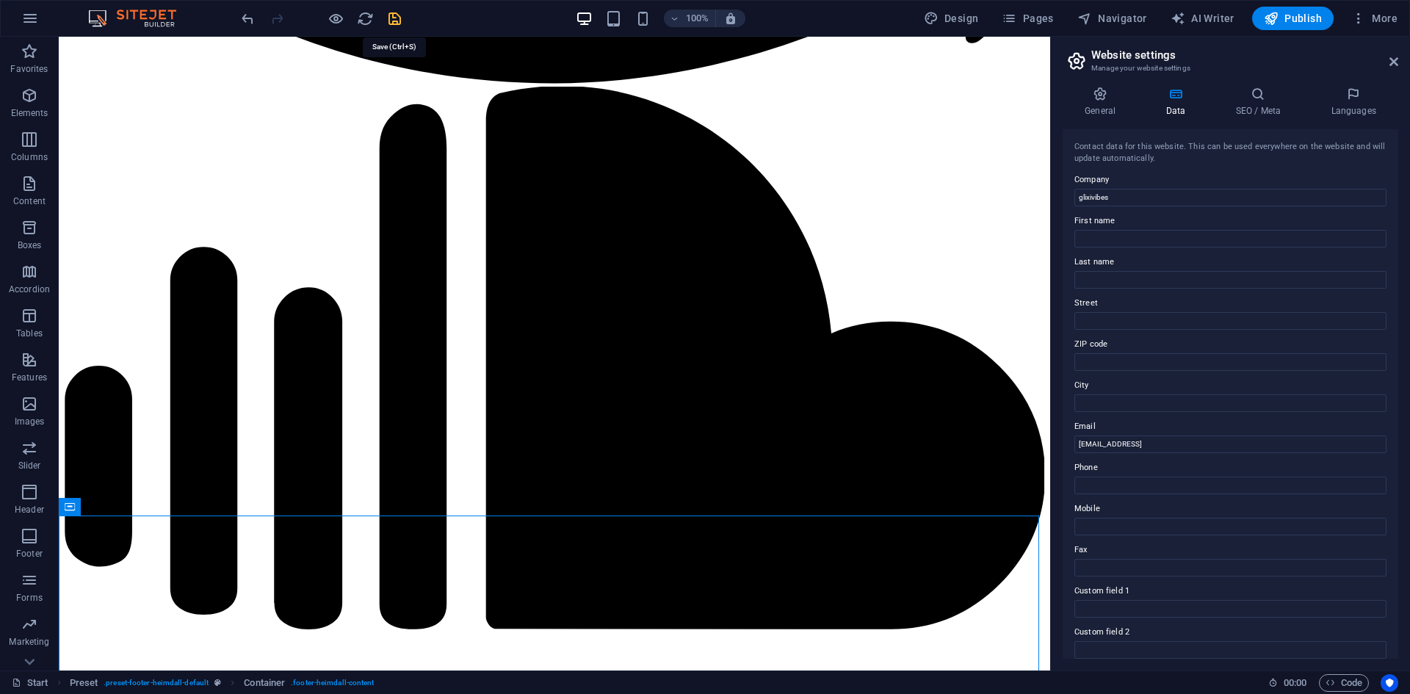
click at [397, 16] on icon "save" at bounding box center [394, 18] width 17 height 17
checkbox input "false"
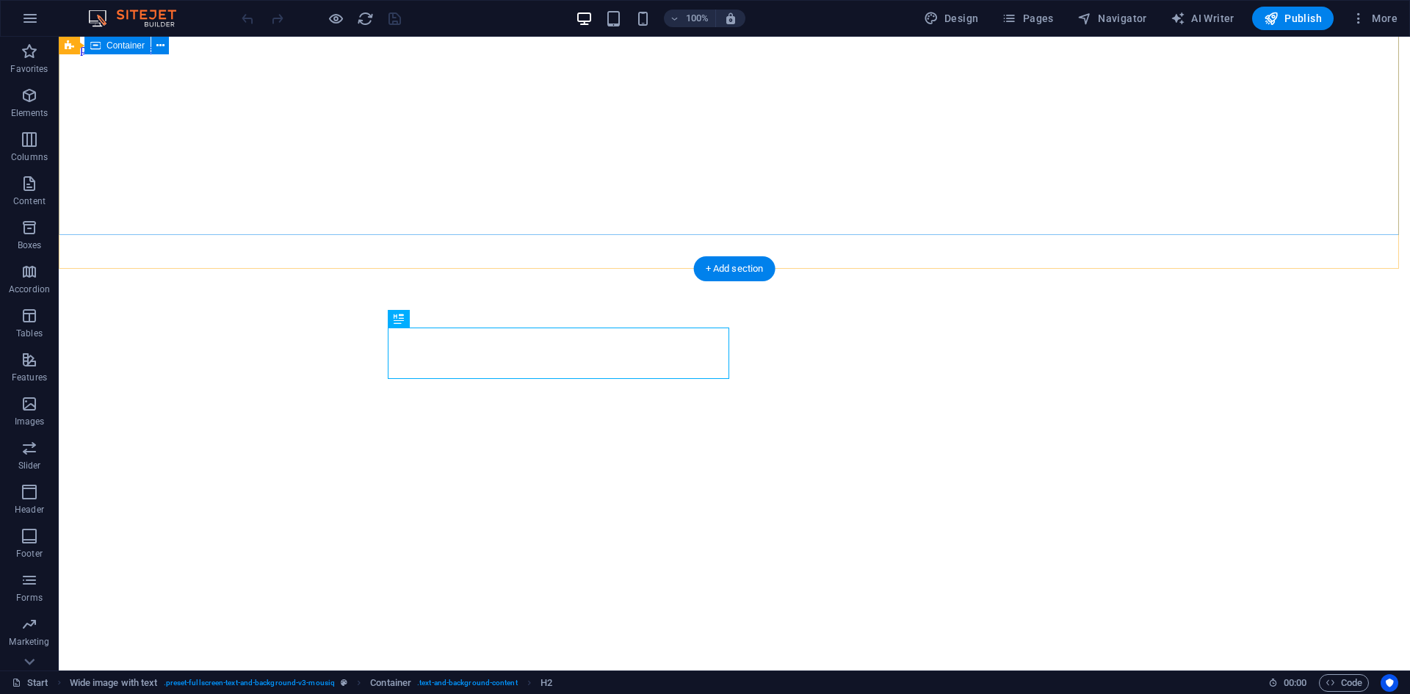
scroll to position [402, 0]
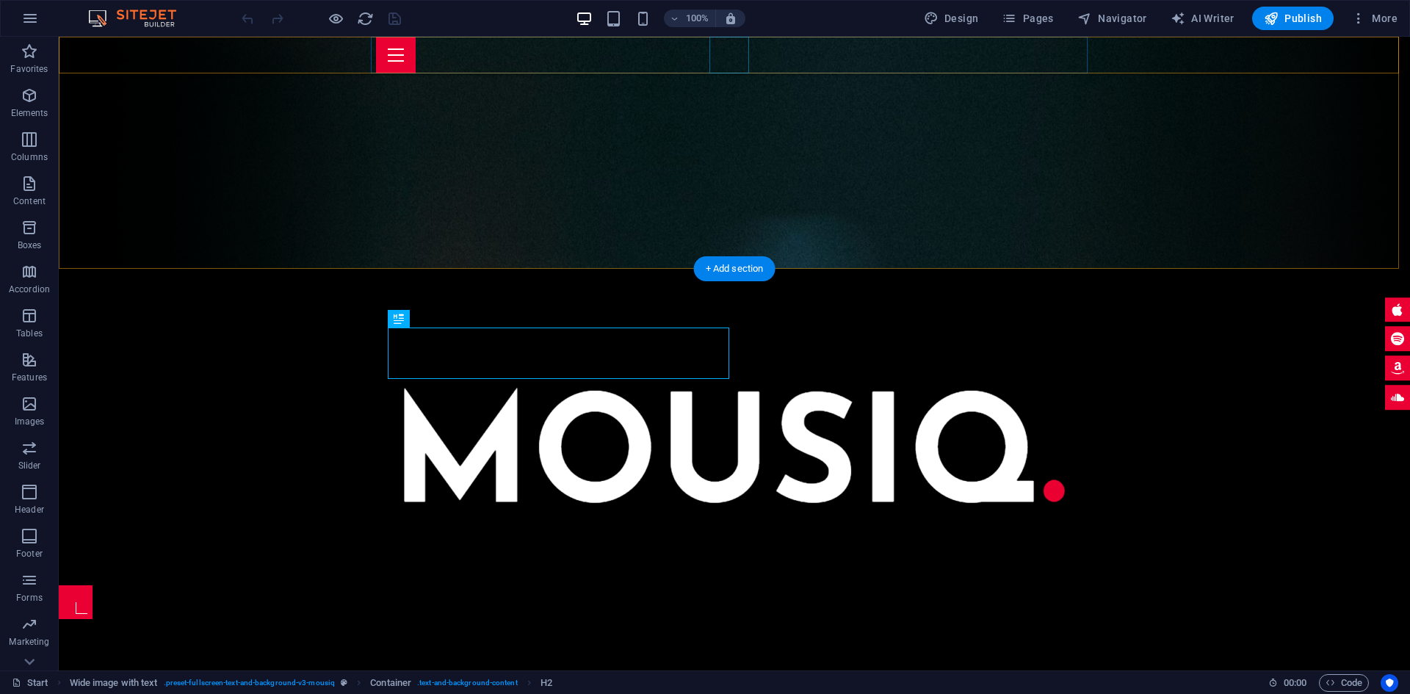
click at [725, 48] on div "Menu" at bounding box center [734, 55] width 717 height 37
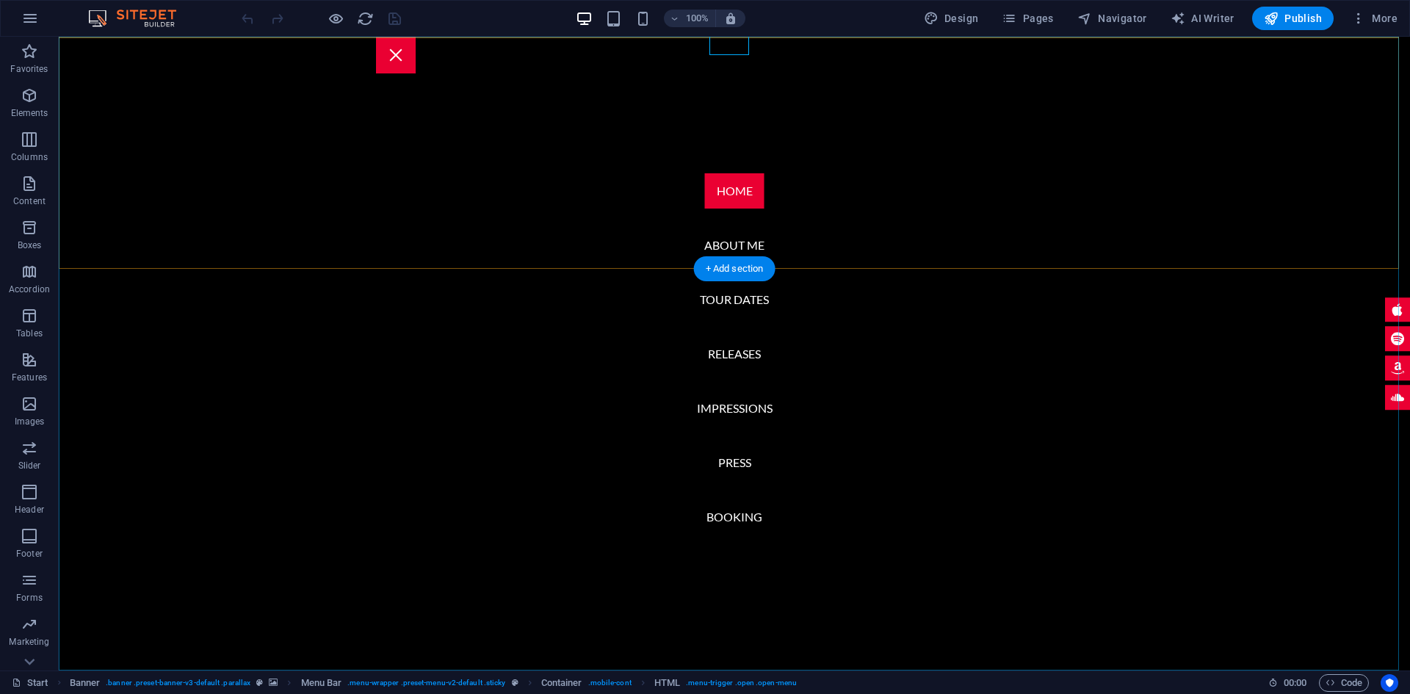
click at [673, 48] on nav "Home About me Tour Dates Releases Impressions Press Booking" at bounding box center [734, 354] width 1351 height 634
click at [715, 48] on icon at bounding box center [720, 46] width 10 height 18
click at [716, 48] on icon at bounding box center [720, 46] width 10 height 18
drag, startPoint x: 716, startPoint y: 48, endPoint x: 438, endPoint y: 8, distance: 280.5
click at [716, 48] on icon at bounding box center [720, 46] width 10 height 18
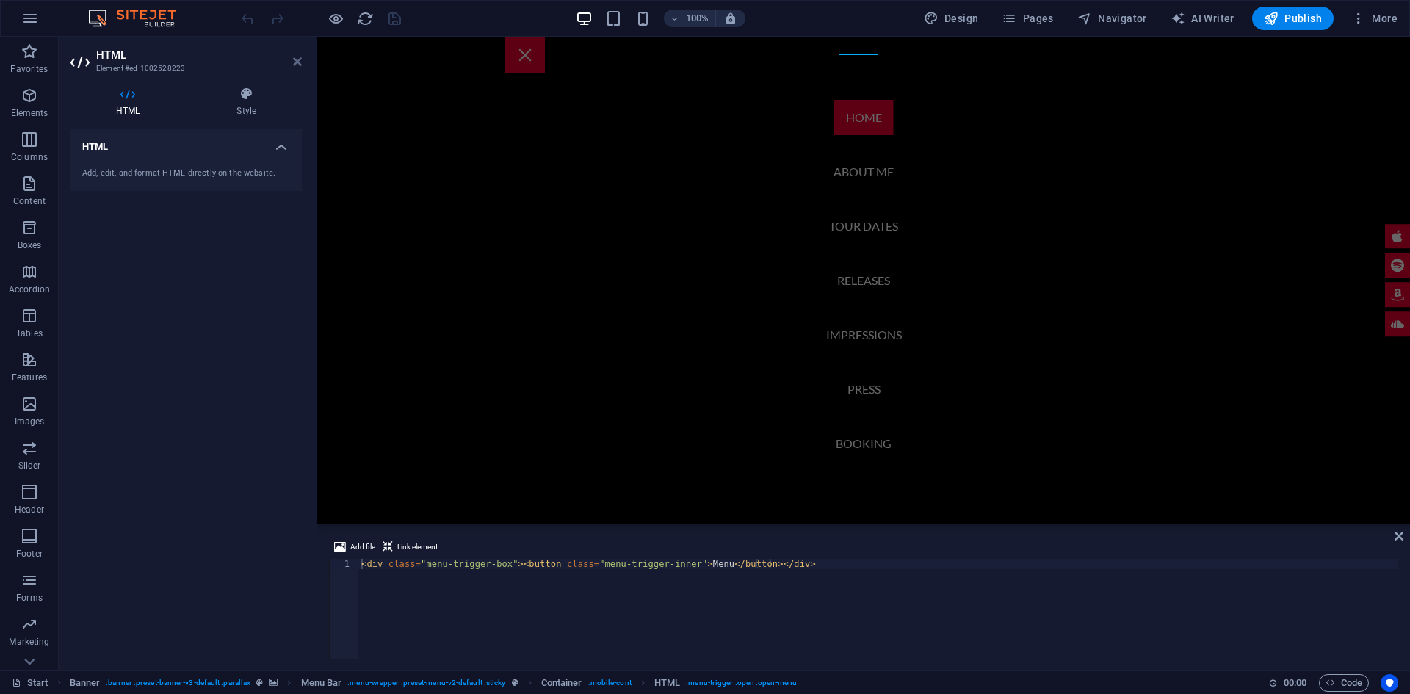
click at [300, 57] on icon at bounding box center [297, 62] width 9 height 12
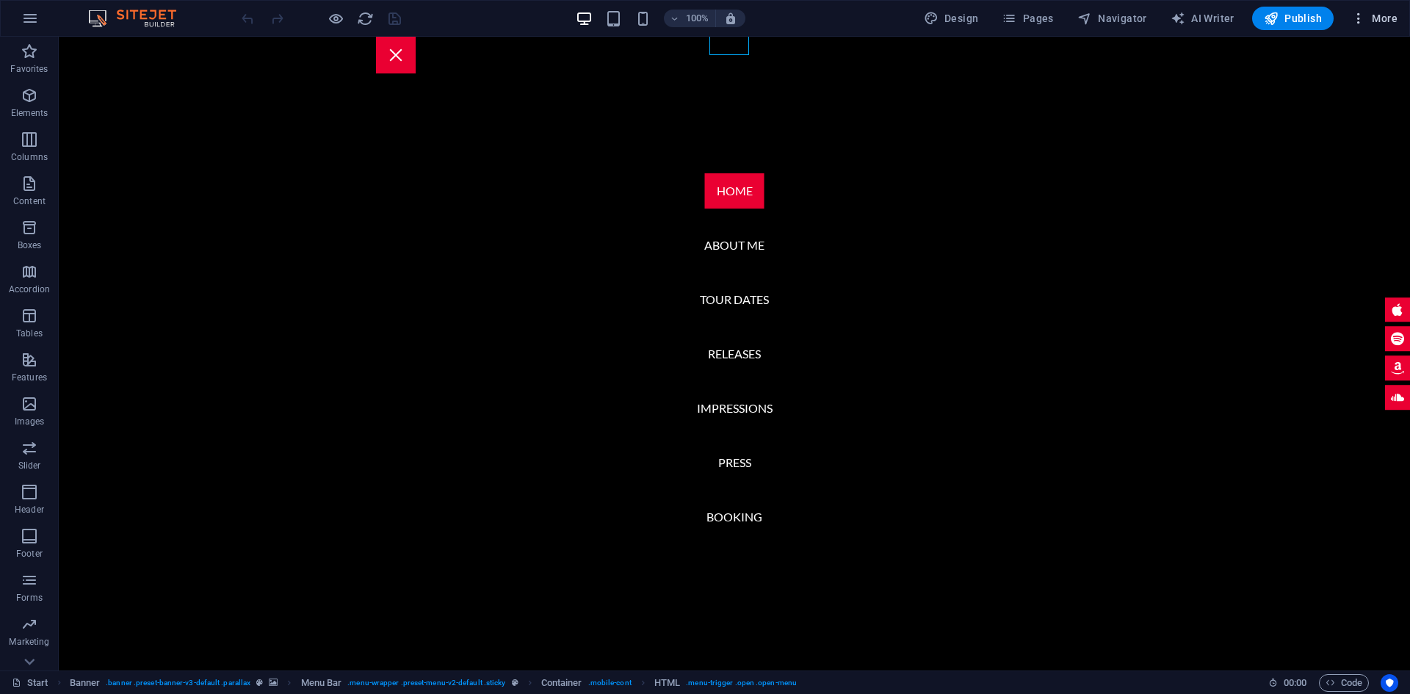
click at [1364, 18] on icon "button" at bounding box center [1358, 18] width 15 height 15
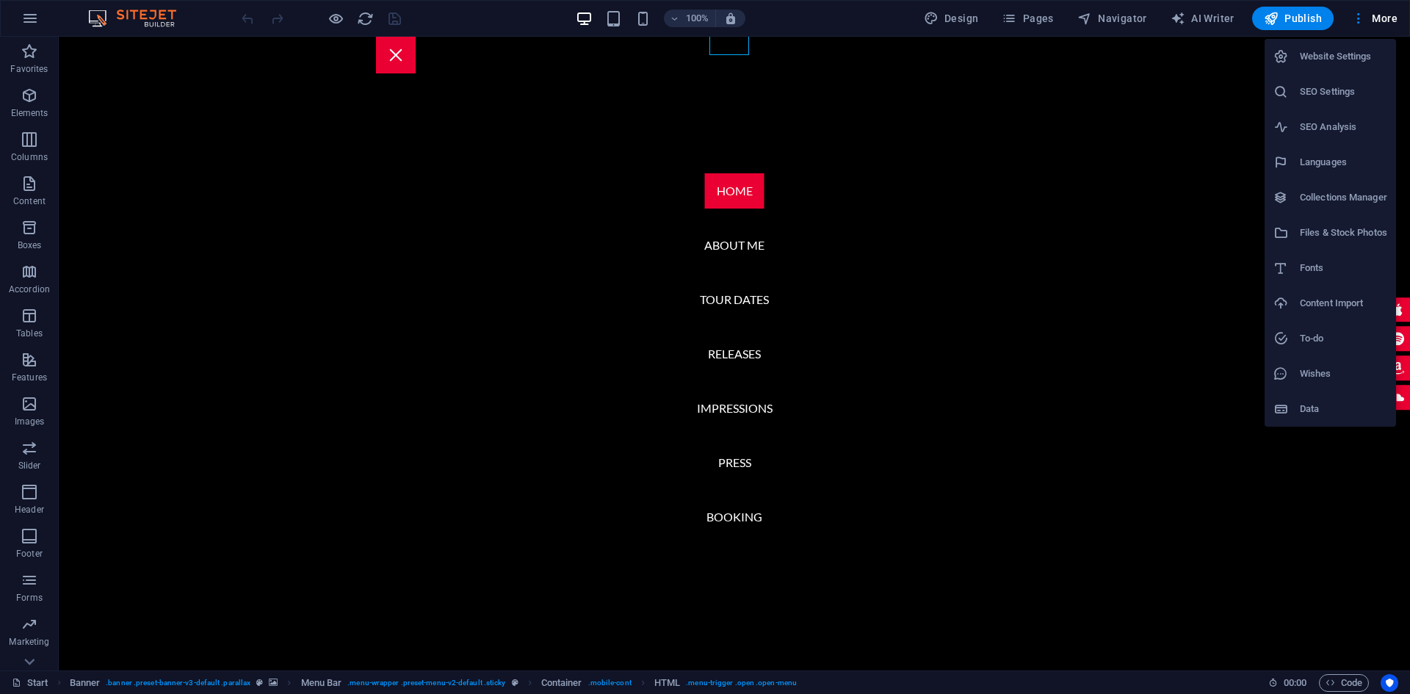
click at [1332, 59] on h6 "Website Settings" at bounding box center [1343, 57] width 87 height 18
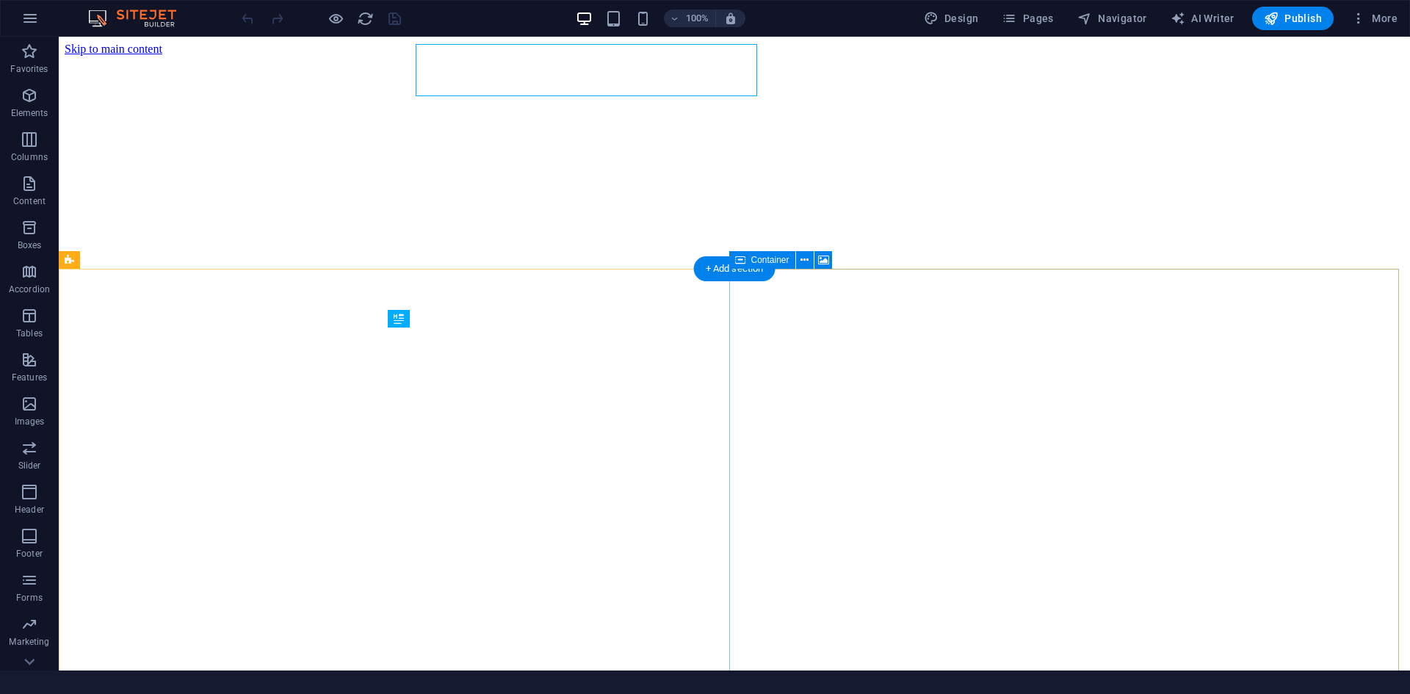
scroll to position [402, 0]
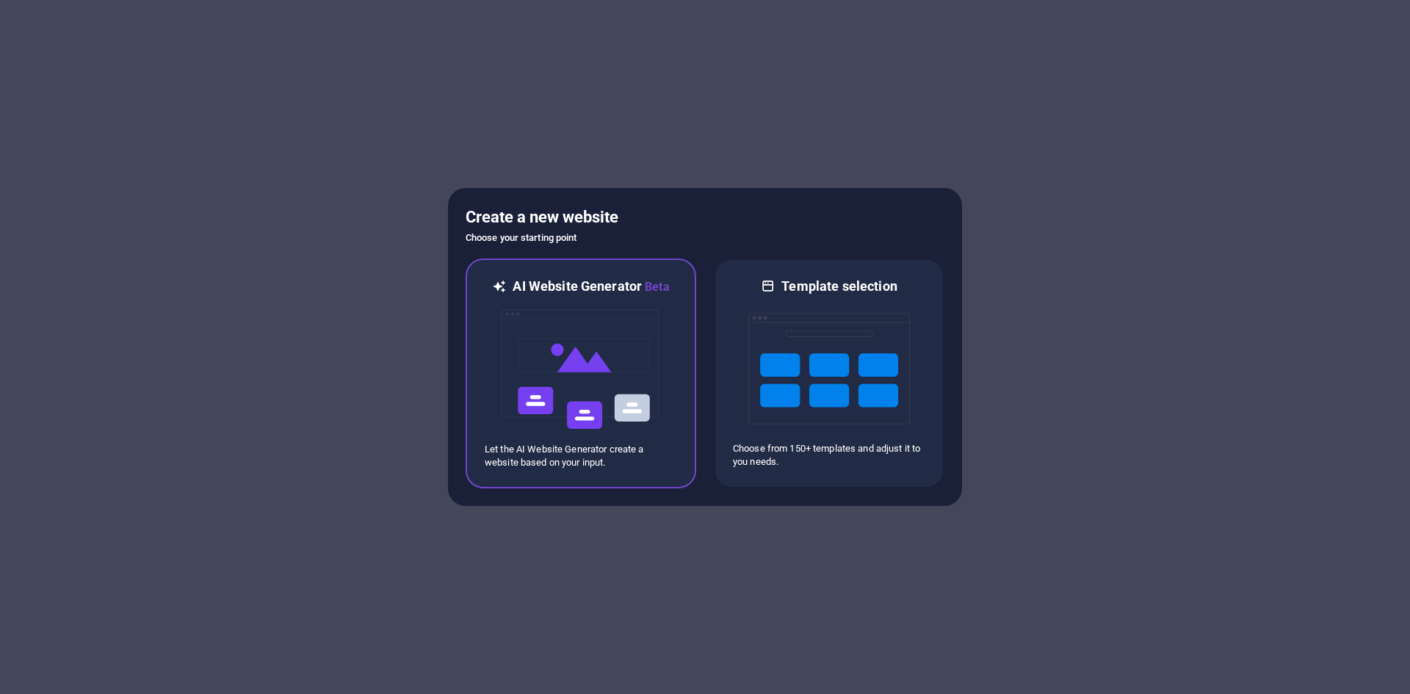
click at [555, 316] on img at bounding box center [581, 369] width 162 height 147
